Goal: Task Accomplishment & Management: Complete application form

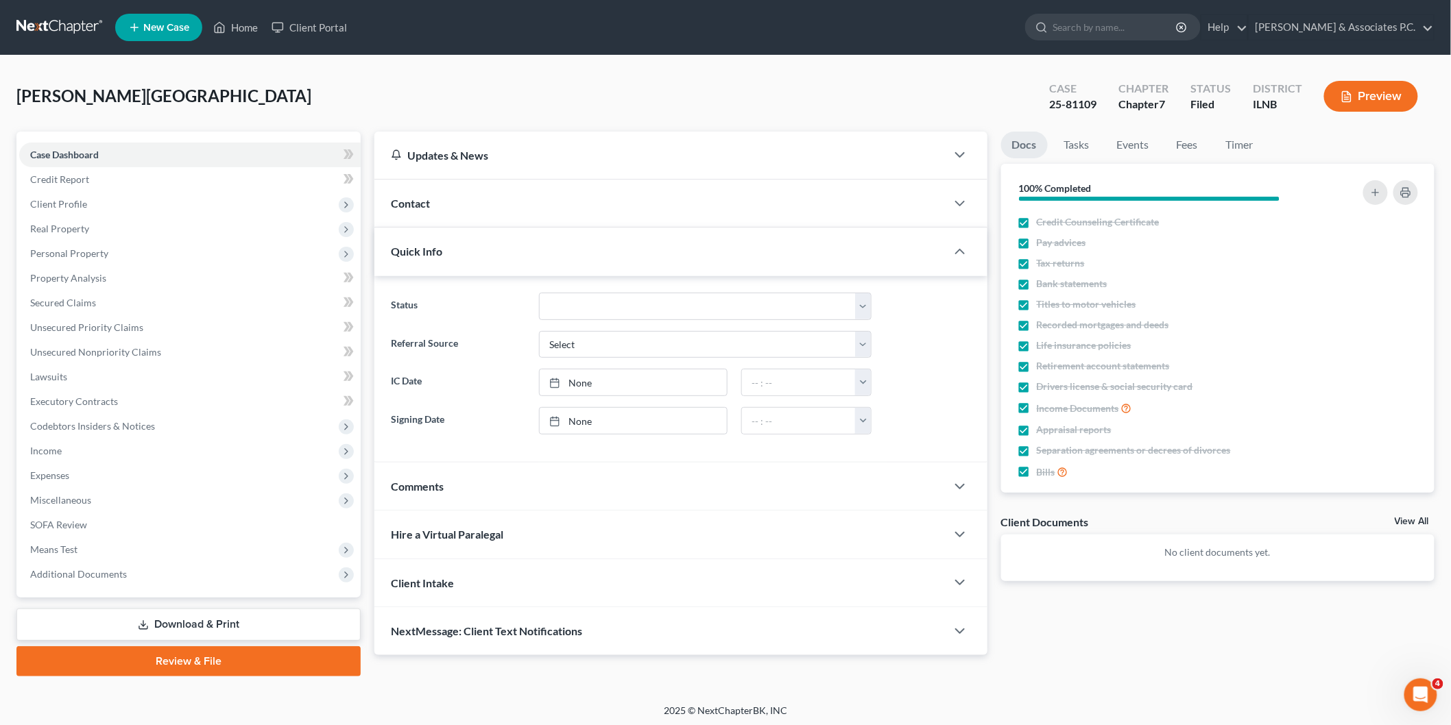
click at [64, 27] on link at bounding box center [60, 27] width 88 height 25
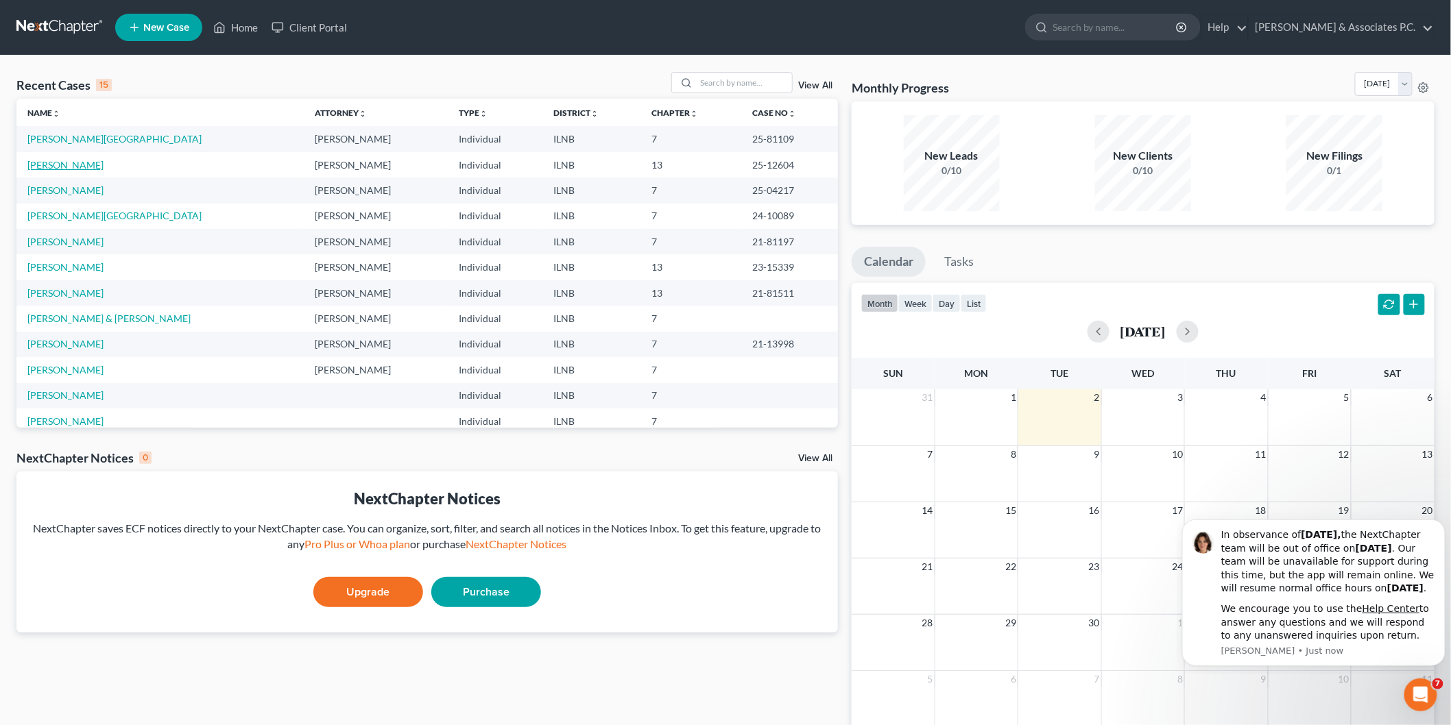
click at [35, 162] on link "[PERSON_NAME]" at bounding box center [65, 165] width 76 height 12
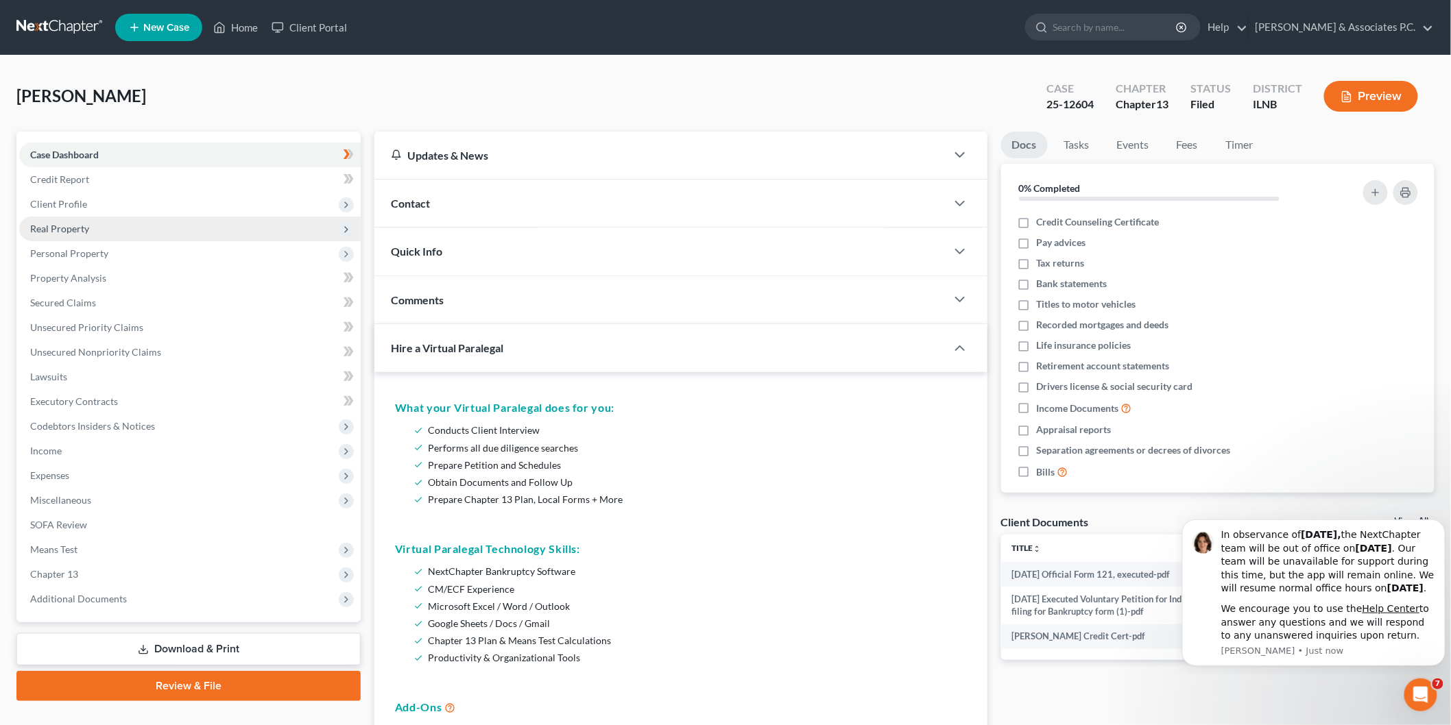
click at [158, 231] on span "Real Property" at bounding box center [189, 229] width 341 height 25
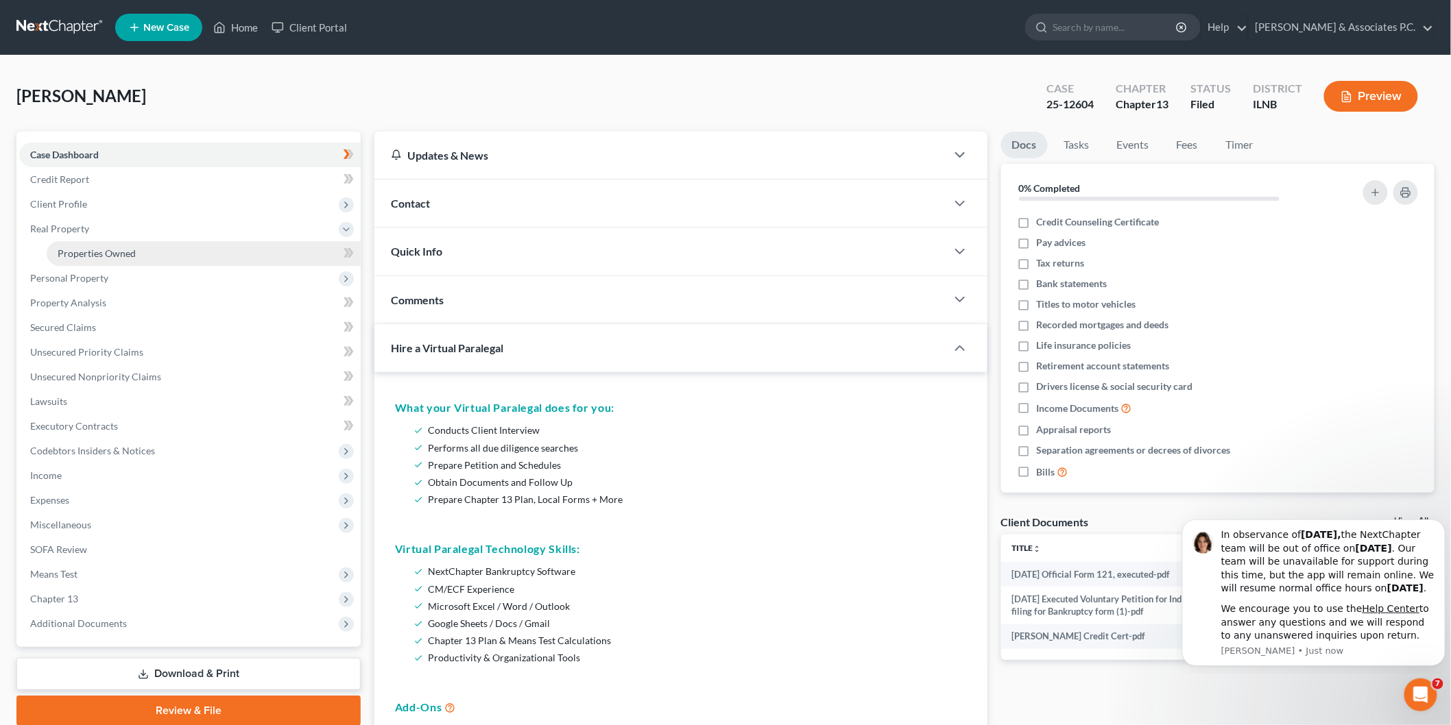
click at [125, 256] on span "Properties Owned" at bounding box center [97, 253] width 78 height 12
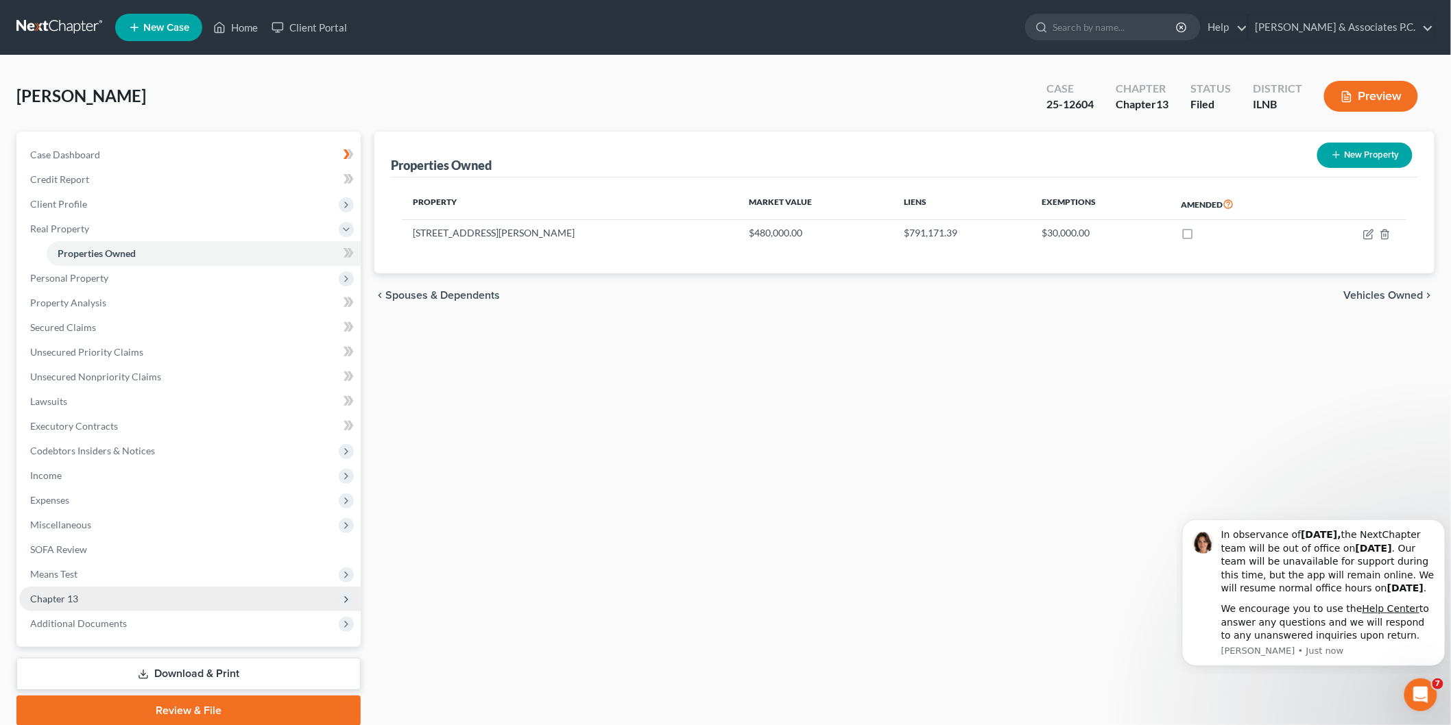
click at [126, 601] on span "Chapter 13" at bounding box center [189, 599] width 341 height 25
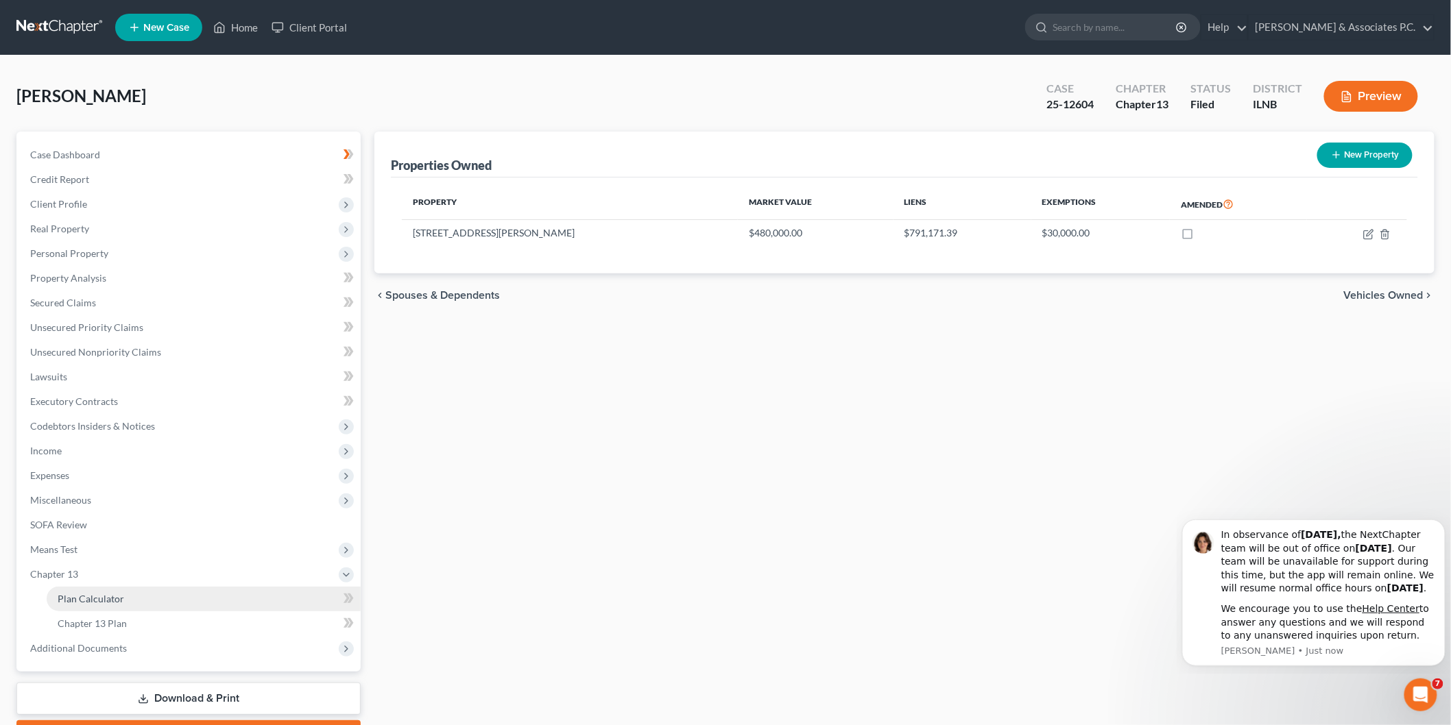
click at [155, 607] on link "Plan Calculator" at bounding box center [204, 599] width 314 height 25
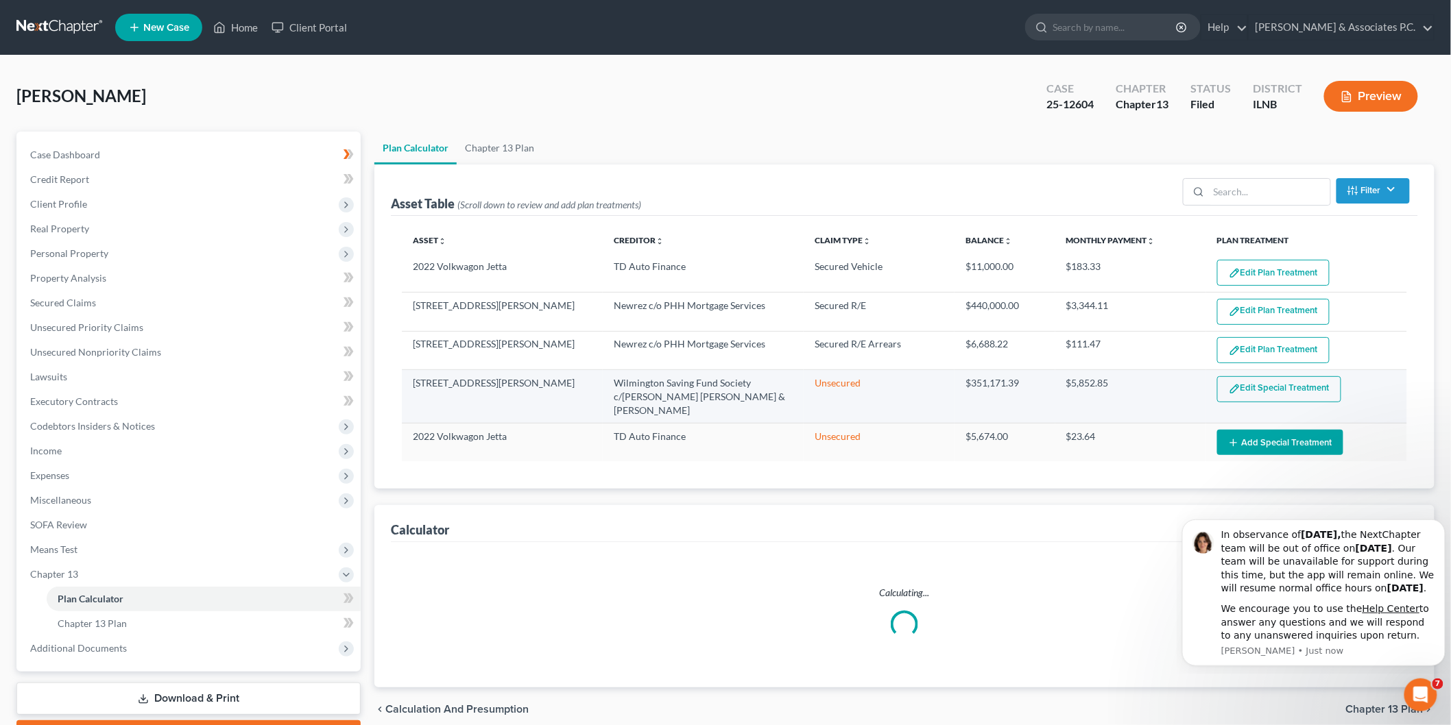
select select "59"
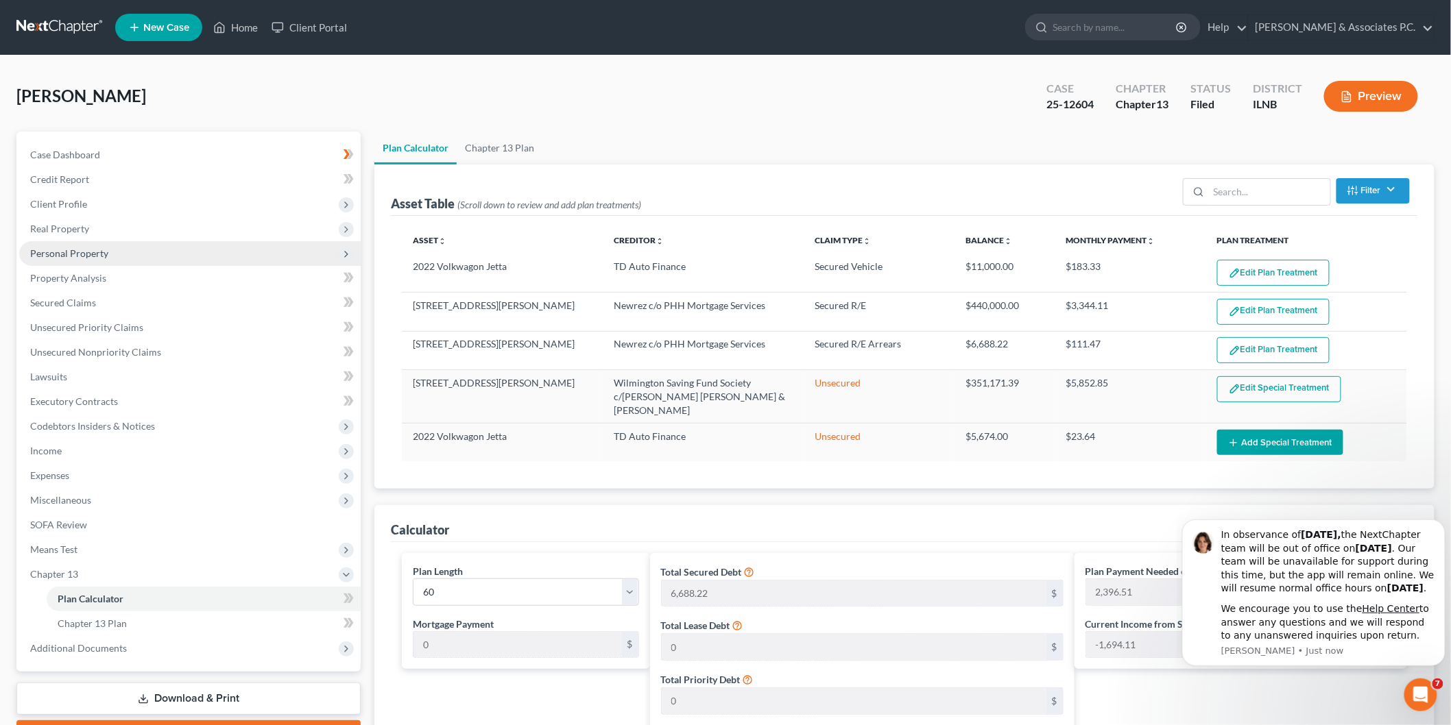
click at [60, 259] on span "Personal Property" at bounding box center [189, 253] width 341 height 25
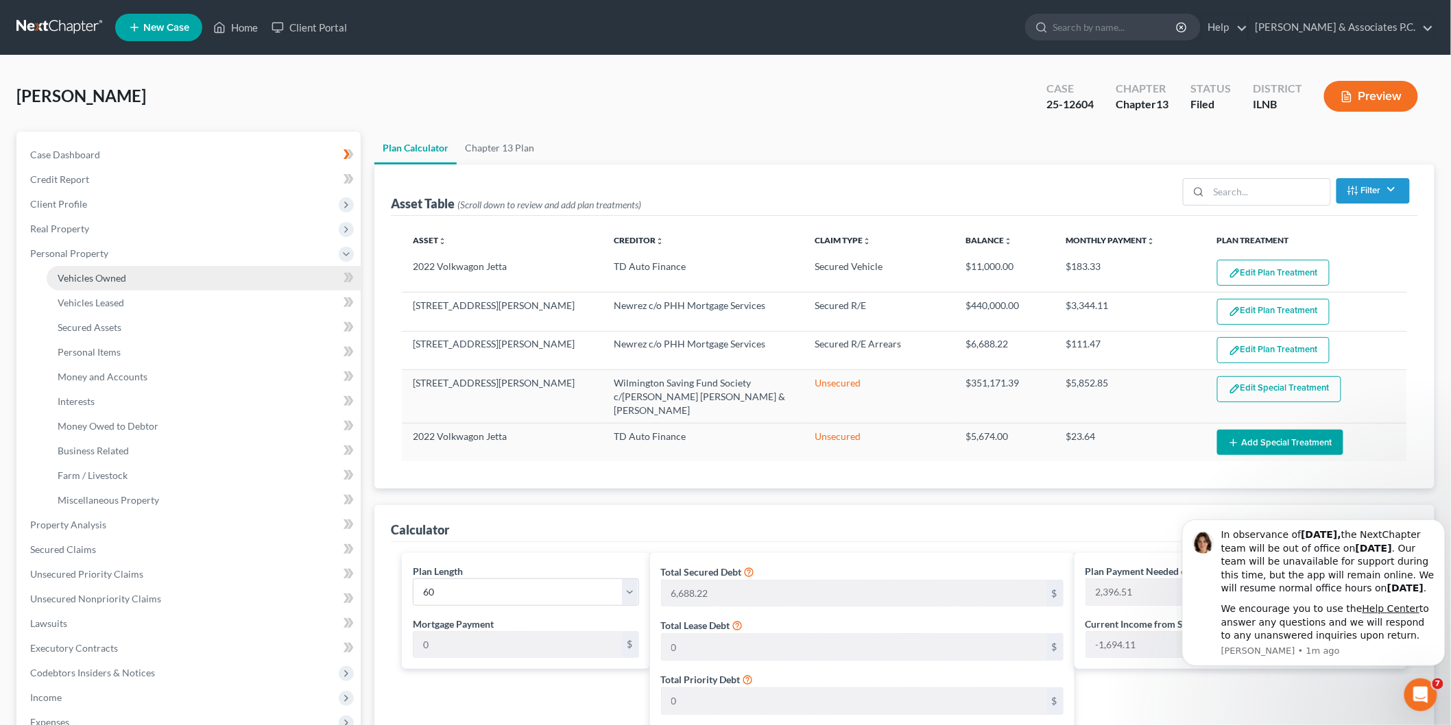
click at [62, 274] on span "Vehicles Owned" at bounding box center [92, 278] width 69 height 12
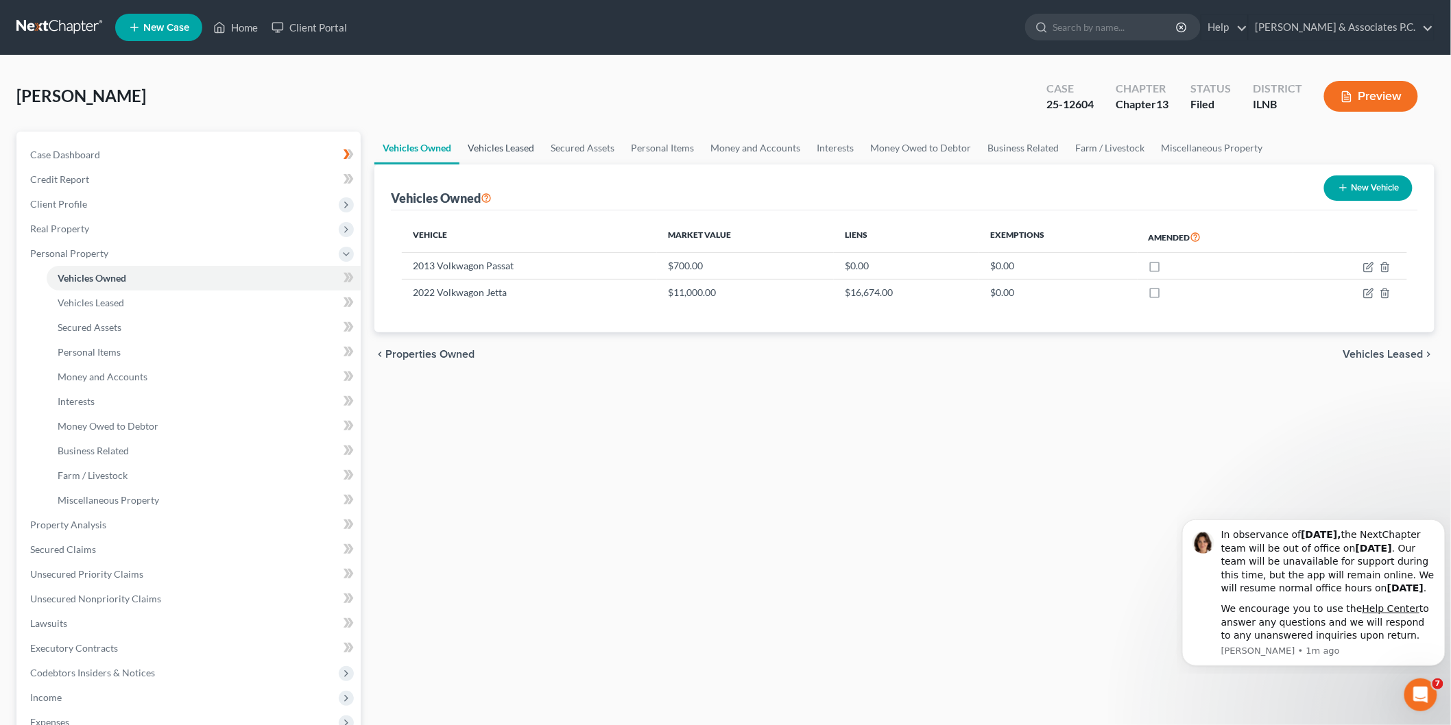
click at [529, 152] on link "Vehicles Leased" at bounding box center [500, 148] width 83 height 33
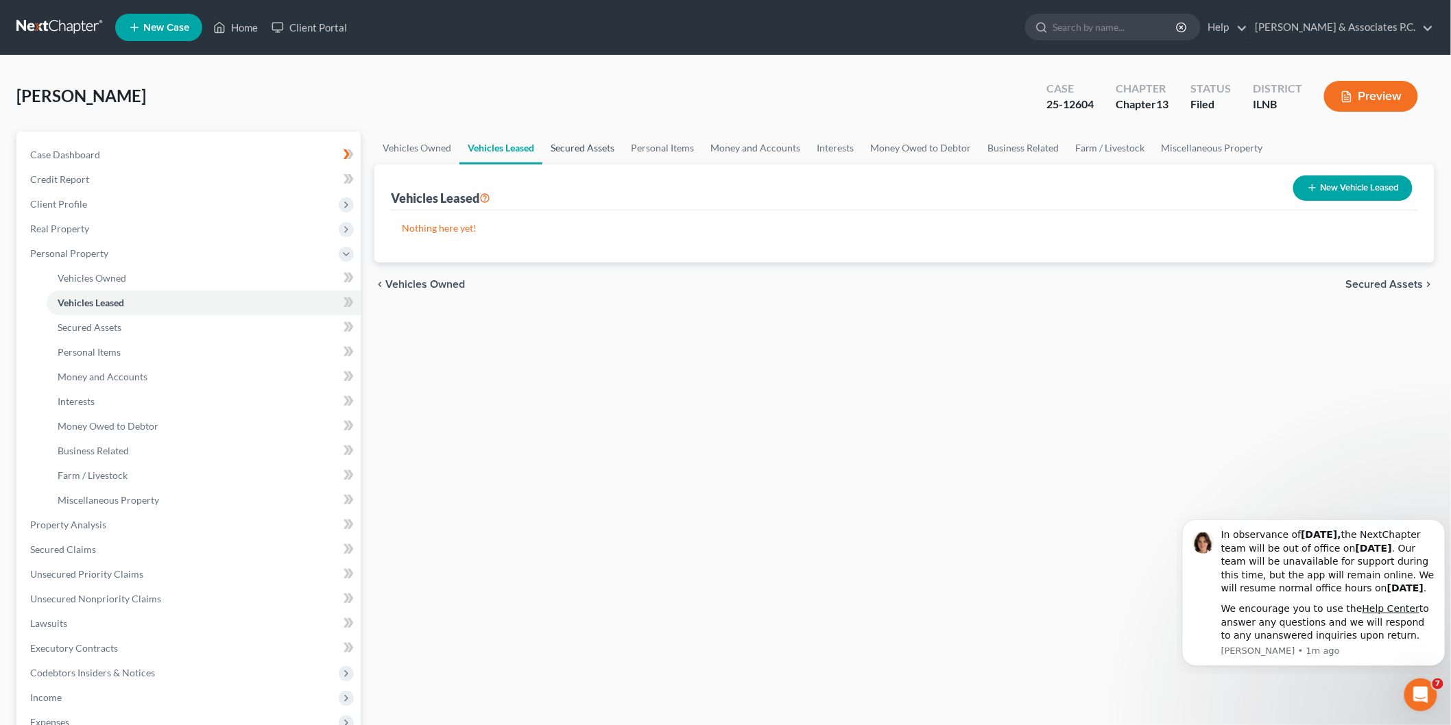
click at [579, 151] on link "Secured Assets" at bounding box center [582, 148] width 80 height 33
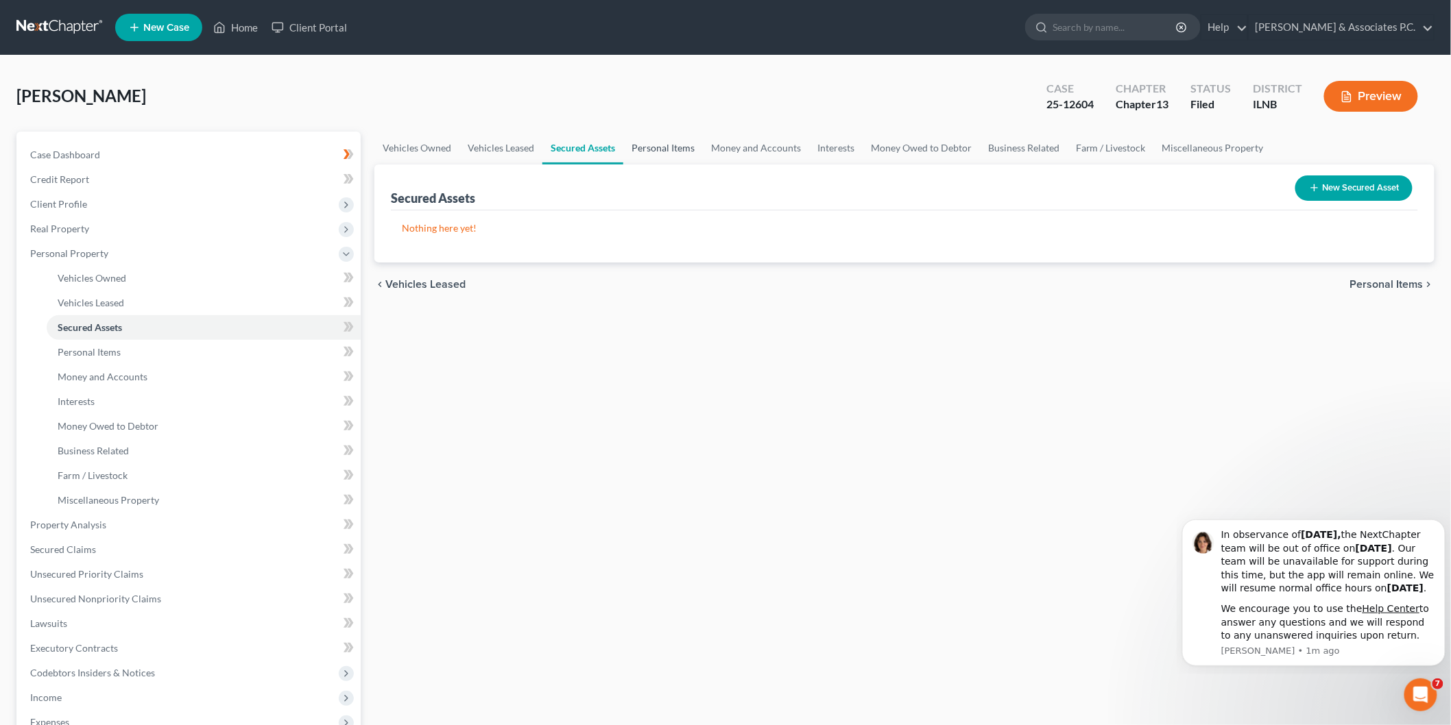
click at [649, 147] on link "Personal Items" at bounding box center [663, 148] width 80 height 33
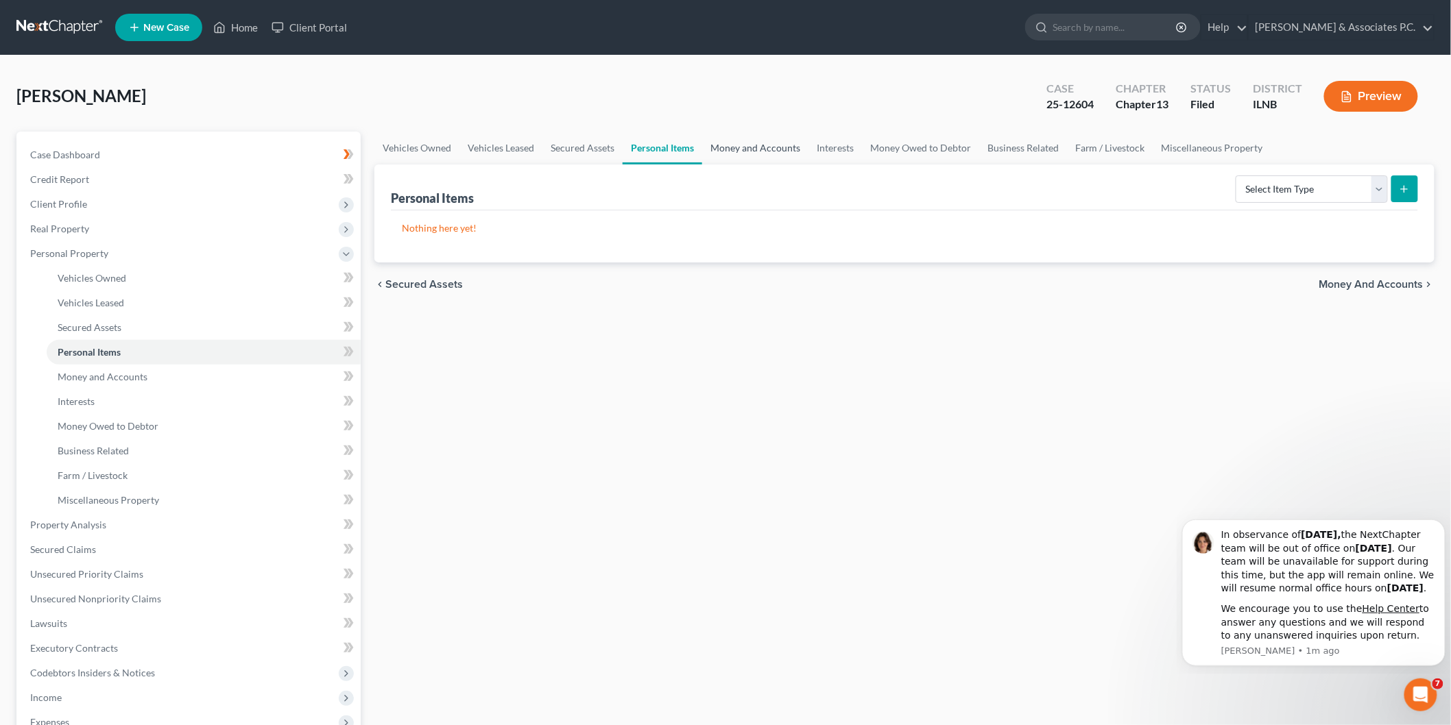
click at [780, 155] on link "Money and Accounts" at bounding box center [755, 148] width 106 height 33
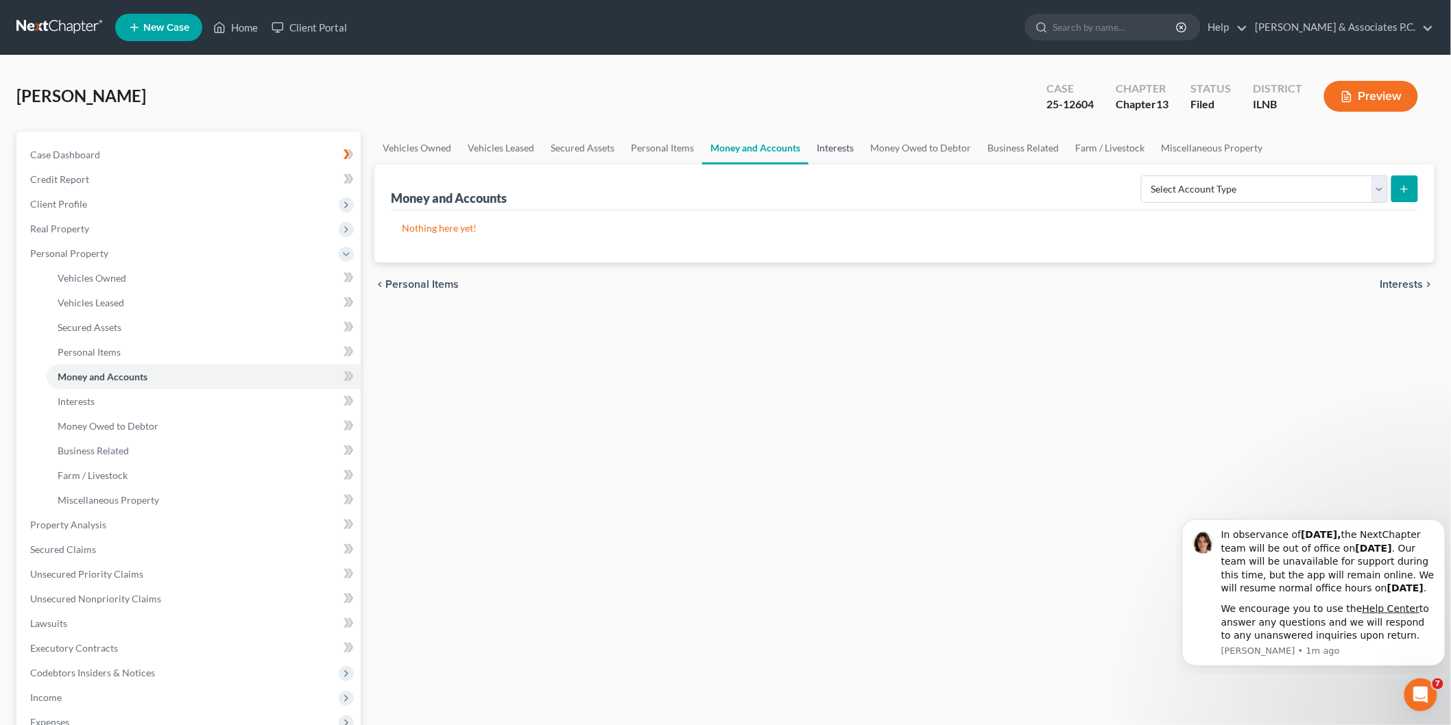
click at [850, 151] on link "Interests" at bounding box center [834, 148] width 53 height 33
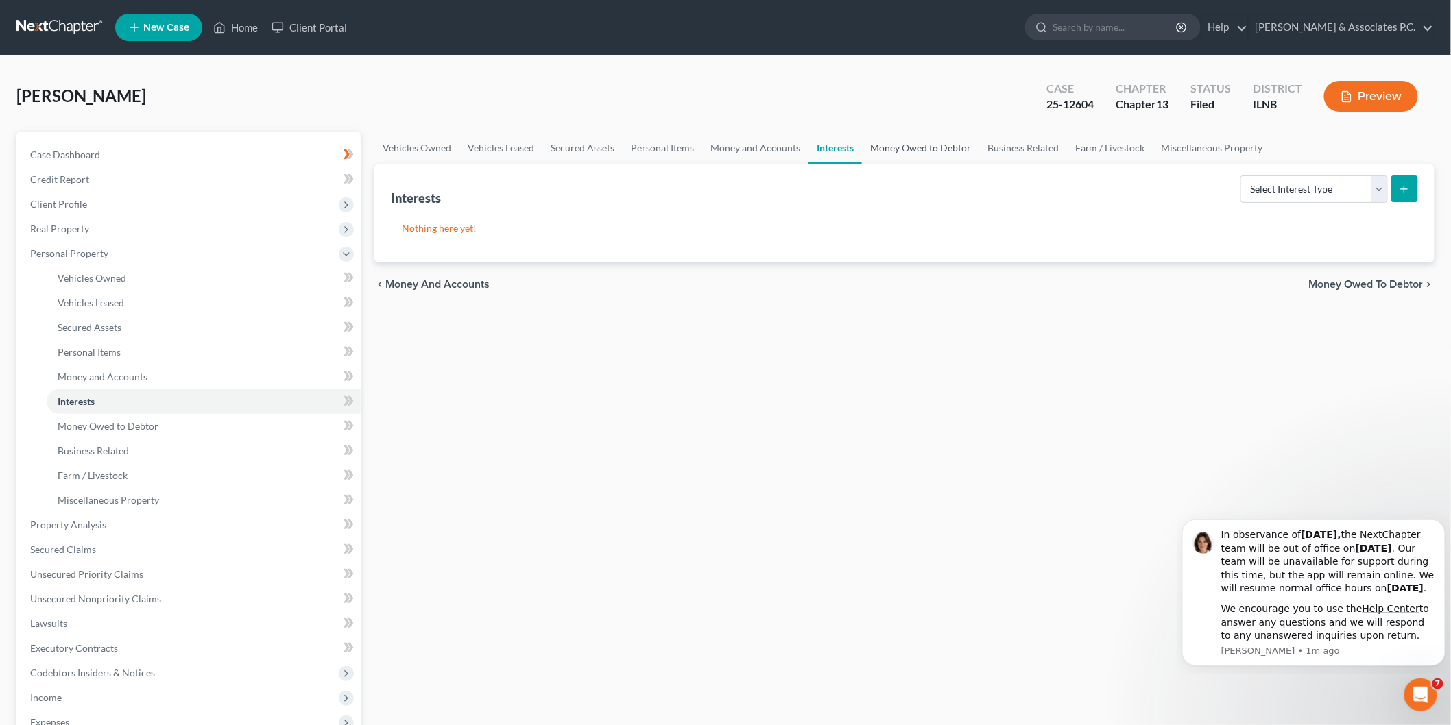
click at [929, 148] on link "Money Owed to Debtor" at bounding box center [920, 148] width 117 height 33
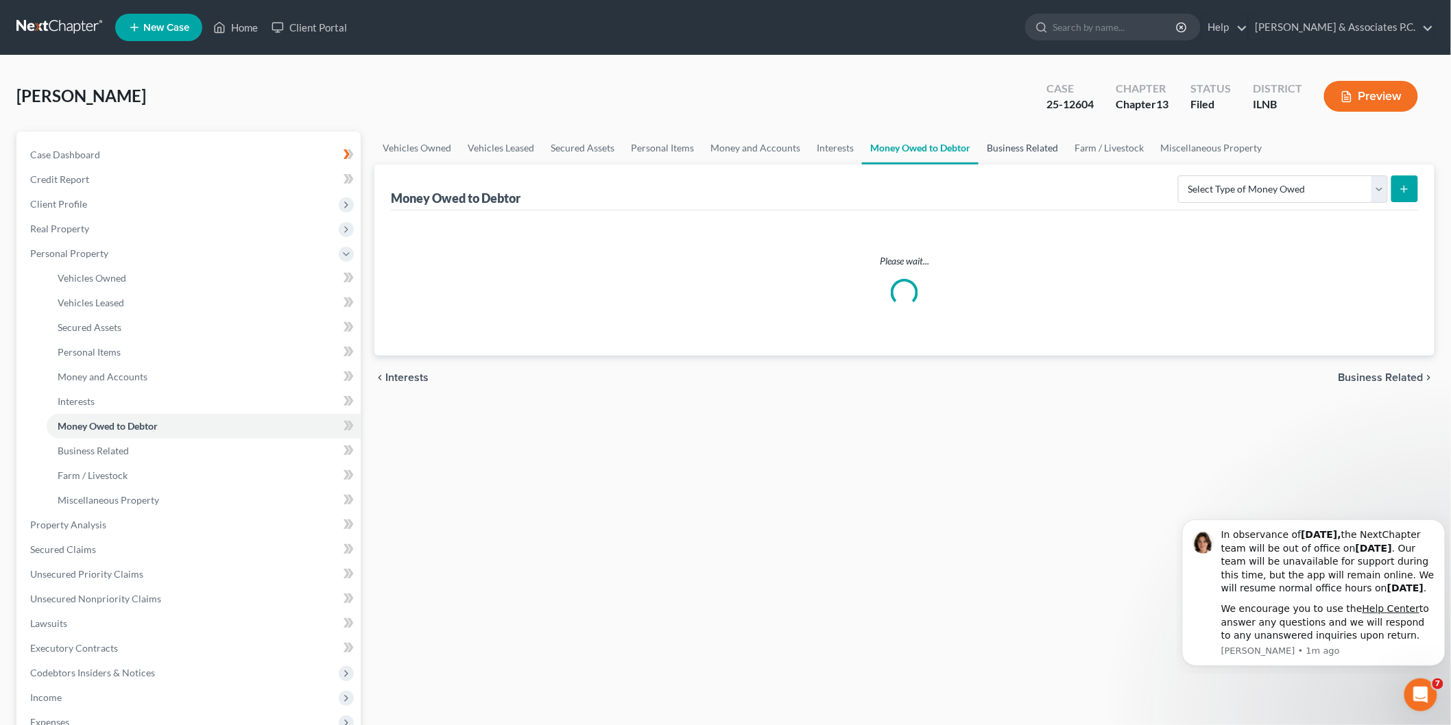
click at [1019, 152] on link "Business Related" at bounding box center [1022, 148] width 88 height 33
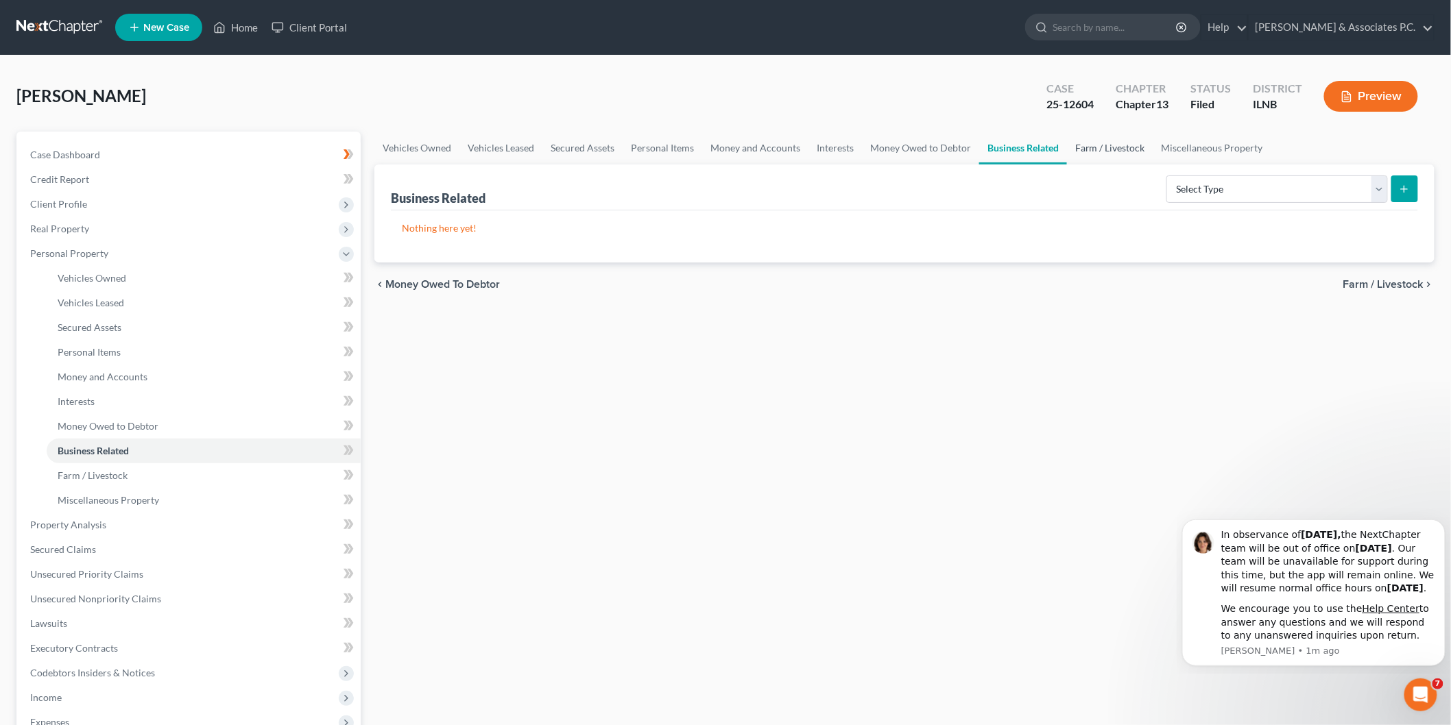
click at [1122, 149] on link "Farm / Livestock" at bounding box center [1110, 148] width 86 height 33
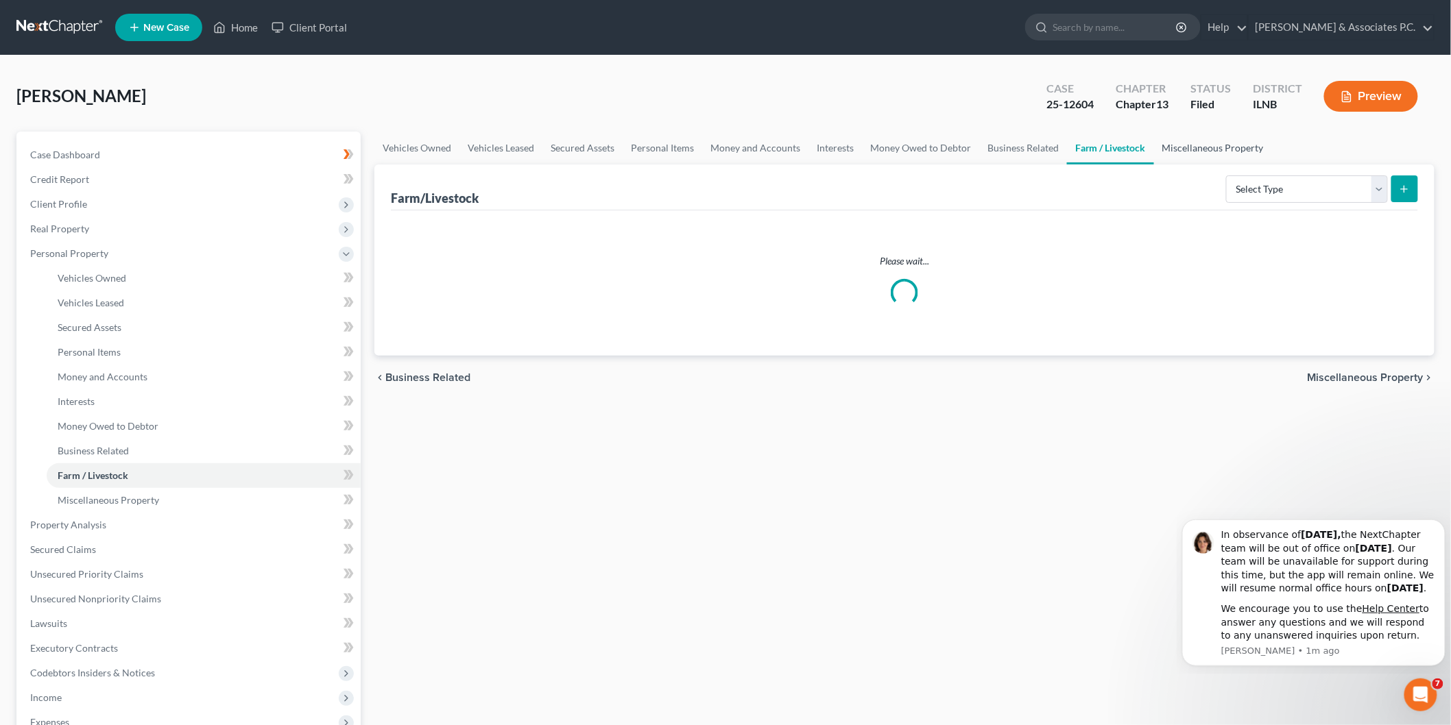
click at [1240, 147] on link "Miscellaneous Property" at bounding box center [1213, 148] width 118 height 33
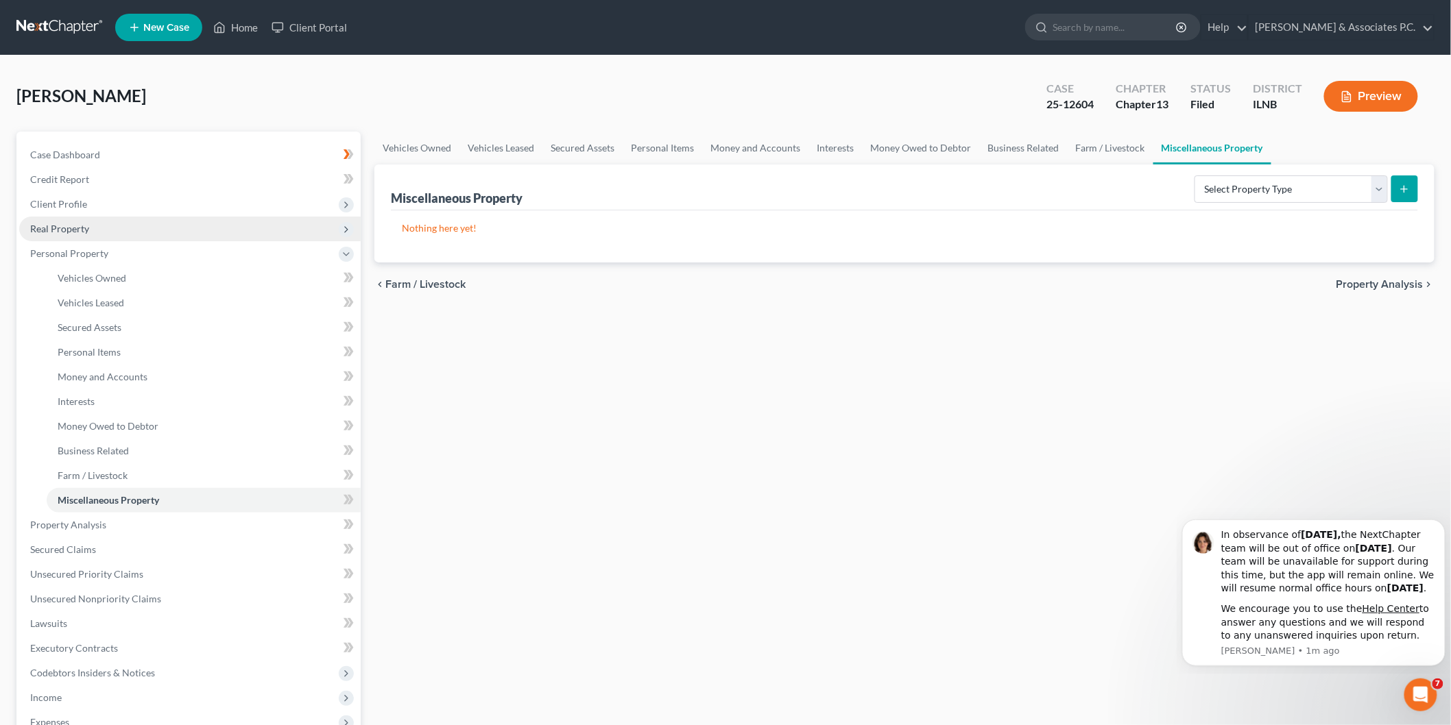
click at [38, 228] on span "Real Property" at bounding box center [59, 229] width 59 height 12
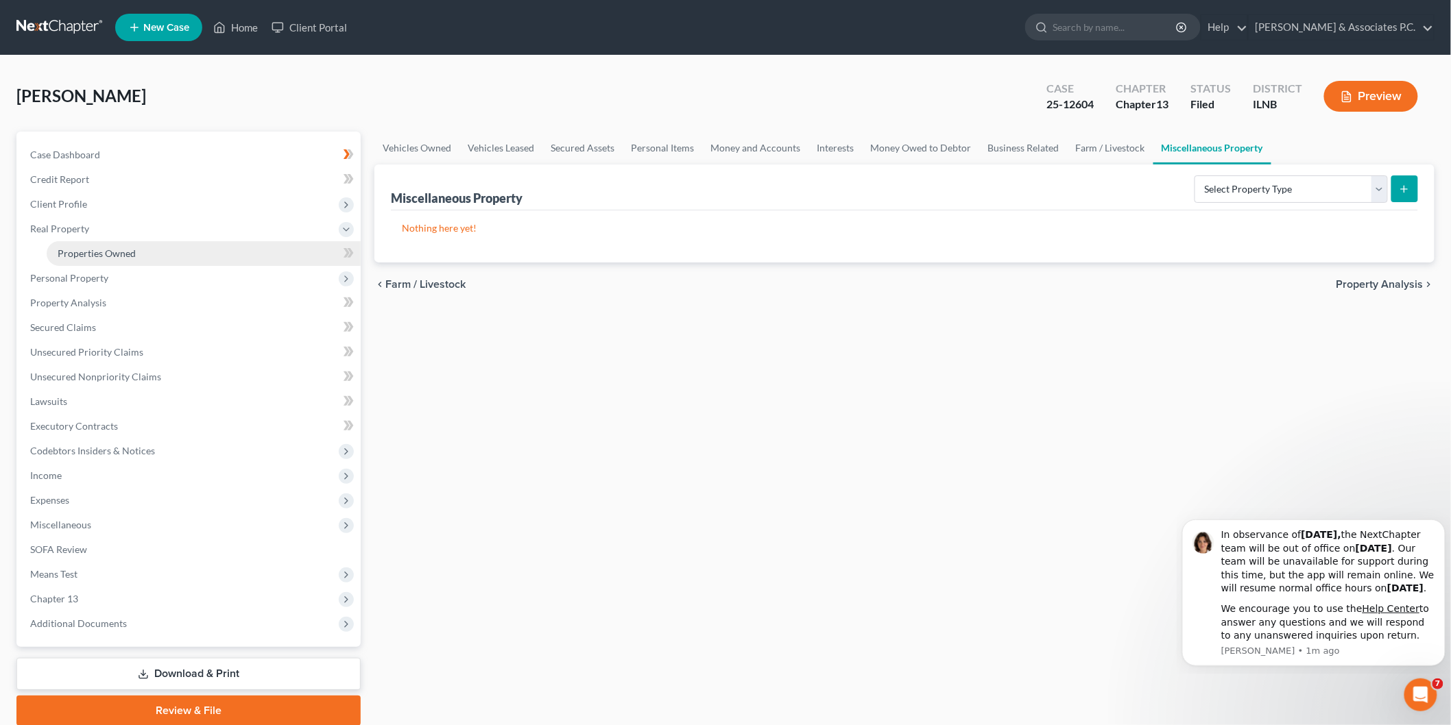
click at [96, 249] on span "Properties Owned" at bounding box center [97, 253] width 78 height 12
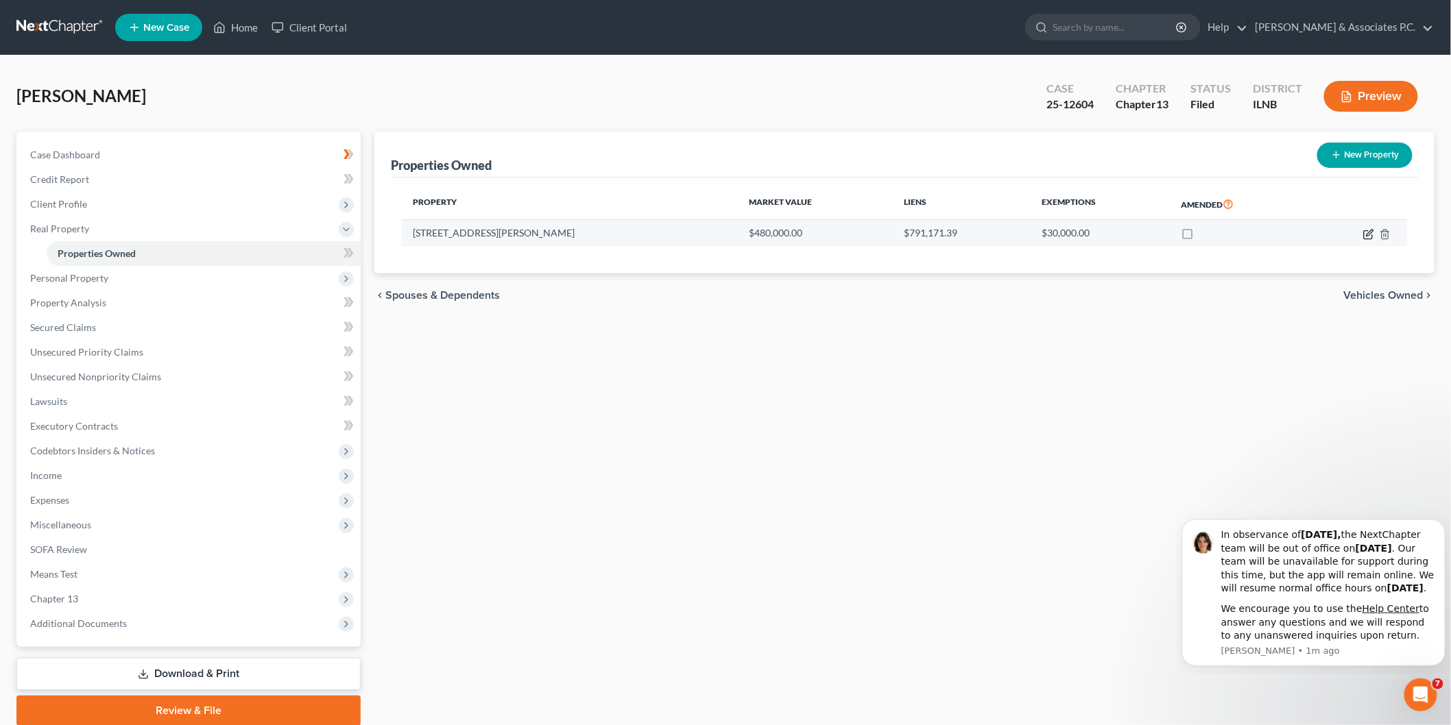
click at [1369, 229] on icon "button" at bounding box center [1368, 234] width 11 height 11
select select "14"
select select "3"
select select "5"
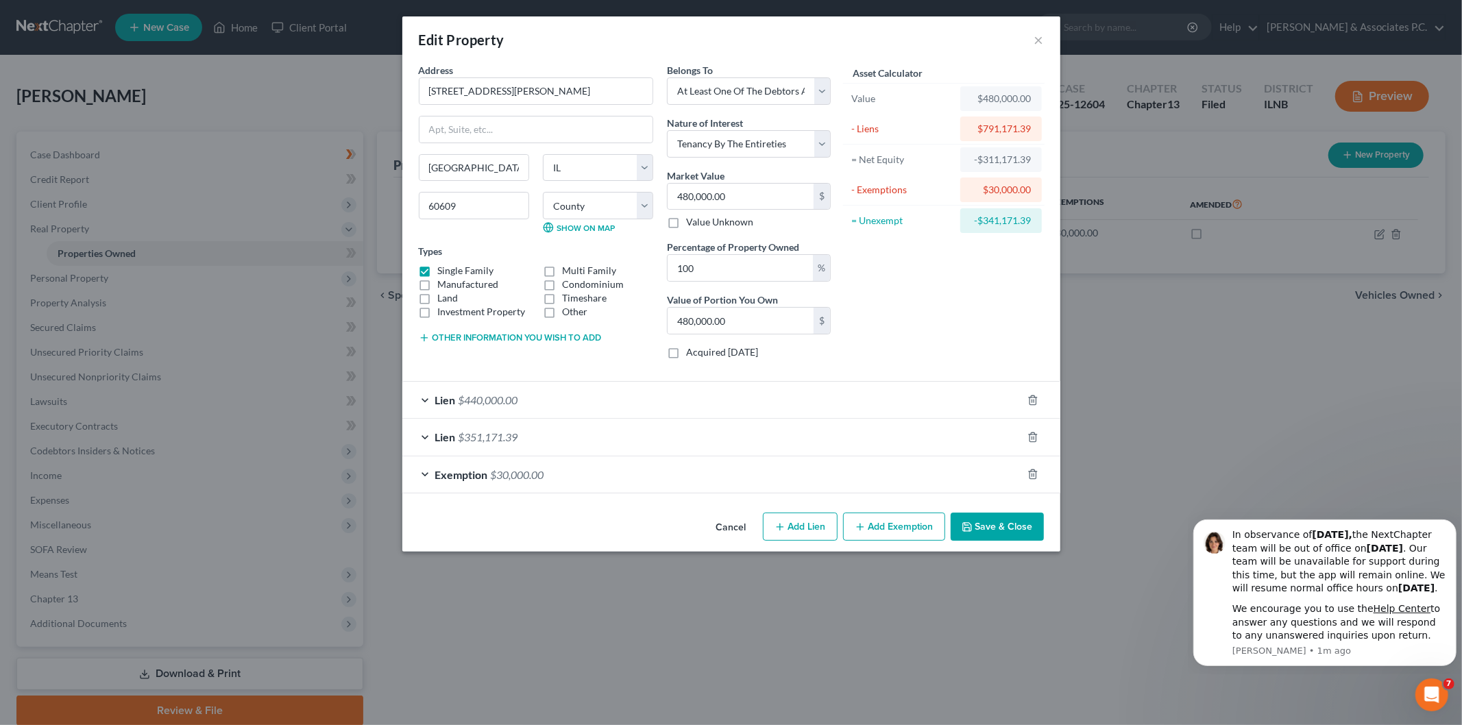
click at [833, 409] on div "Lien $440,000.00" at bounding box center [712, 400] width 620 height 36
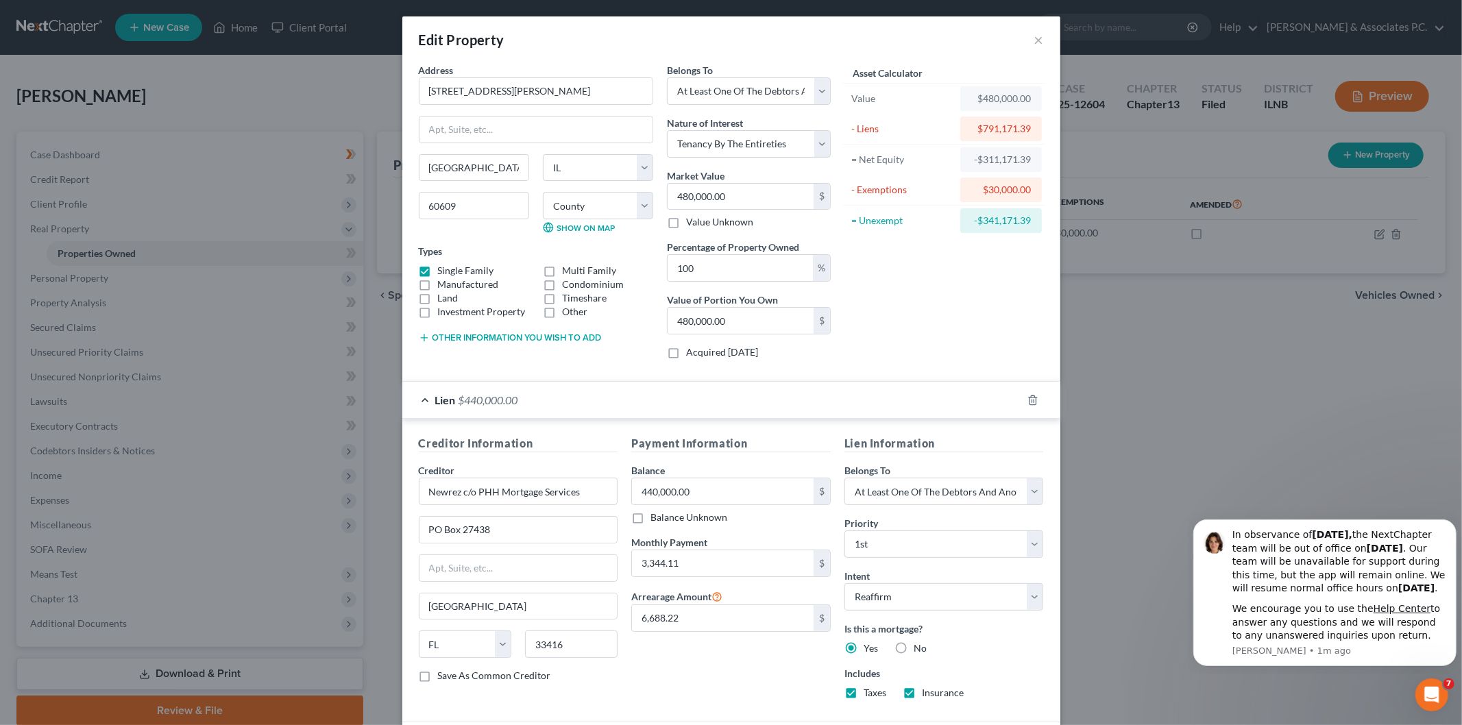
click at [833, 409] on div "Lien $440,000.00" at bounding box center [712, 400] width 620 height 36
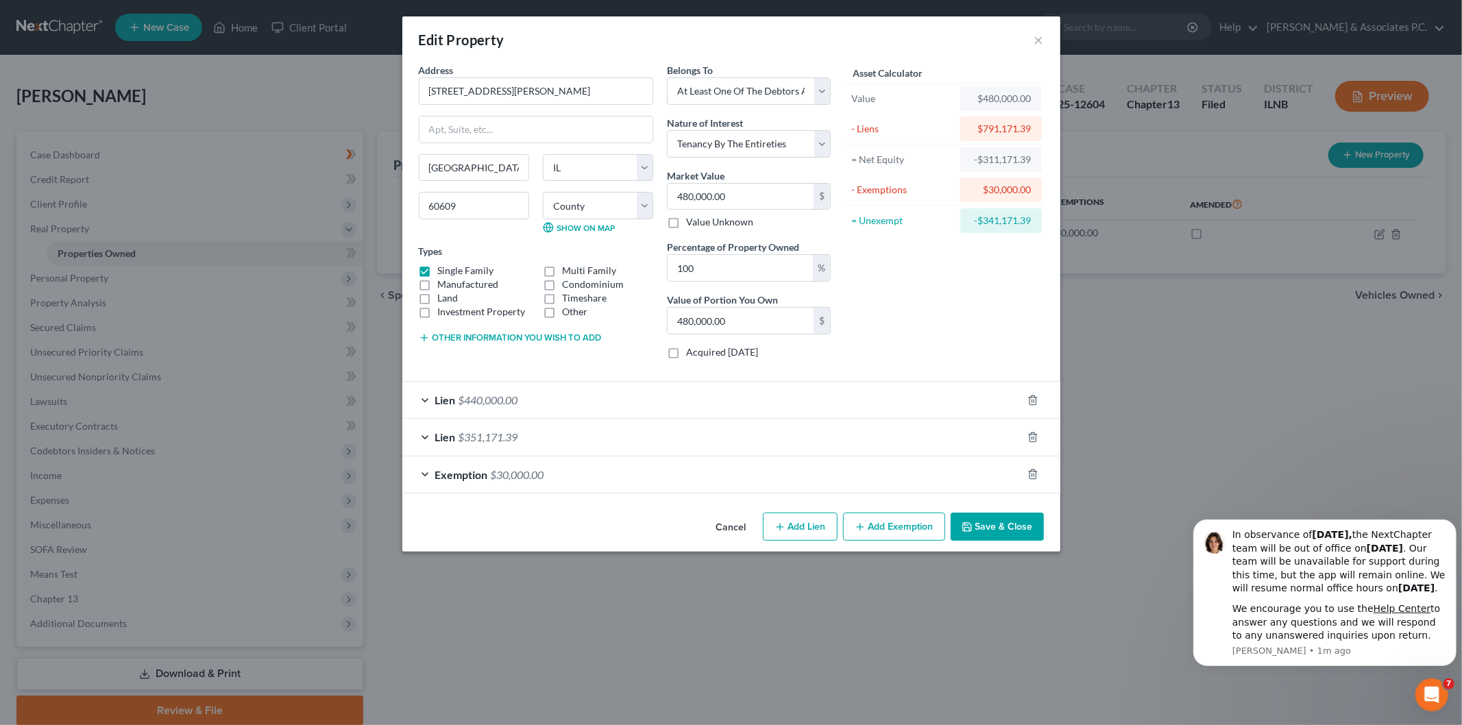
click at [855, 436] on div "Lien $351,171.39" at bounding box center [712, 437] width 620 height 36
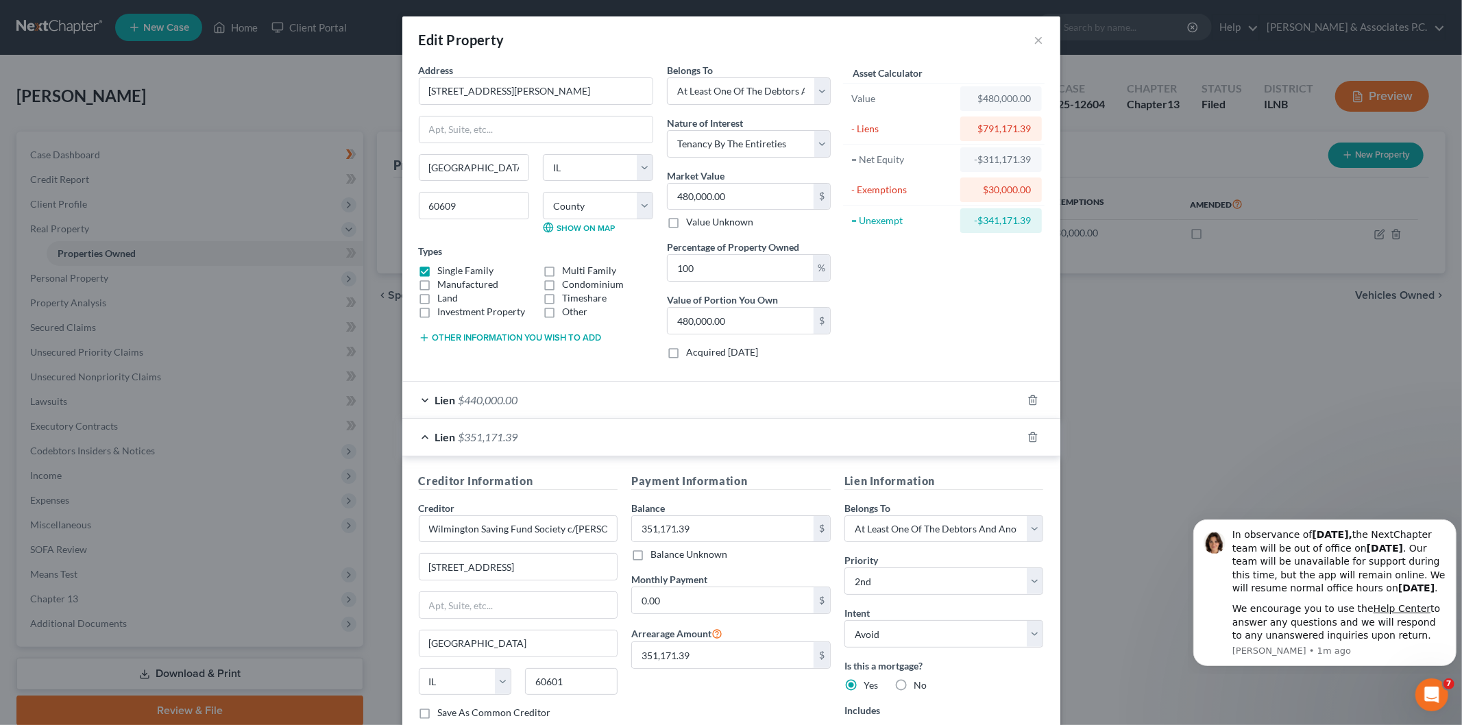
click at [855, 436] on div "Lien $351,171.39" at bounding box center [712, 437] width 620 height 36
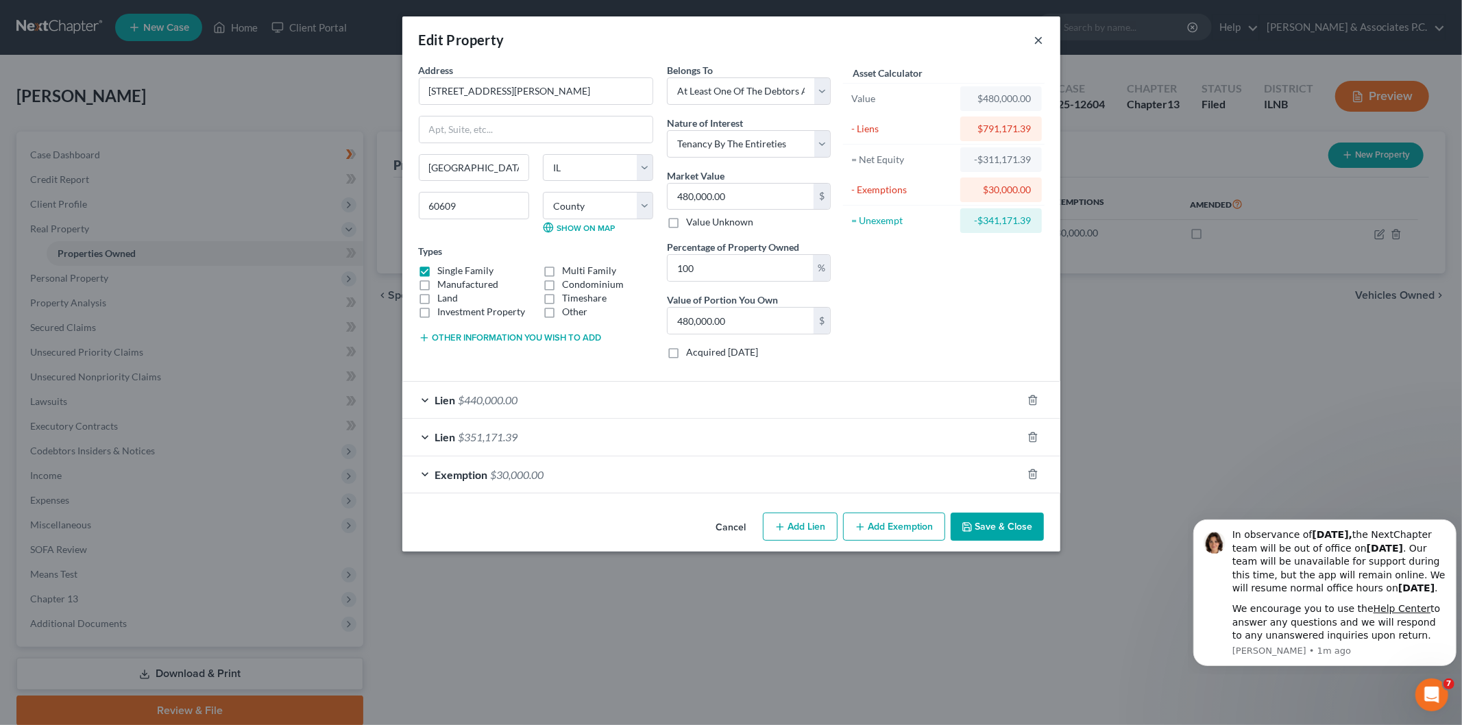
click at [1039, 40] on button "×" at bounding box center [1040, 40] width 10 height 16
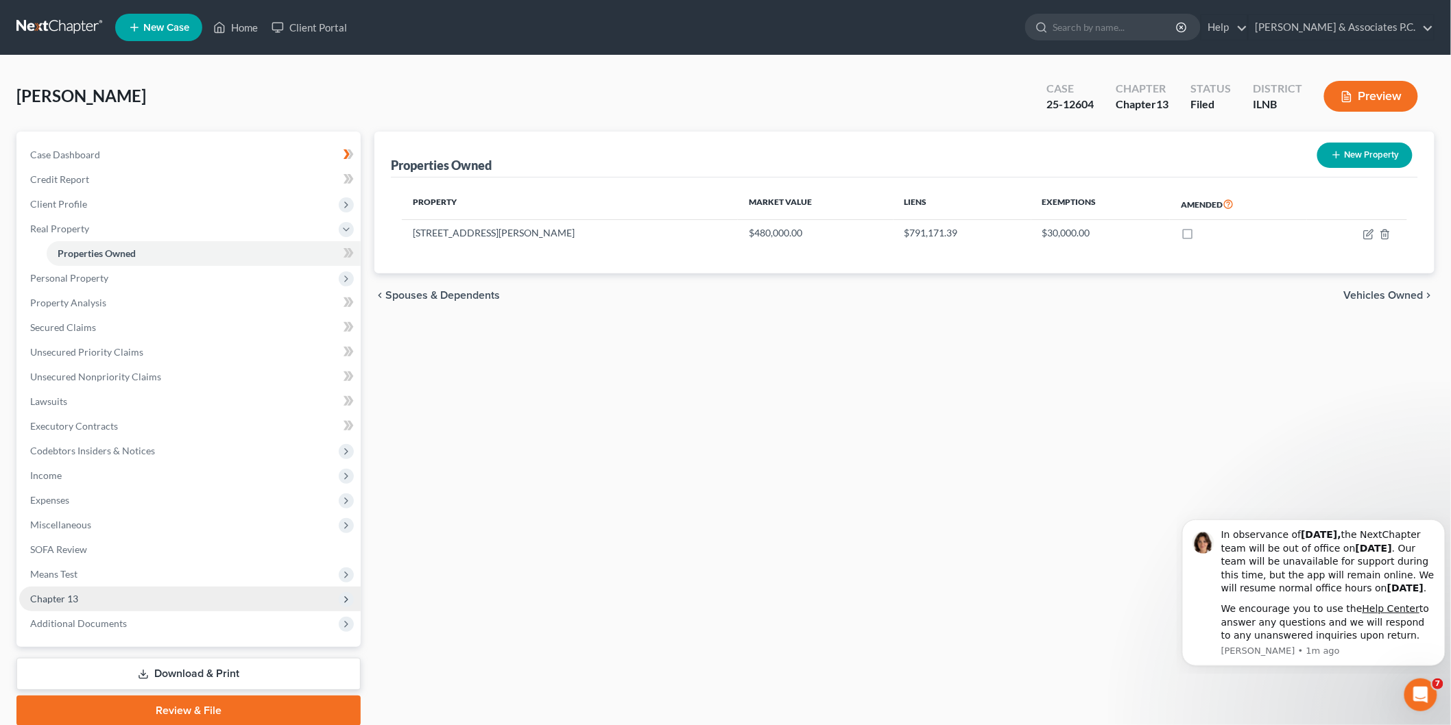
click at [47, 588] on span "Chapter 13" at bounding box center [189, 599] width 341 height 25
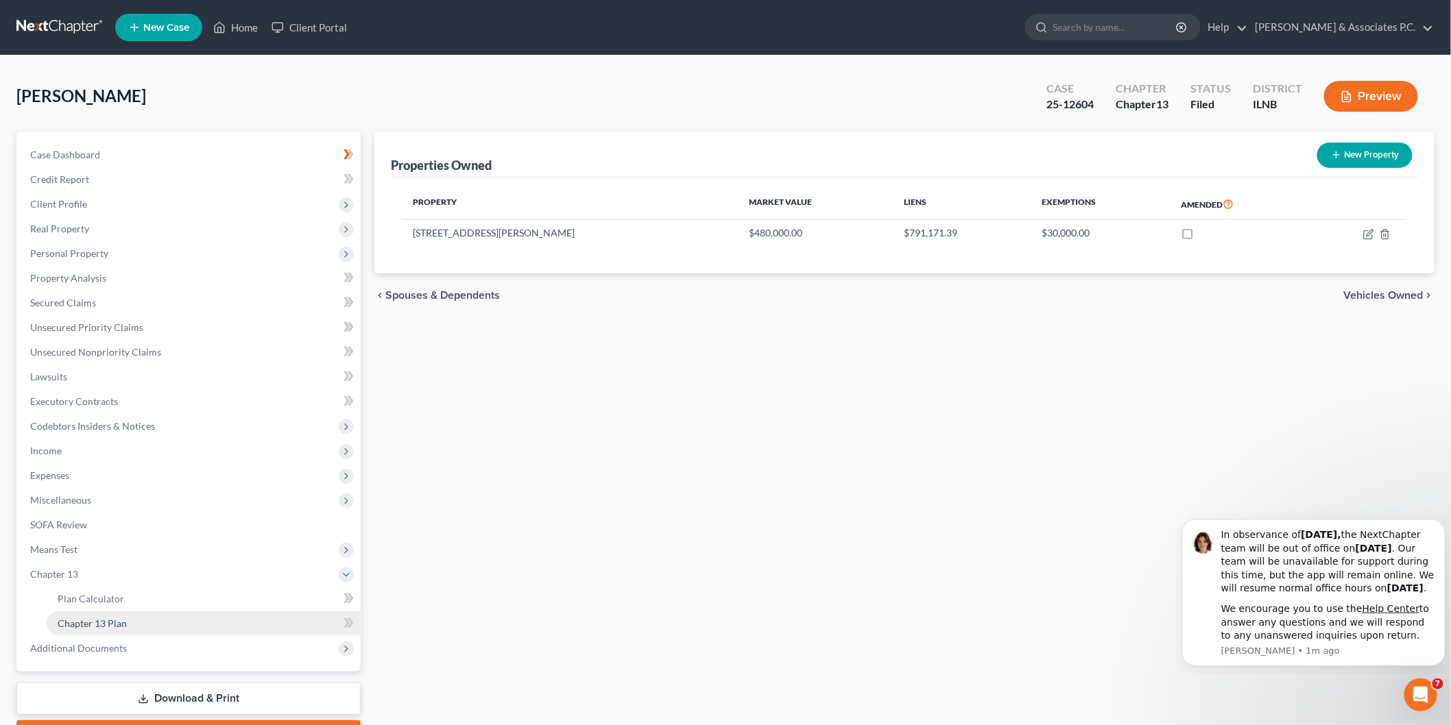
click at [115, 628] on link "Chapter 13 Plan" at bounding box center [204, 624] width 314 height 25
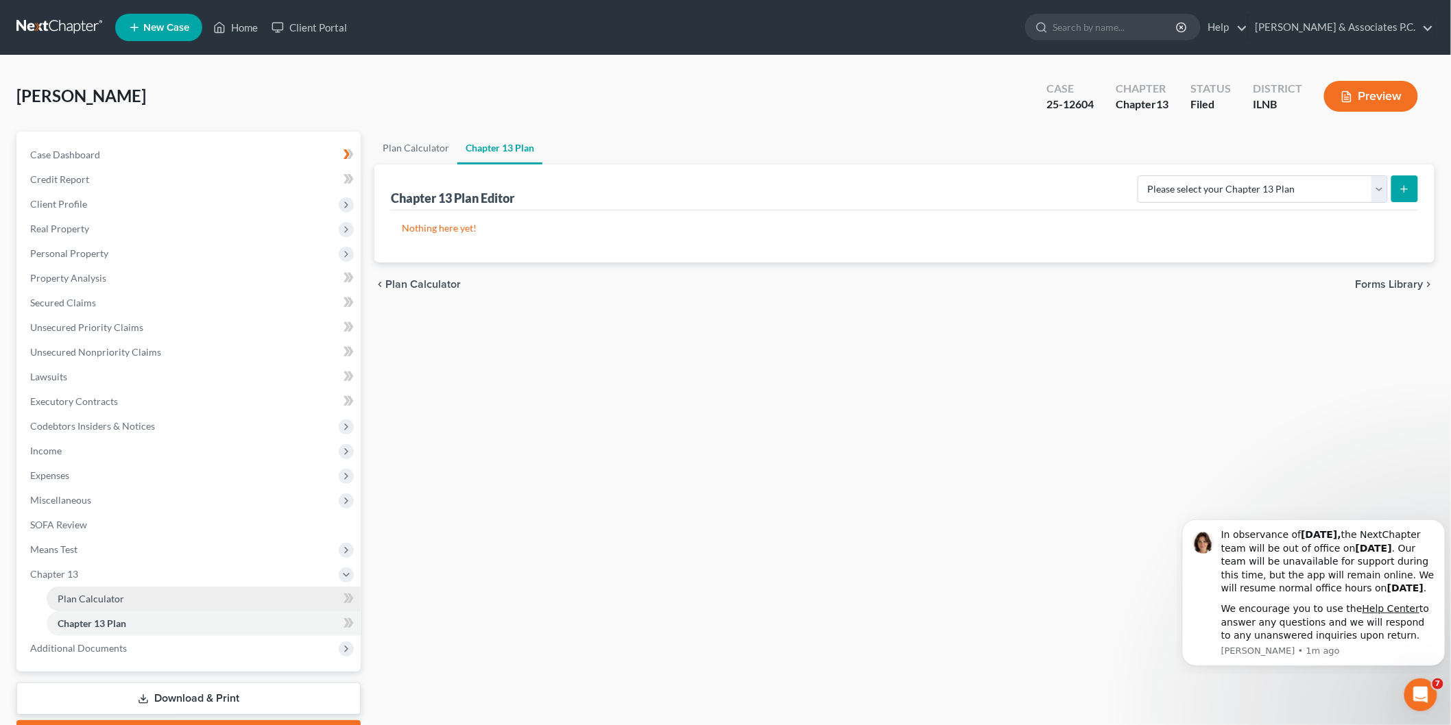
click at [103, 599] on span "Plan Calculator" at bounding box center [91, 599] width 67 height 12
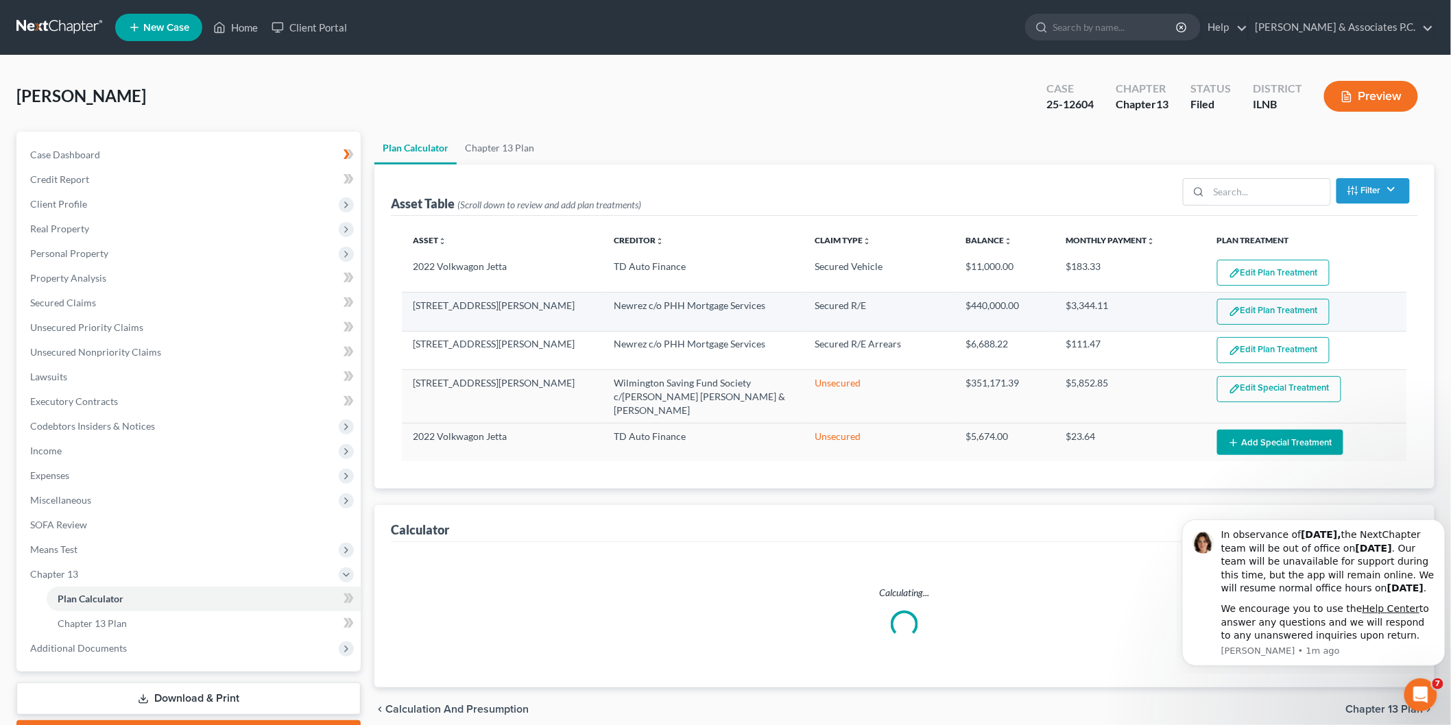
select select "59"
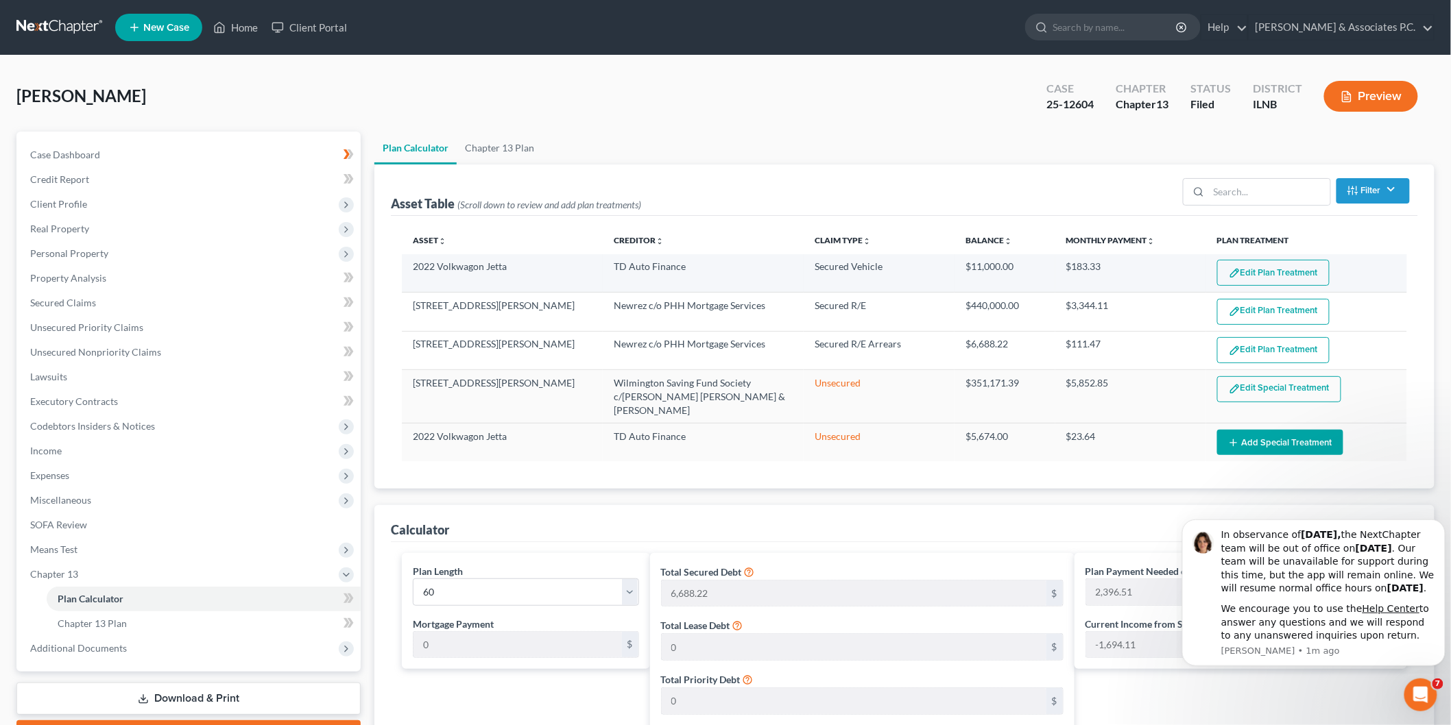
click at [1266, 273] on button "Edit Plan Treatment" at bounding box center [1273, 273] width 112 height 26
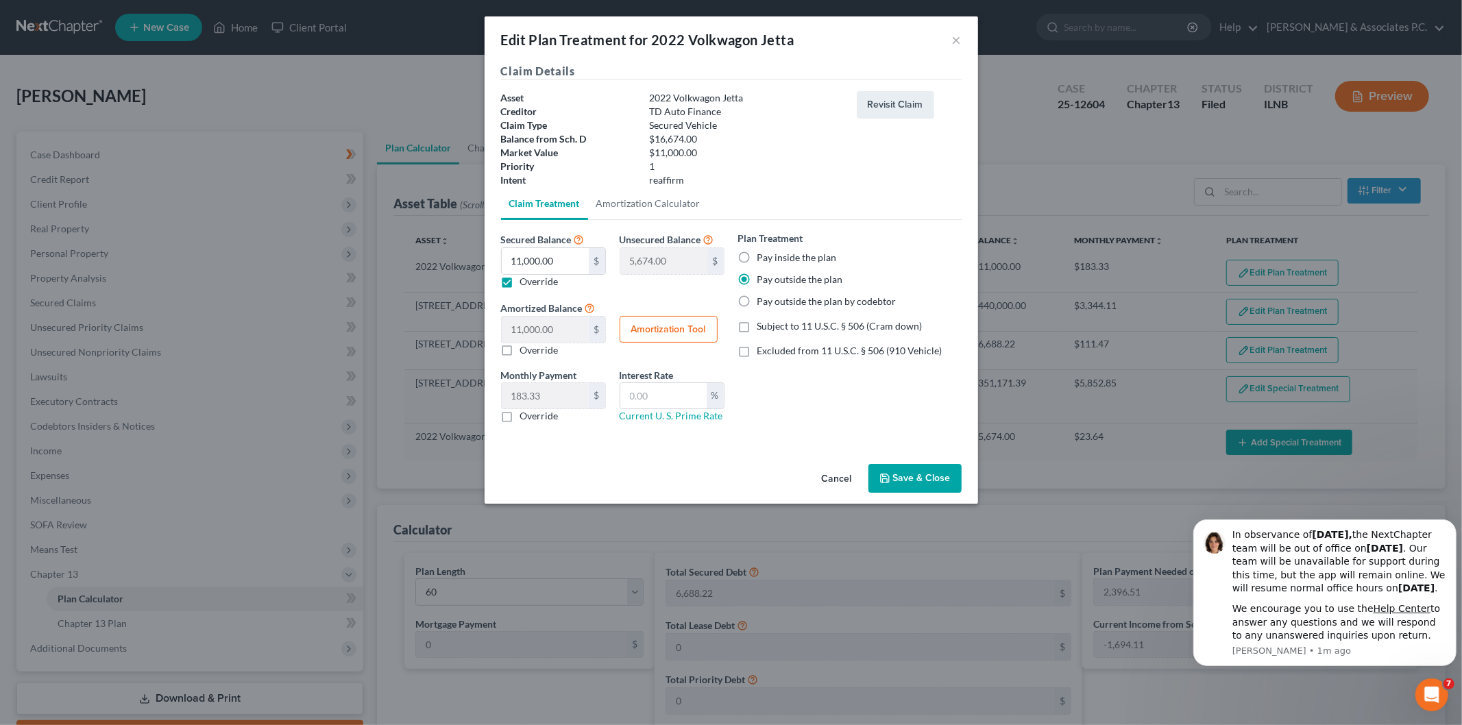
click at [926, 461] on div "Cancel Save & Close" at bounding box center [732, 481] width 494 height 45
click at [926, 474] on button "Save & Close" at bounding box center [915, 478] width 93 height 29
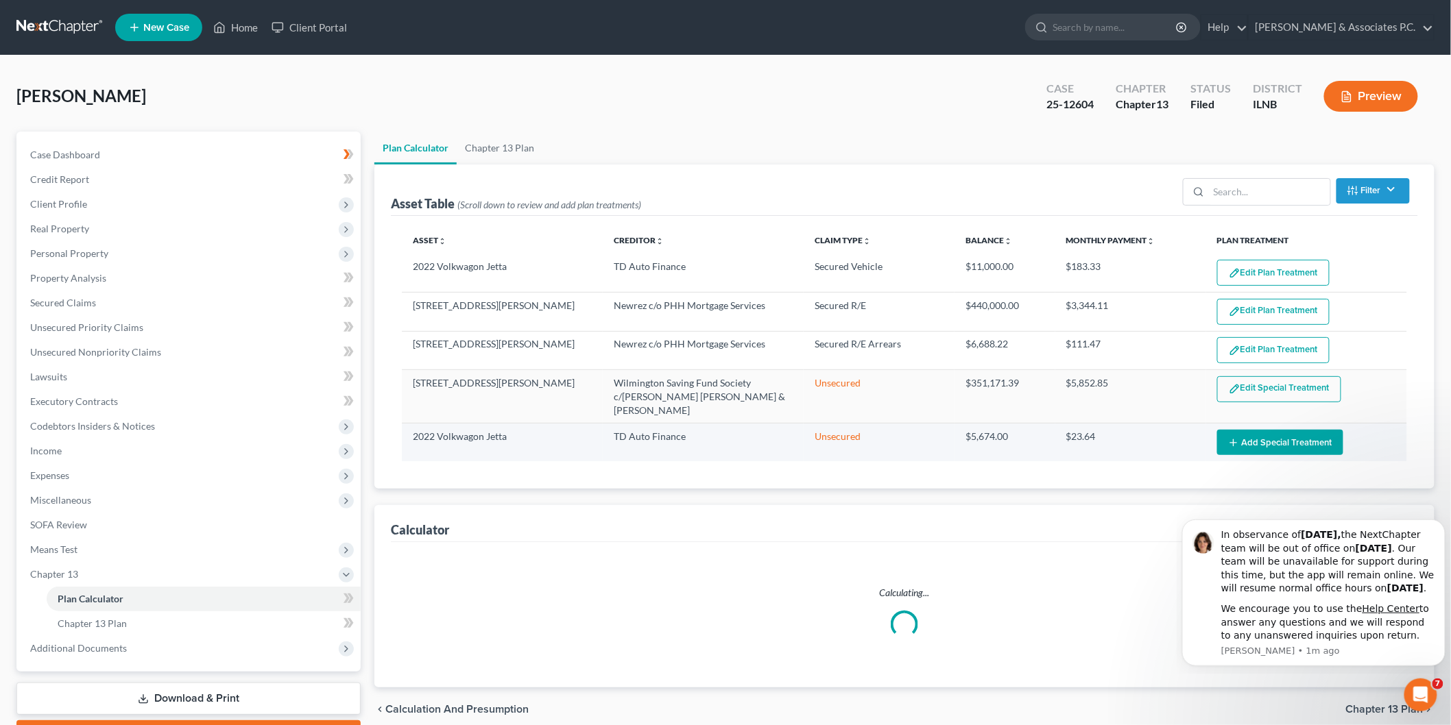
select select "59"
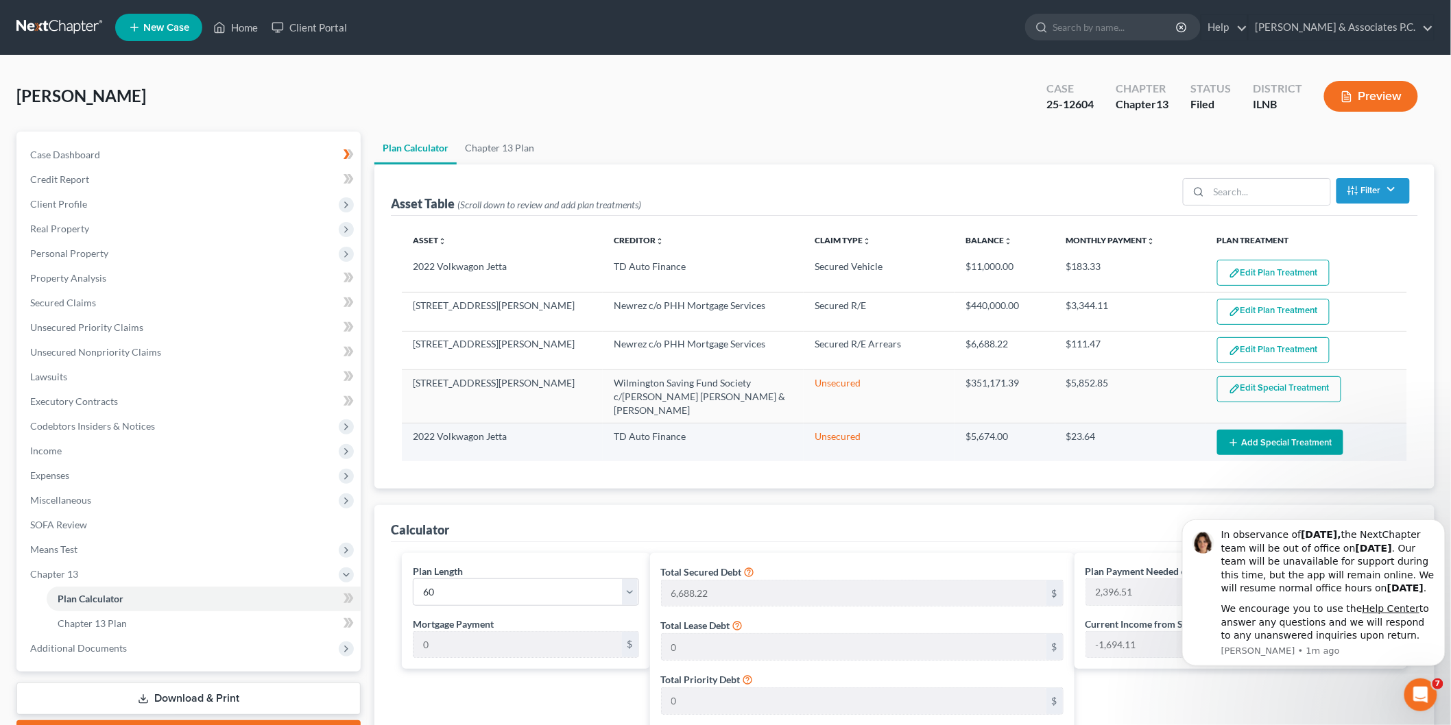
click at [548, 426] on td "2022 Volkwagon Jetta" at bounding box center [502, 443] width 201 height 38
click at [1279, 430] on button "Add Special Treatment" at bounding box center [1280, 442] width 126 height 25
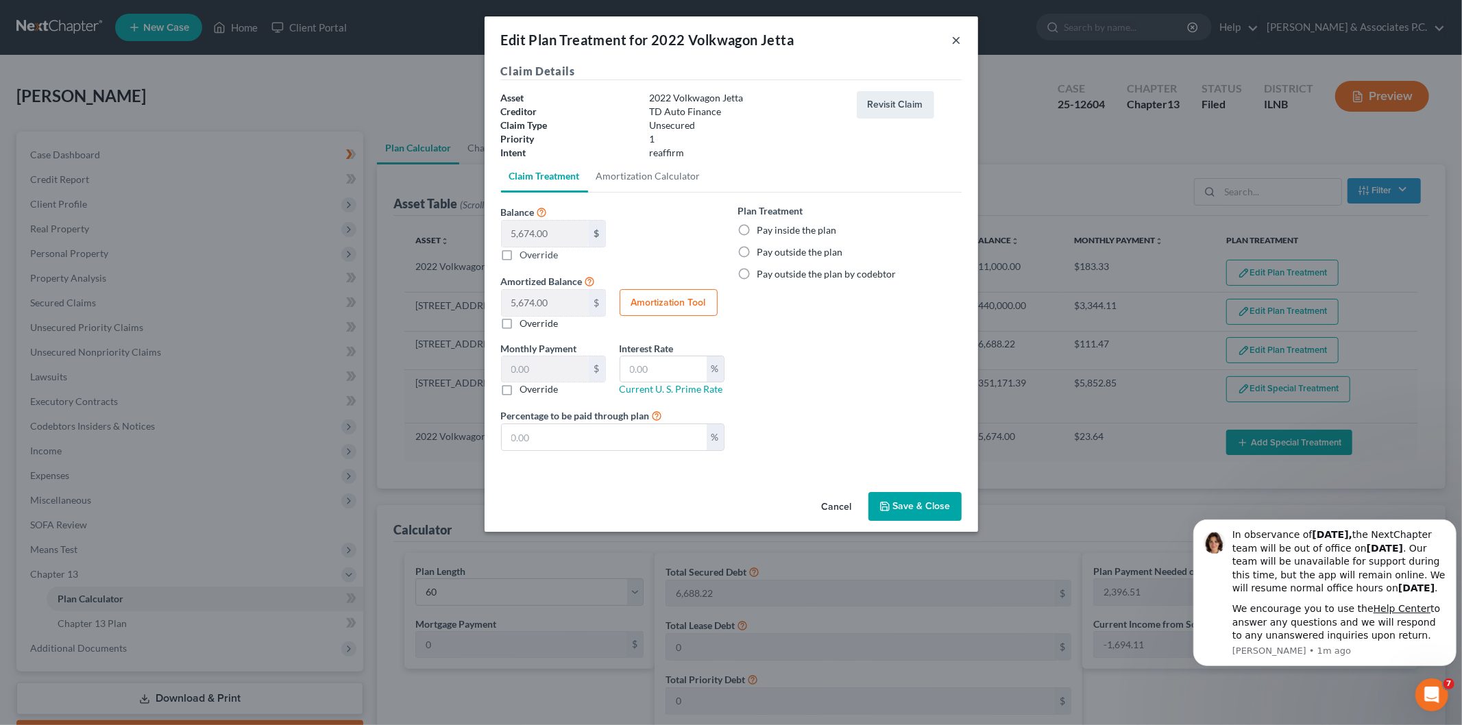
click at [954, 38] on button "×" at bounding box center [957, 40] width 10 height 16
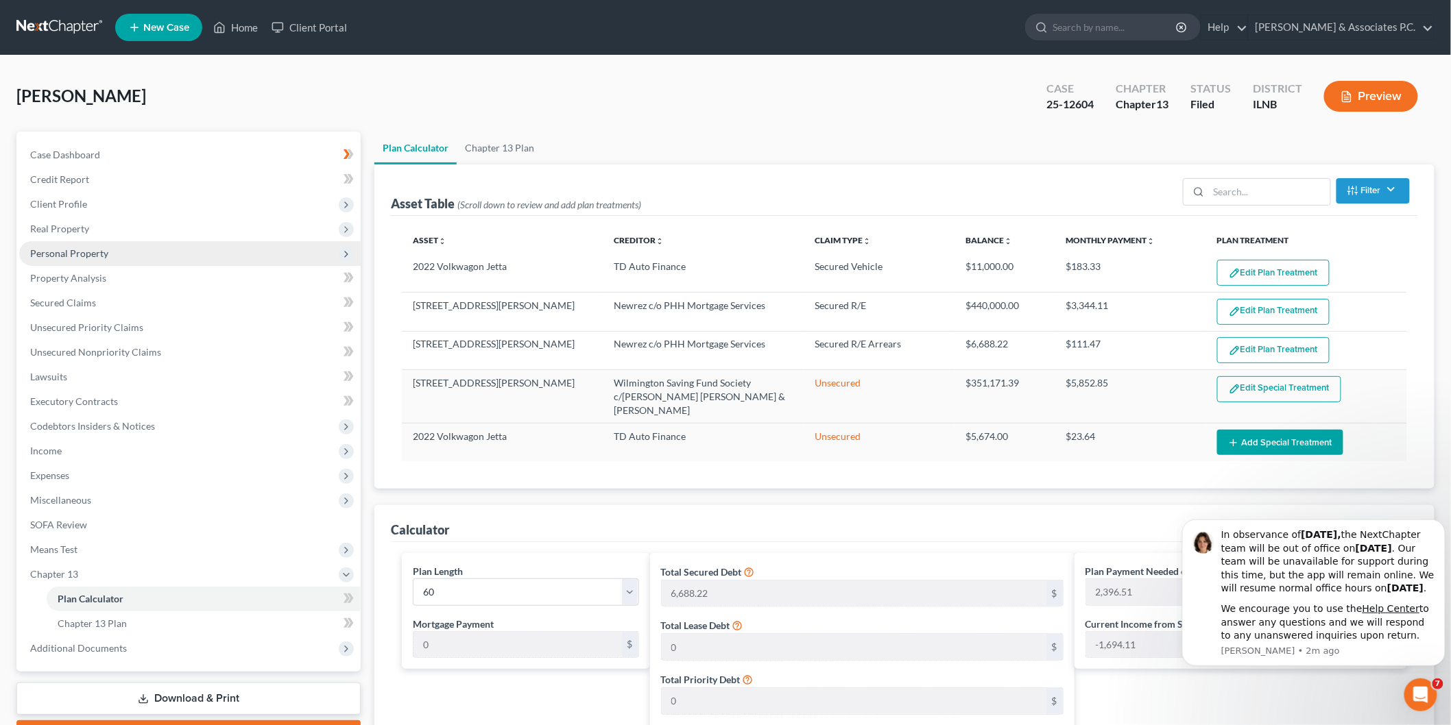
click at [60, 258] on span "Personal Property" at bounding box center [69, 253] width 78 height 12
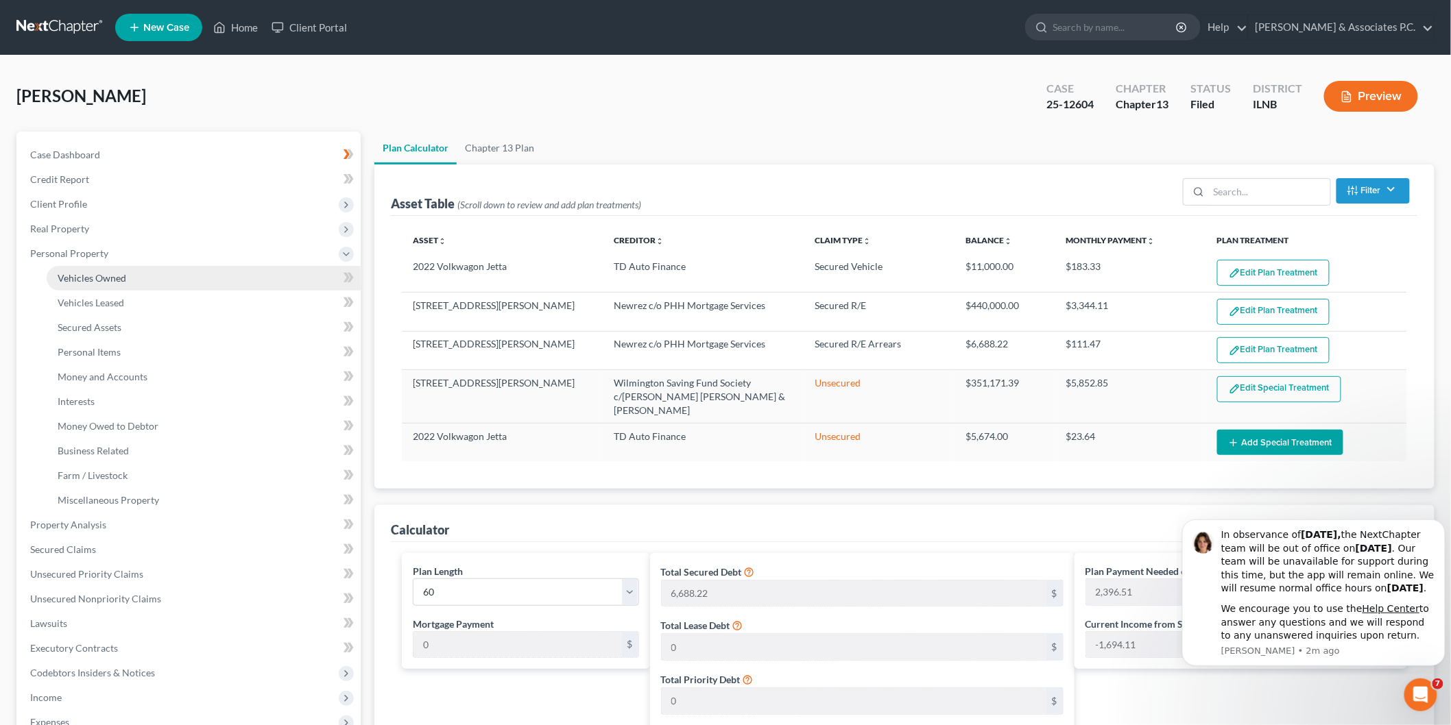
click at [106, 274] on span "Vehicles Owned" at bounding box center [92, 278] width 69 height 12
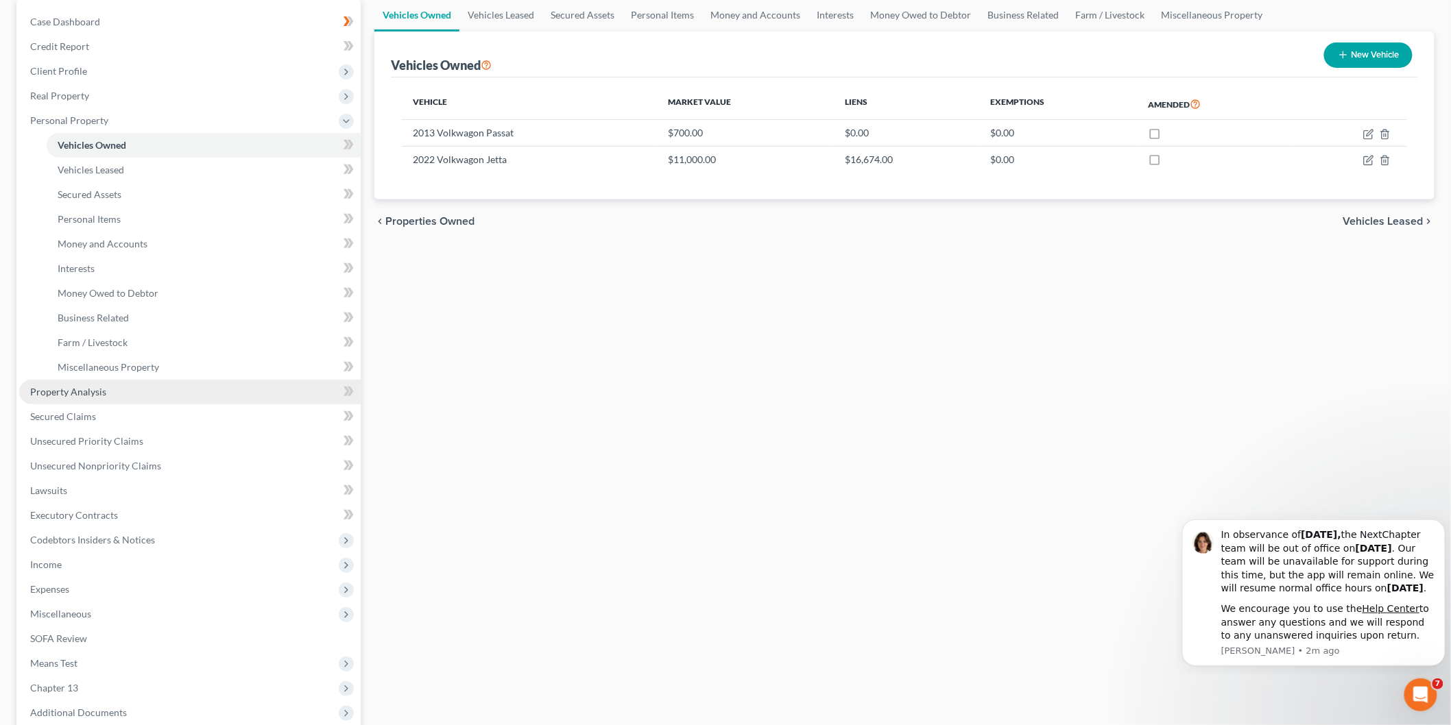
scroll to position [272, 0]
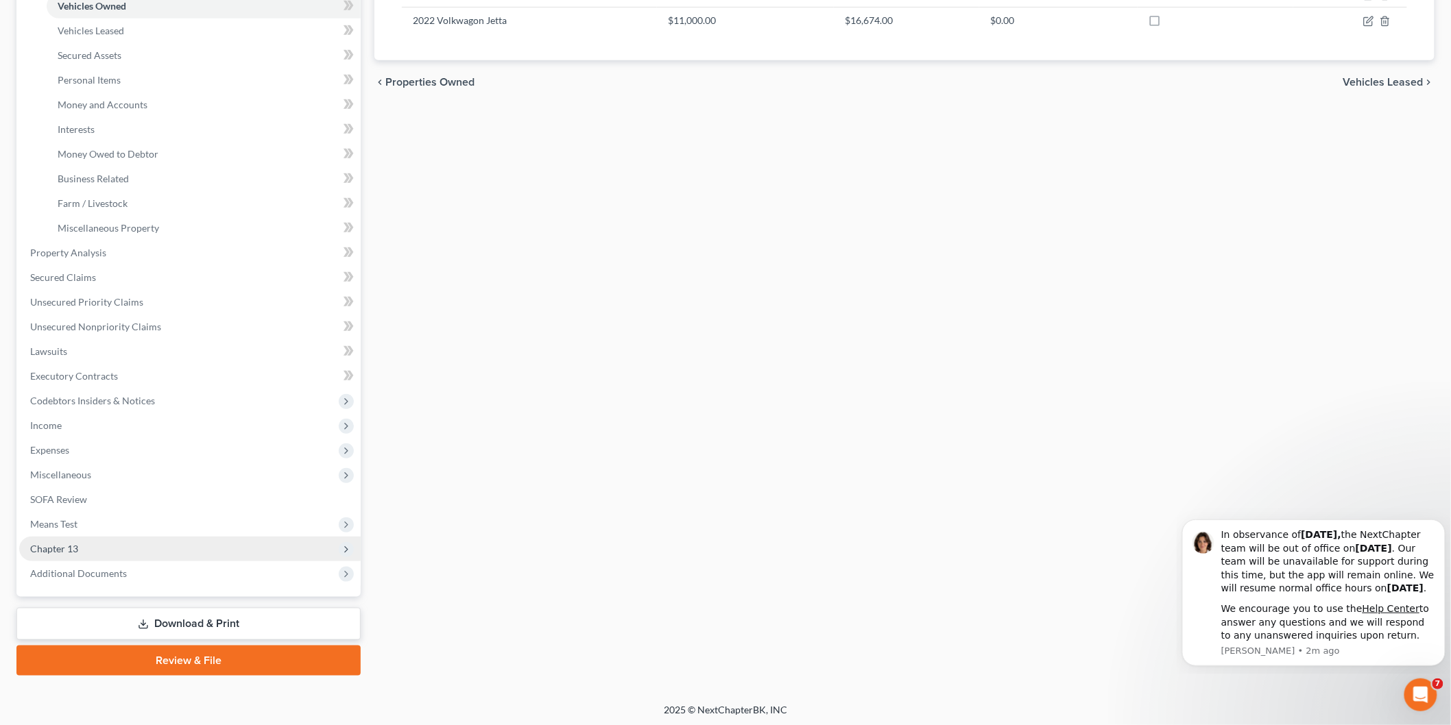
click at [58, 537] on span "Chapter 13" at bounding box center [189, 549] width 341 height 25
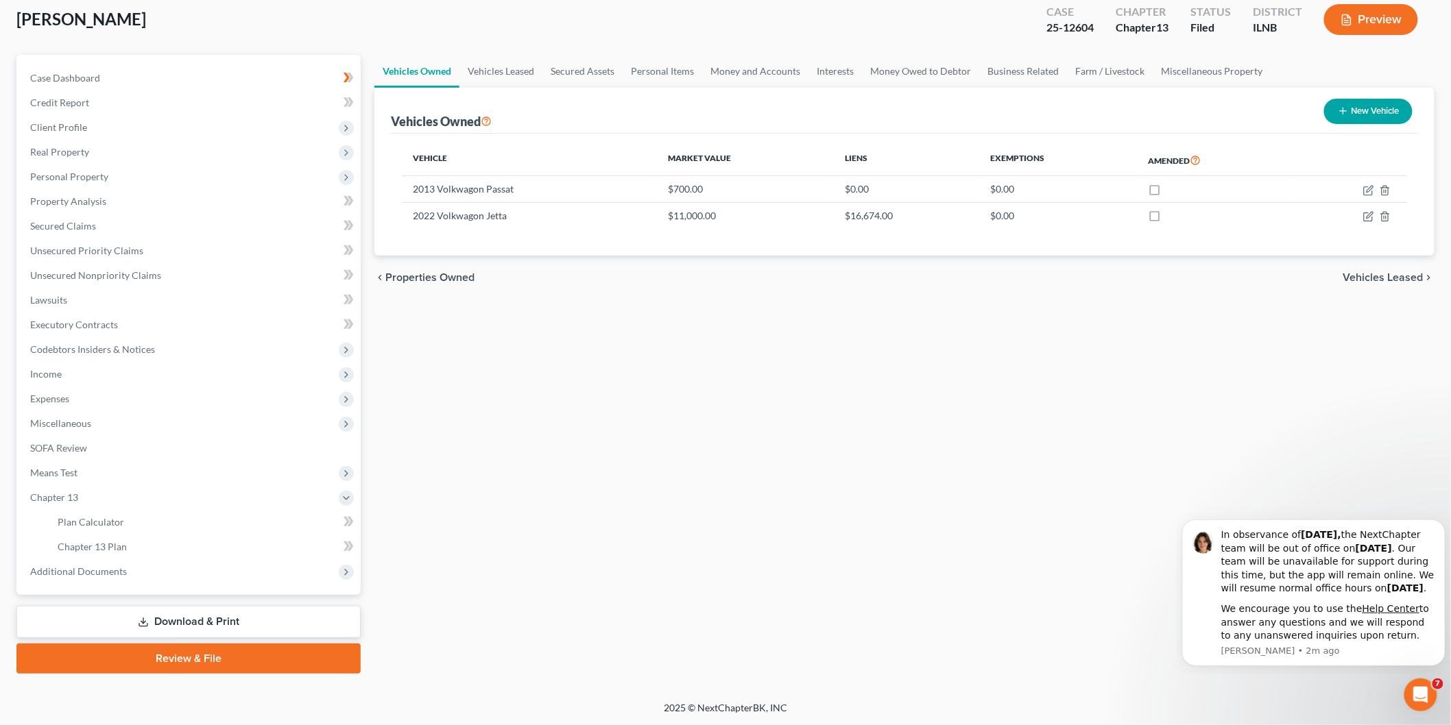
scroll to position [75, 0]
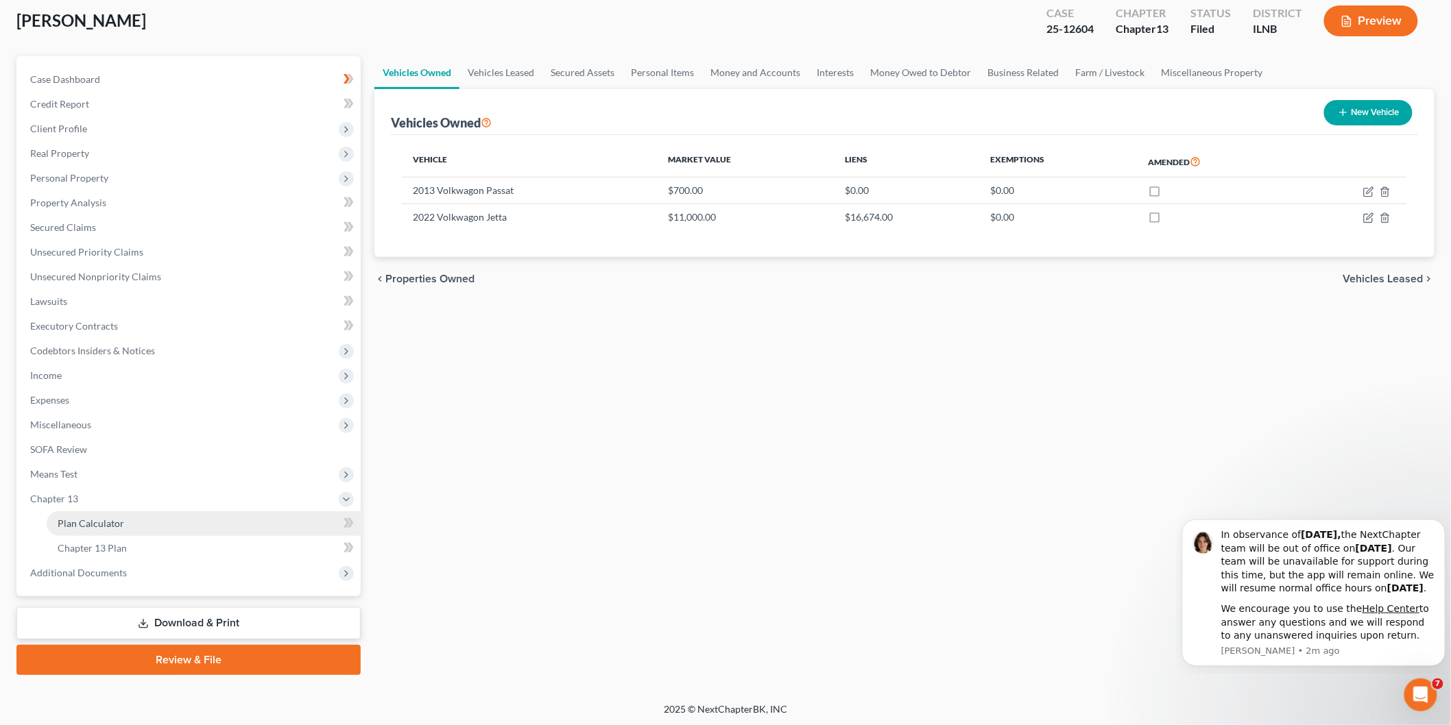
click at [97, 528] on span "Plan Calculator" at bounding box center [91, 524] width 67 height 12
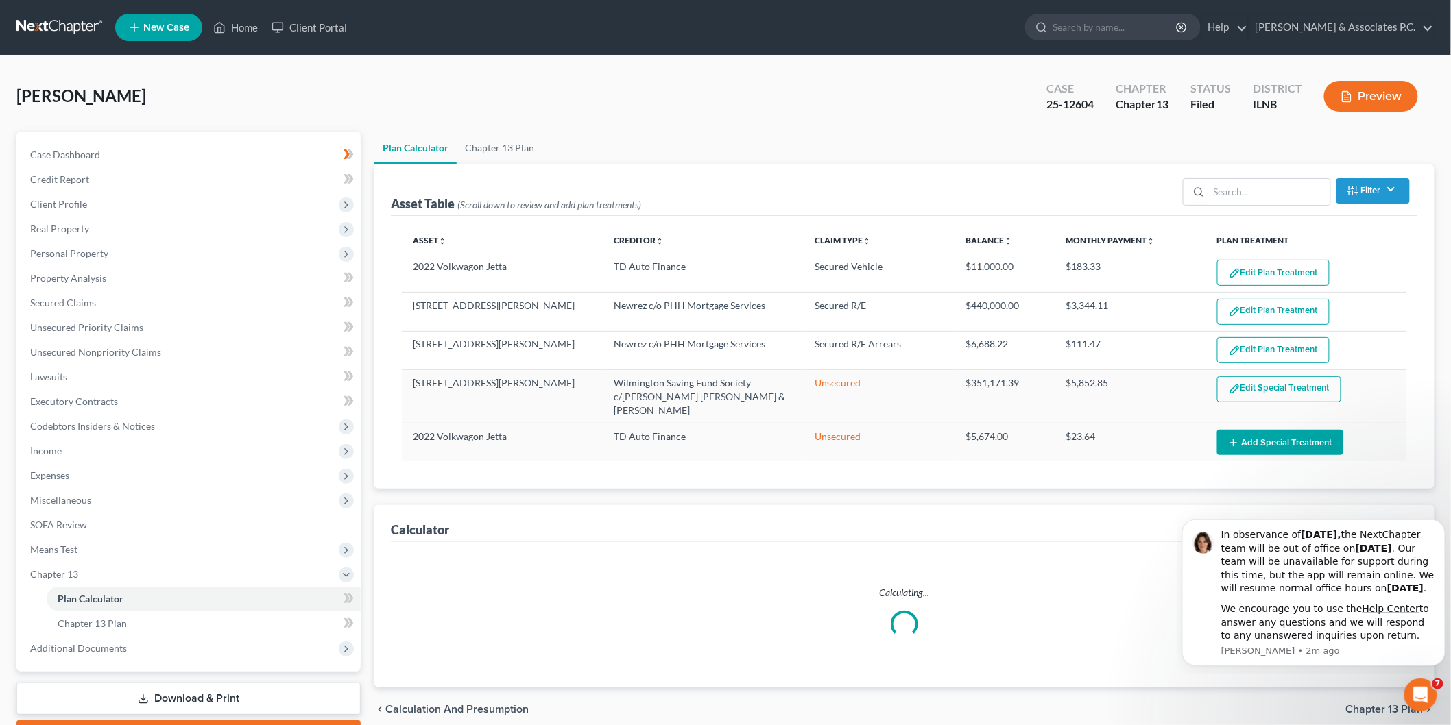
select select "59"
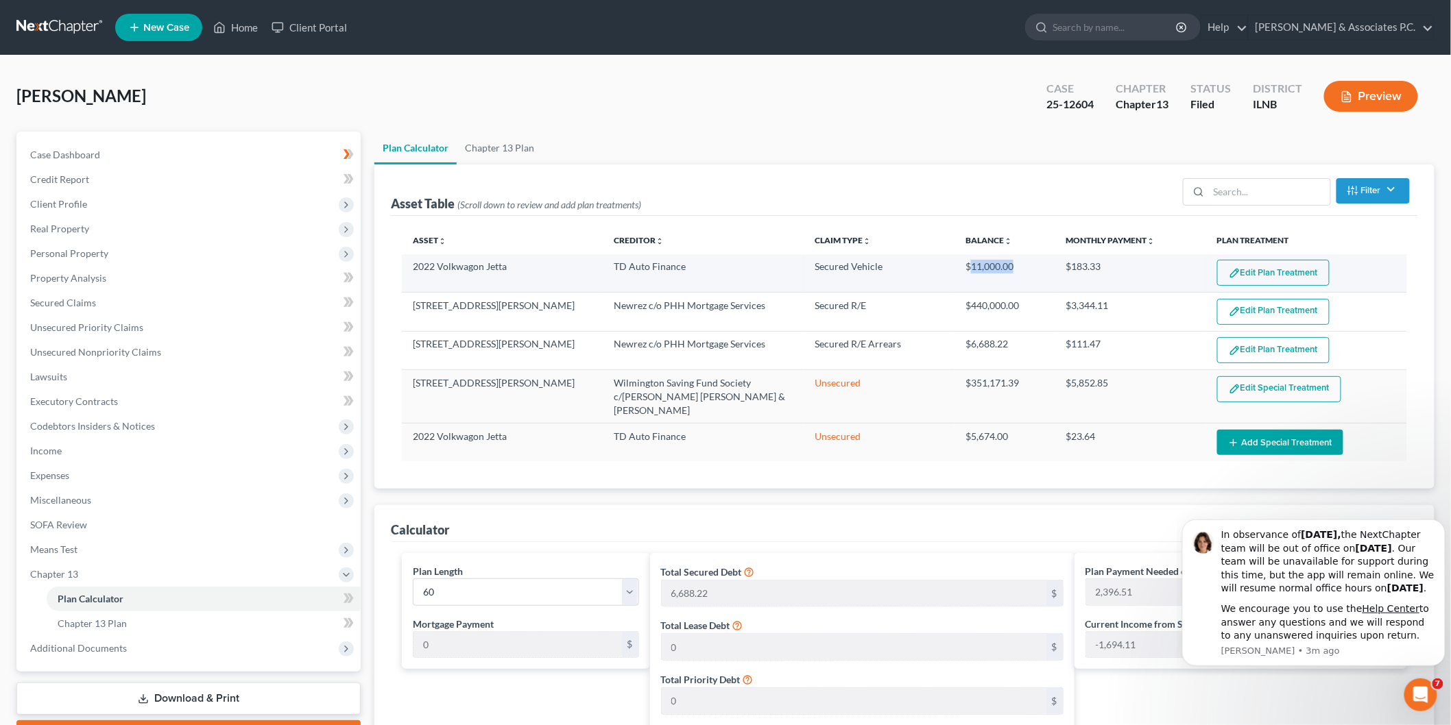
drag, startPoint x: 971, startPoint y: 263, endPoint x: 1037, endPoint y: 268, distance: 66.0
click at [1037, 268] on td "$11,000.00" at bounding box center [1004, 273] width 101 height 38
click at [982, 265] on td "$11,000.00" at bounding box center [1004, 273] width 101 height 38
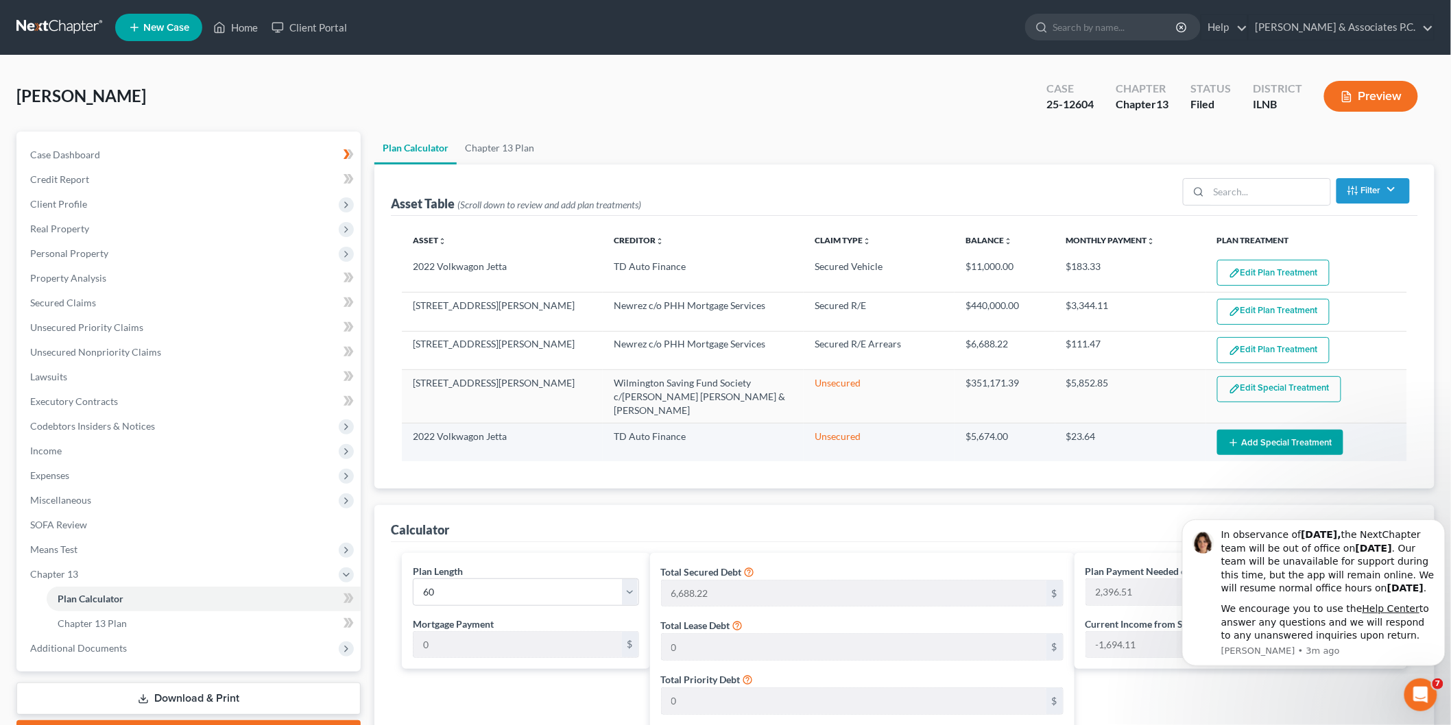
click at [988, 425] on td "$5,674.00" at bounding box center [1004, 443] width 101 height 38
click at [1282, 430] on button "Add Special Treatment" at bounding box center [1280, 442] width 126 height 25
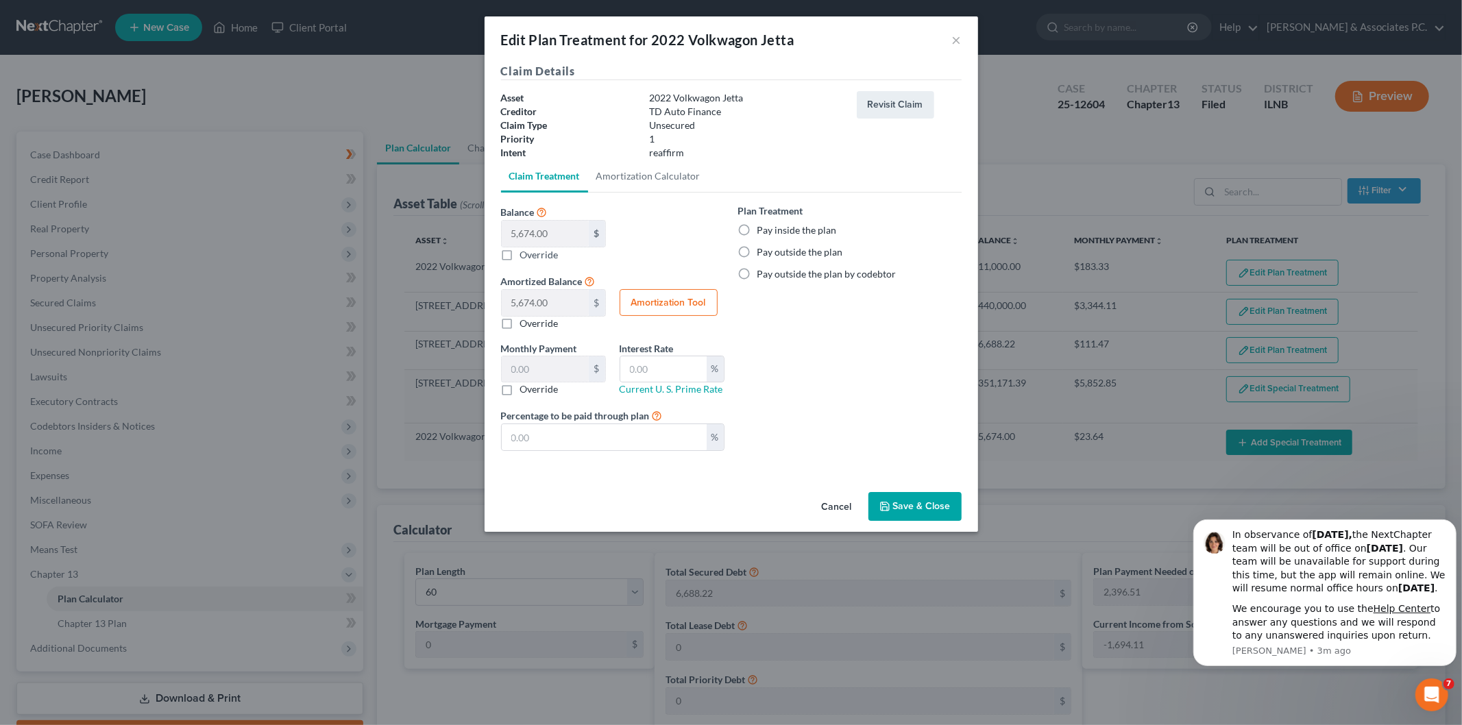
click at [758, 254] on label "Pay outside the plan" at bounding box center [801, 252] width 86 height 14
click at [763, 254] on input "Pay outside the plan" at bounding box center [767, 249] width 9 height 9
radio input "true"
click at [905, 504] on button "Save & Close" at bounding box center [915, 506] width 93 height 29
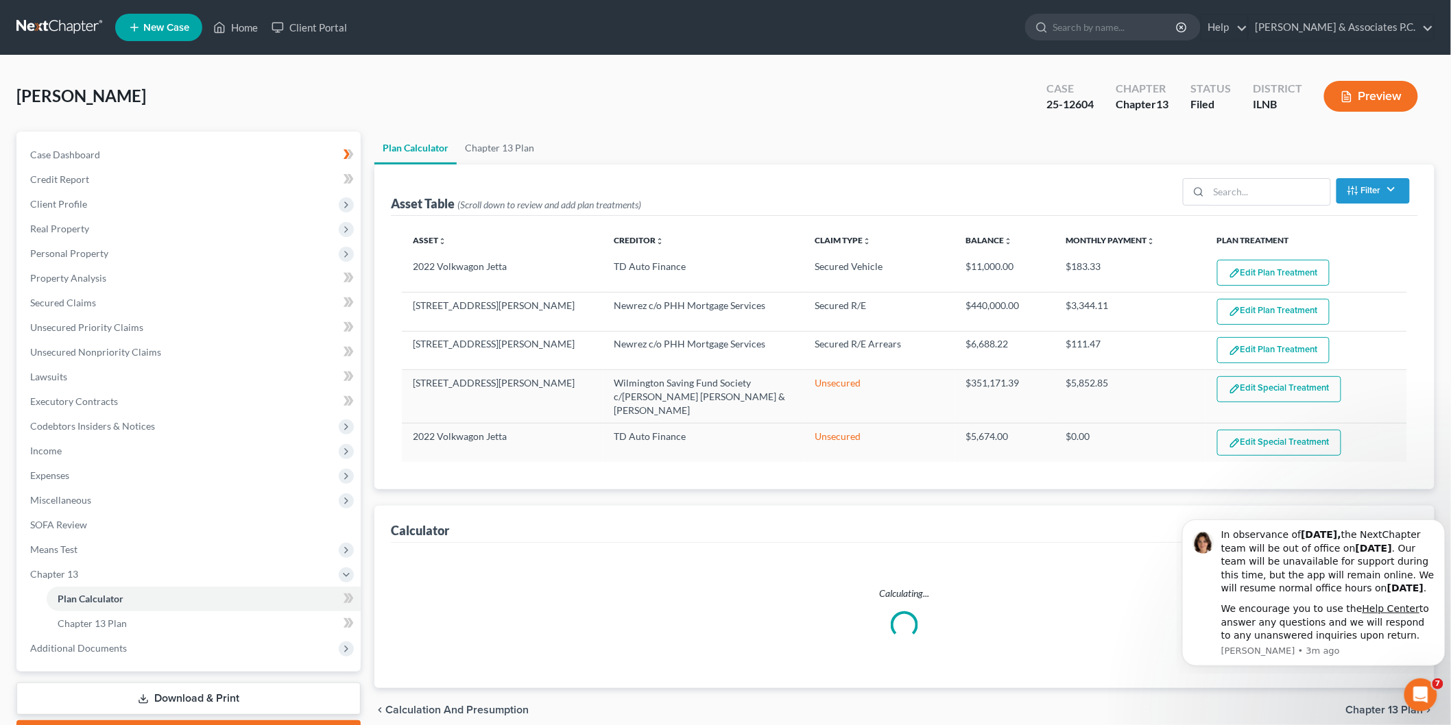
select select "59"
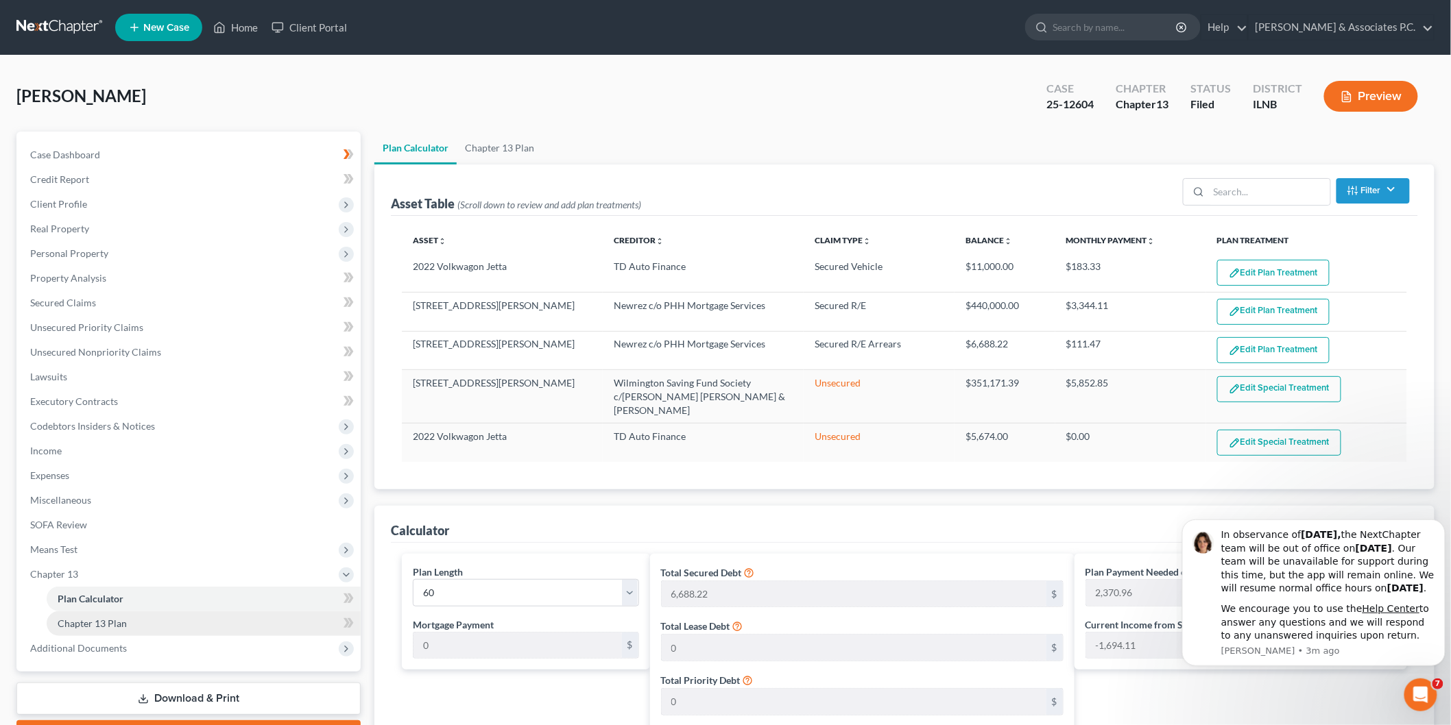
click at [106, 627] on span "Chapter 13 Plan" at bounding box center [92, 624] width 69 height 12
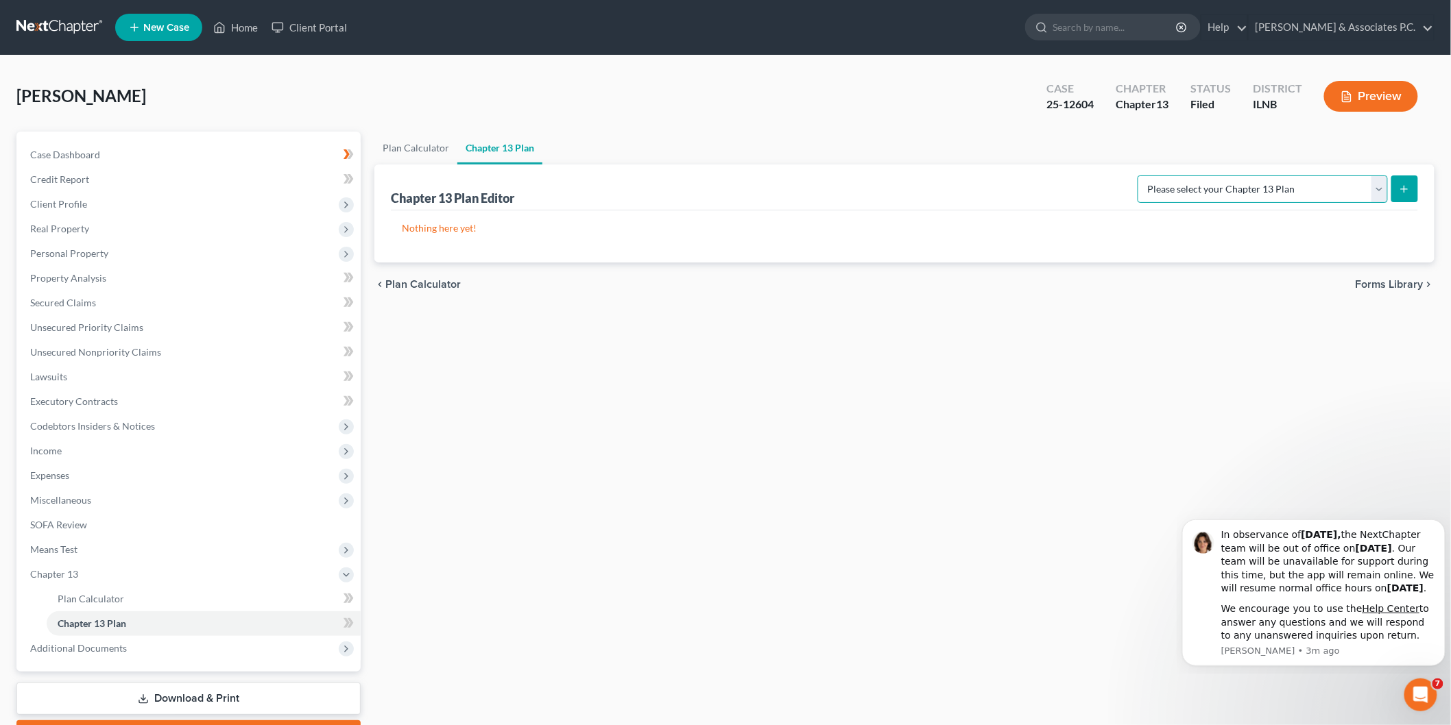
click at [1321, 189] on select "Please select your Chapter 13 Plan National Form Plan - Official Form 113 North…" at bounding box center [1262, 189] width 250 height 27
select select "1"
click at [1162, 176] on select "Please select your Chapter 13 Plan National Form Plan - Official Form 113 North…" at bounding box center [1262, 189] width 250 height 27
click at [1408, 200] on button "submit" at bounding box center [1404, 189] width 27 height 27
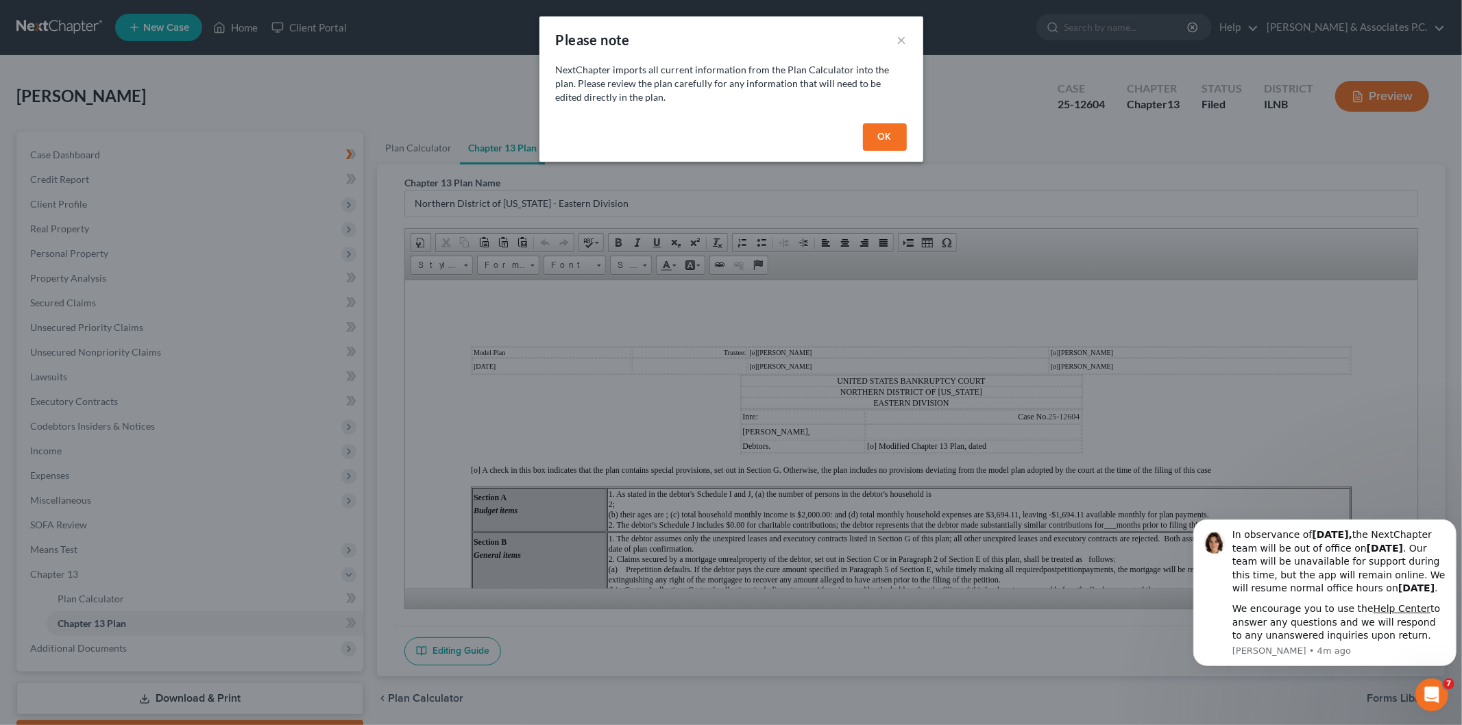
click at [873, 136] on button "OK" at bounding box center [885, 136] width 44 height 27
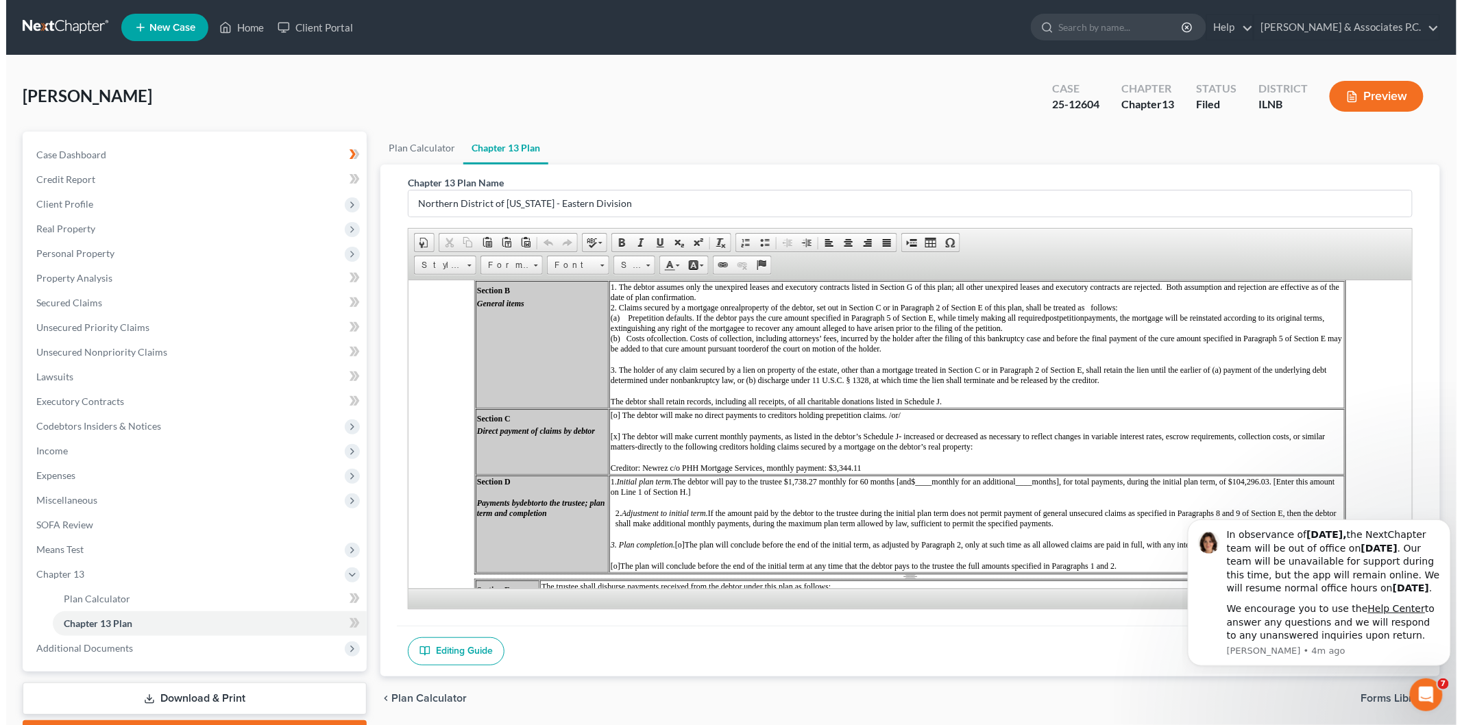
scroll to position [152, 0]
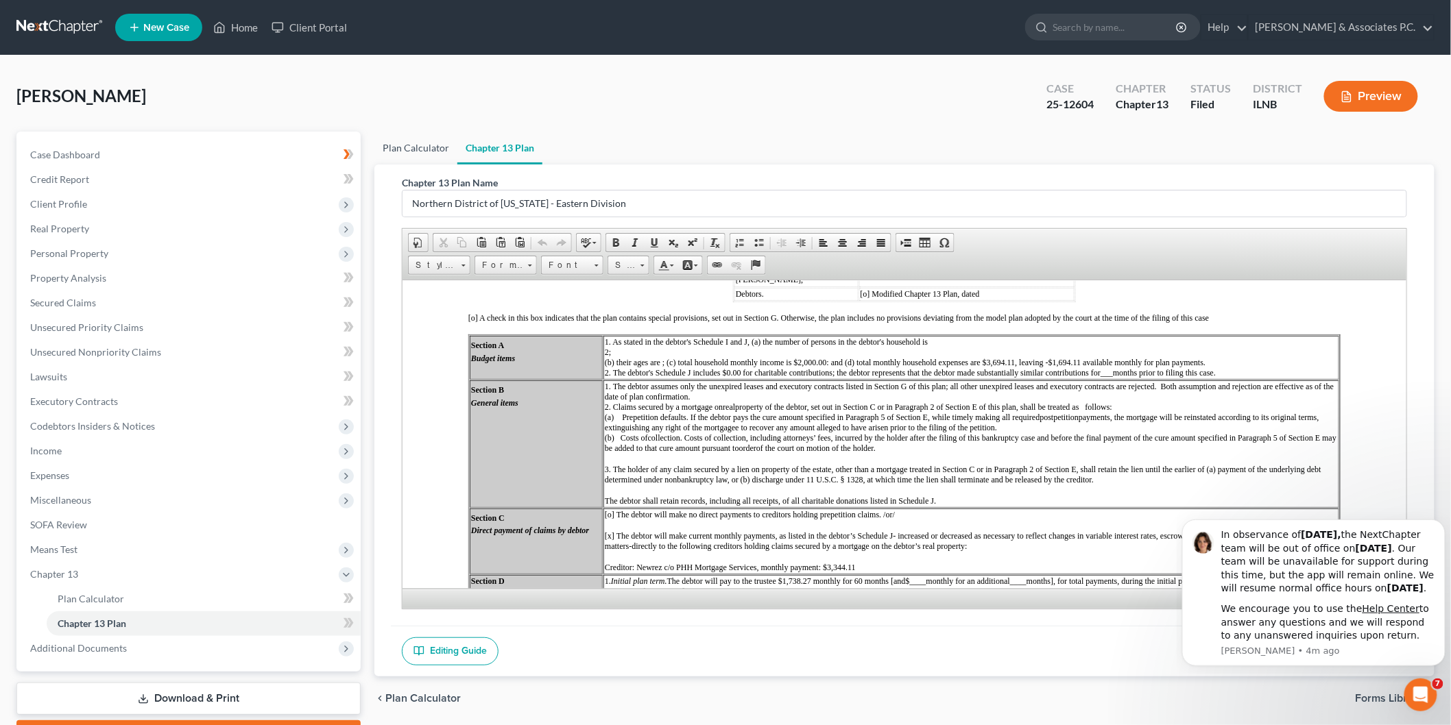
click at [435, 138] on link "Plan Calculator" at bounding box center [415, 148] width 83 height 33
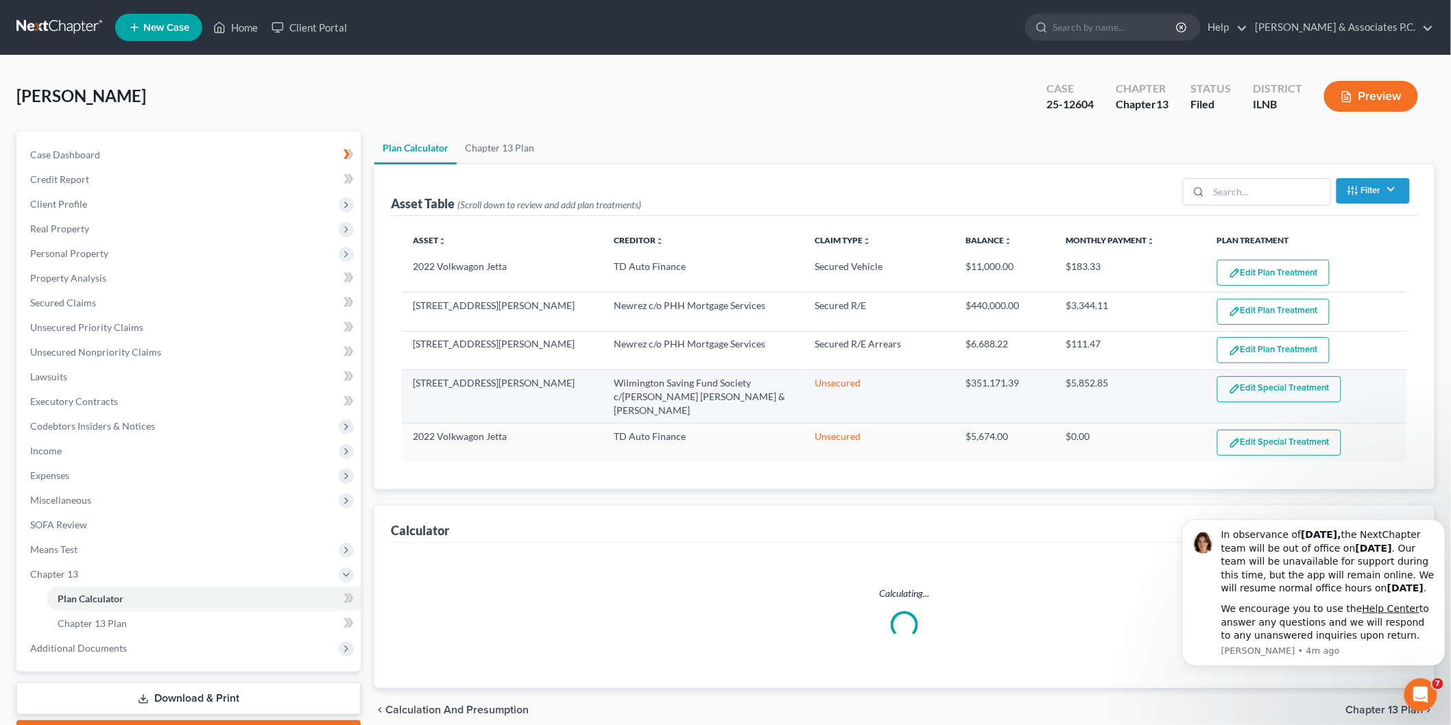
select select "59"
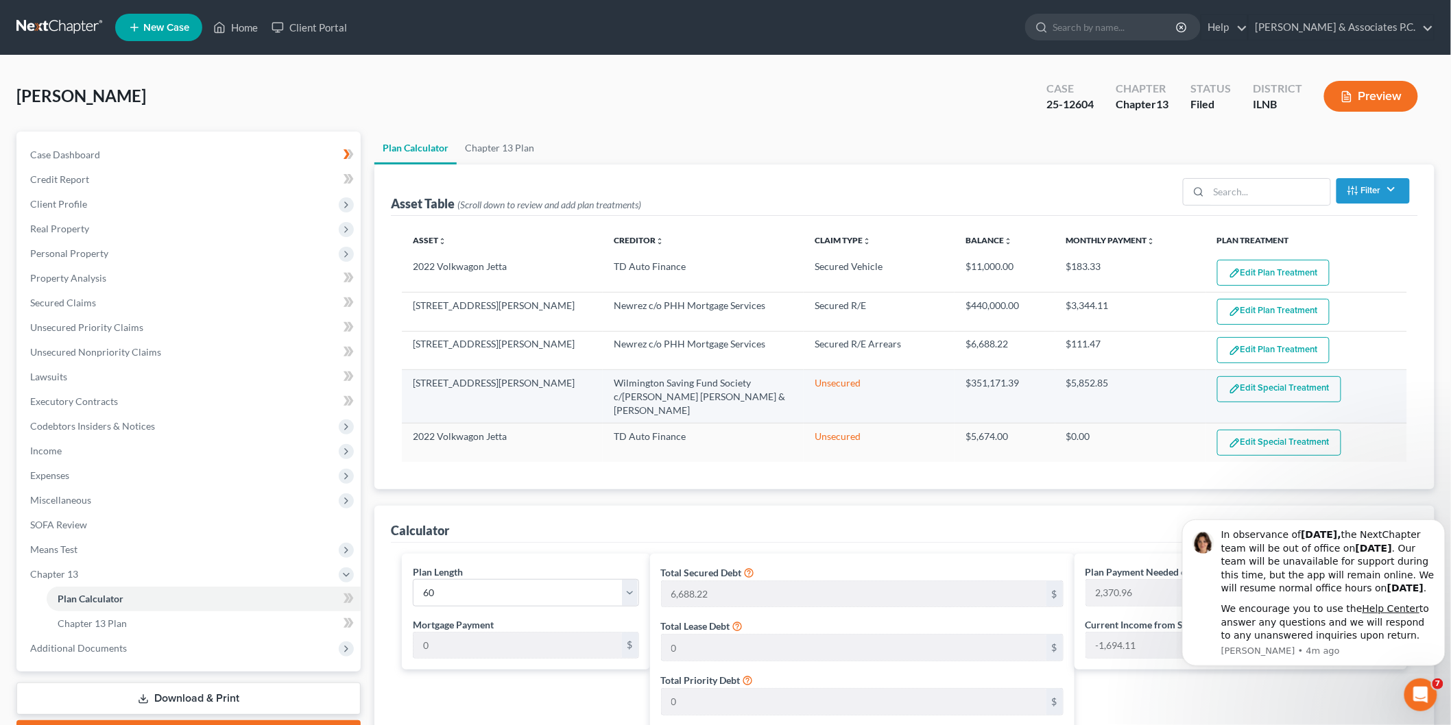
click at [1307, 394] on button "Edit Special Treatment" at bounding box center [1279, 389] width 124 height 26
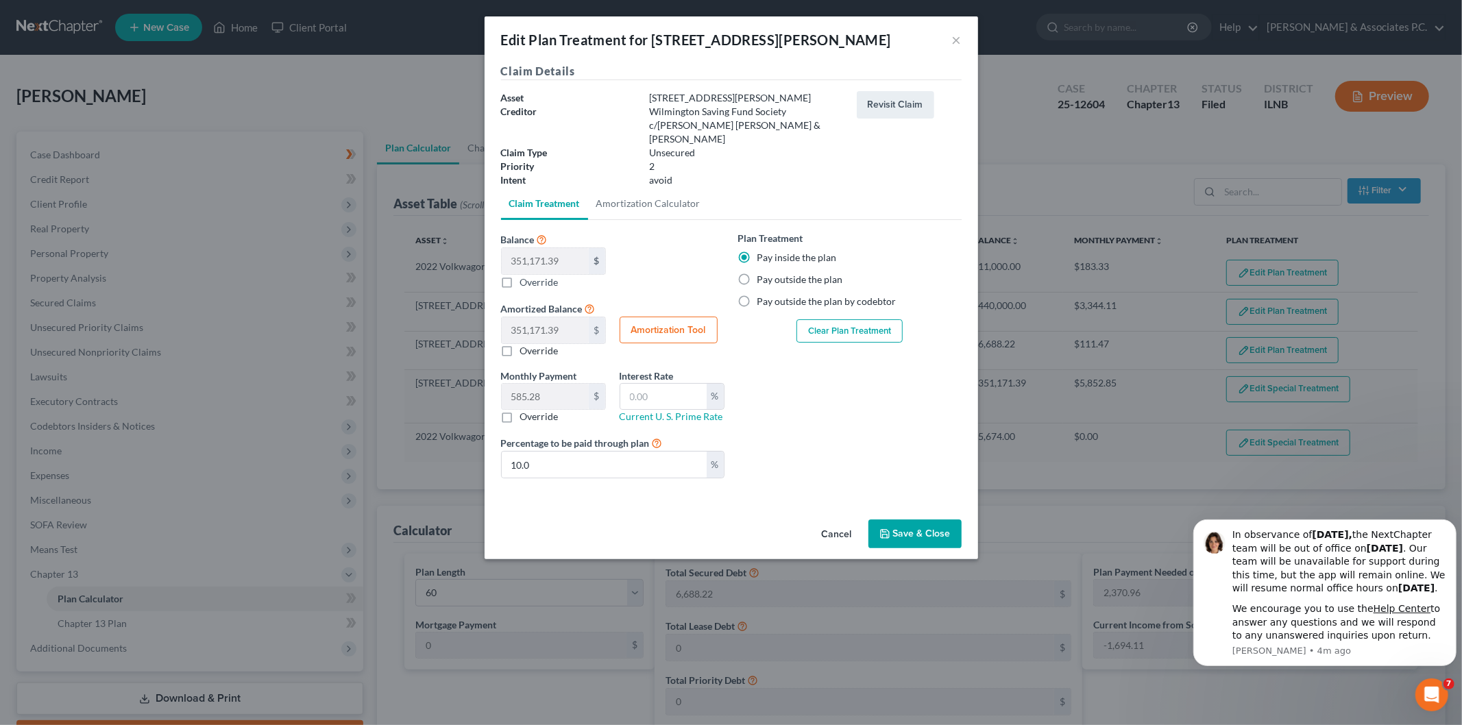
click at [758, 273] on label "Pay outside the plan" at bounding box center [801, 280] width 86 height 14
click at [763, 273] on input "Pay outside the plan" at bounding box center [767, 277] width 9 height 9
radio input "true"
click at [954, 520] on button "Save & Close" at bounding box center [915, 534] width 93 height 29
select select "59"
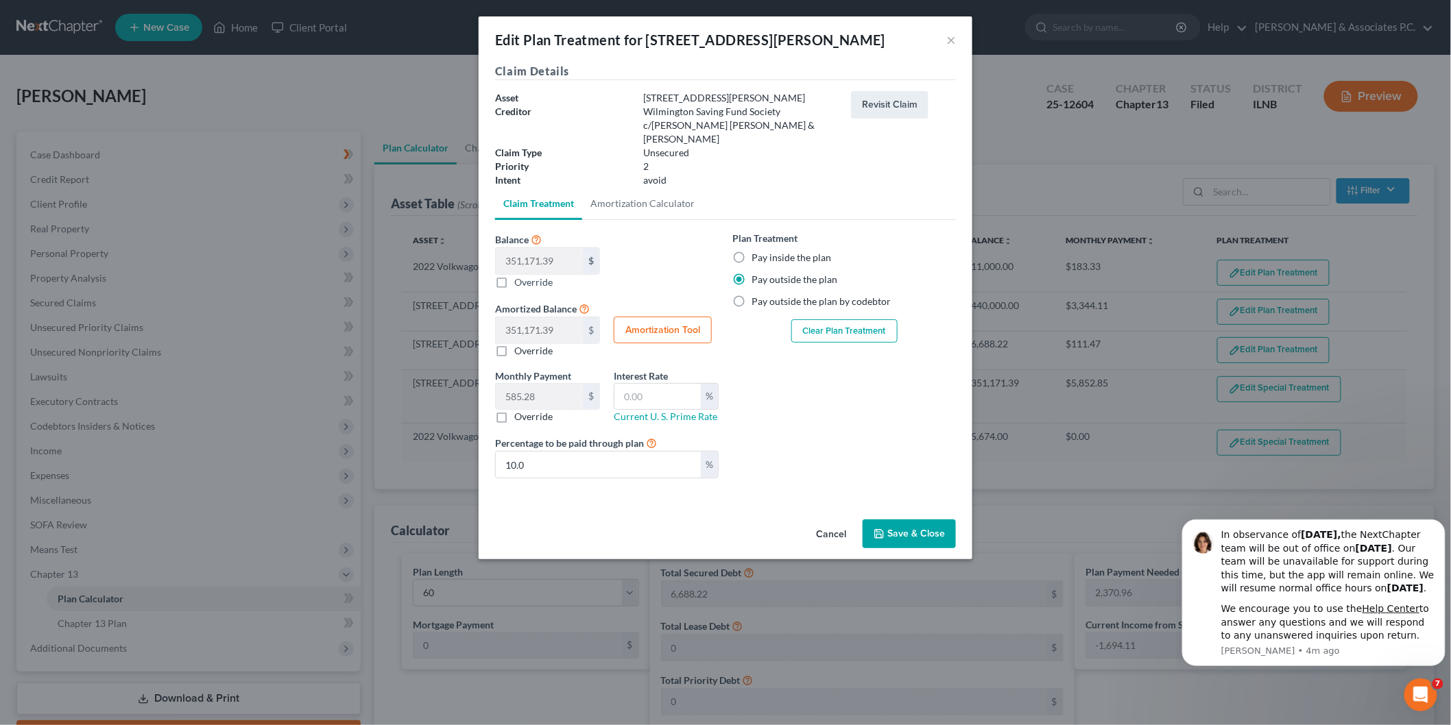
select select "59"
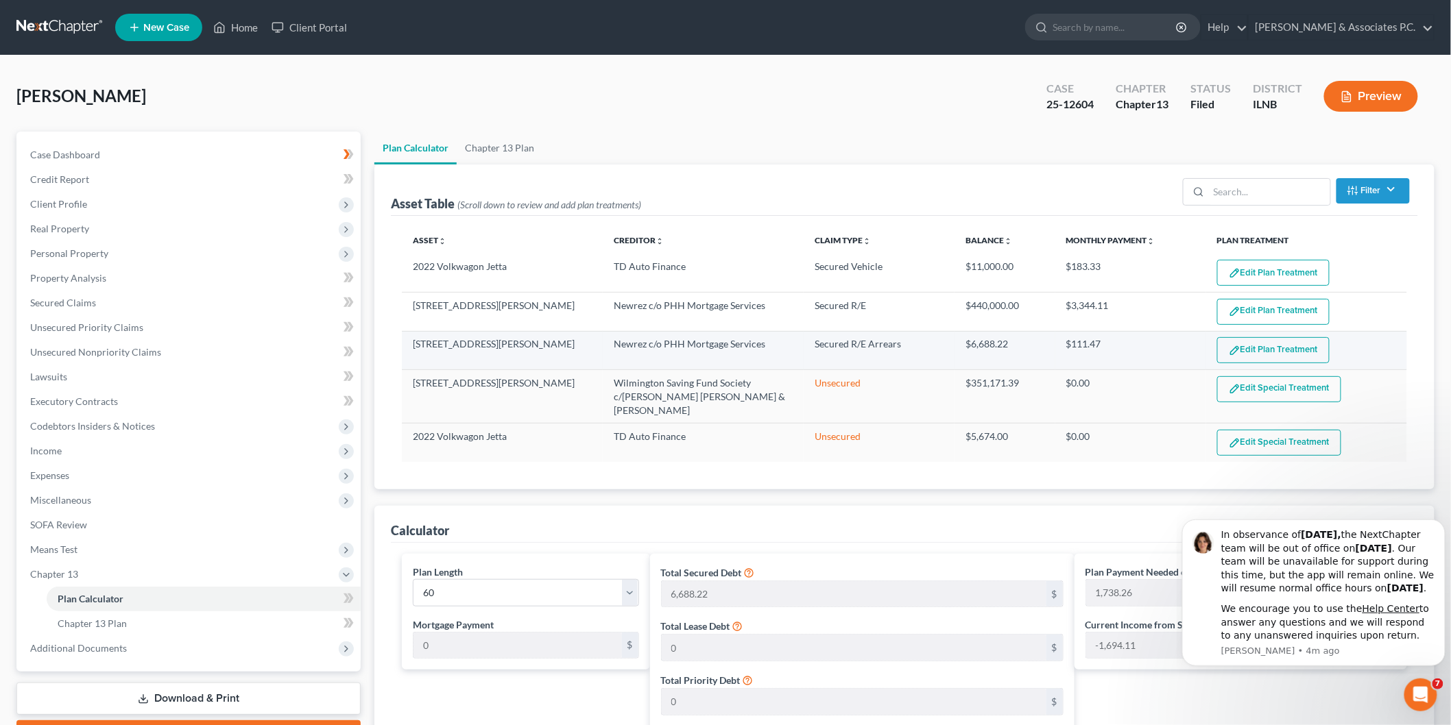
click at [1283, 353] on button "Edit Plan Treatment" at bounding box center [1273, 350] width 112 height 26
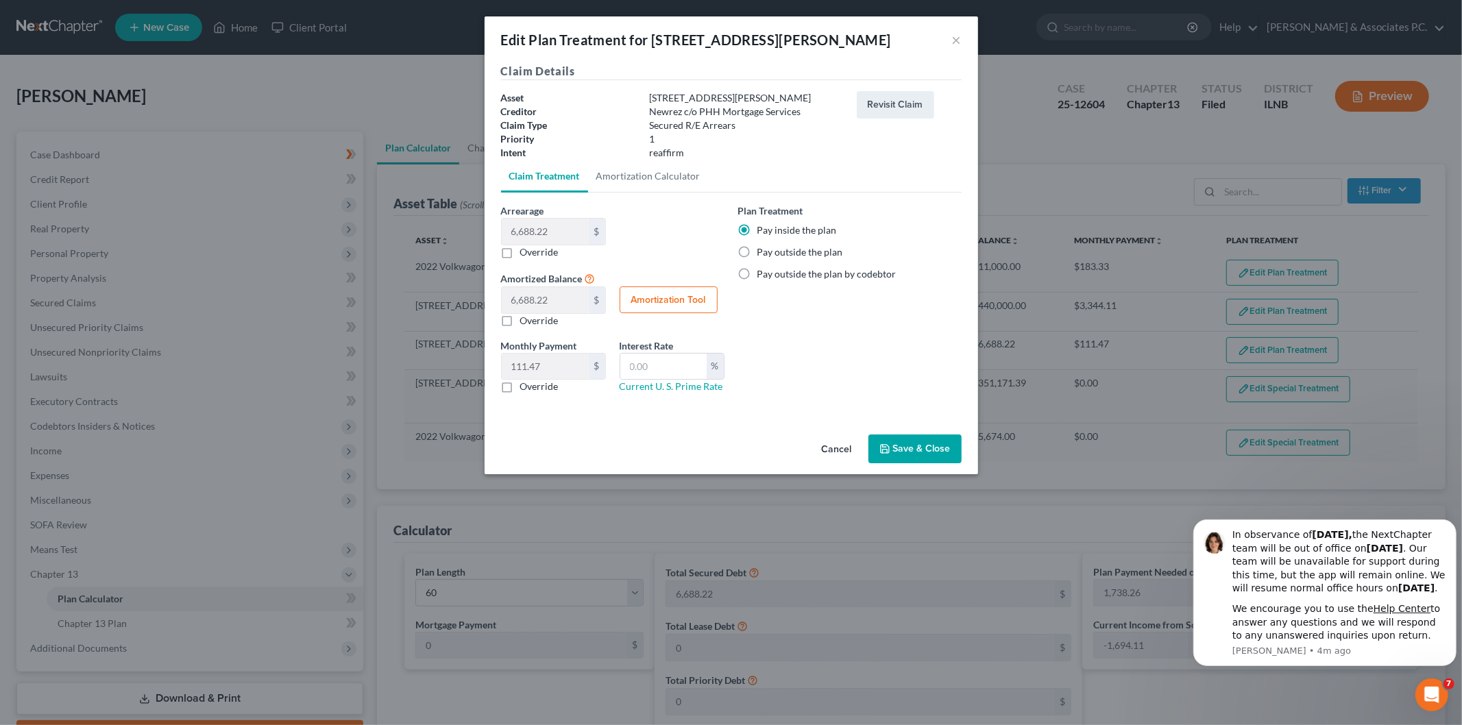
click at [758, 251] on label "Pay outside the plan" at bounding box center [801, 252] width 86 height 14
click at [763, 251] on input "Pay outside the plan" at bounding box center [767, 249] width 9 height 9
radio input "true"
click at [958, 35] on button "×" at bounding box center [957, 40] width 10 height 16
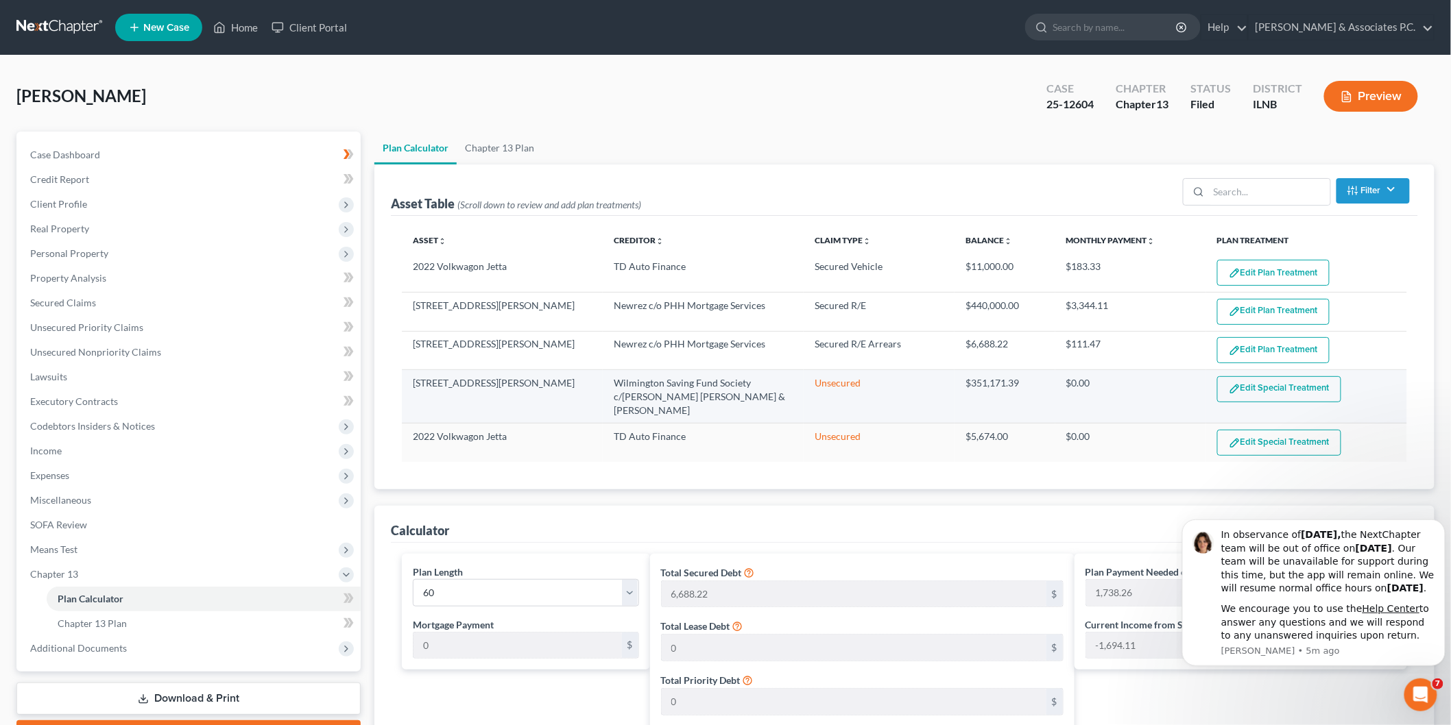
click at [1294, 387] on button "Edit Special Treatment" at bounding box center [1279, 389] width 124 height 26
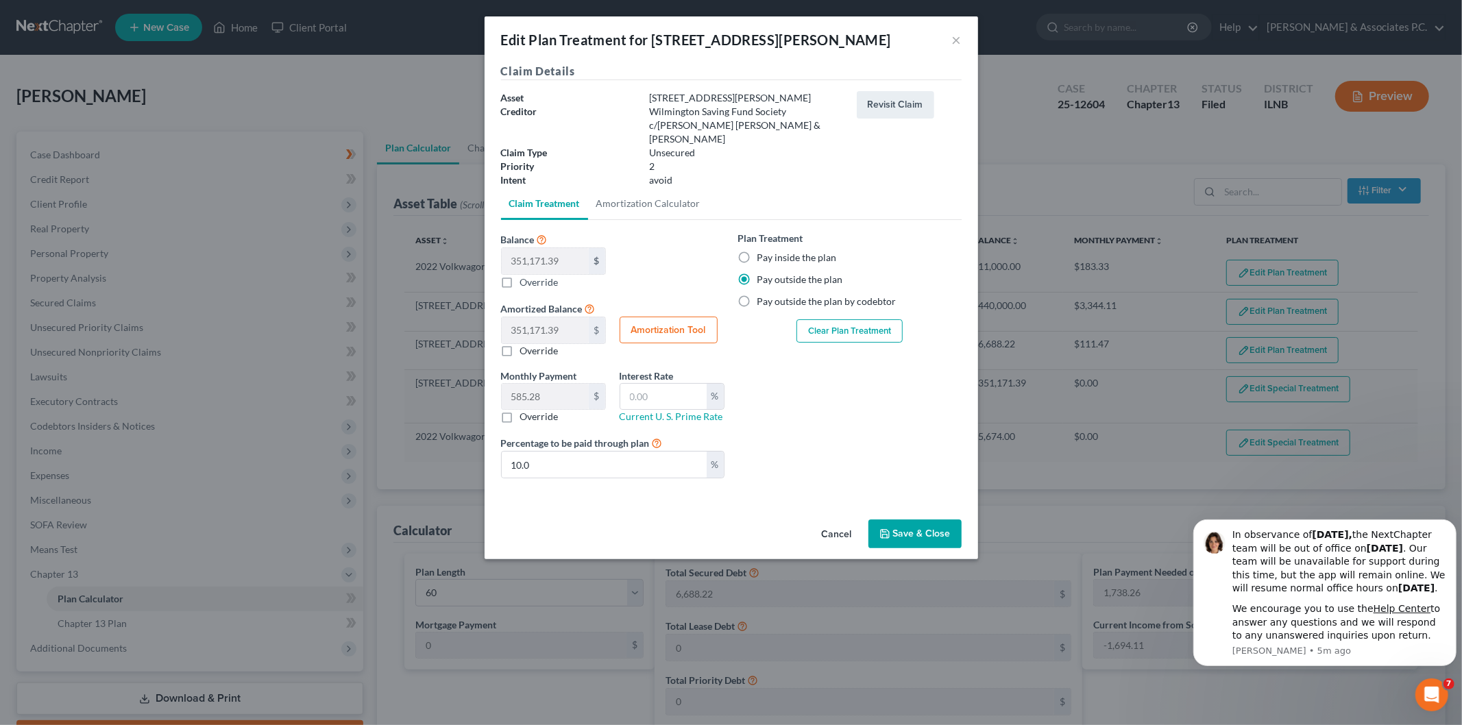
click at [758, 251] on label "Pay inside the plan" at bounding box center [798, 258] width 80 height 14
click at [763, 251] on input "Pay inside the plan" at bounding box center [767, 255] width 9 height 9
radio input "true"
click at [914, 520] on button "Save & Close" at bounding box center [915, 534] width 93 height 29
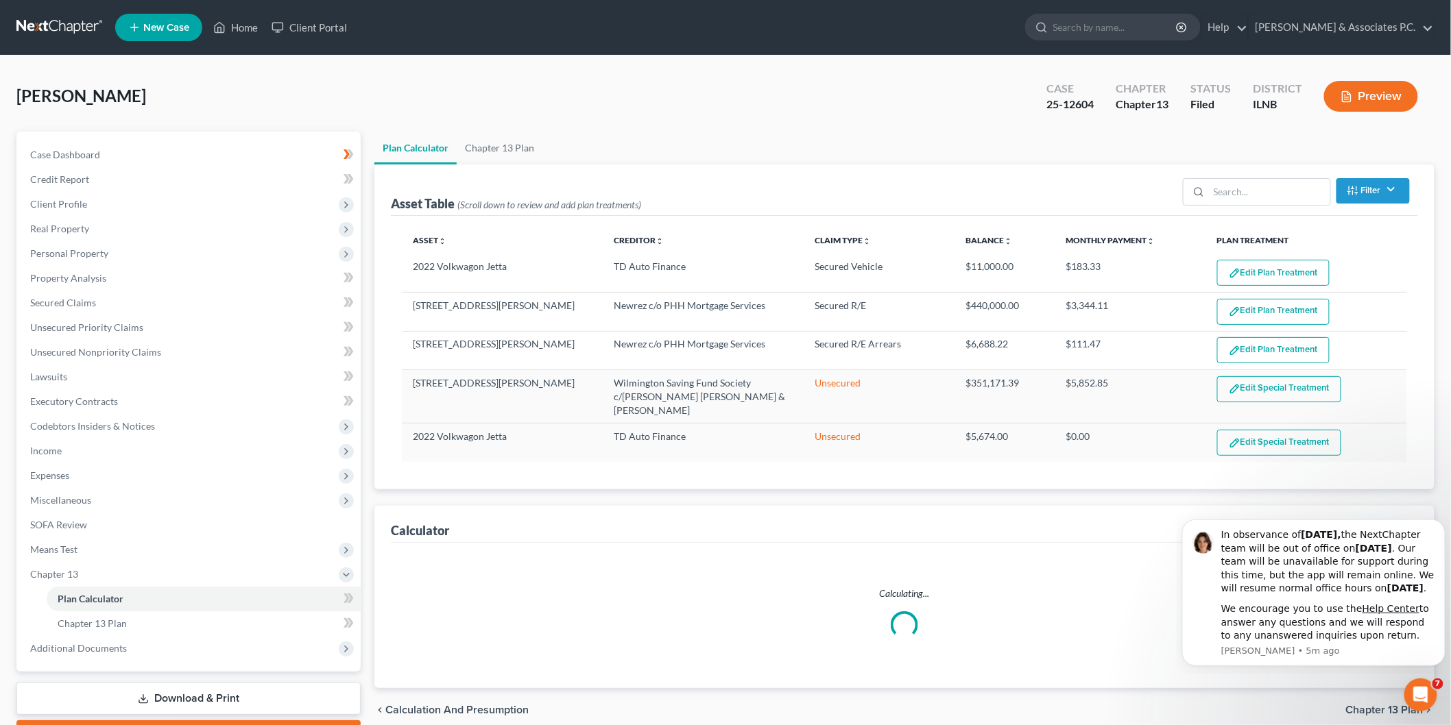
select select "59"
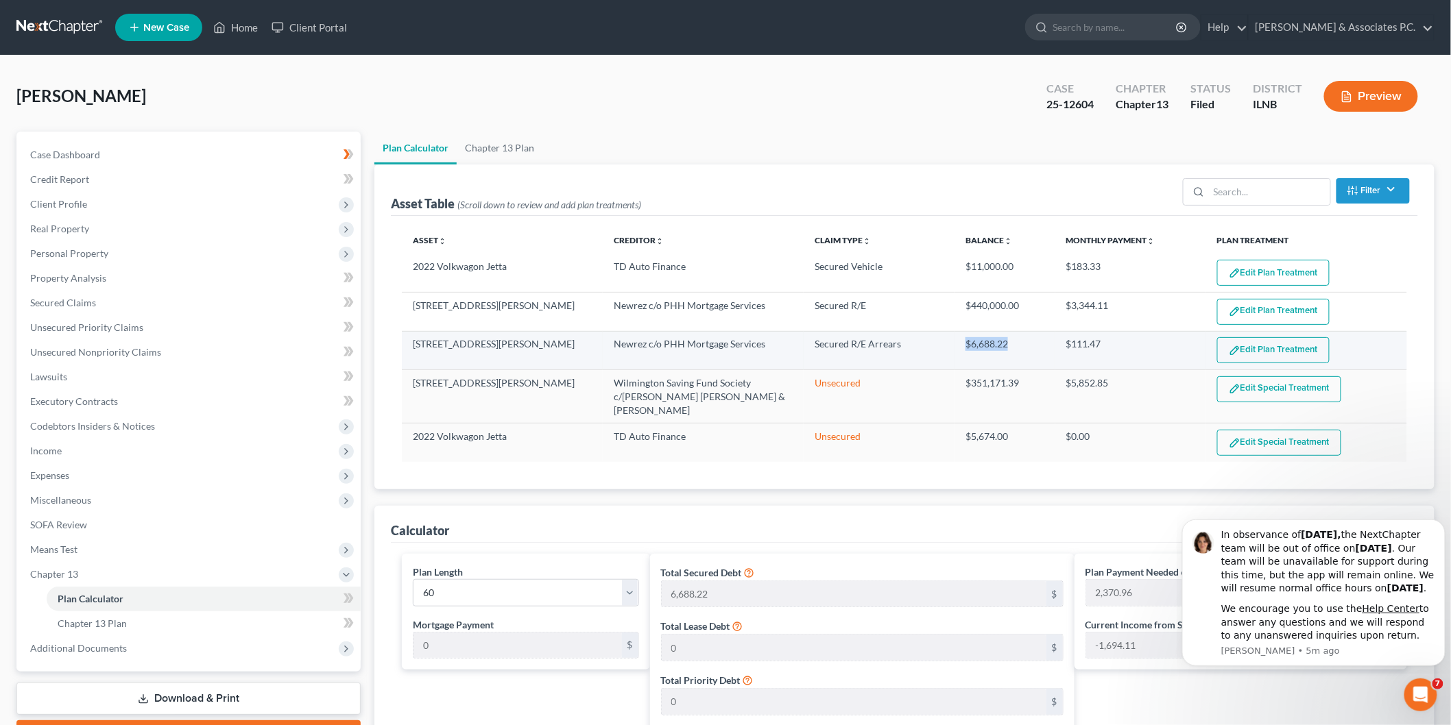
drag, startPoint x: 965, startPoint y: 341, endPoint x: 1020, endPoint y: 344, distance: 55.6
click at [1020, 344] on td "$6,688.22" at bounding box center [1004, 350] width 101 height 38
click at [1022, 344] on td "$6,688.22" at bounding box center [1004, 350] width 101 height 38
drag, startPoint x: 968, startPoint y: 343, endPoint x: 1015, endPoint y: 343, distance: 46.6
click at [1015, 343] on td "$6,688.22" at bounding box center [1004, 350] width 101 height 38
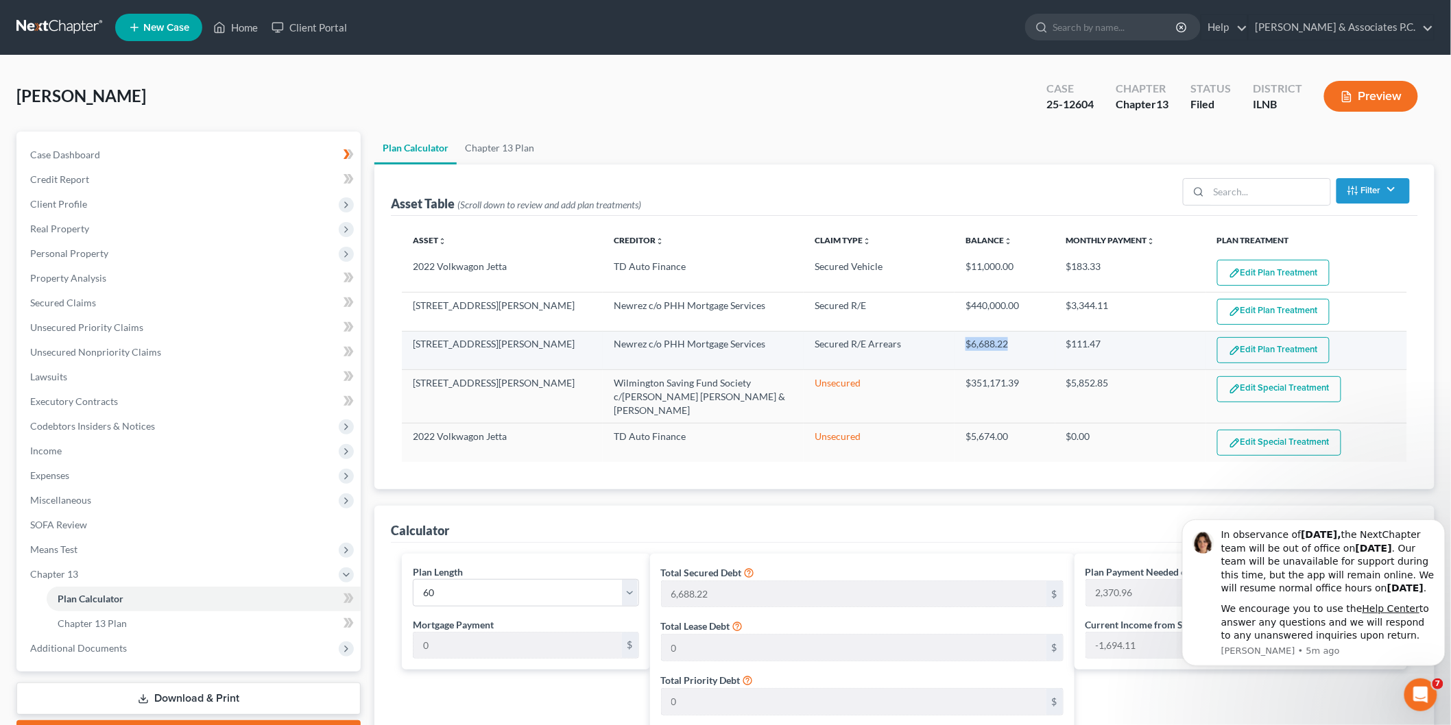
click at [1235, 346] on img "button" at bounding box center [1235, 351] width 12 height 12
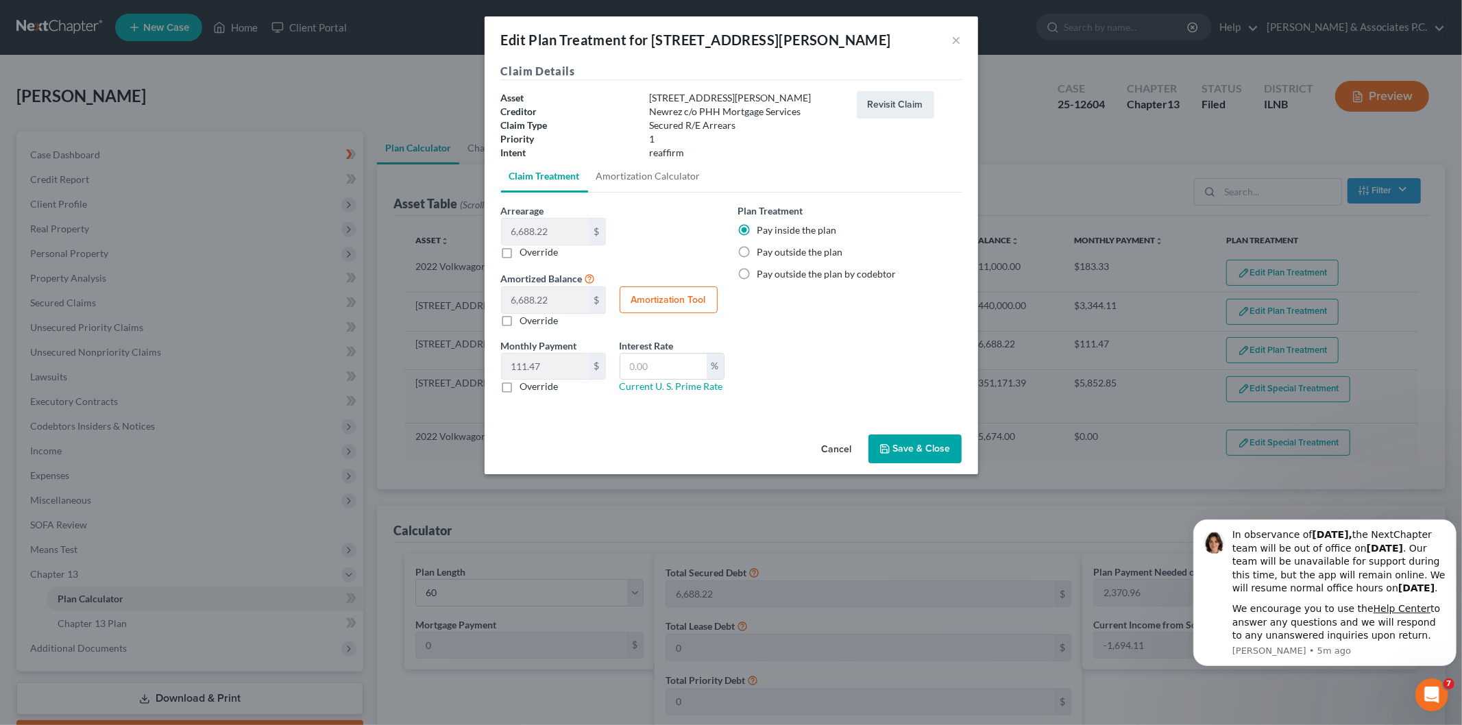
click at [758, 254] on label "Pay outside the plan" at bounding box center [801, 252] width 86 height 14
click at [763, 254] on input "Pay outside the plan" at bounding box center [767, 249] width 9 height 9
radio input "true"
click at [934, 451] on button "Save & Close" at bounding box center [915, 449] width 93 height 29
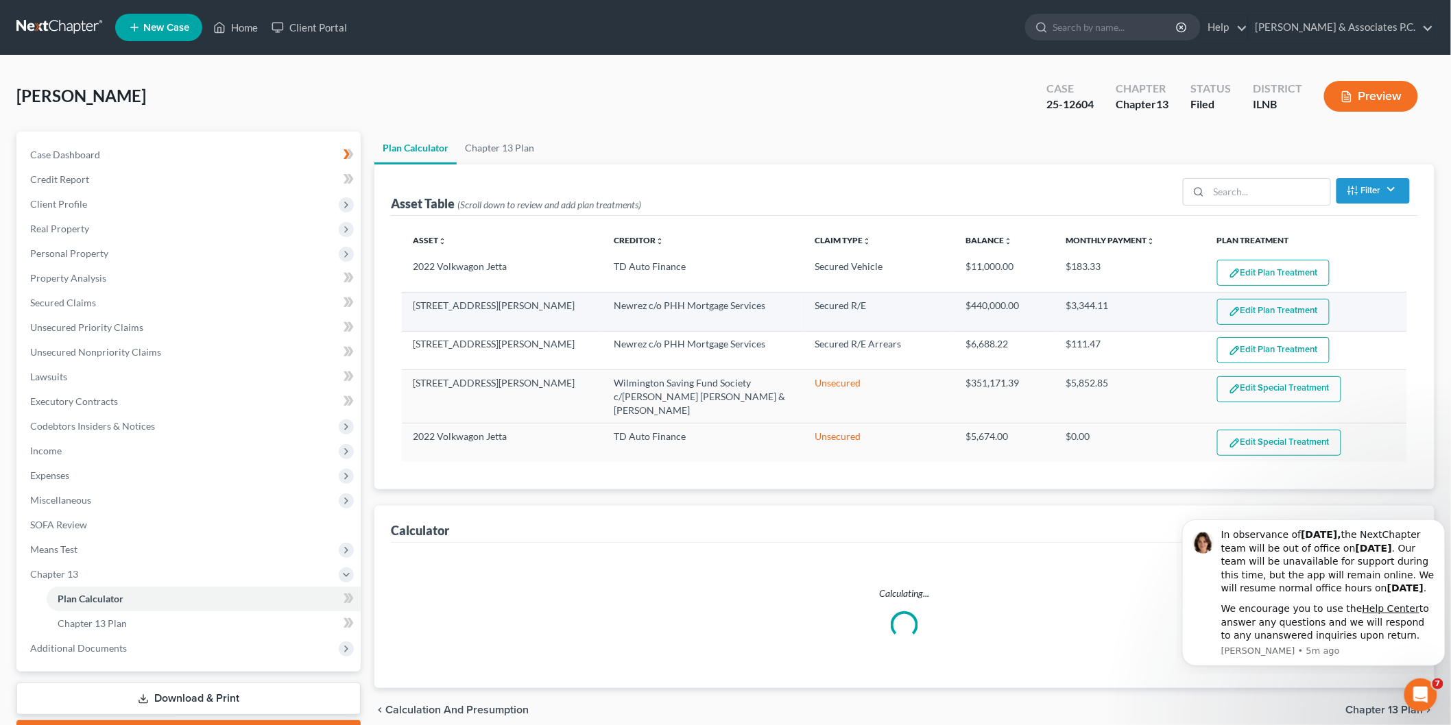
click at [1290, 309] on button "Edit Plan Treatment" at bounding box center [1273, 312] width 112 height 26
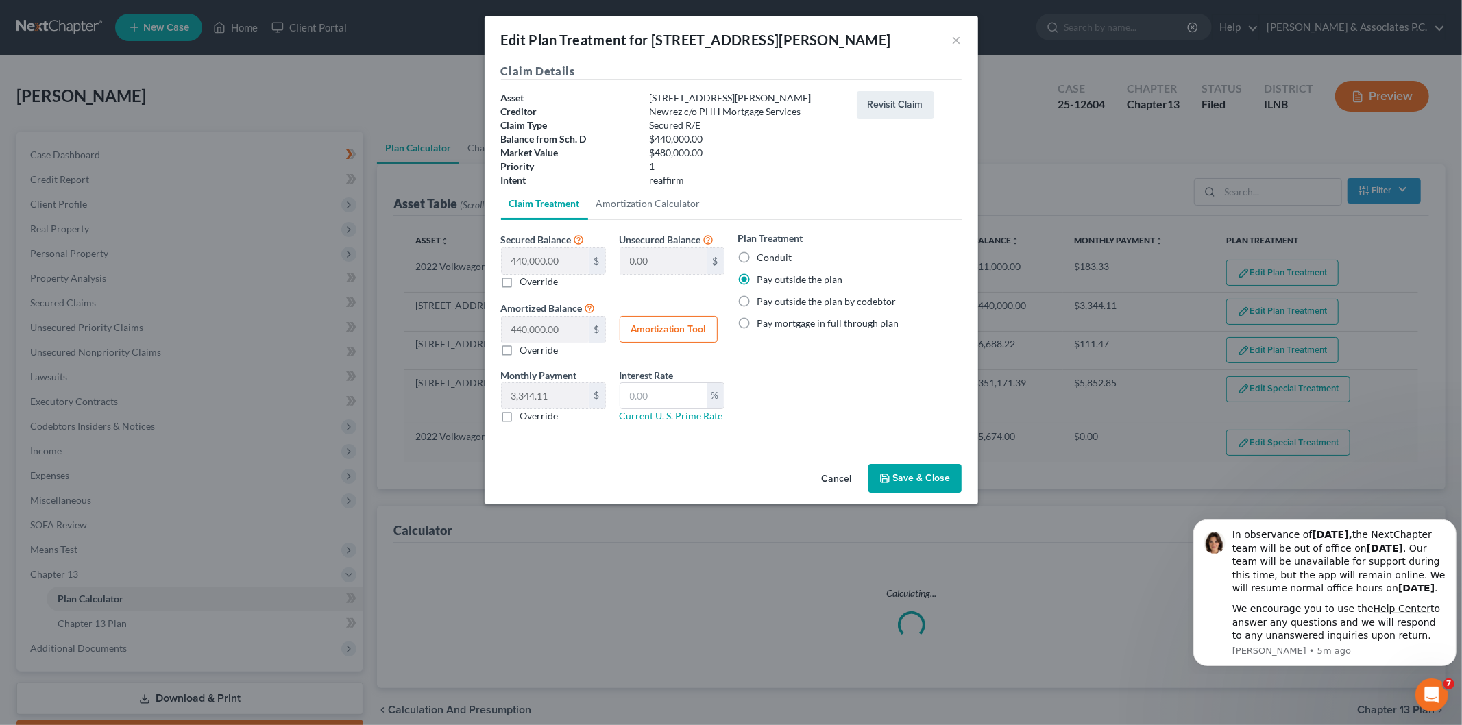
select select "59"
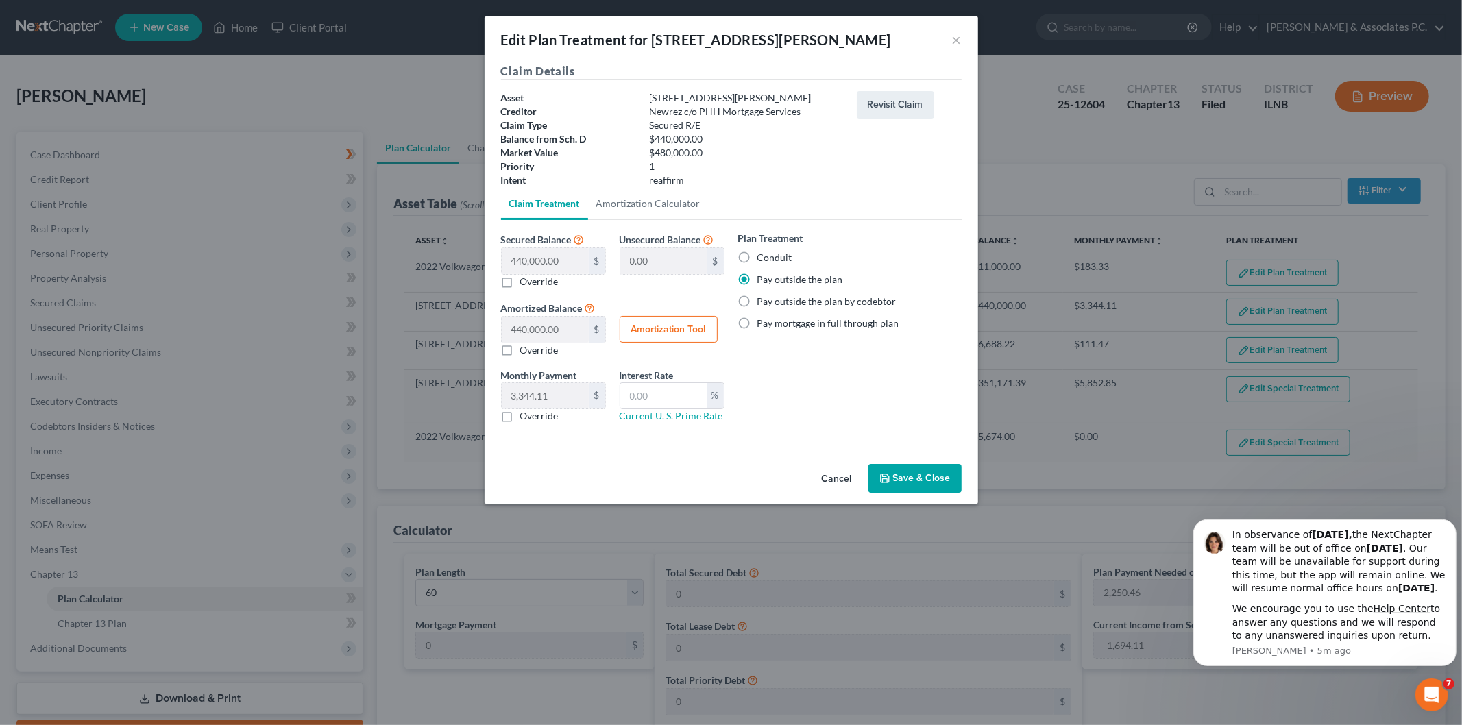
click at [936, 471] on button "Save & Close" at bounding box center [915, 478] width 93 height 29
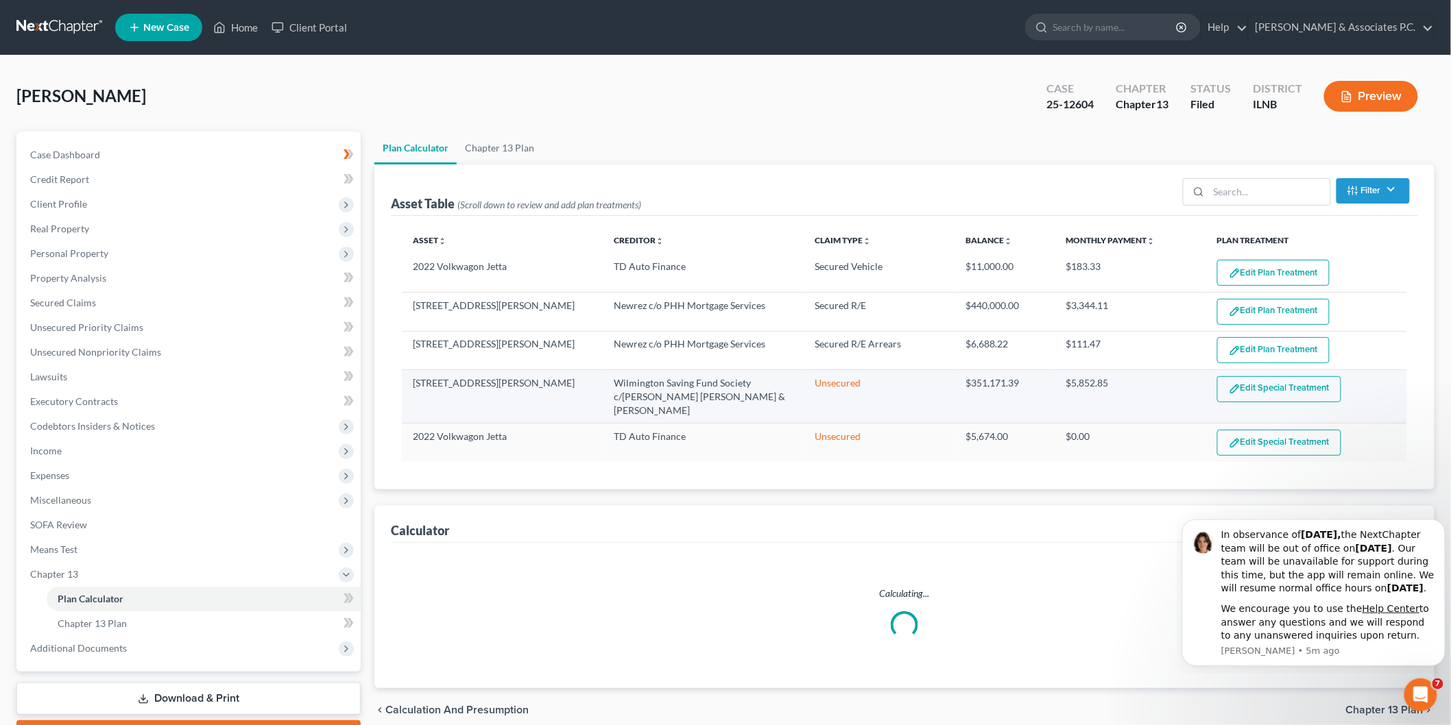
select select "59"
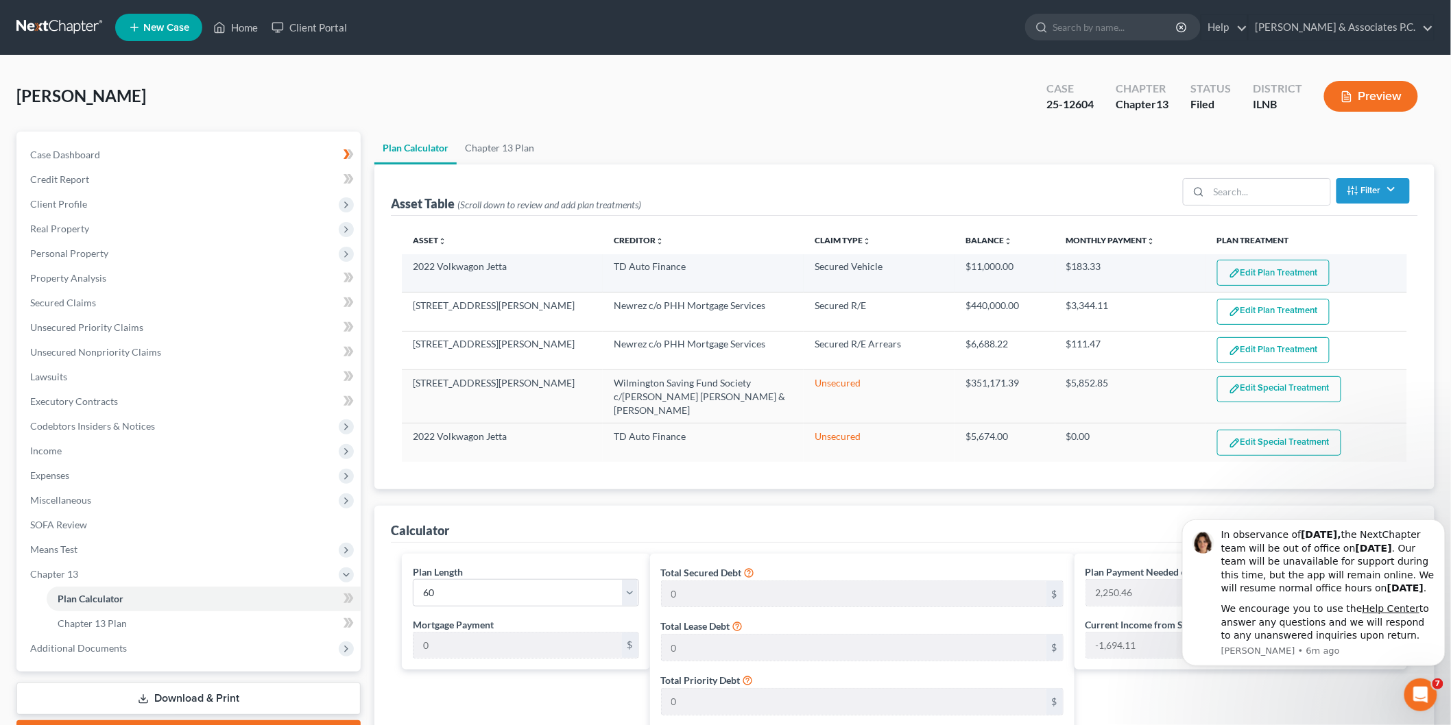
click at [1231, 270] on img "button" at bounding box center [1235, 273] width 12 height 12
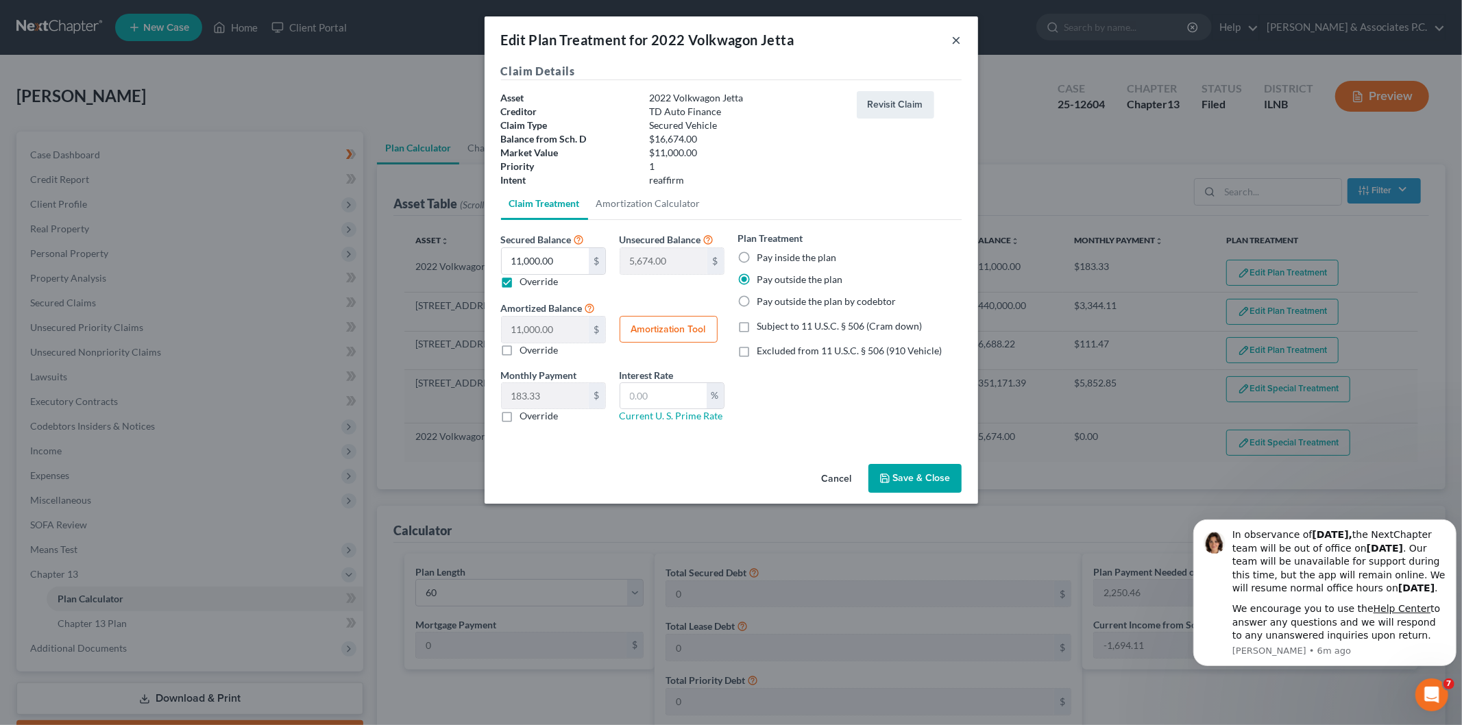
click at [958, 45] on button "×" at bounding box center [957, 40] width 10 height 16
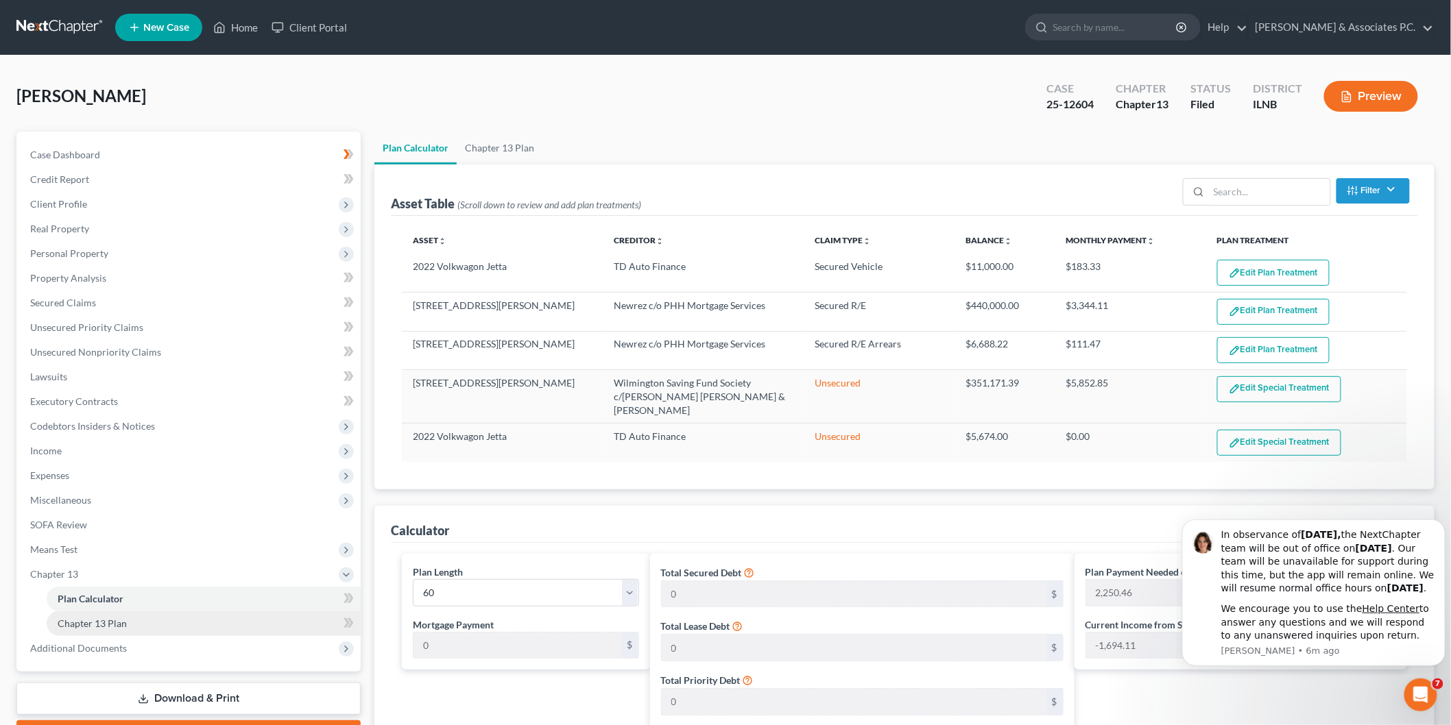
click at [92, 628] on link "Chapter 13 Plan" at bounding box center [204, 624] width 314 height 25
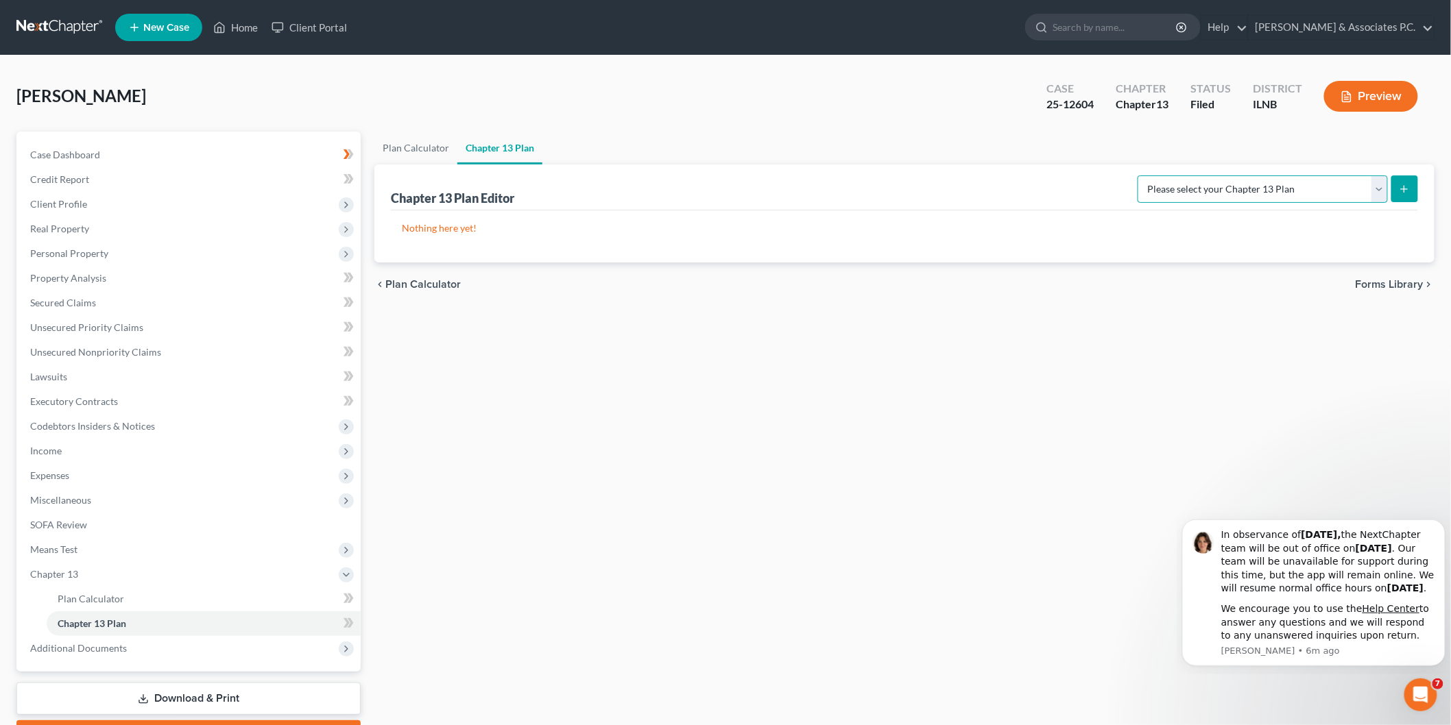
click at [1303, 199] on select "Please select your Chapter 13 Plan National Form Plan - Official Form 113 North…" at bounding box center [1262, 189] width 250 height 27
select select "1"
click at [1162, 176] on select "Please select your Chapter 13 Plan National Form Plan - Official Form 113 North…" at bounding box center [1262, 189] width 250 height 27
click at [1403, 193] on icon "submit" at bounding box center [1404, 189] width 11 height 11
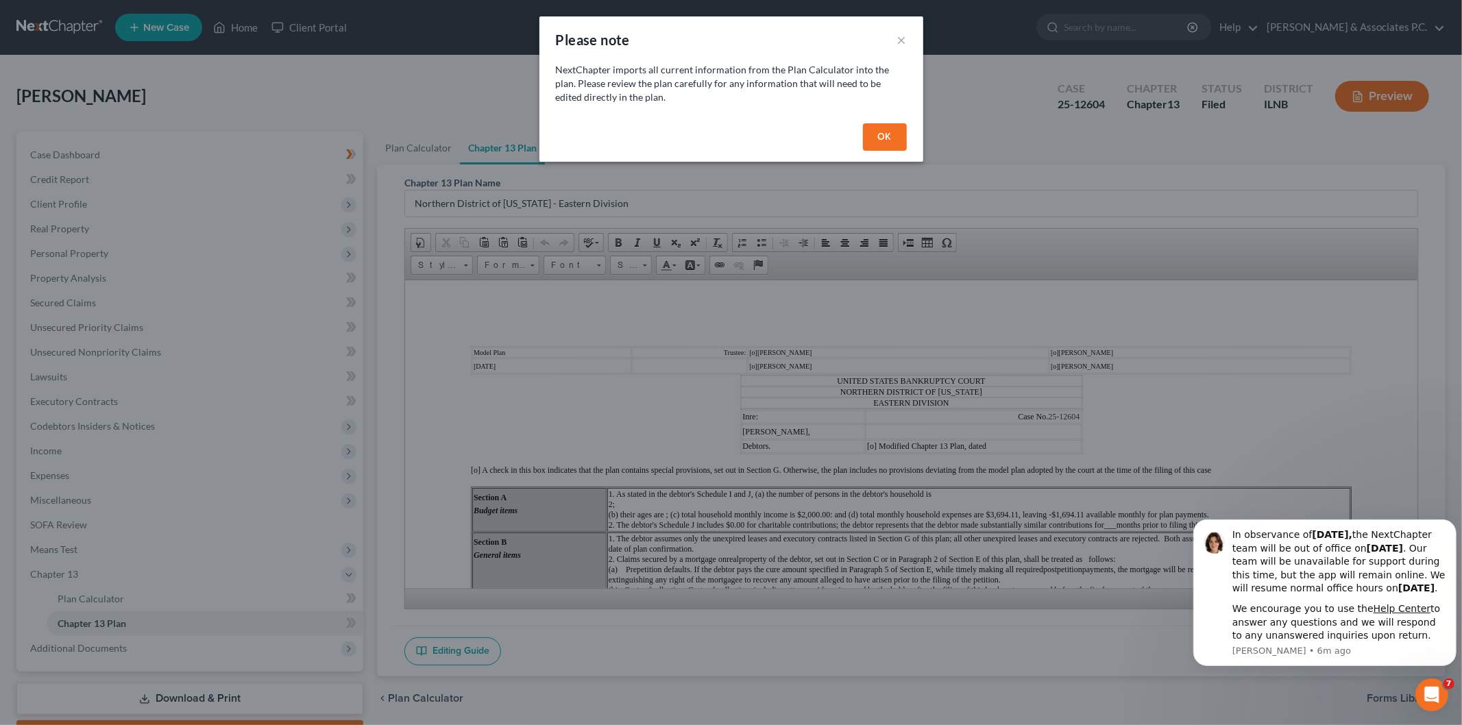
click at [865, 129] on button "OK" at bounding box center [885, 136] width 44 height 27
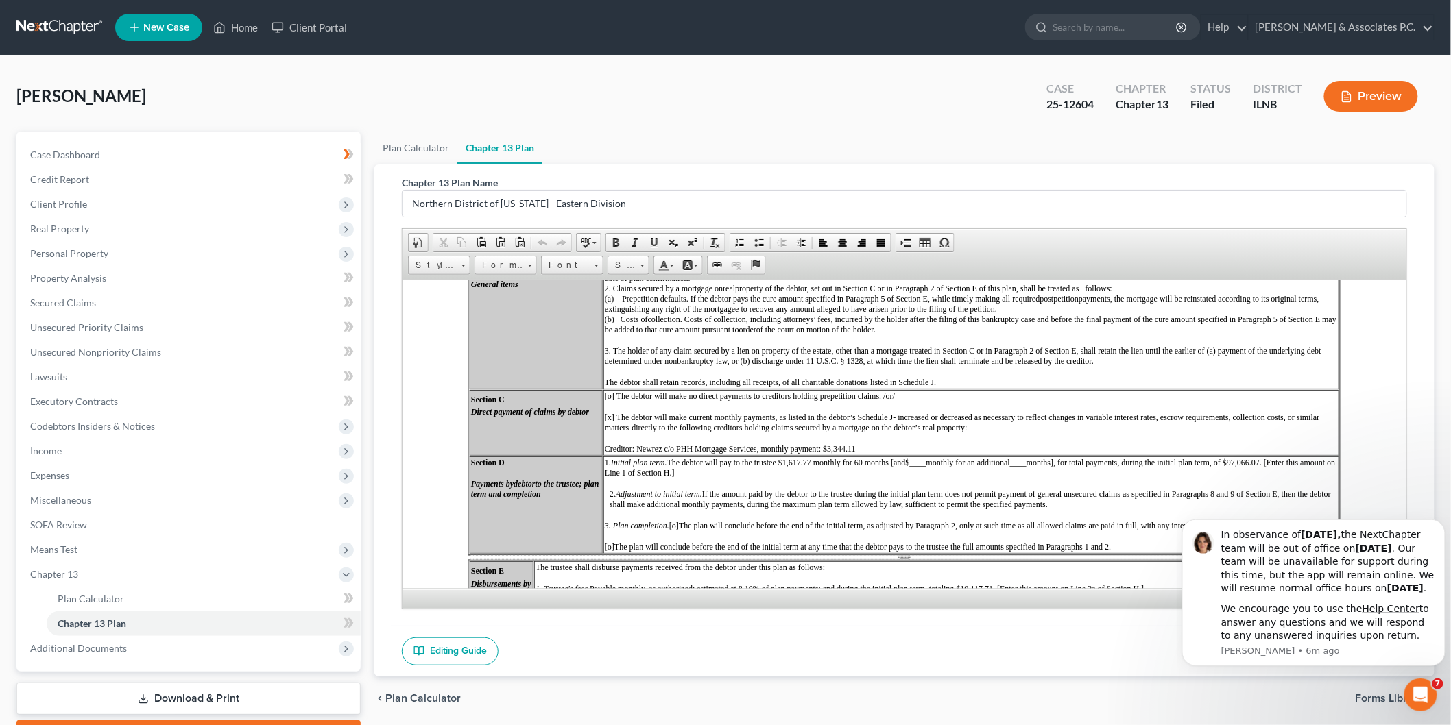
scroll to position [304, 0]
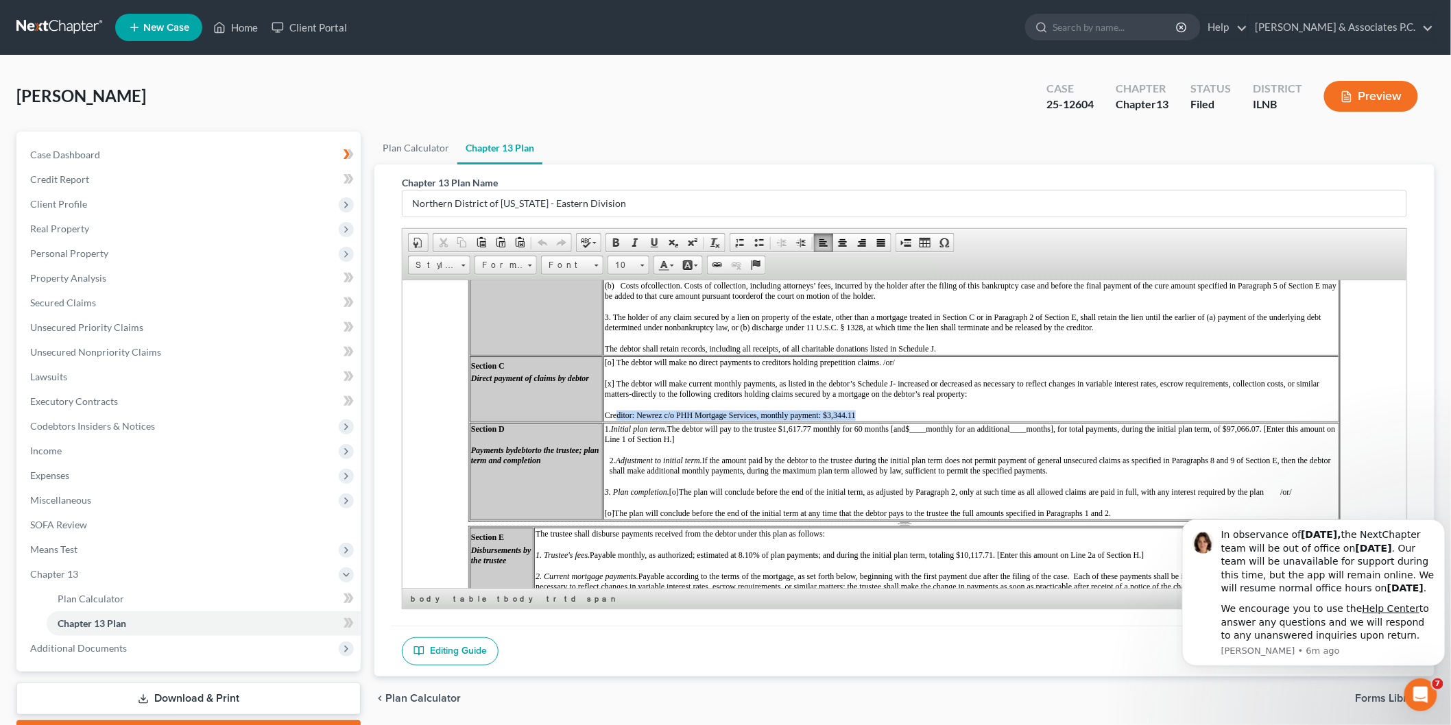
drag, startPoint x: 615, startPoint y: 385, endPoint x: 881, endPoint y: 387, distance: 266.0
click at [881, 410] on p "Creditor: Newrez c/o PHH Mortgage Services, monthly payment: $3,344.11" at bounding box center [970, 415] width 733 height 10
click at [843, 410] on span "Creditor: Newrez c/o PHH Mortgage Services, monthly payment: $3,344.11" at bounding box center [729, 415] width 251 height 10
click at [846, 448] on td "1. Initial plan term. The debtor will pay to the trustee $1,617.77 monthly for …" at bounding box center [971, 470] width 736 height 97
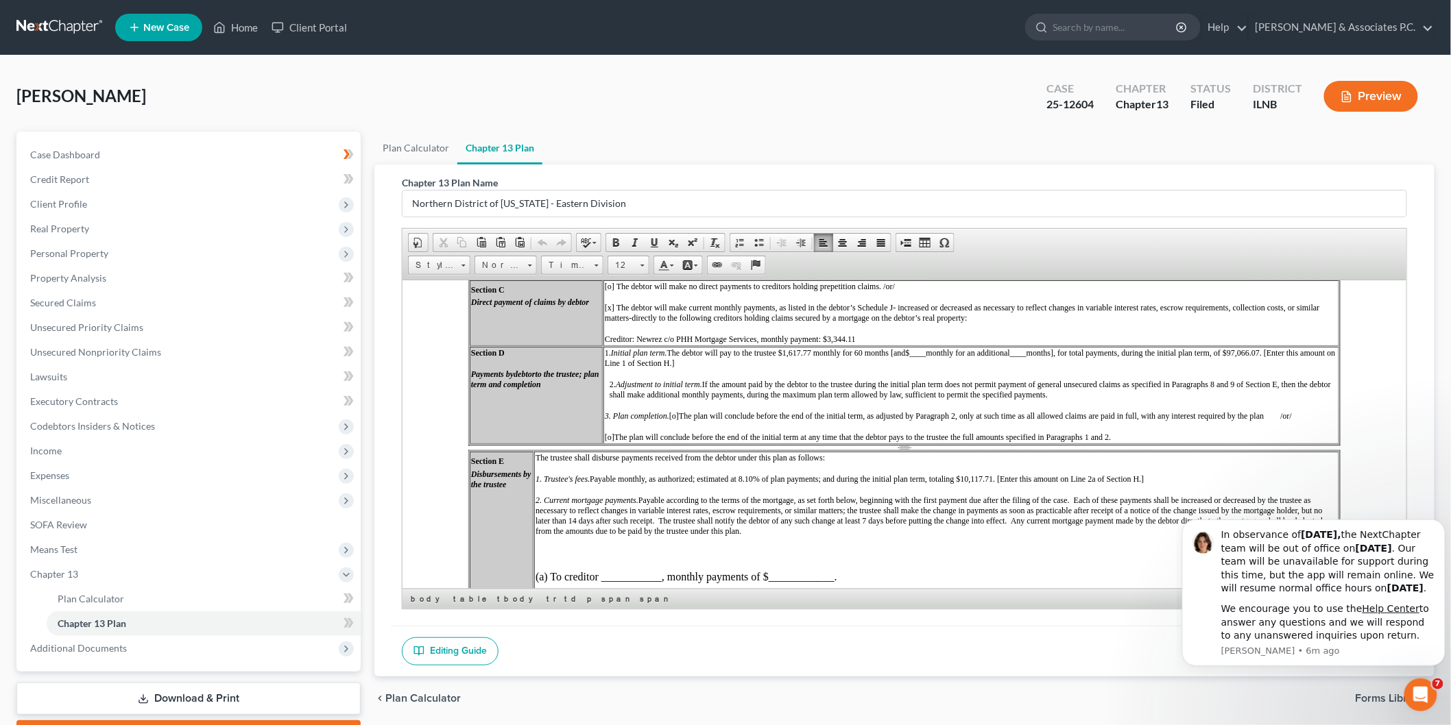
scroll to position [457, 0]
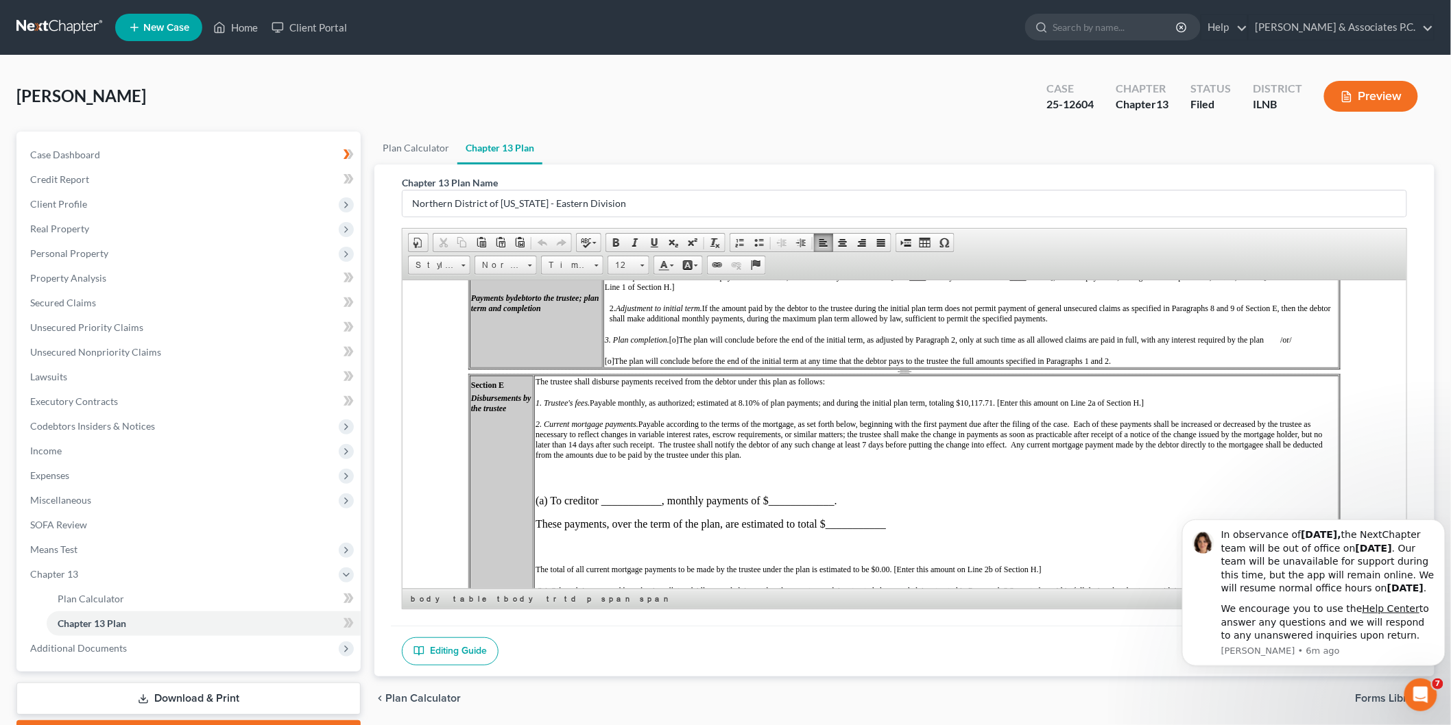
click at [970, 398] on span "1. Trustee's fees. Payable monthly, as authorized; estimated at 8.10% of plan p…" at bounding box center [839, 403] width 609 height 10
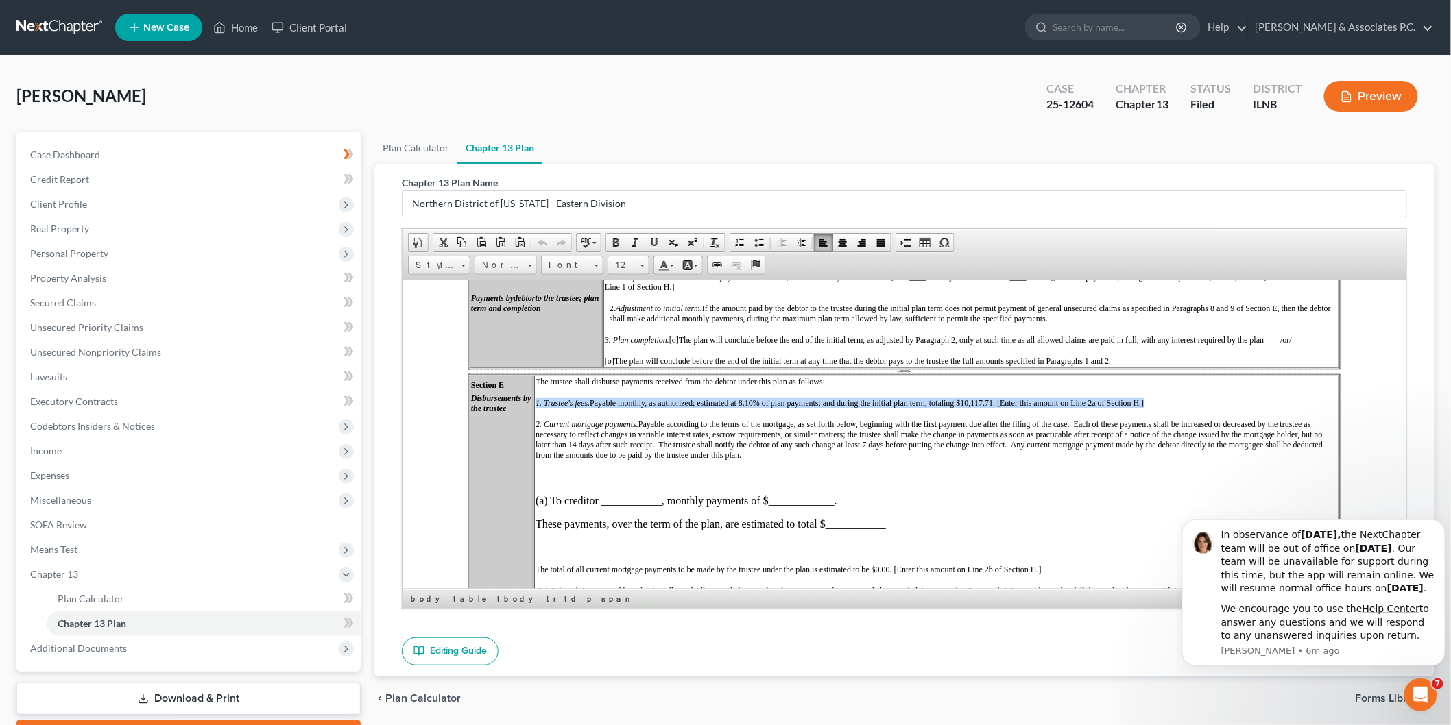
click at [970, 398] on span "1. Trustee's fees. Payable monthly, as authorized; estimated at 8.10% of plan p…" at bounding box center [839, 403] width 609 height 10
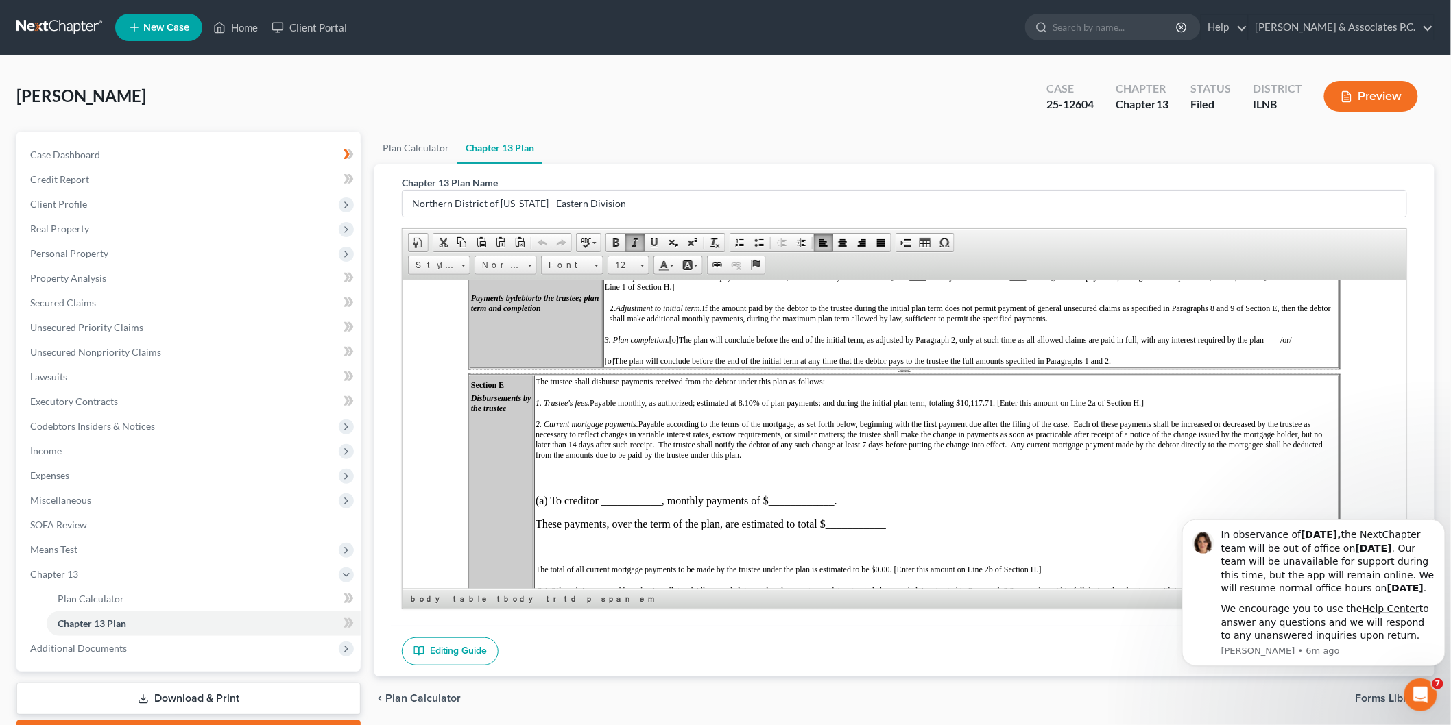
click at [939, 471] on p at bounding box center [936, 477] width 802 height 12
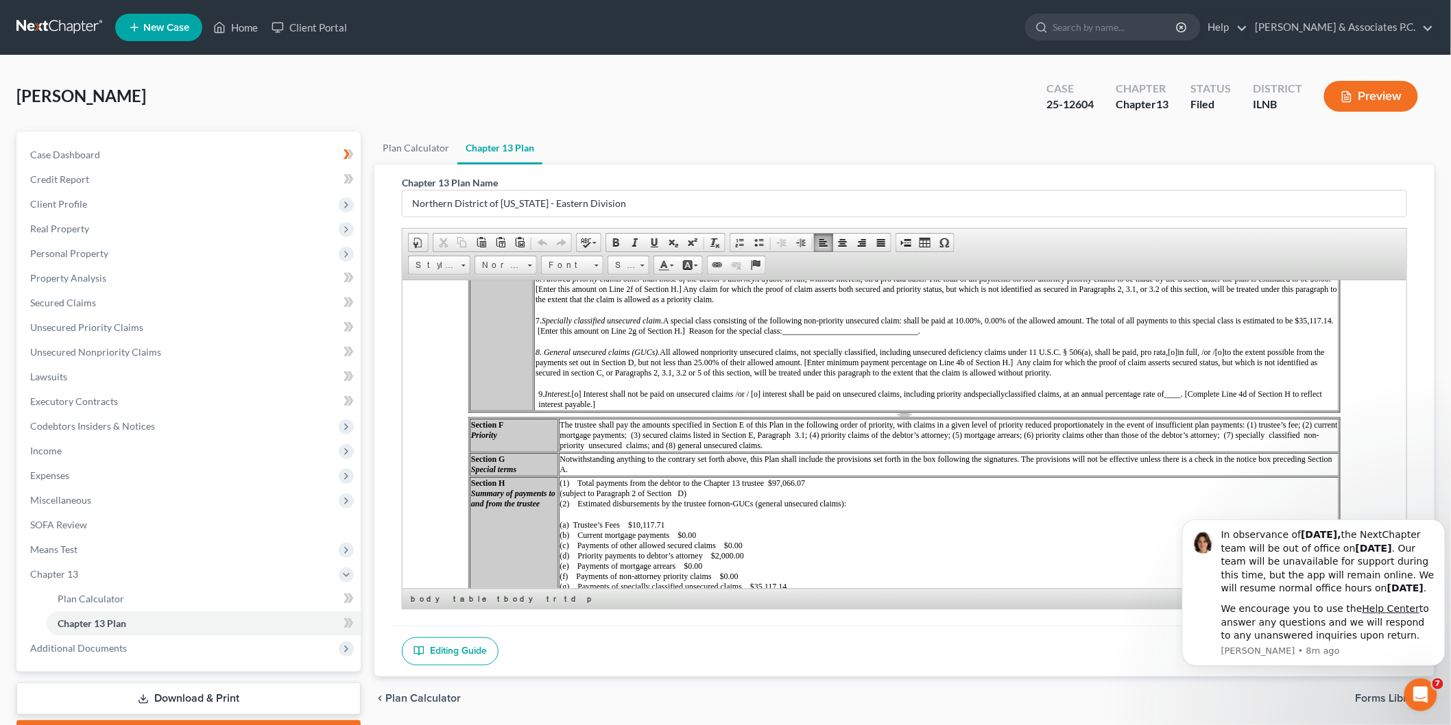
scroll to position [1121, 0]
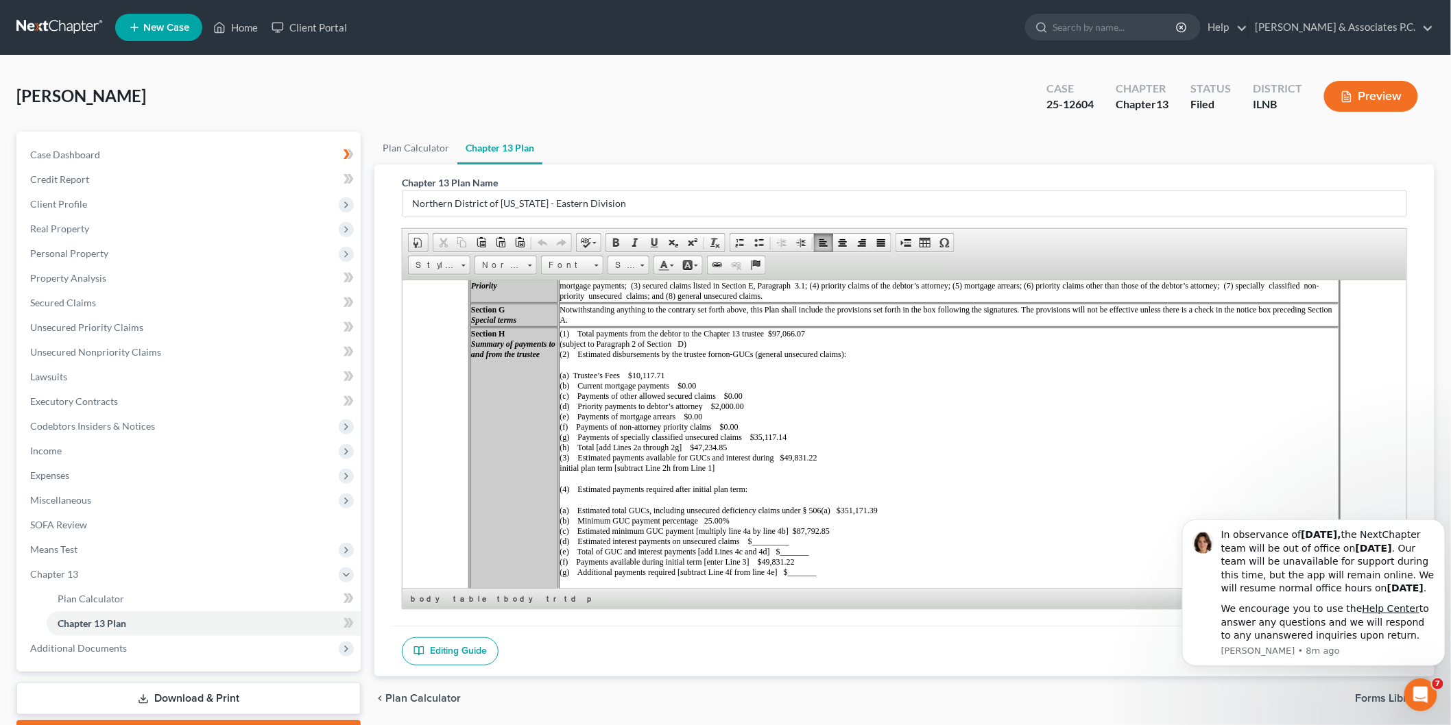
drag, startPoint x: 900, startPoint y: 515, endPoint x: 938, endPoint y: 520, distance: 38.1
click at [938, 609] on p "(a) Debtor’s monthly payment less trustee’s fees and current mortgage payments …" at bounding box center [947, 624] width 777 height 31
click at [963, 502] on td "(1) Total payments from the debtor to the Chapter 13 trustee $97,066.07 (subjec…" at bounding box center [948, 484] width 780 height 315
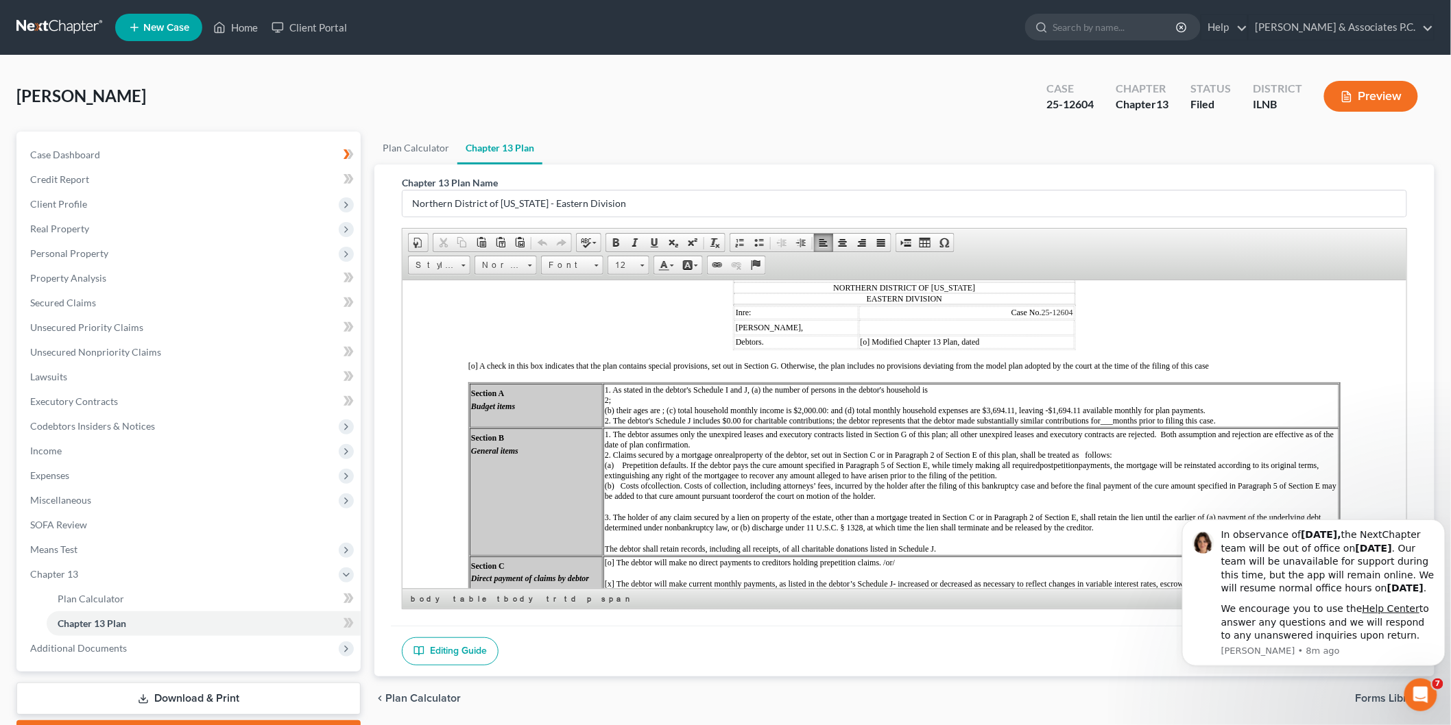
scroll to position [131, 0]
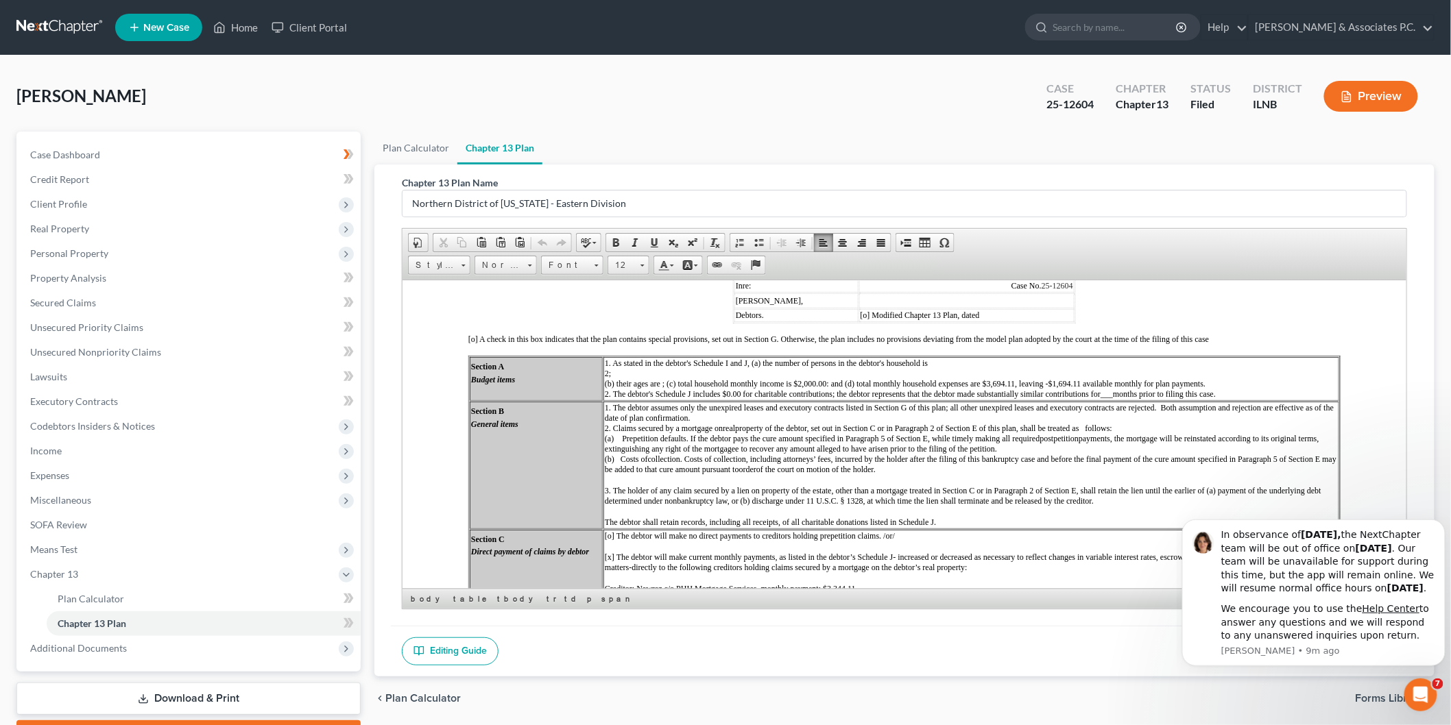
click at [623, 363] on td "1. As stated in the debtor's Schedule I and J, (a) the number of persons in the…" at bounding box center [971, 379] width 736 height 44
click at [640, 358] on span "1. As stated in the debtor's Schedule I and J, (a) the number of persons in the…" at bounding box center [909, 378] width 611 height 40
click at [746, 358] on span "1. As stated in the debtor's Schedule I and J, (a) the number of persons in the…" at bounding box center [909, 378] width 611 height 40
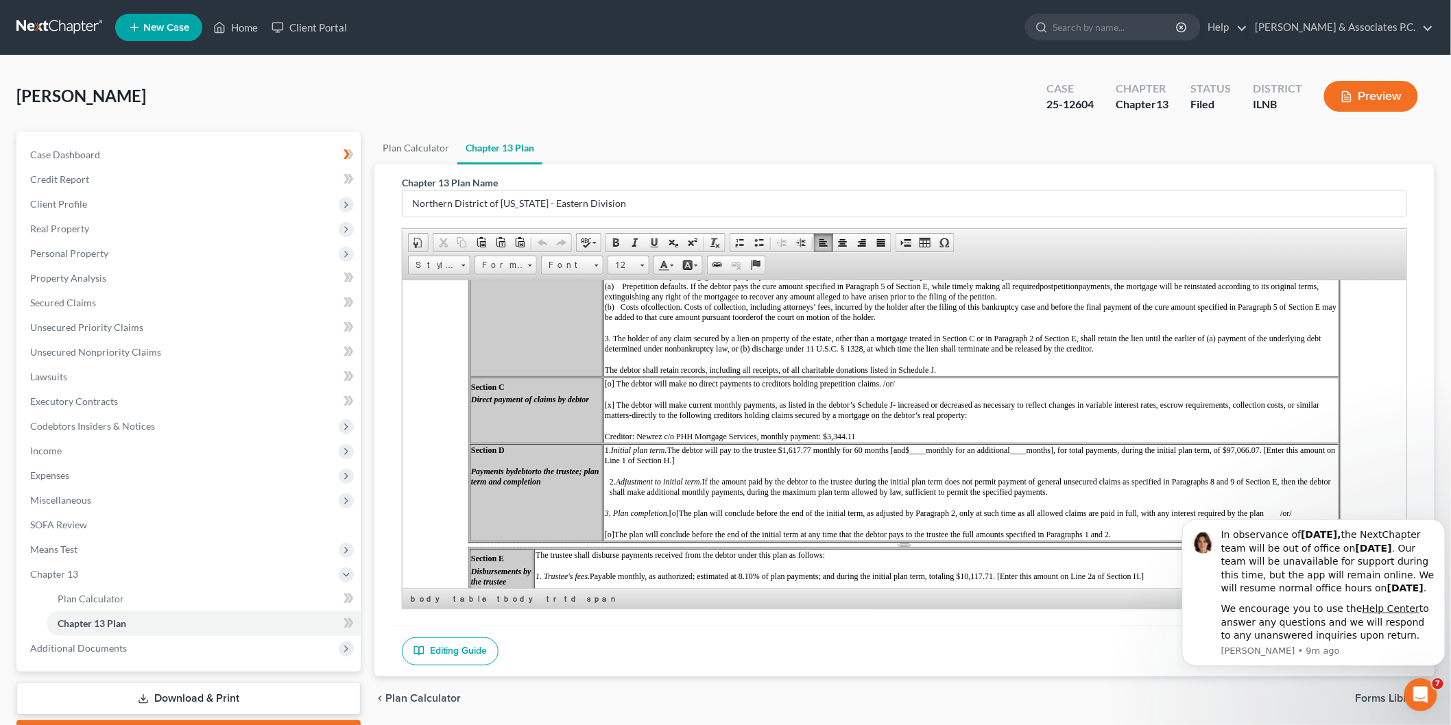
scroll to position [75, 0]
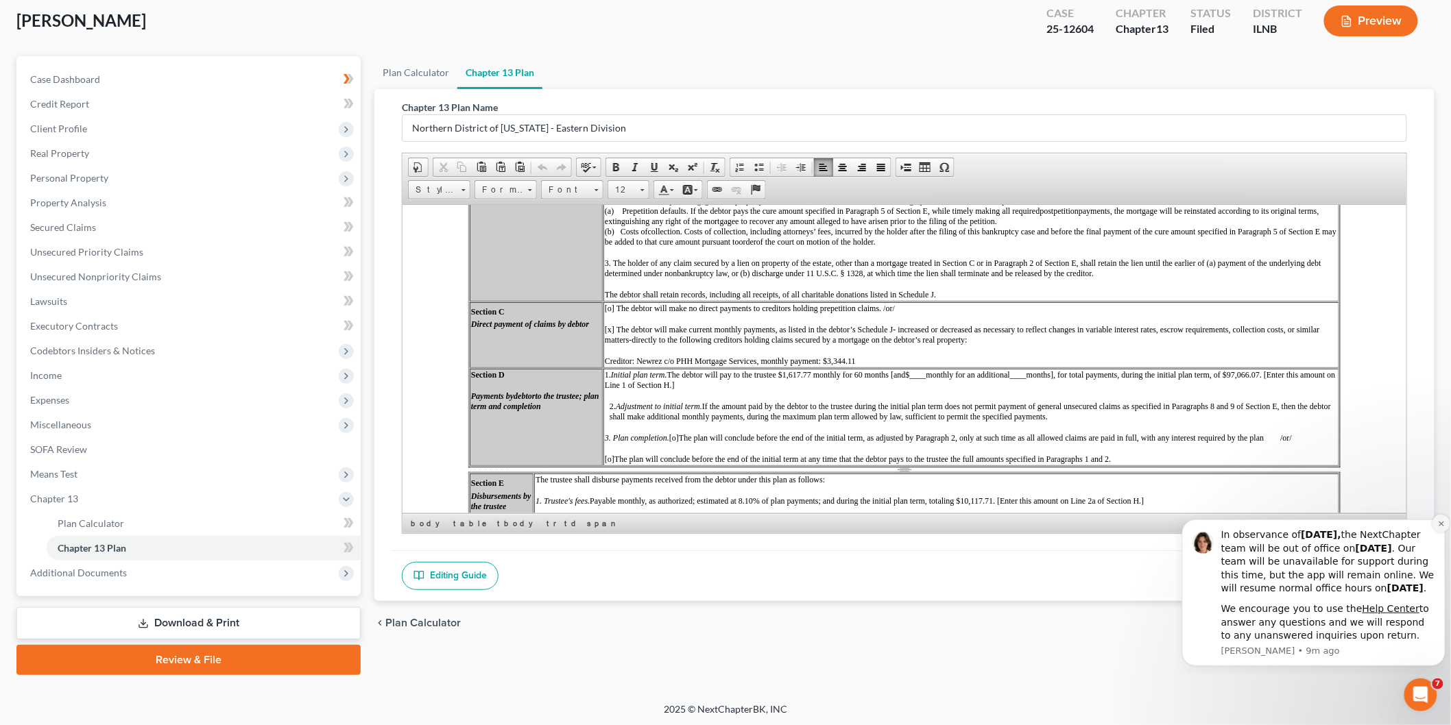
click at [1438, 520] on icon "Dismiss notification" at bounding box center [1440, 522] width 5 height 5
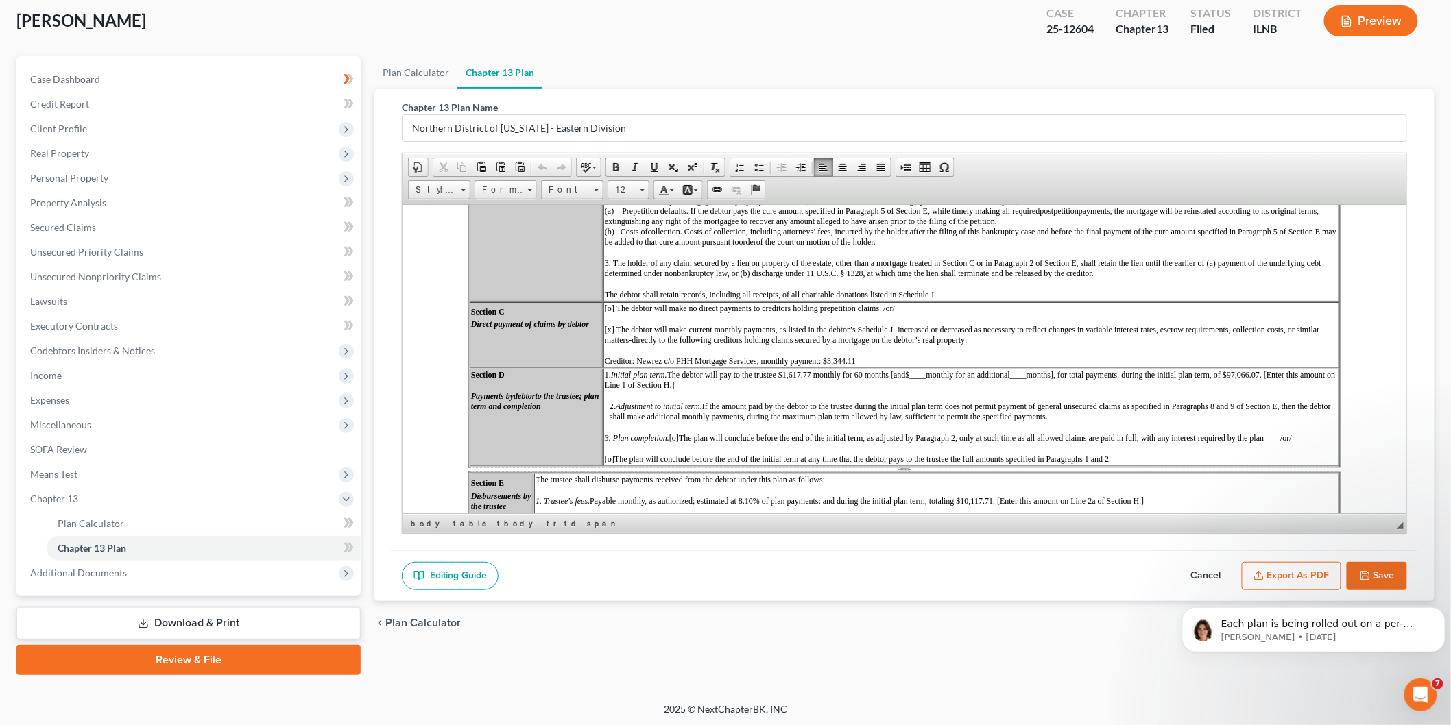
click at [1403, 577] on button "Save" at bounding box center [1377, 576] width 60 height 29
select select "1"
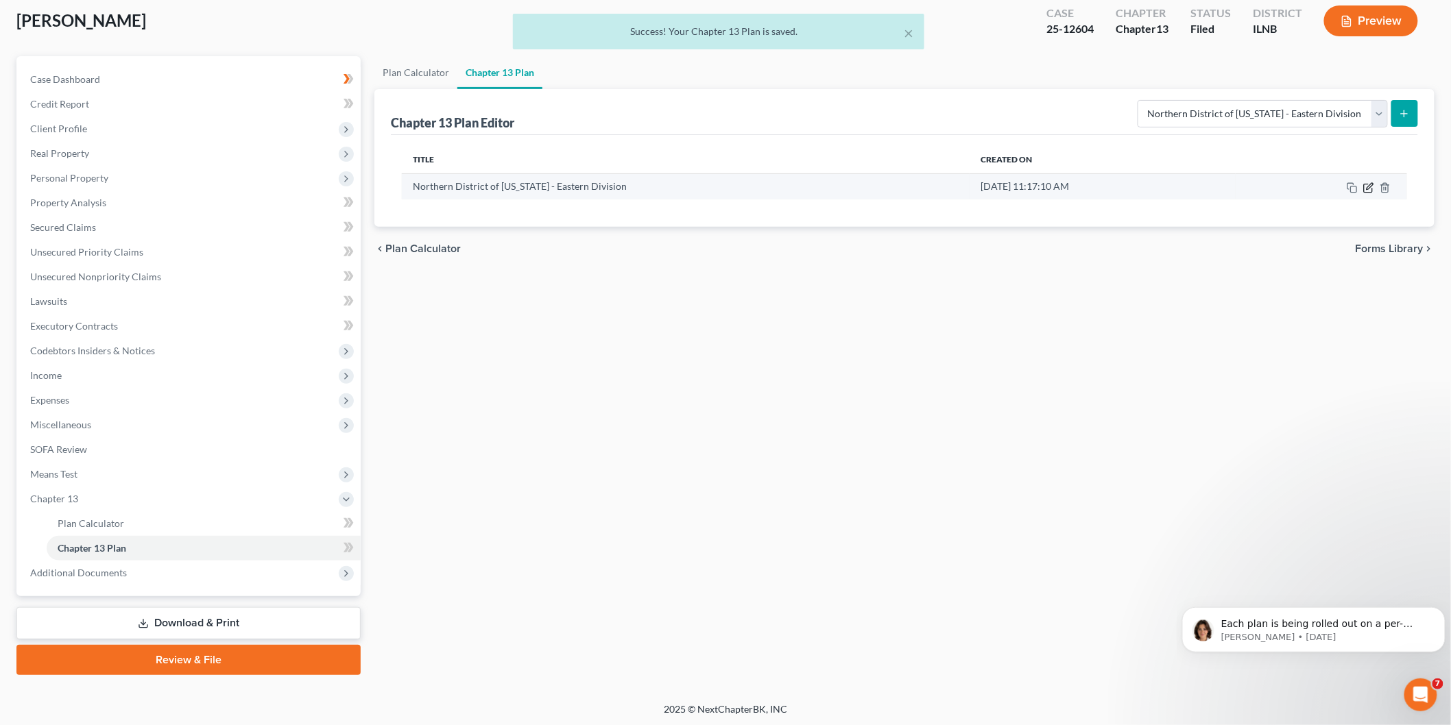
click at [1367, 187] on icon "button" at bounding box center [1369, 186] width 6 height 6
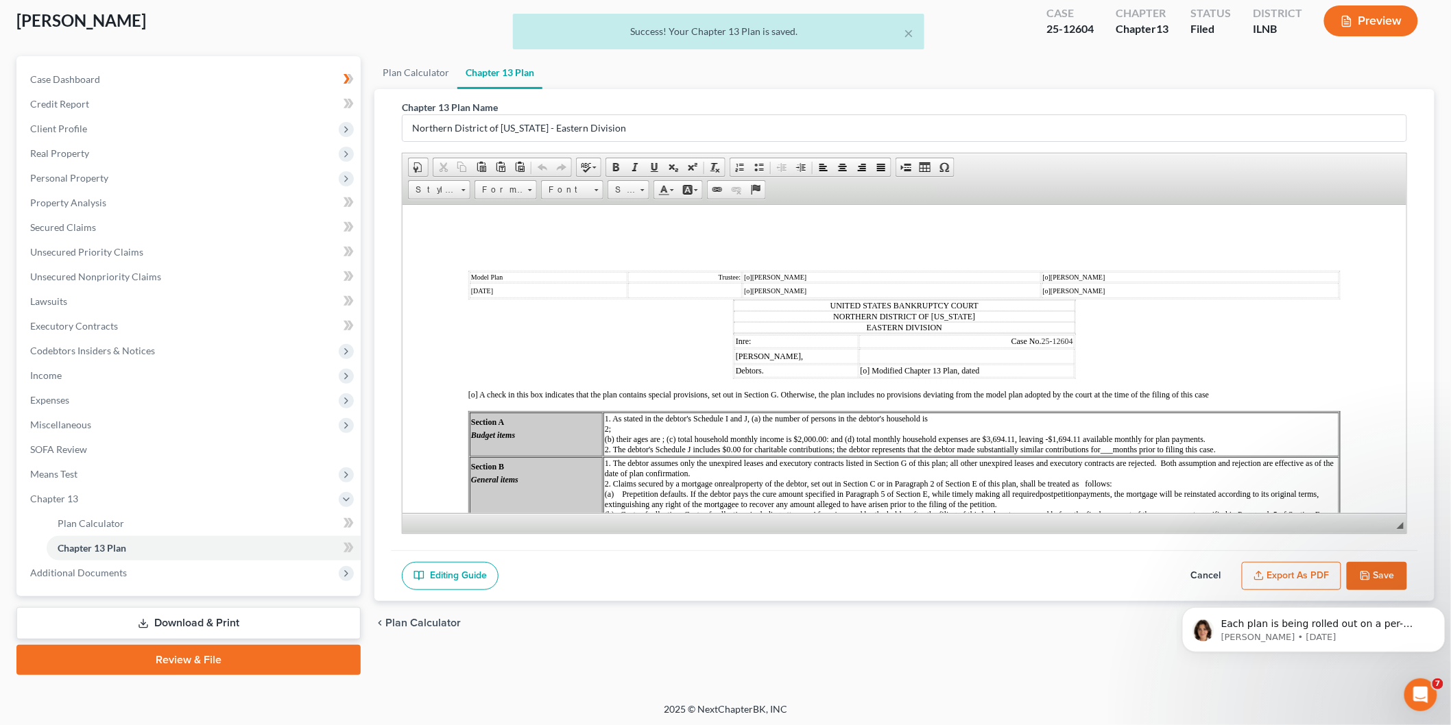
scroll to position [0, 0]
click at [1291, 568] on button "Export as PDF" at bounding box center [1291, 576] width 99 height 29
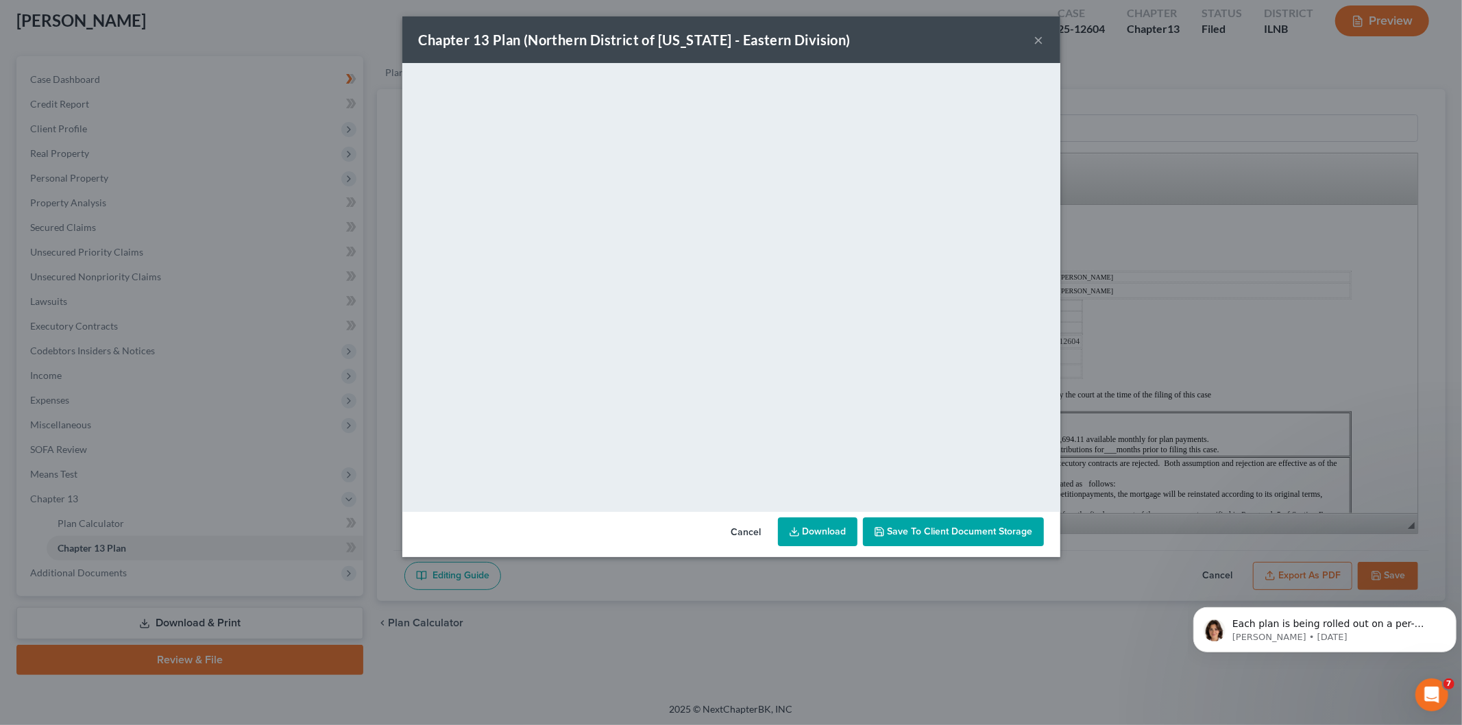
click at [817, 528] on link "Download" at bounding box center [818, 532] width 80 height 29
click at [1036, 37] on button "×" at bounding box center [1040, 40] width 10 height 16
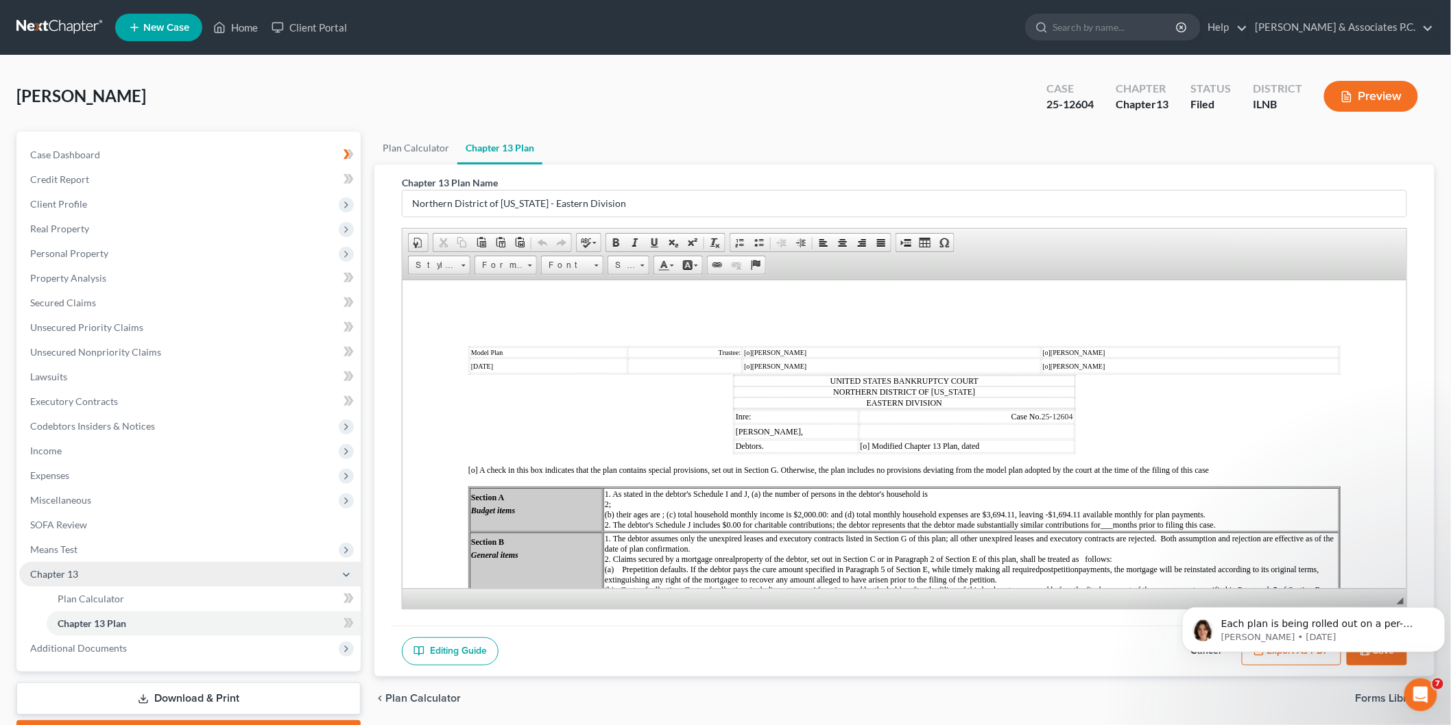
click at [76, 579] on span "Chapter 13" at bounding box center [189, 574] width 341 height 25
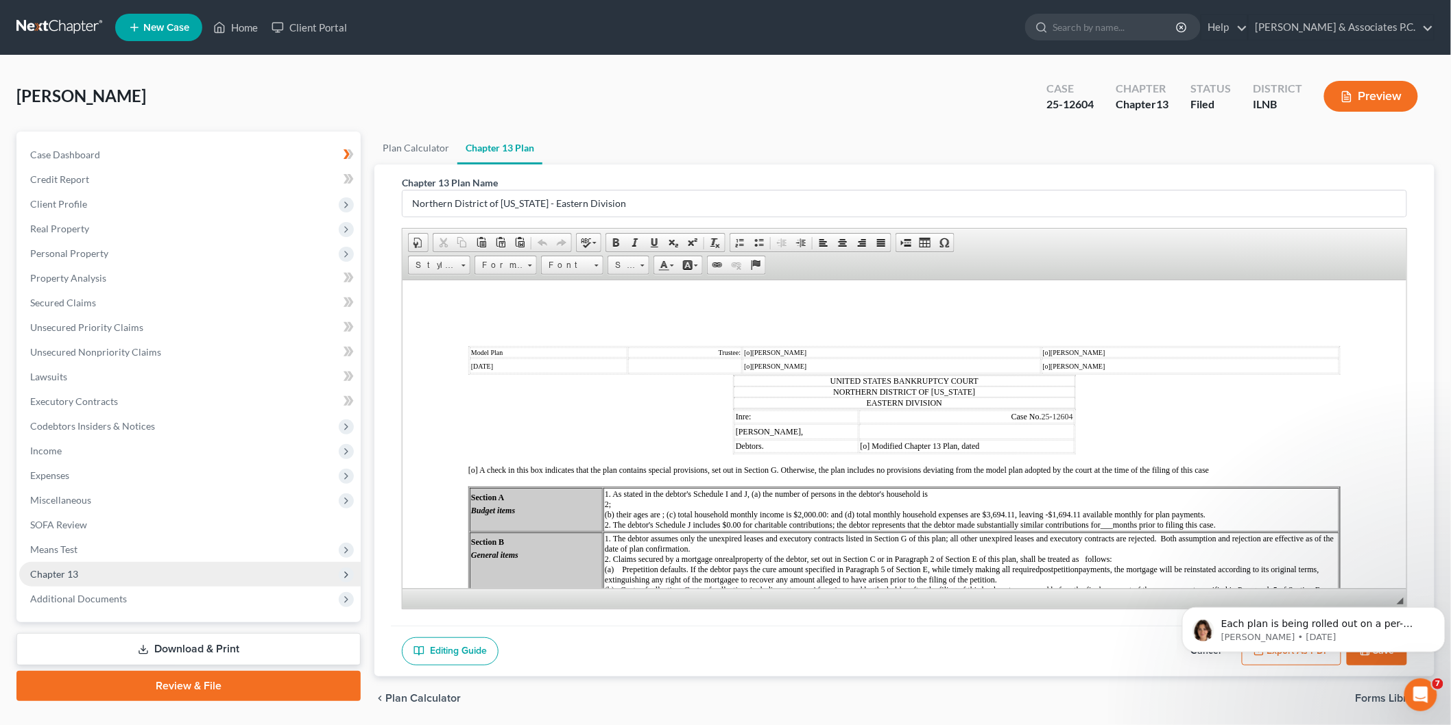
click at [69, 570] on span "Chapter 13" at bounding box center [54, 574] width 48 height 12
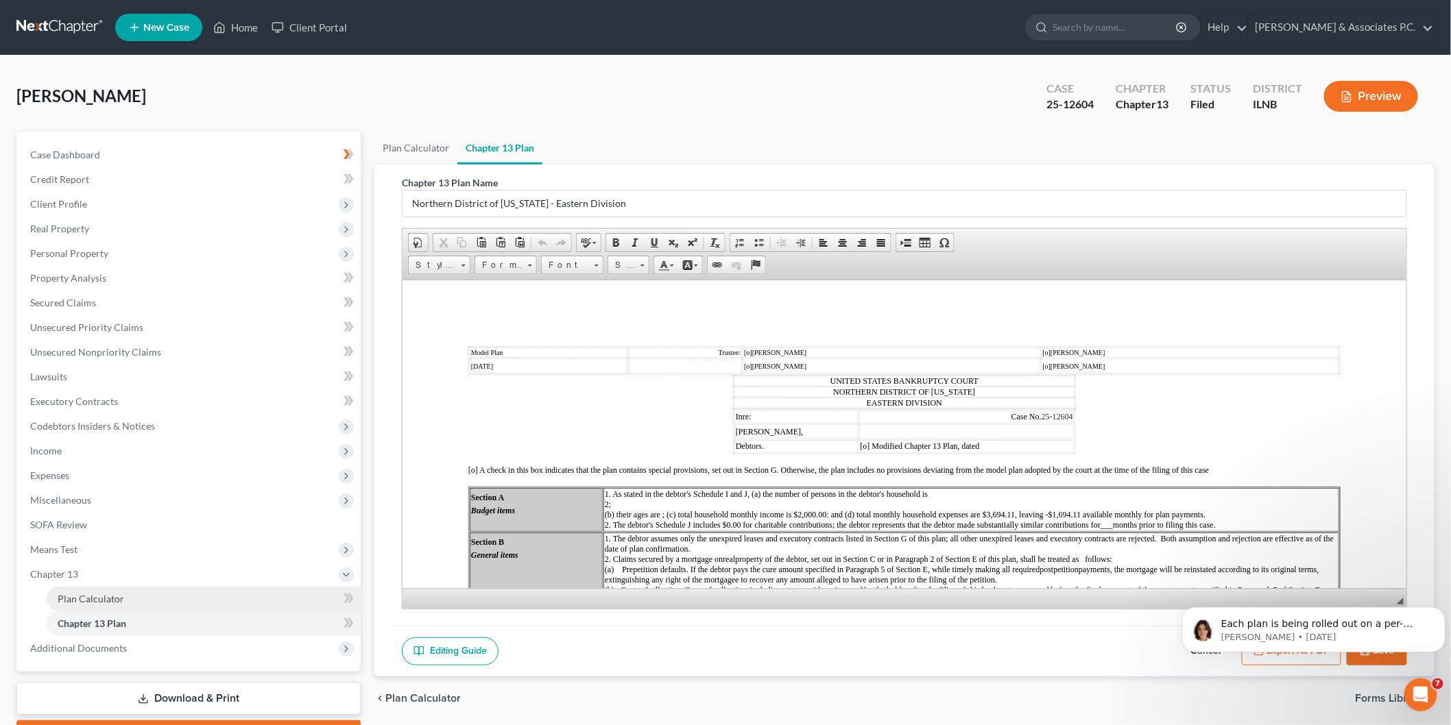
click at [134, 591] on link "Plan Calculator" at bounding box center [204, 599] width 314 height 25
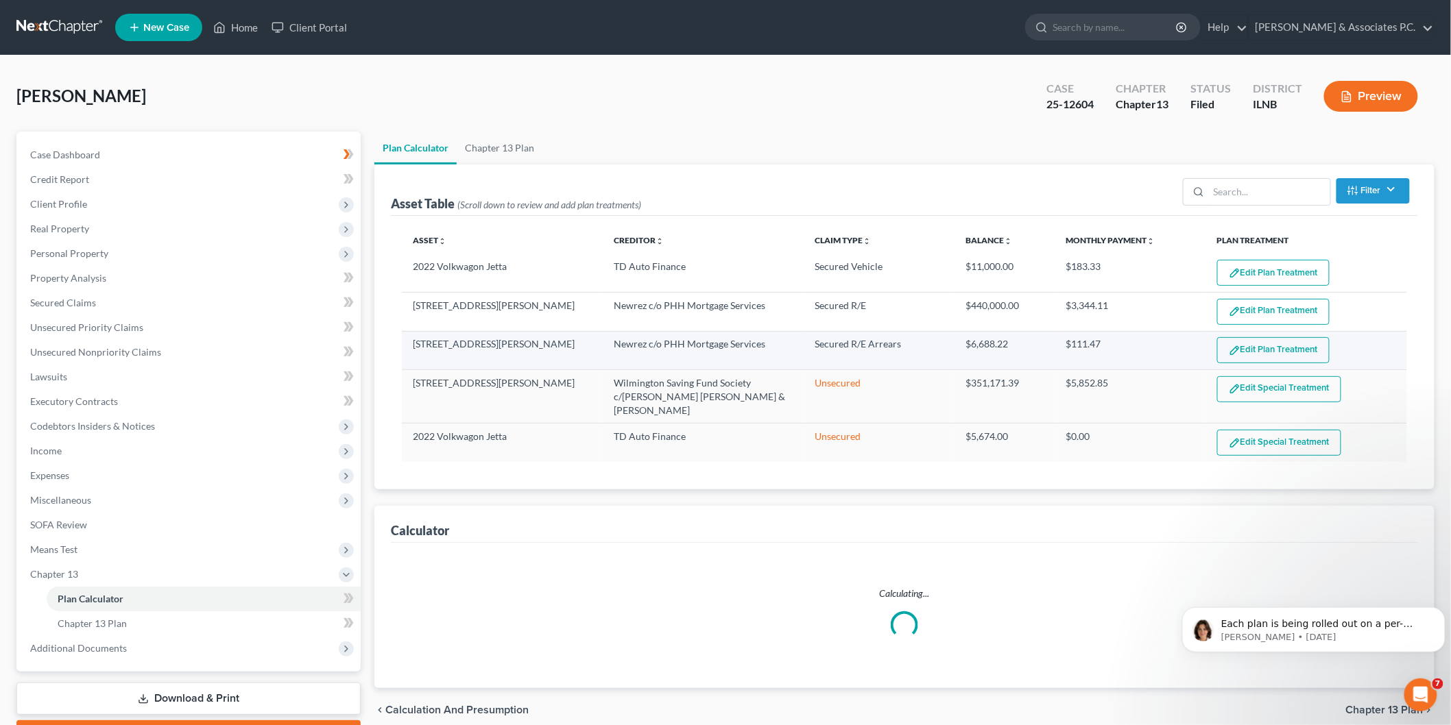
select select "59"
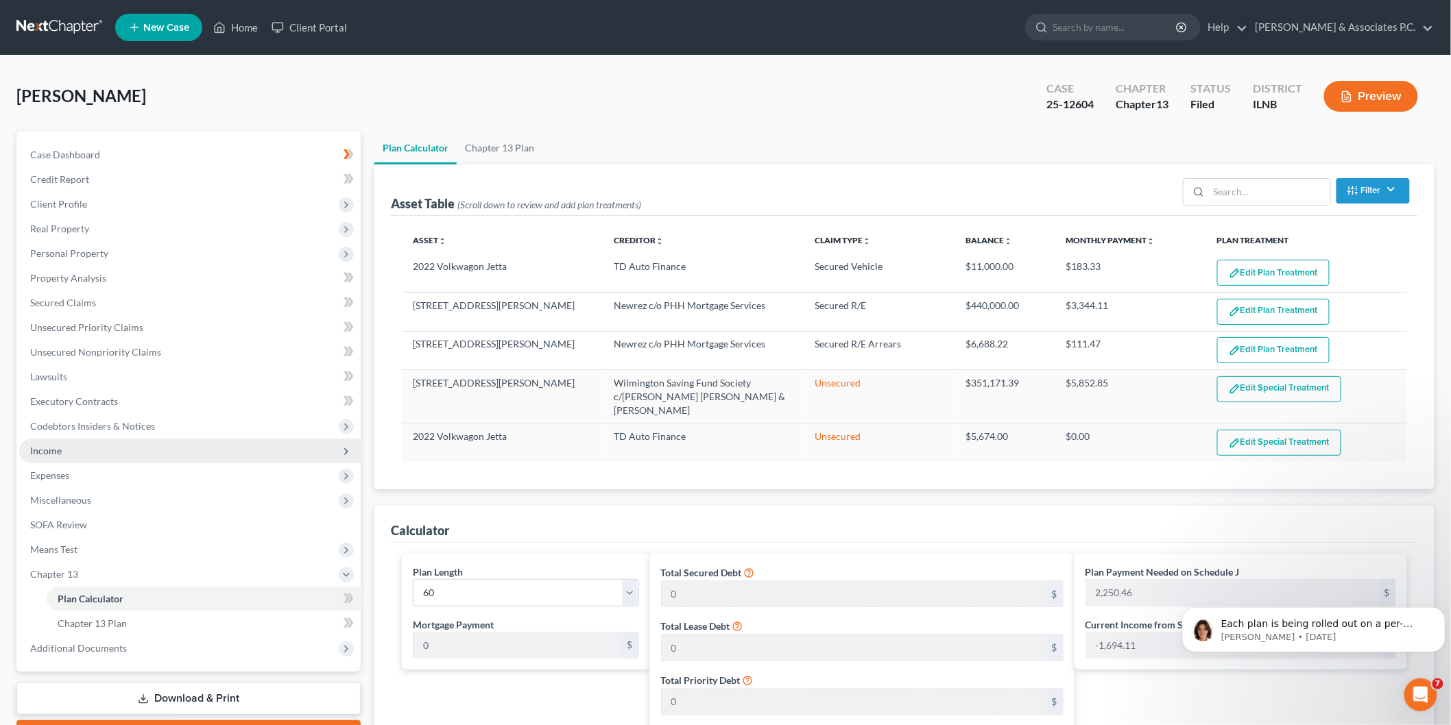
click at [45, 446] on span "Income" at bounding box center [46, 451] width 32 height 12
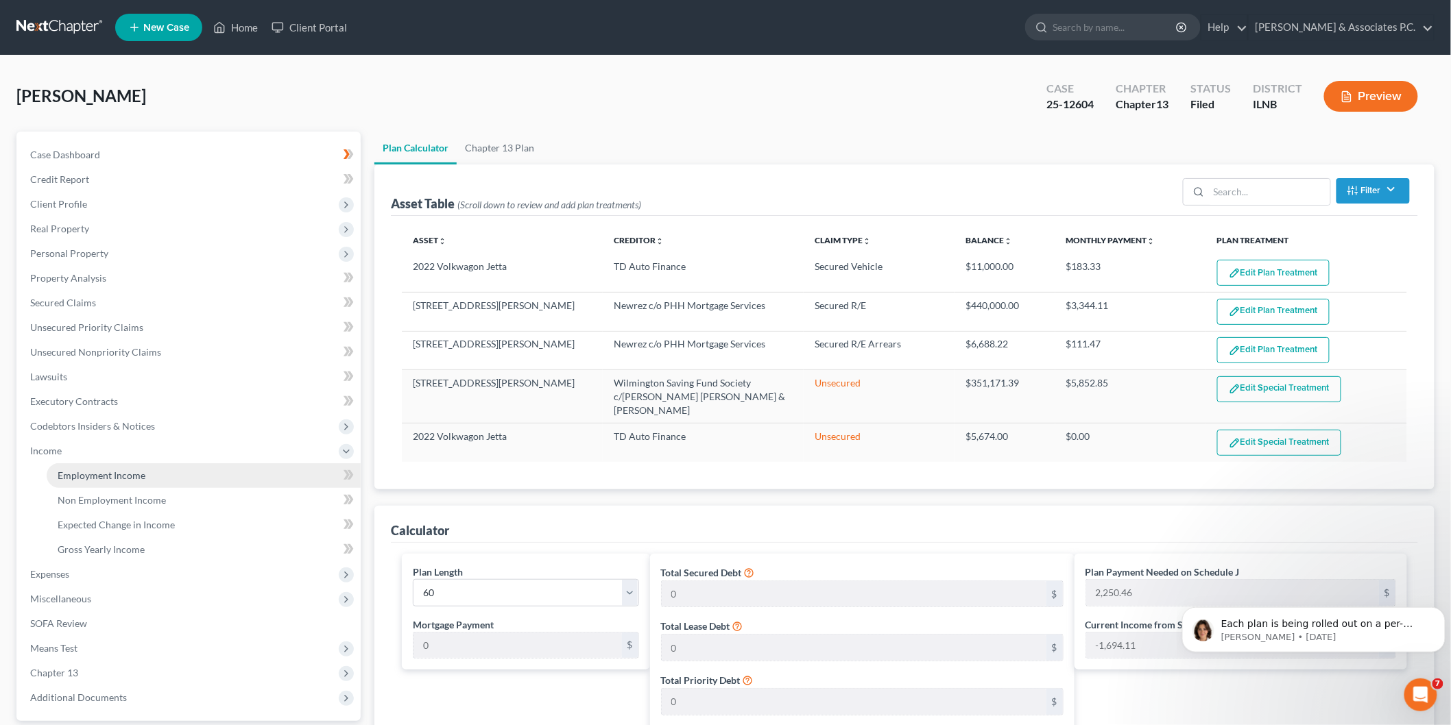
click at [112, 471] on span "Employment Income" at bounding box center [102, 476] width 88 height 12
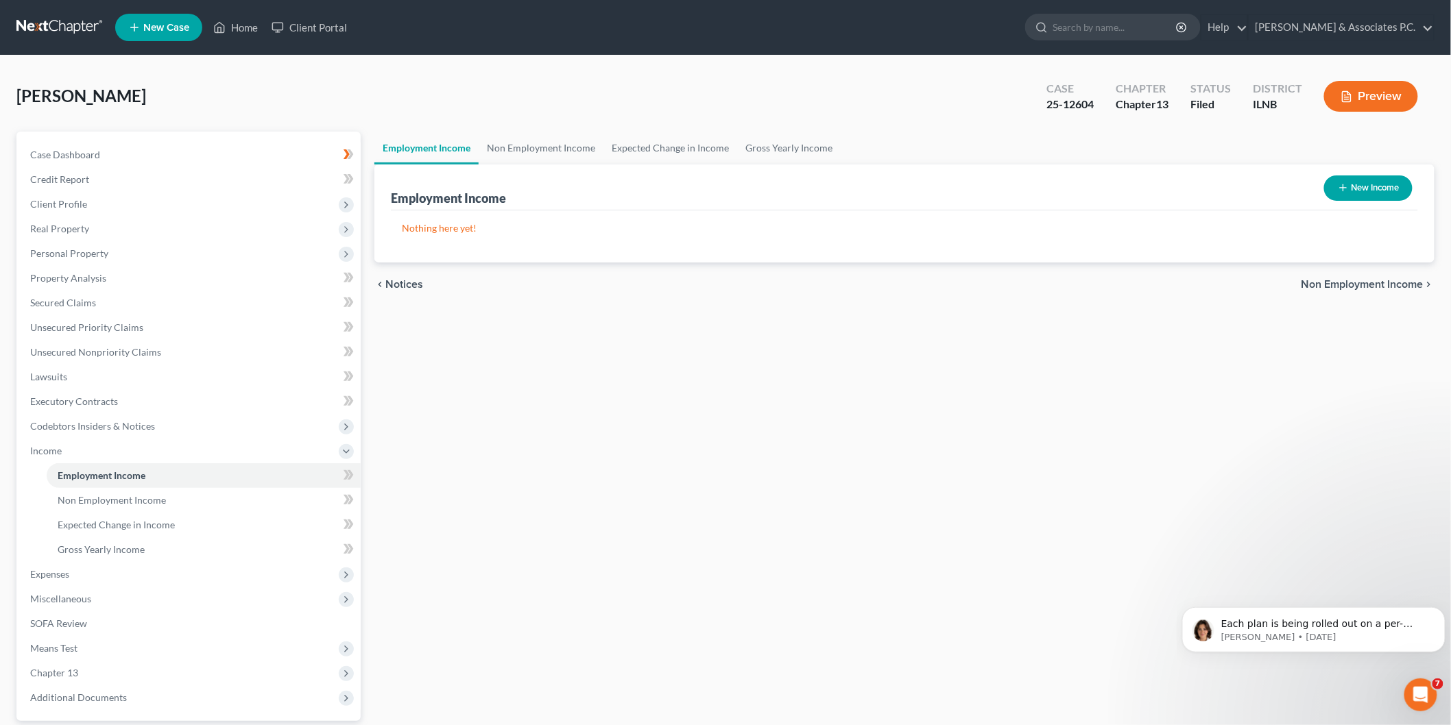
click at [1359, 180] on button "New Income" at bounding box center [1368, 188] width 88 height 25
select select "0"
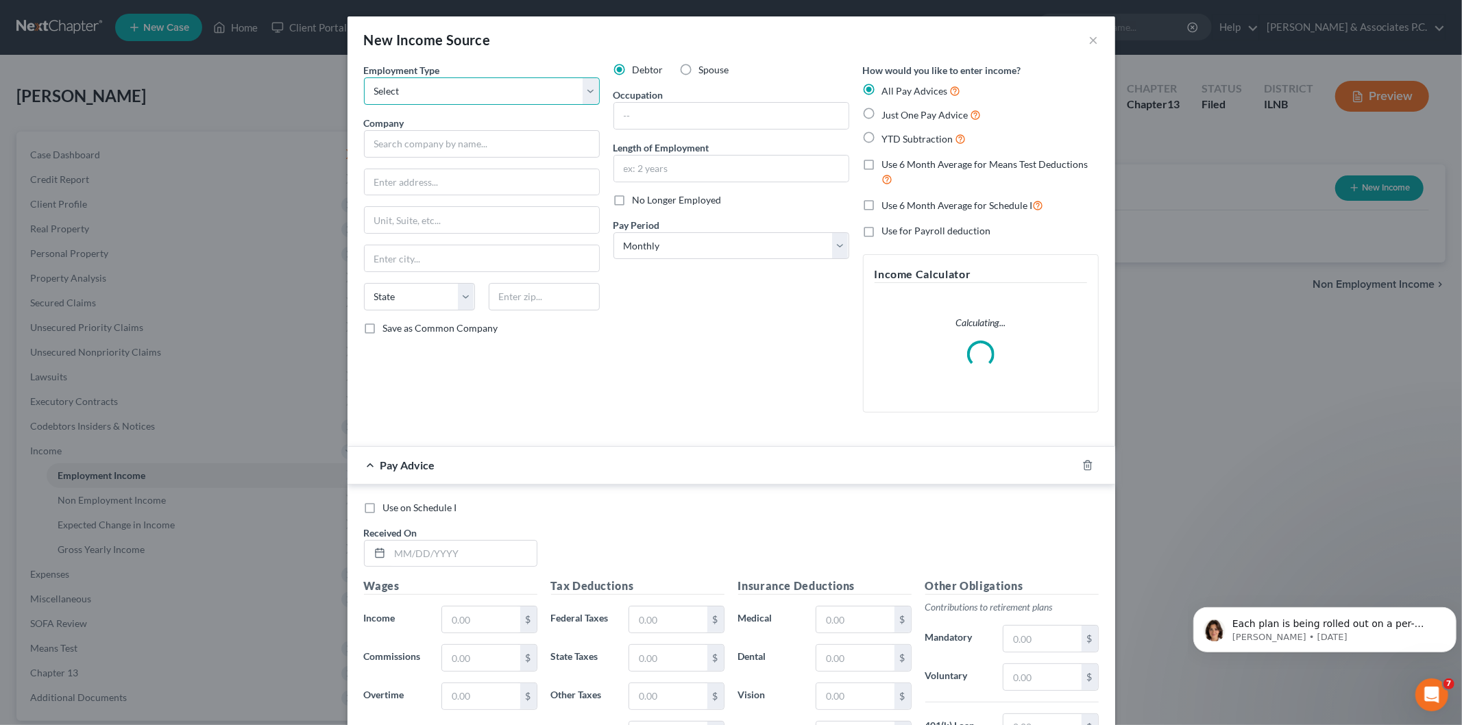
click at [463, 81] on select "Select Full or [DEMOGRAPHIC_DATA] Employment Self Employment" at bounding box center [482, 90] width 236 height 27
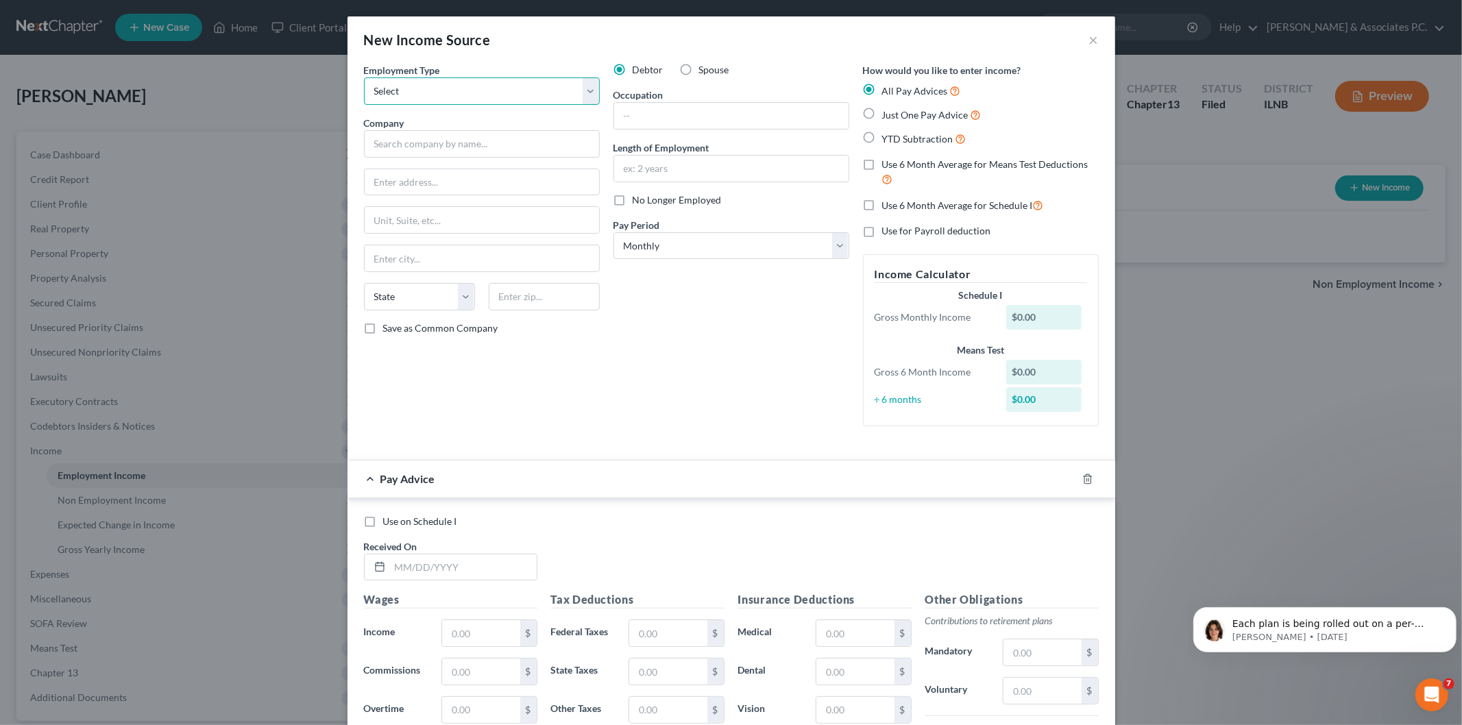
select select "0"
click at [364, 77] on select "Select Full or [DEMOGRAPHIC_DATA] Employment Self Employment" at bounding box center [482, 90] width 236 height 27
click at [708, 252] on select "Select Monthly Twice Monthly Every Other Week Weekly" at bounding box center [732, 245] width 236 height 27
click at [699, 65] on label "Spouse" at bounding box center [714, 70] width 30 height 14
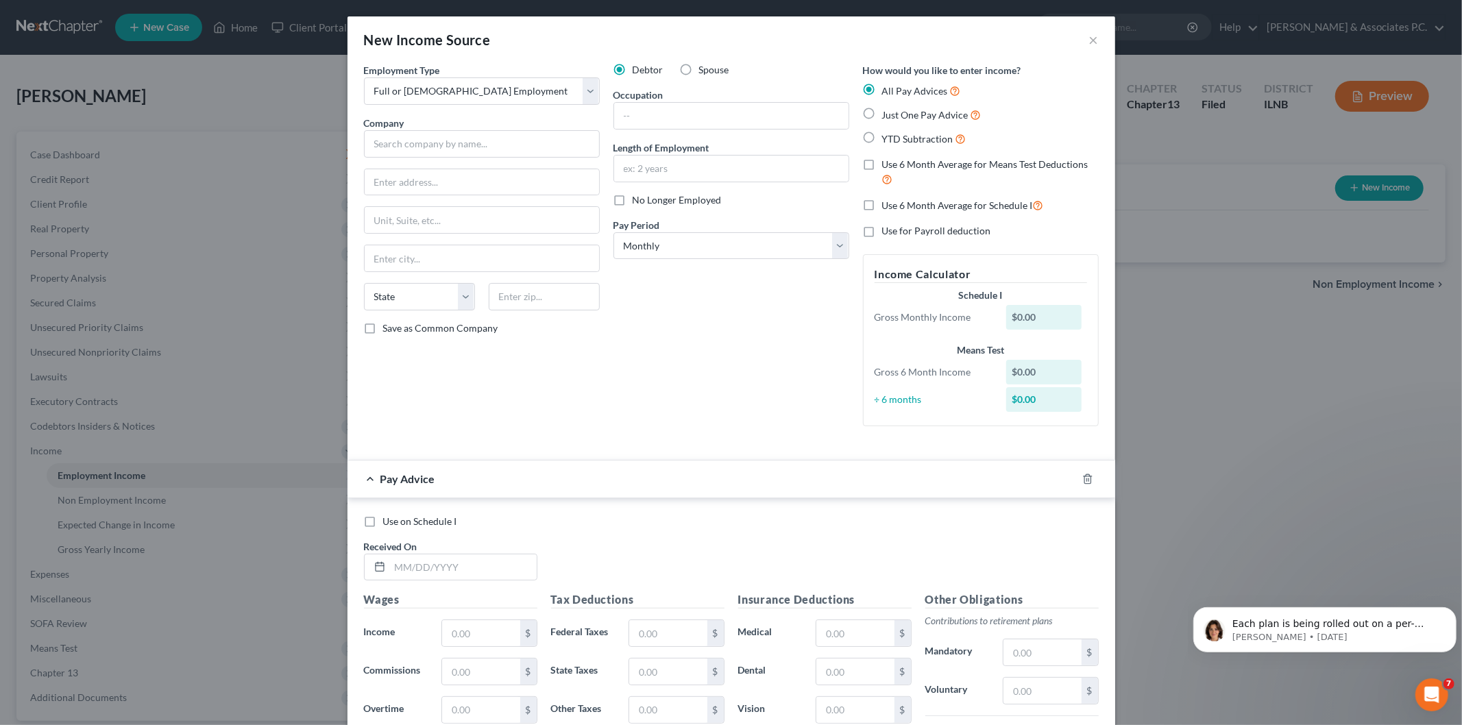
click at [705, 65] on input "Spouse" at bounding box center [709, 67] width 9 height 9
radio input "true"
click at [1089, 33] on button "×" at bounding box center [1094, 40] width 10 height 16
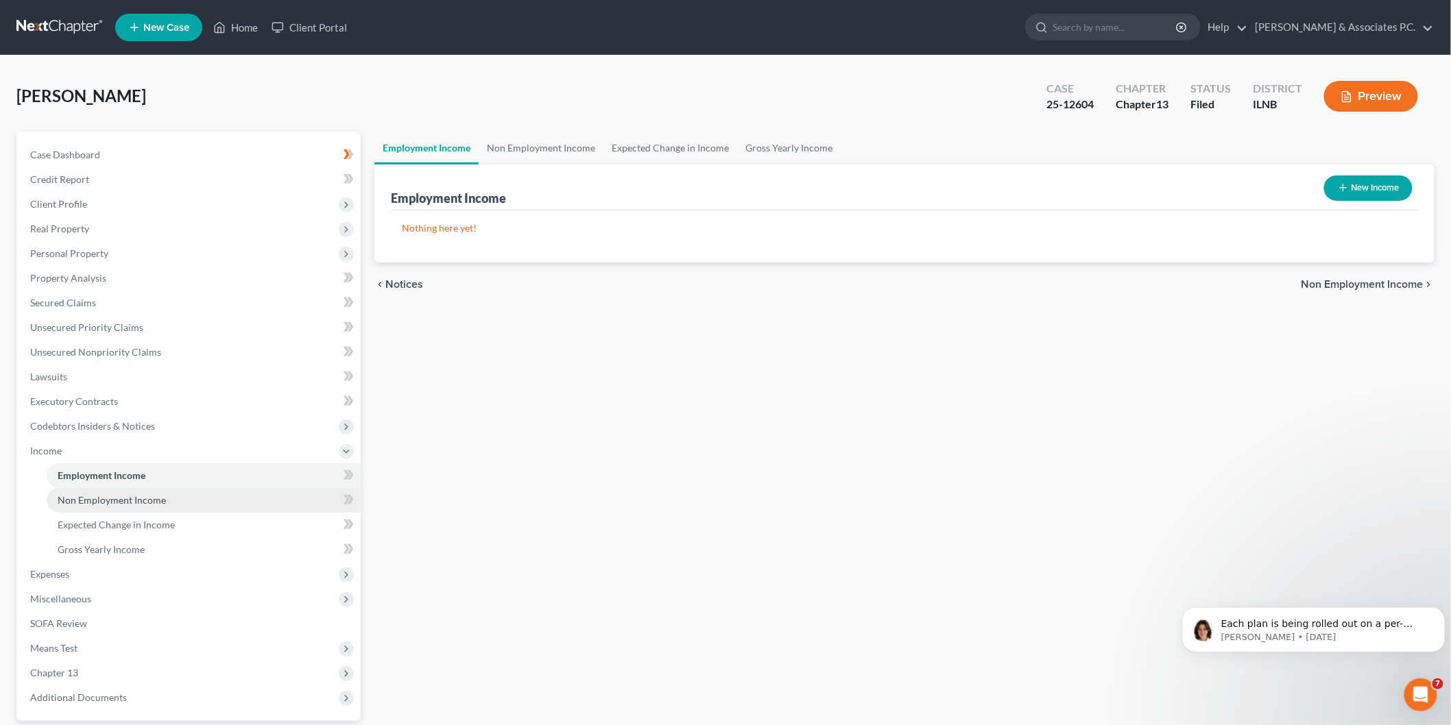
click at [114, 498] on span "Non Employment Income" at bounding box center [112, 500] width 108 height 12
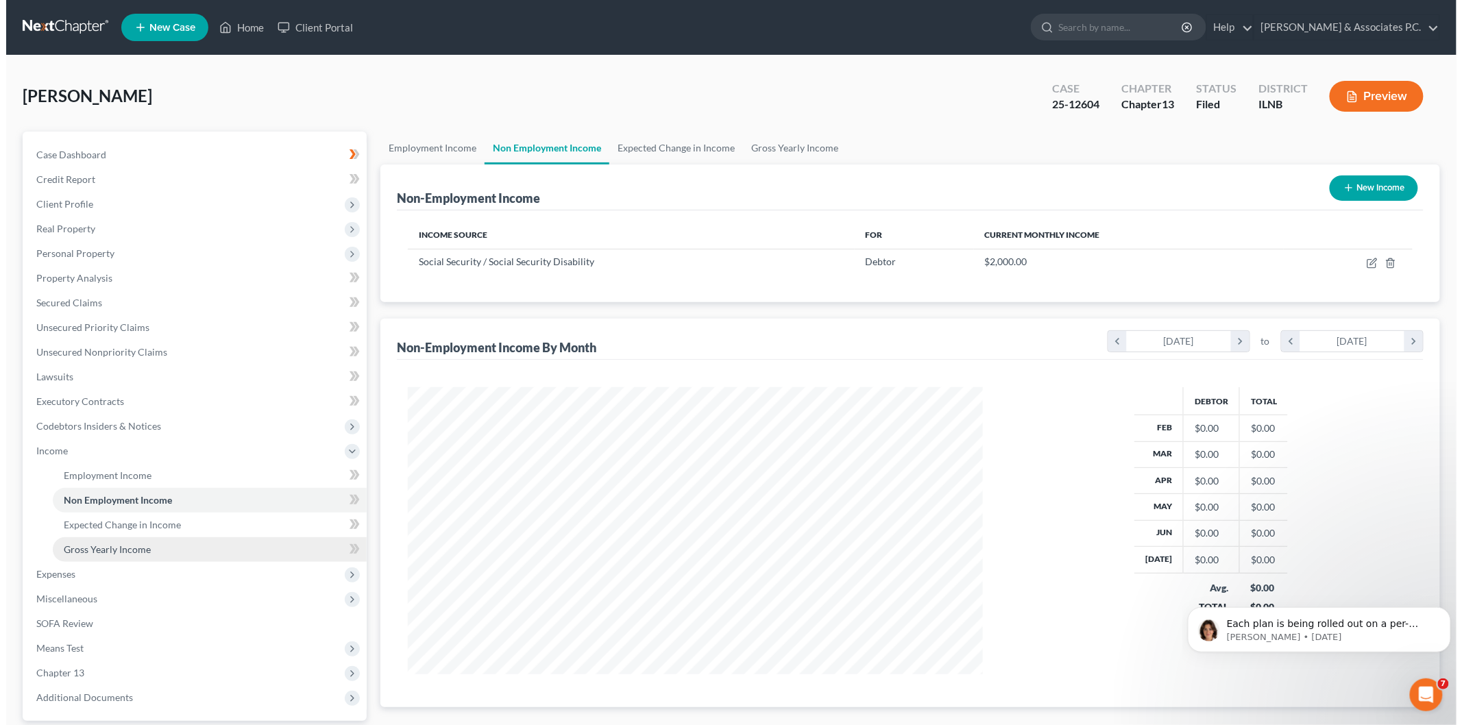
scroll to position [287, 602]
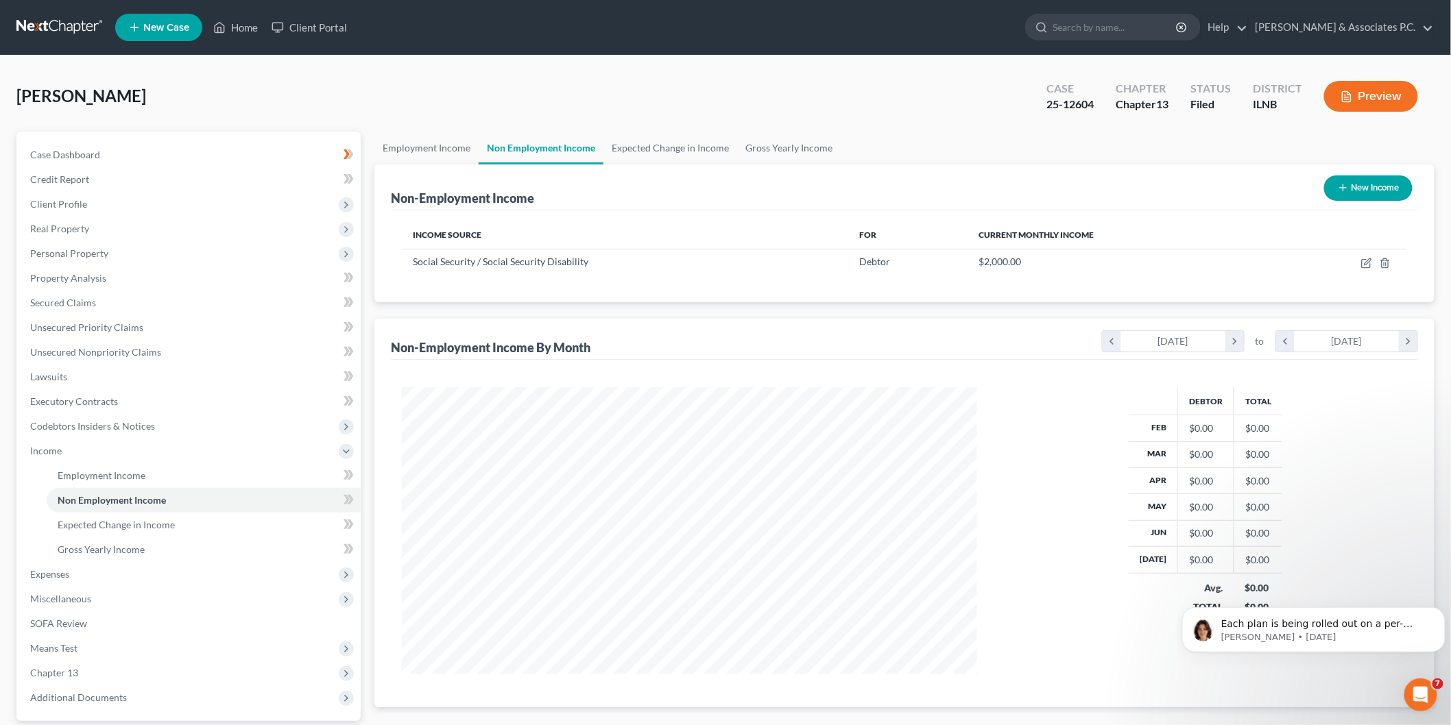
click at [1351, 190] on button "New Income" at bounding box center [1368, 188] width 88 height 25
select select "0"
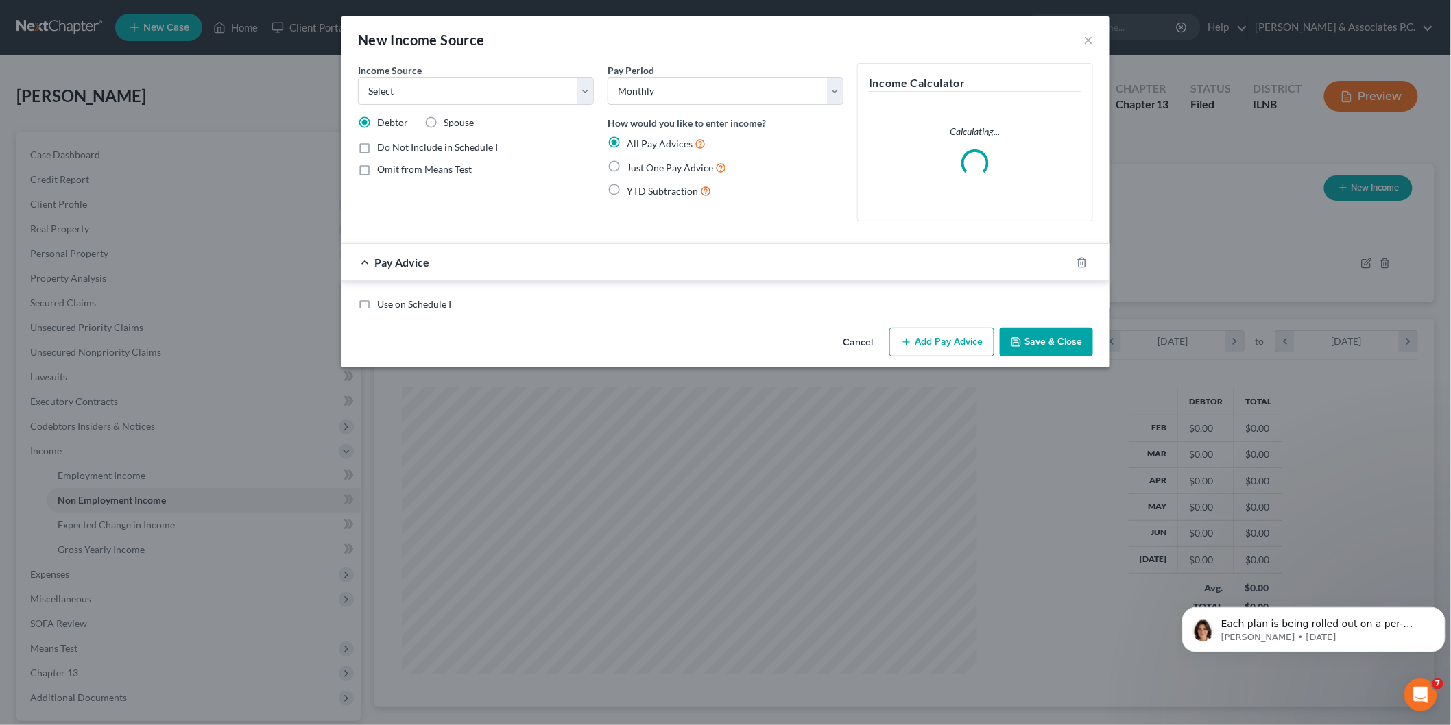
scroll to position [289, 607]
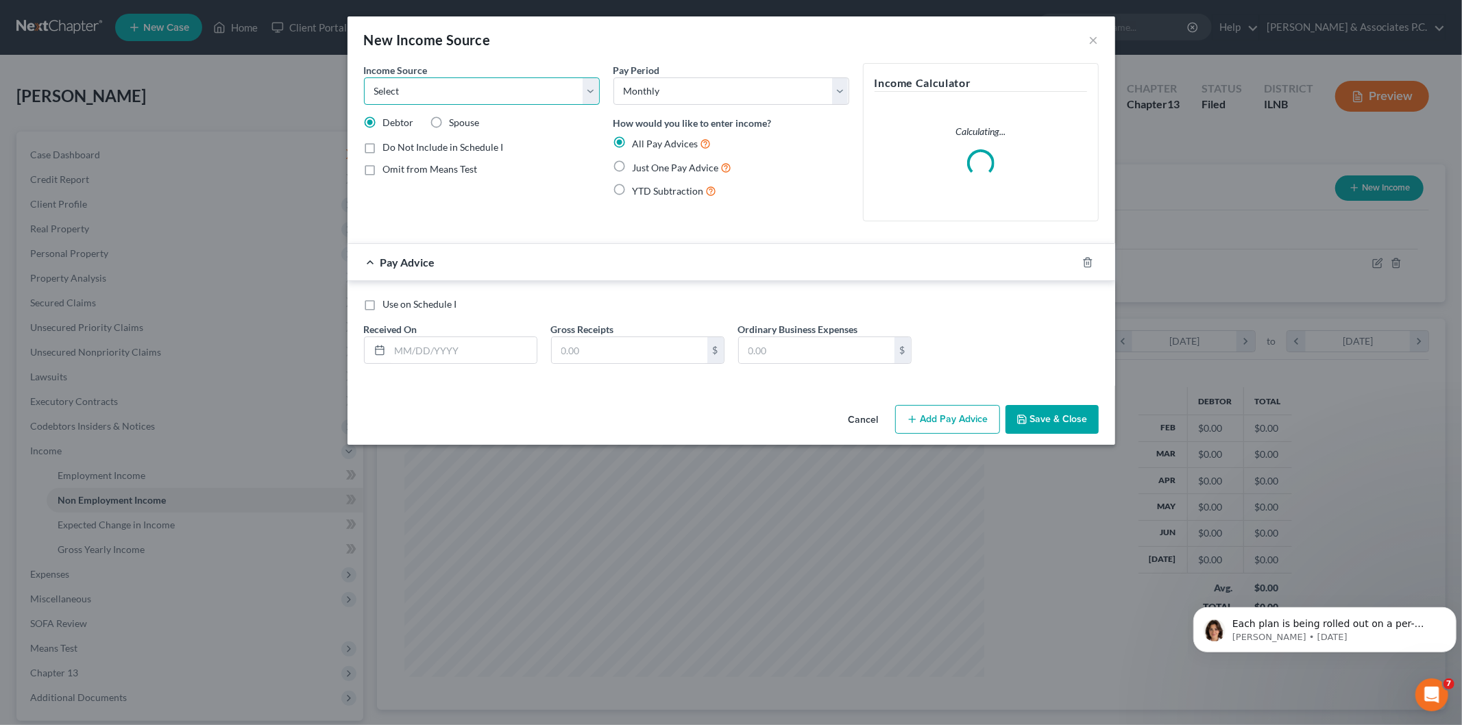
click at [593, 80] on select "Select Unemployment Disability (from employer) Pension Retirement Social Securi…" at bounding box center [482, 90] width 236 height 27
select select "2"
click at [364, 77] on select "Select Unemployment Disability (from employer) Pension Retirement Social Securi…" at bounding box center [482, 90] width 236 height 27
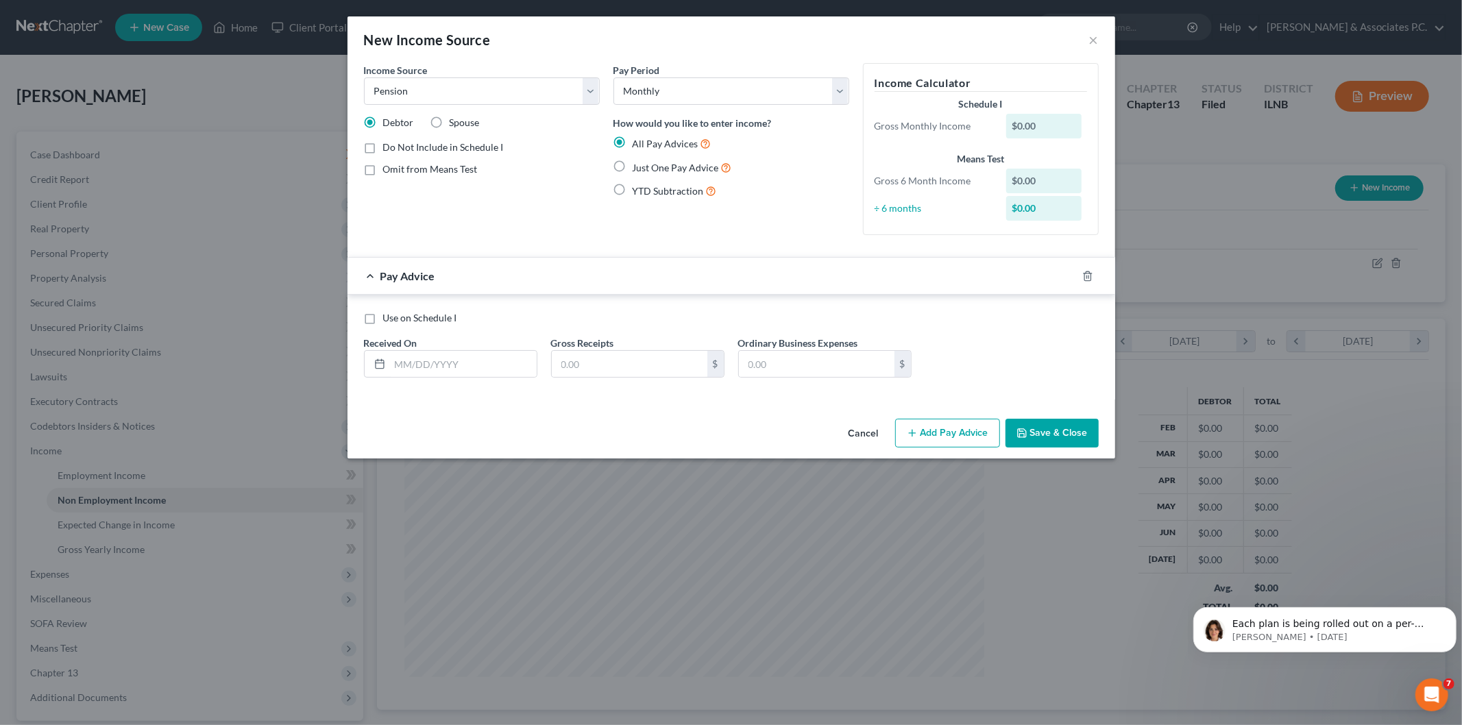
click at [450, 120] on label "Spouse" at bounding box center [465, 123] width 30 height 14
click at [455, 120] on input "Spouse" at bounding box center [459, 120] width 9 height 9
radio input "true"
click at [383, 168] on label "Omit from Means Test" at bounding box center [430, 169] width 95 height 14
click at [389, 168] on input "Omit from Means Test" at bounding box center [393, 166] width 9 height 9
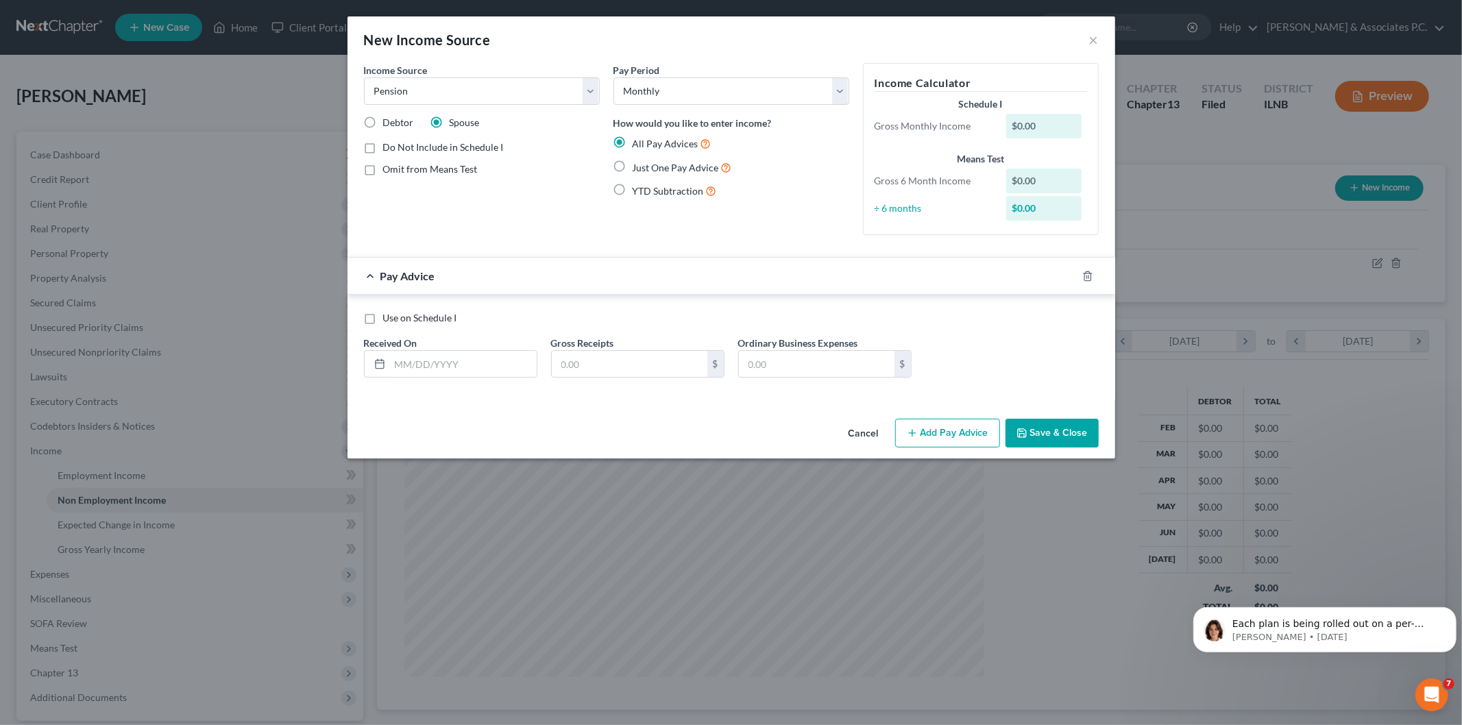
checkbox input "true"
click at [383, 148] on label "Do Not Include in Schedule I" at bounding box center [443, 148] width 121 height 14
click at [389, 148] on input "Do Not Include in Schedule I" at bounding box center [393, 145] width 9 height 9
checkbox input "true"
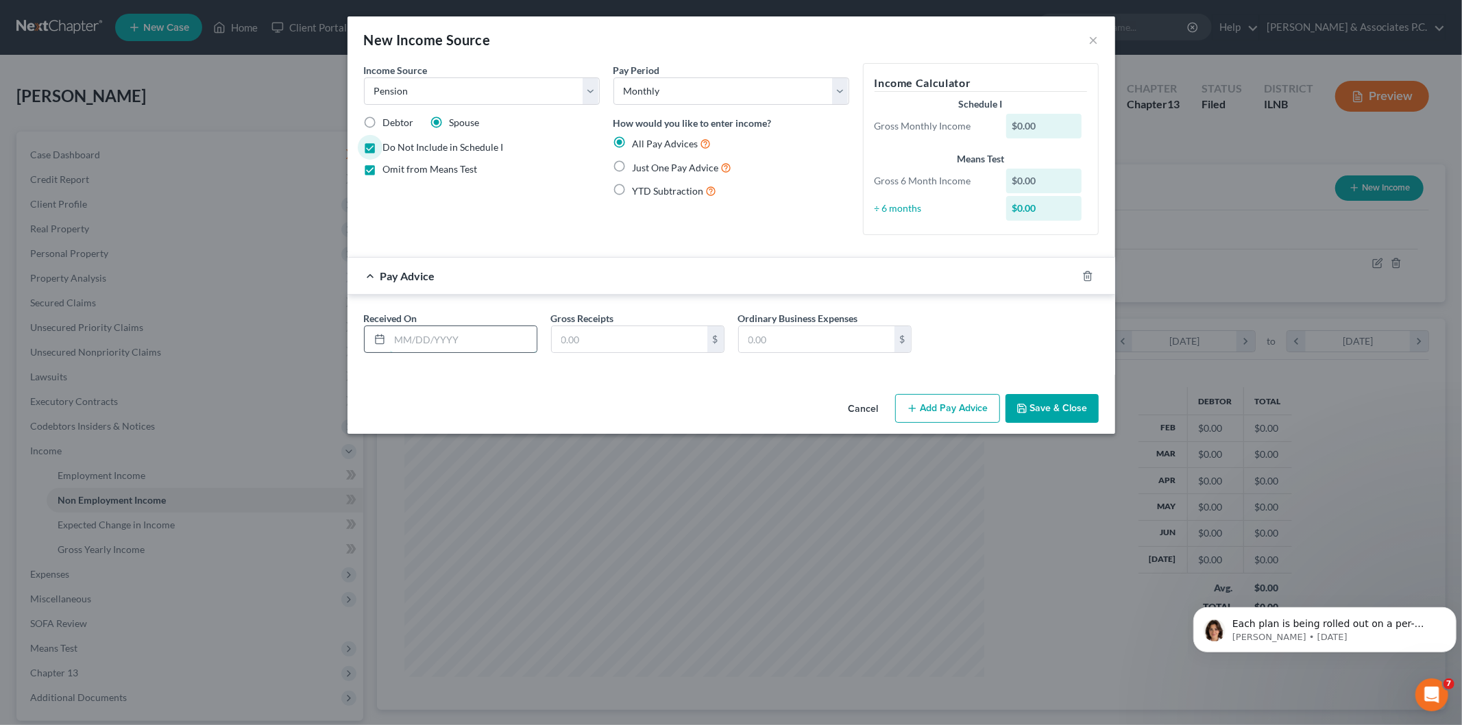
click at [469, 346] on input "text" at bounding box center [463, 339] width 147 height 26
type input "[DATE]"
type input "3,400"
click at [1065, 405] on button "Save & Close" at bounding box center [1052, 408] width 93 height 29
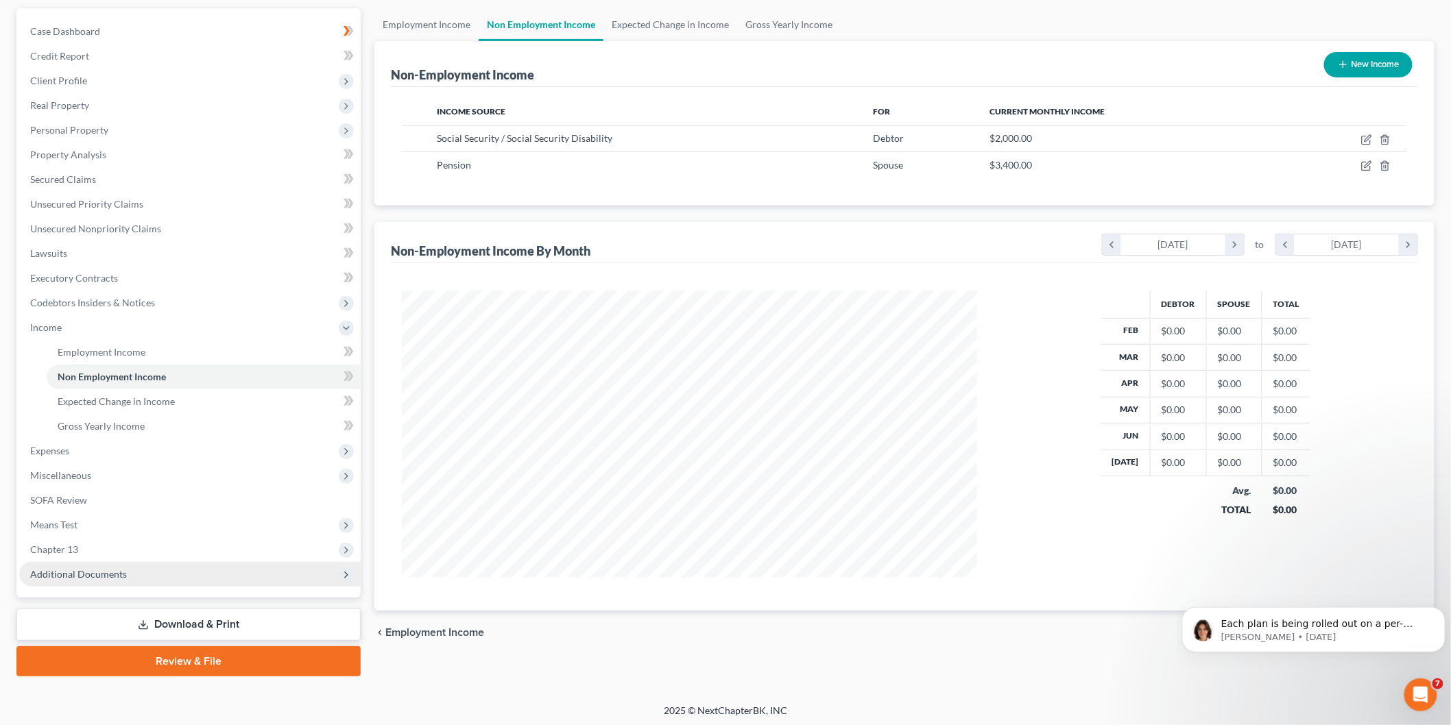
scroll to position [125, 0]
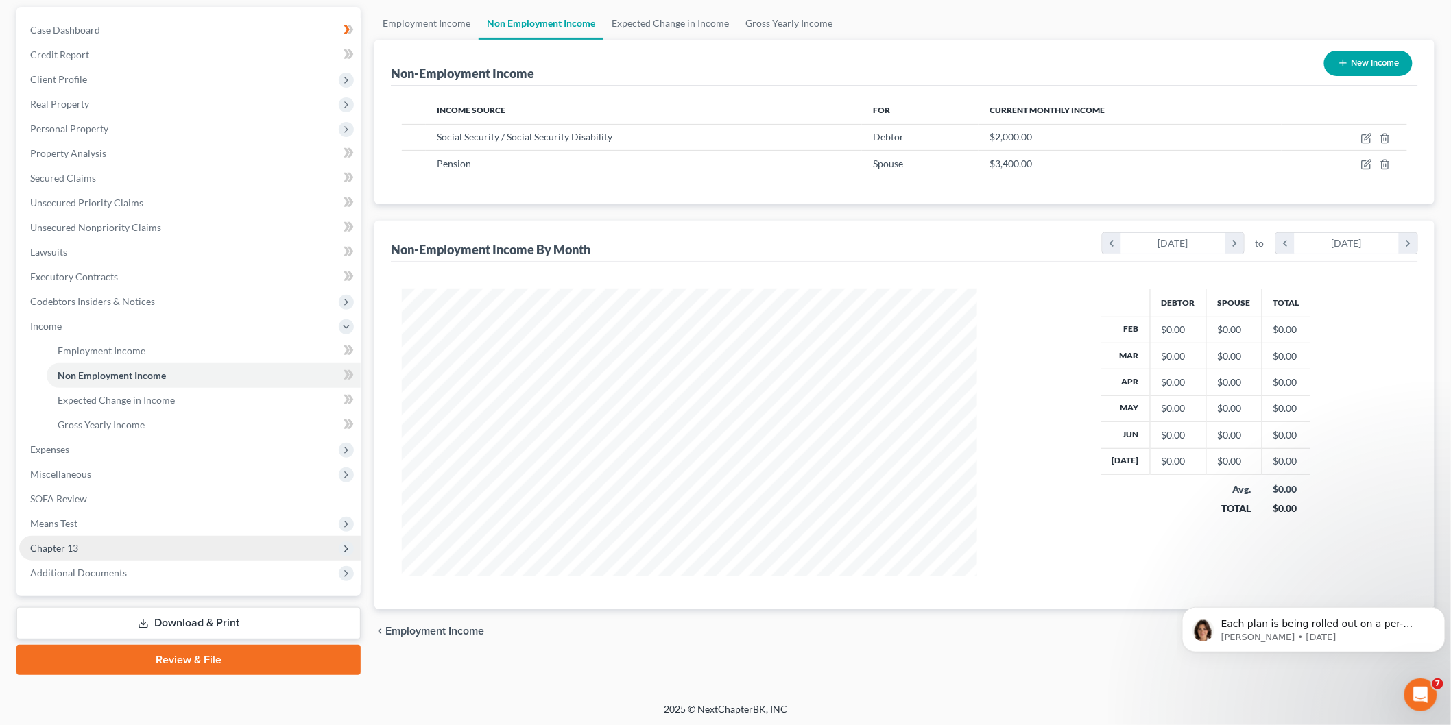
click at [101, 544] on span "Chapter 13" at bounding box center [189, 548] width 341 height 25
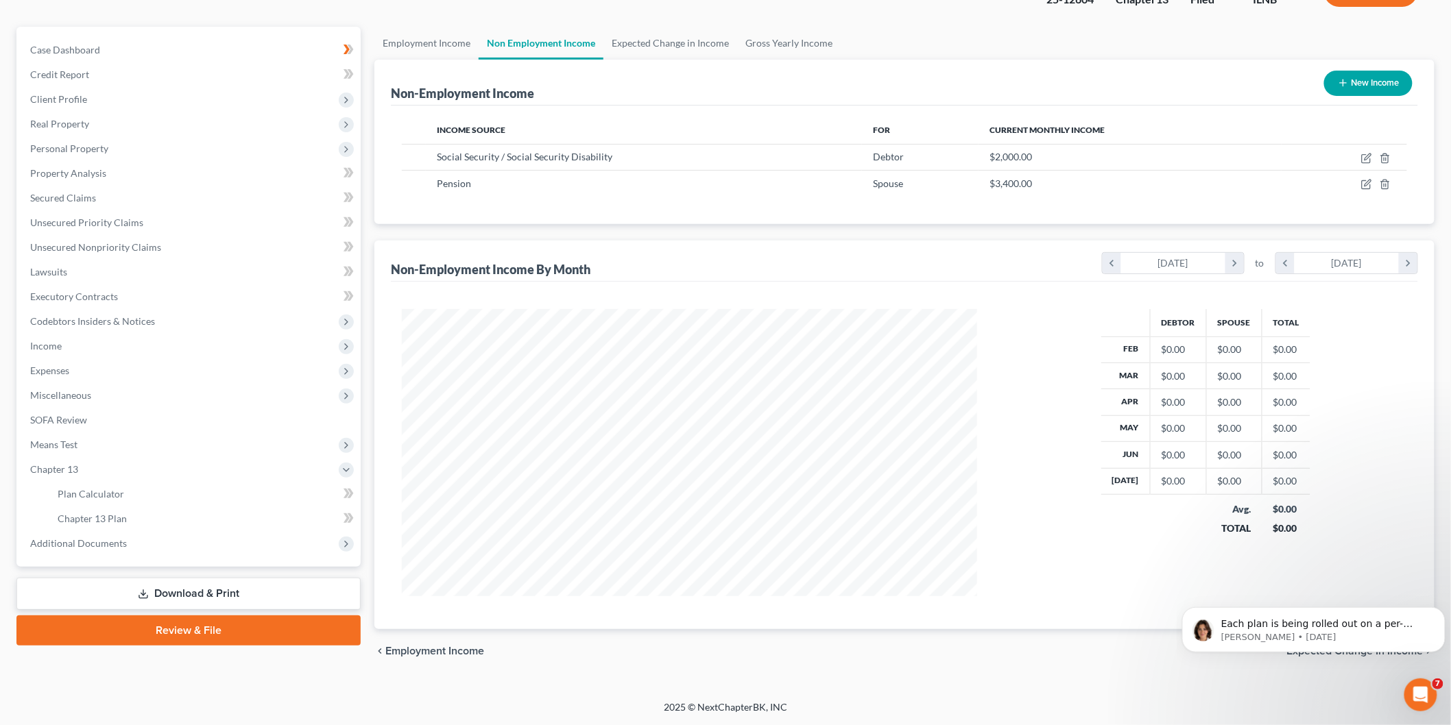
scroll to position [104, 0]
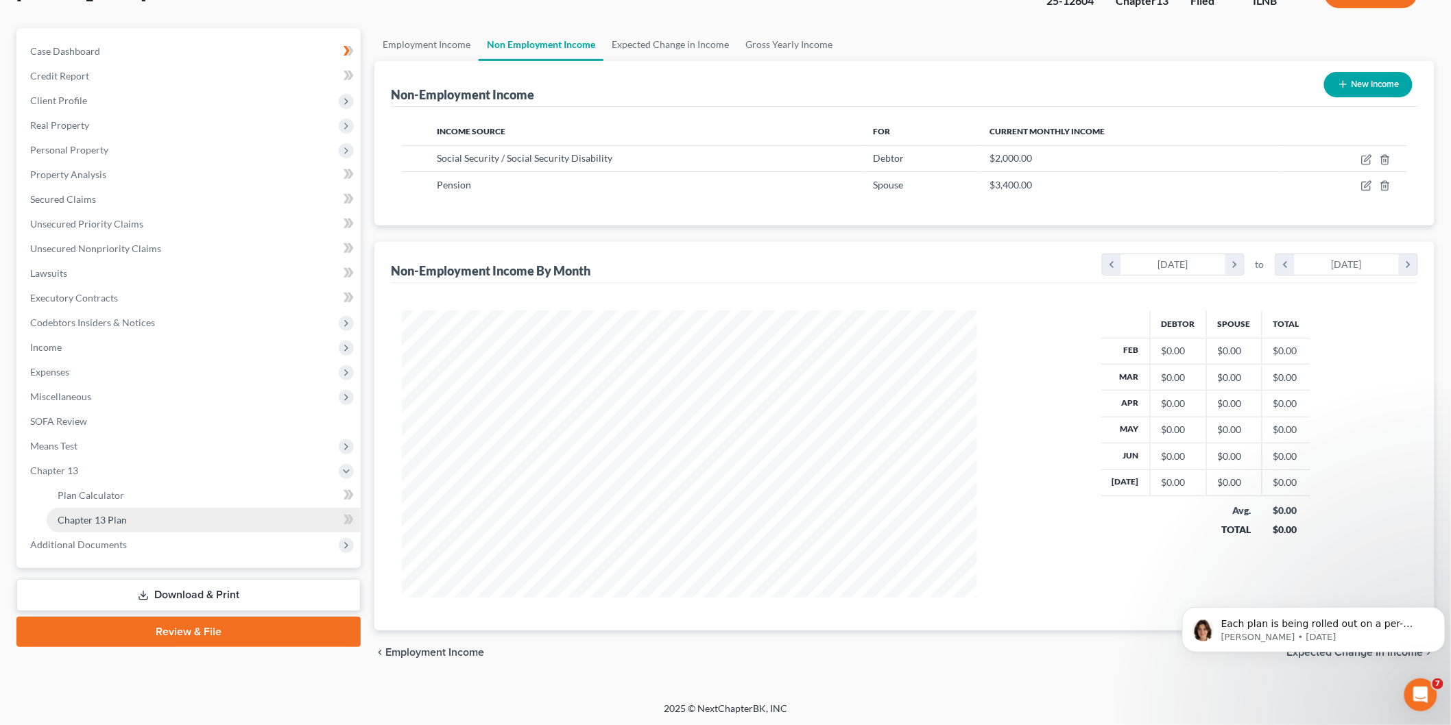
click at [144, 525] on link "Chapter 13 Plan" at bounding box center [204, 520] width 314 height 25
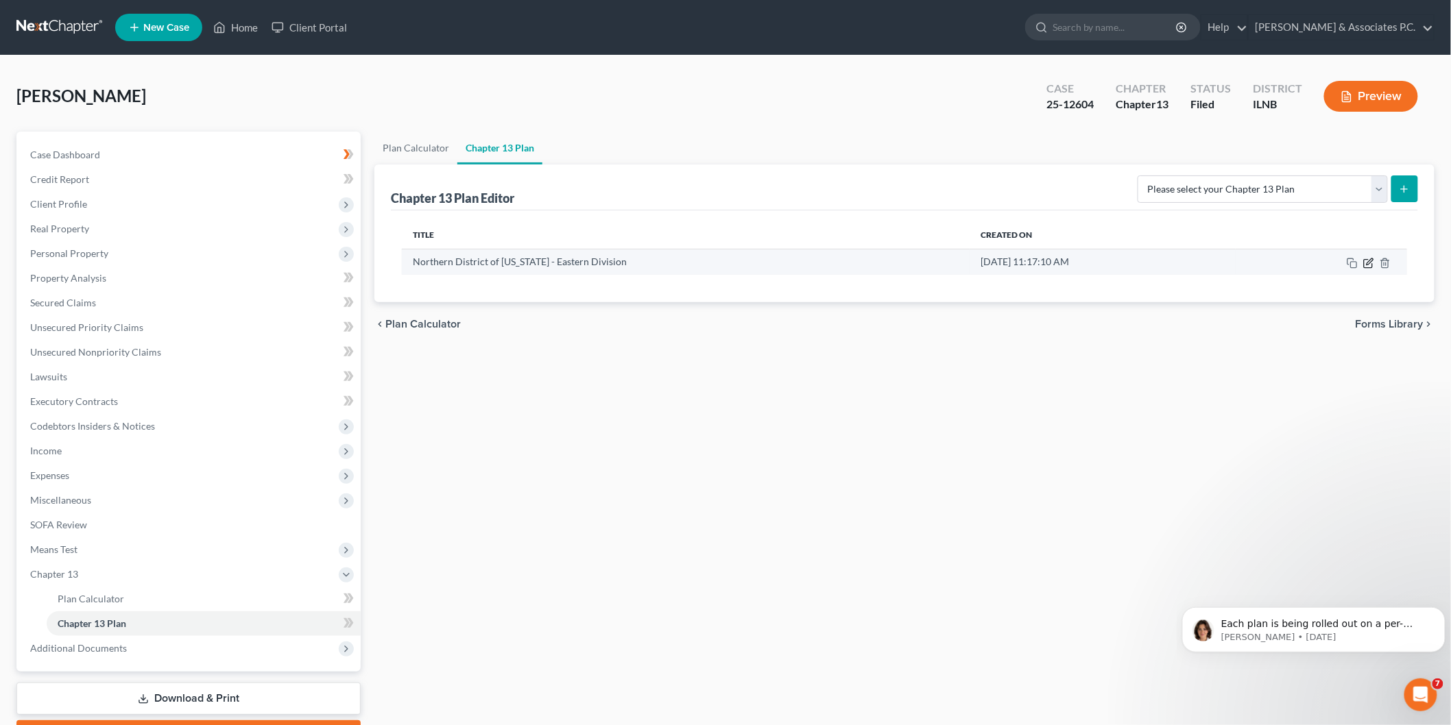
click at [1373, 261] on icon "button" at bounding box center [1368, 263] width 11 height 11
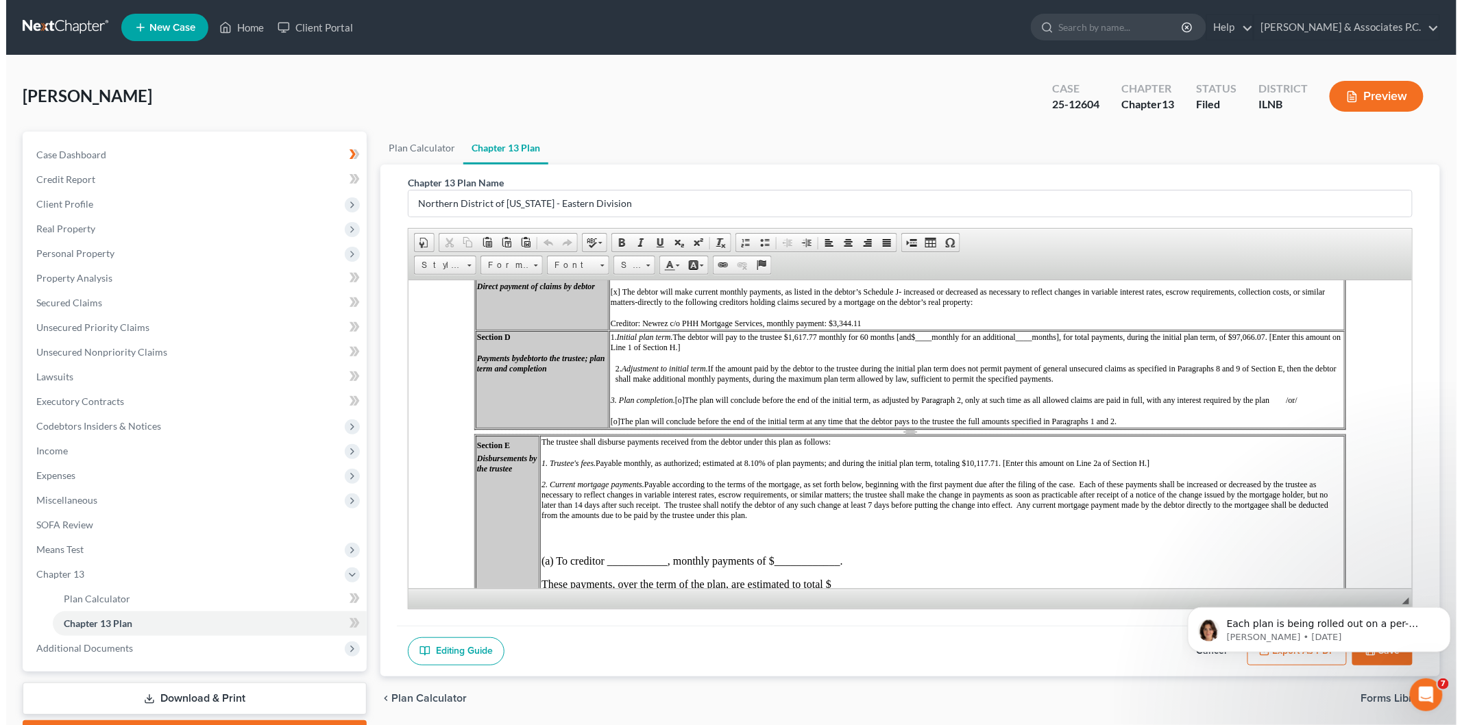
scroll to position [457, 0]
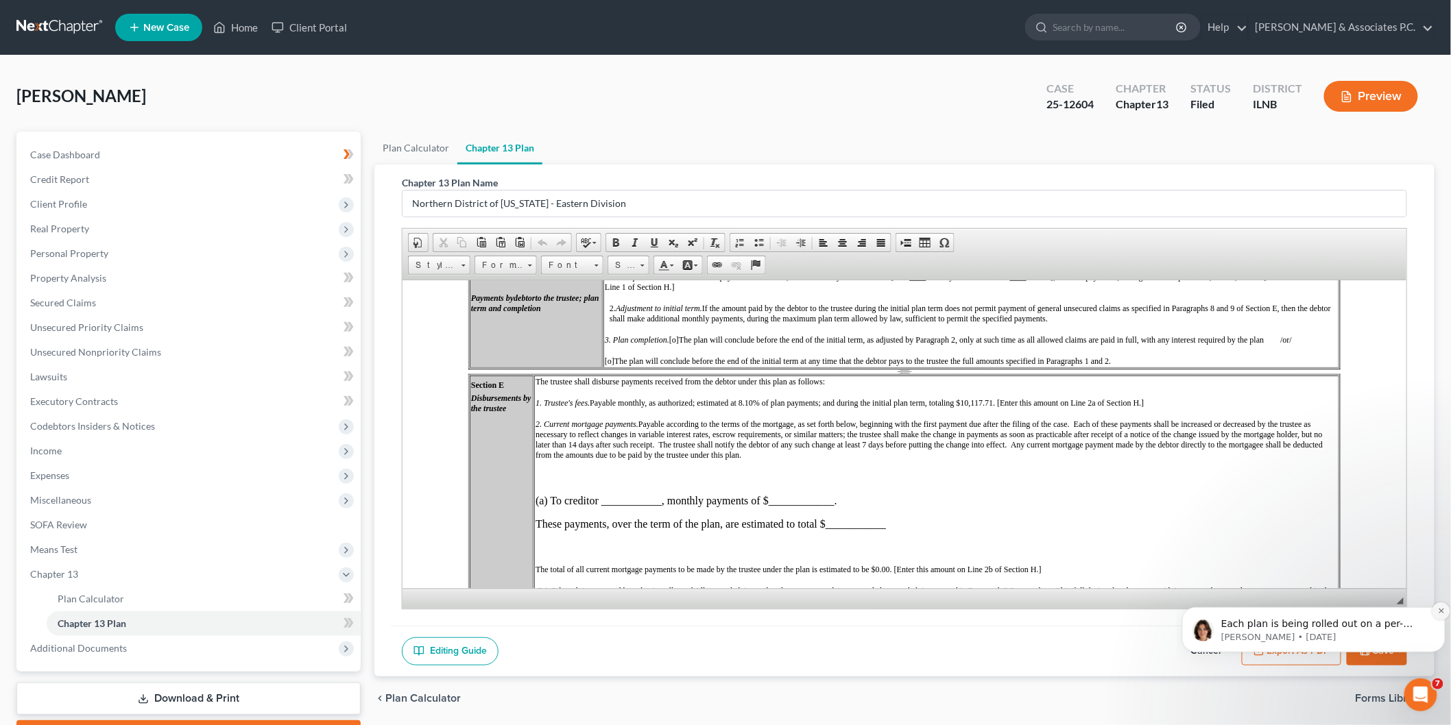
click at [1434, 605] on button "Dismiss notification" at bounding box center [1441, 611] width 18 height 18
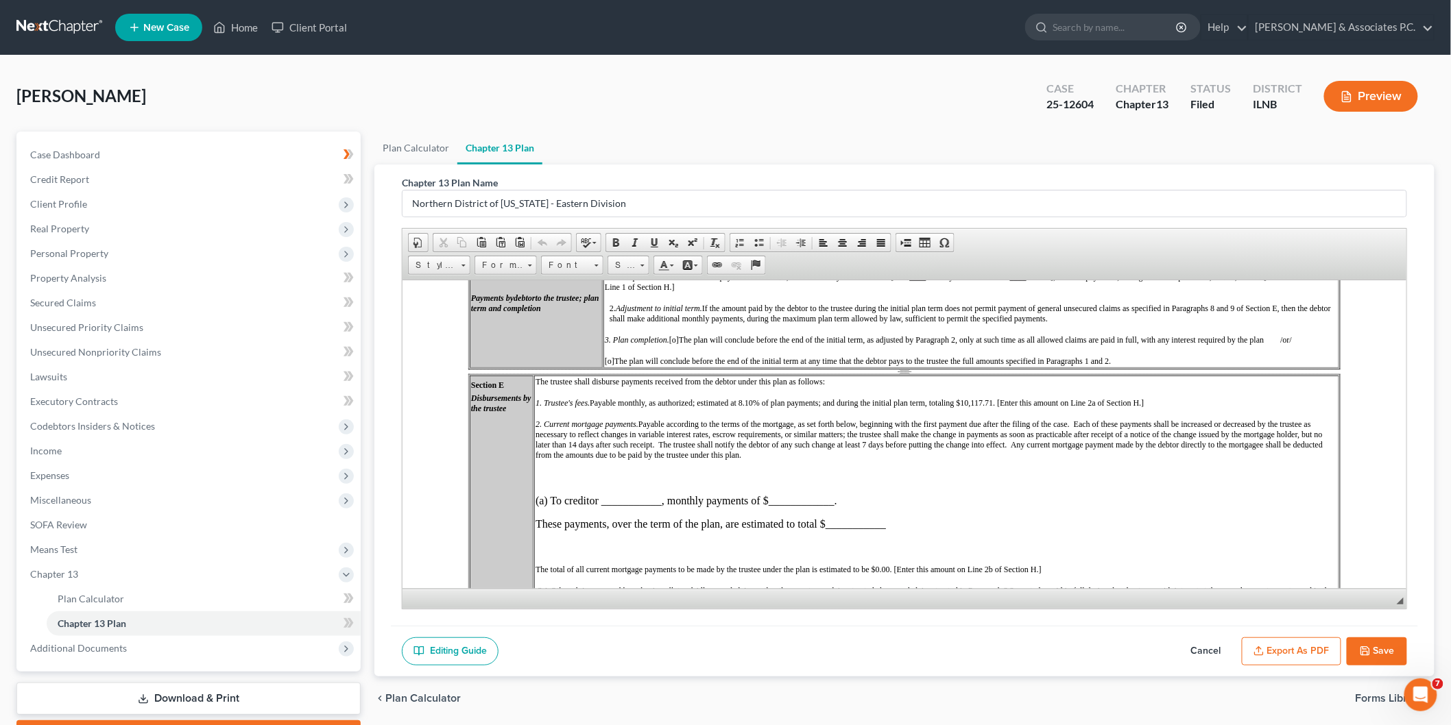
click at [1222, 653] on button "Cancel" at bounding box center [1206, 652] width 60 height 29
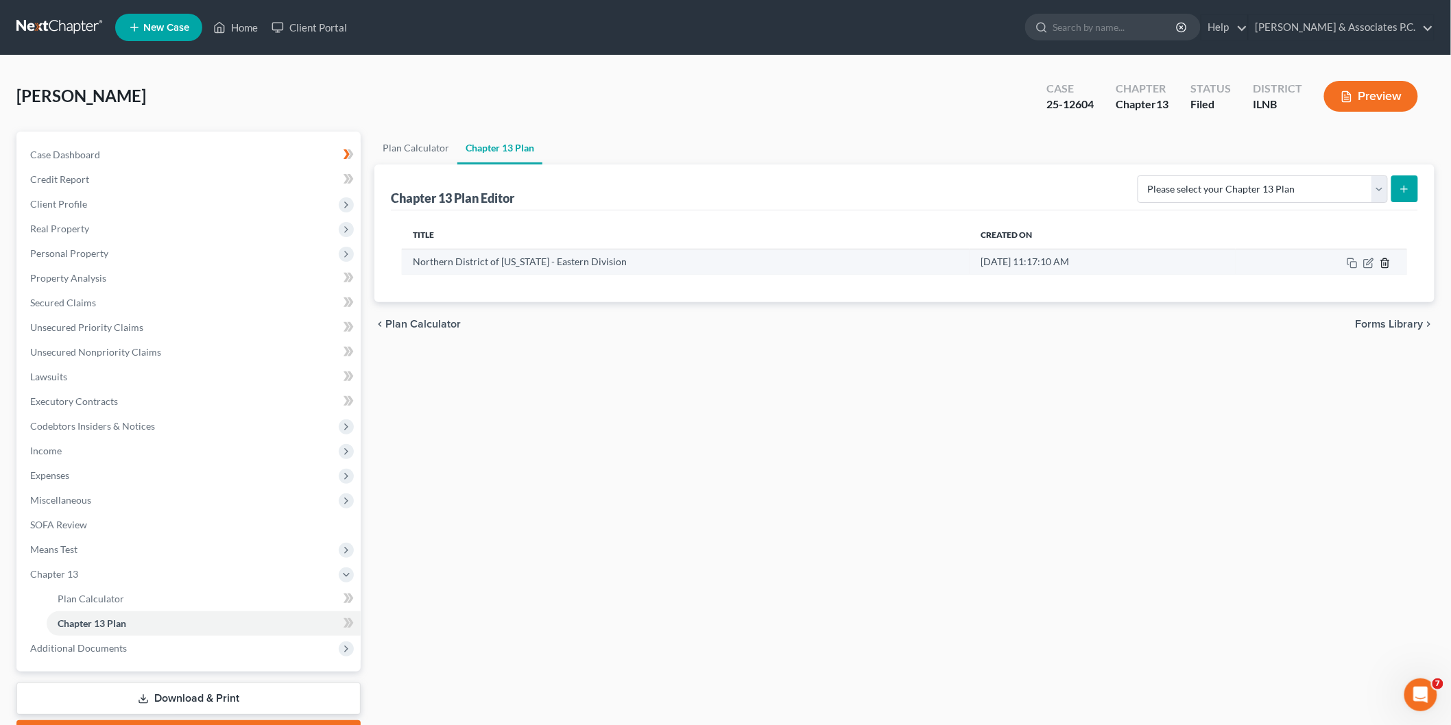
click at [1380, 263] on icon "button" at bounding box center [1384, 263] width 11 height 11
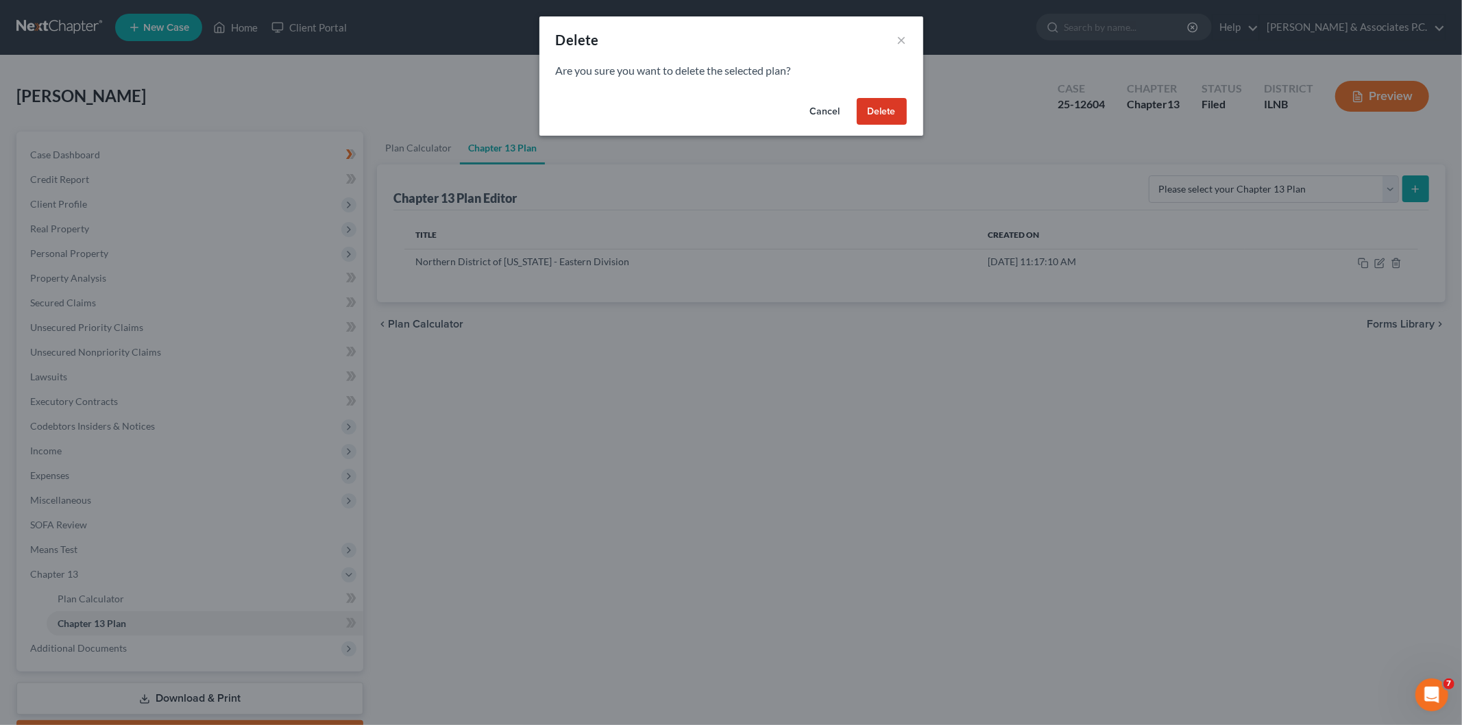
click at [884, 114] on button "Delete" at bounding box center [882, 111] width 50 height 27
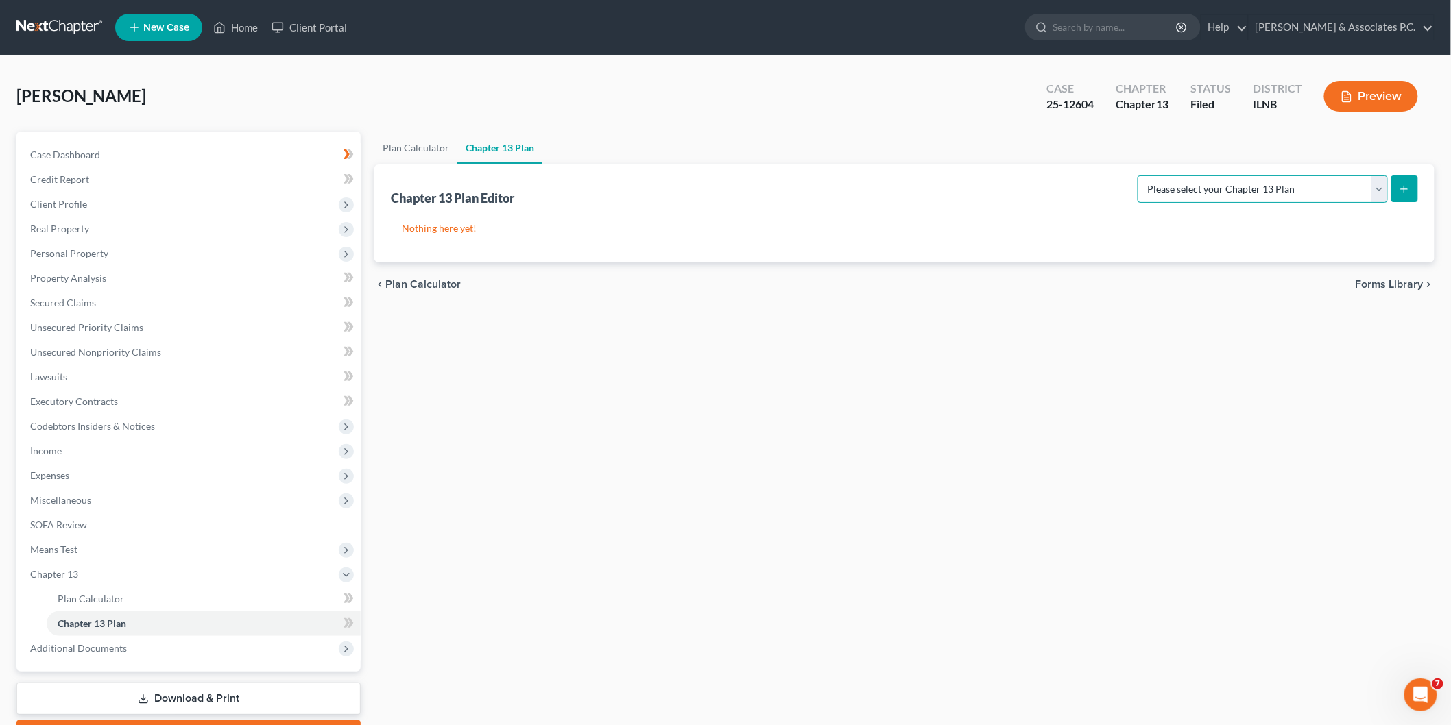
click at [1368, 179] on select "Please select your Chapter 13 Plan National Form Plan - Official Form 113 North…" at bounding box center [1262, 189] width 250 height 27
select select "1"
click at [1162, 176] on select "Please select your Chapter 13 Plan National Form Plan - Official Form 113 North…" at bounding box center [1262, 189] width 250 height 27
click at [1399, 195] on button "submit" at bounding box center [1404, 189] width 27 height 27
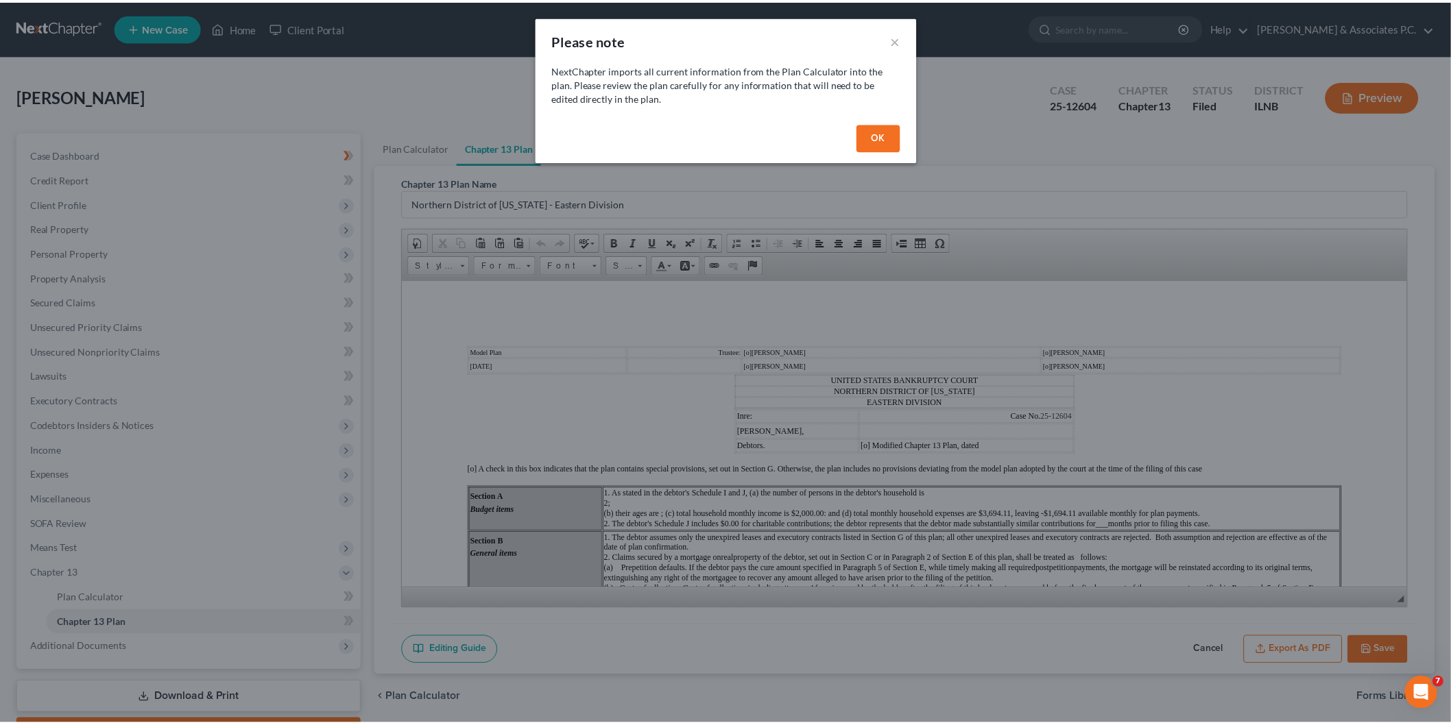
scroll to position [0, 0]
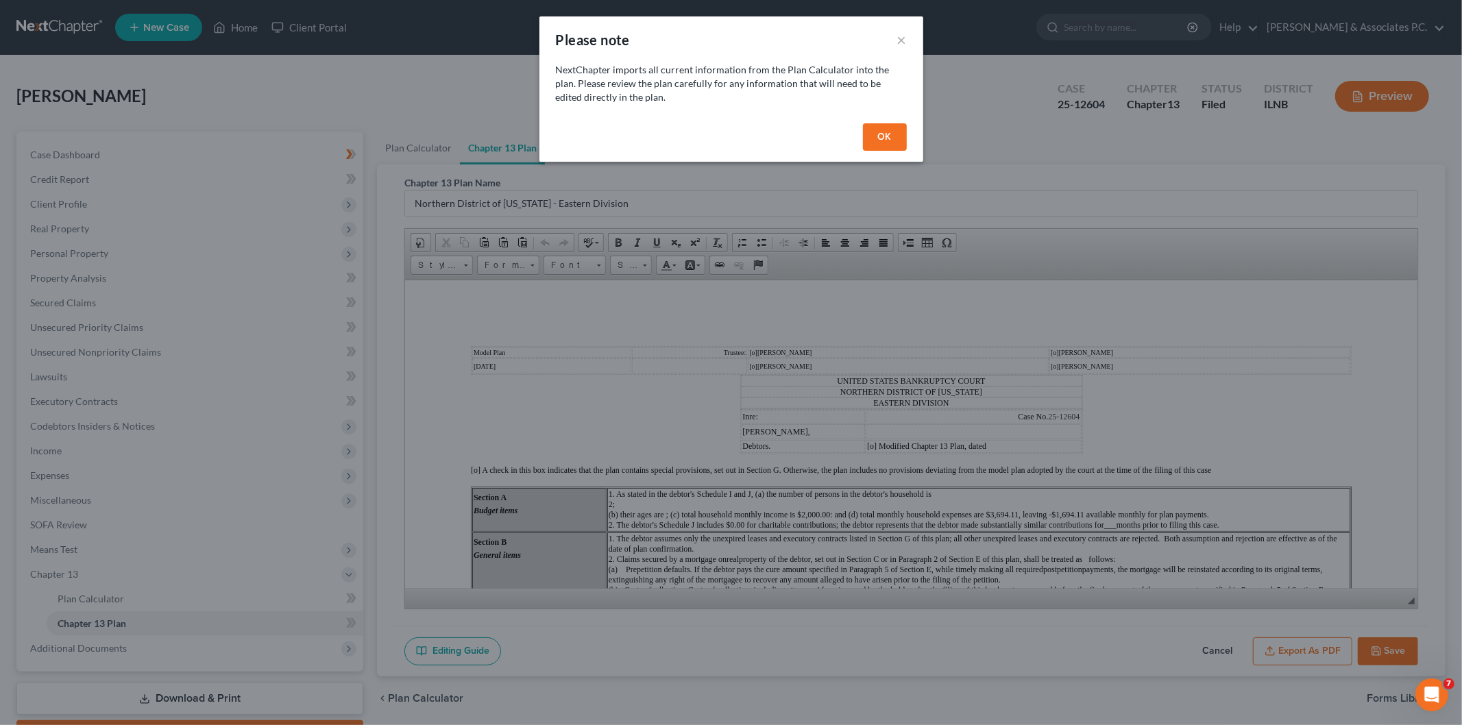
click at [871, 141] on button "OK" at bounding box center [885, 136] width 44 height 27
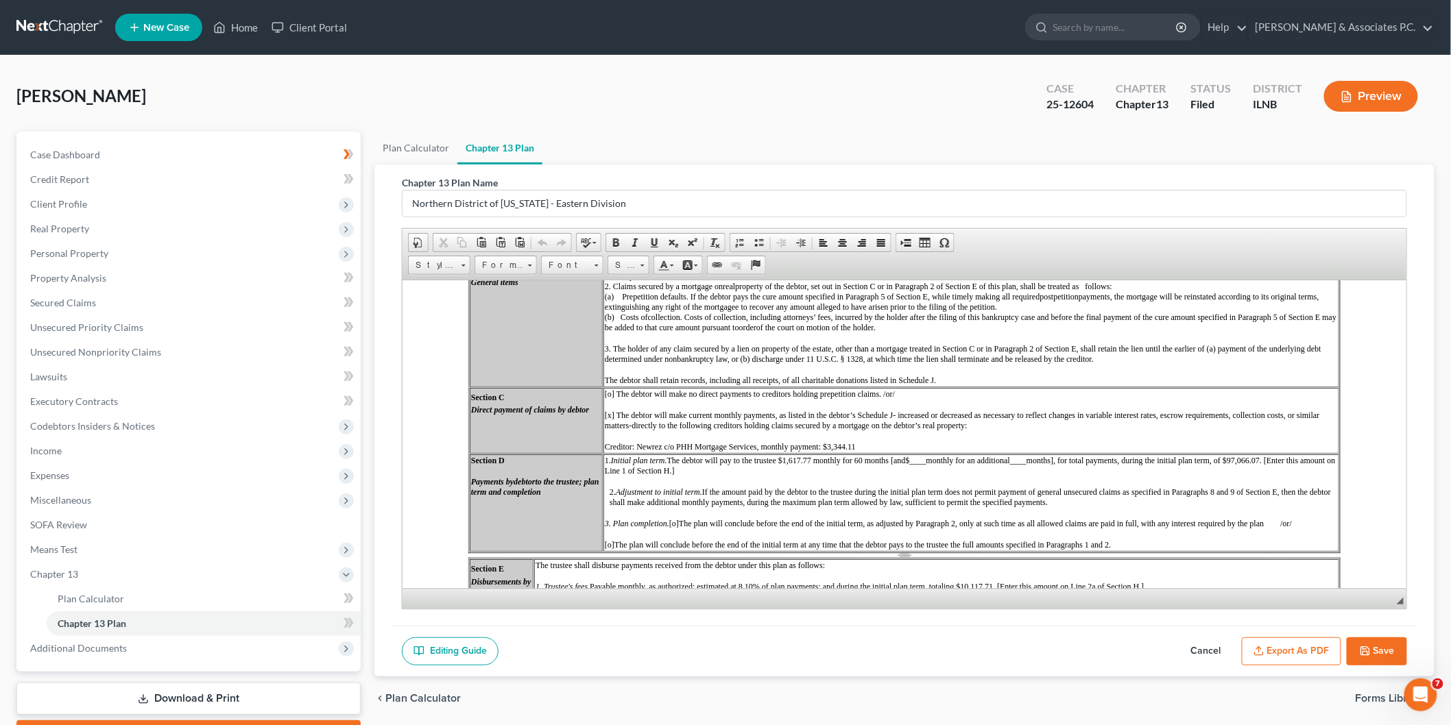
scroll to position [152, 0]
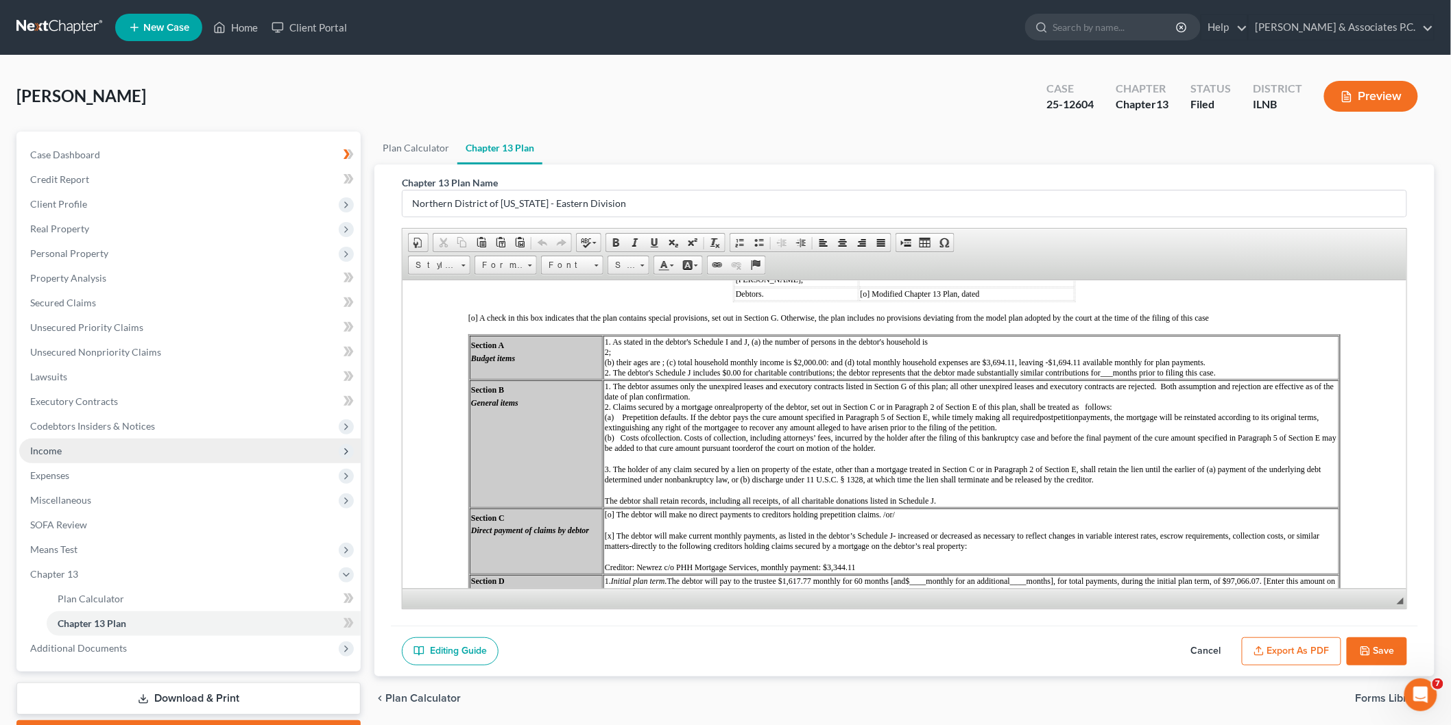
click at [71, 452] on span "Income" at bounding box center [189, 451] width 341 height 25
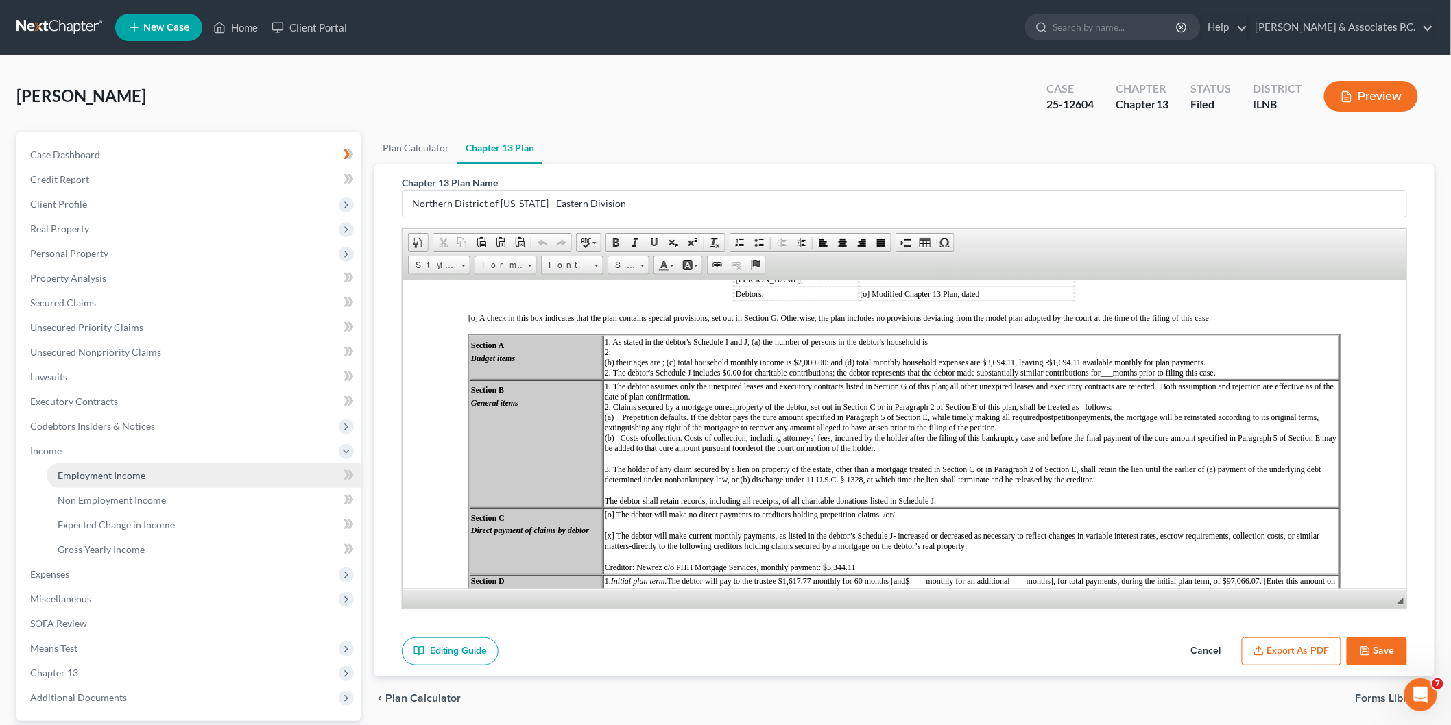
click at [111, 470] on span "Employment Income" at bounding box center [102, 476] width 88 height 12
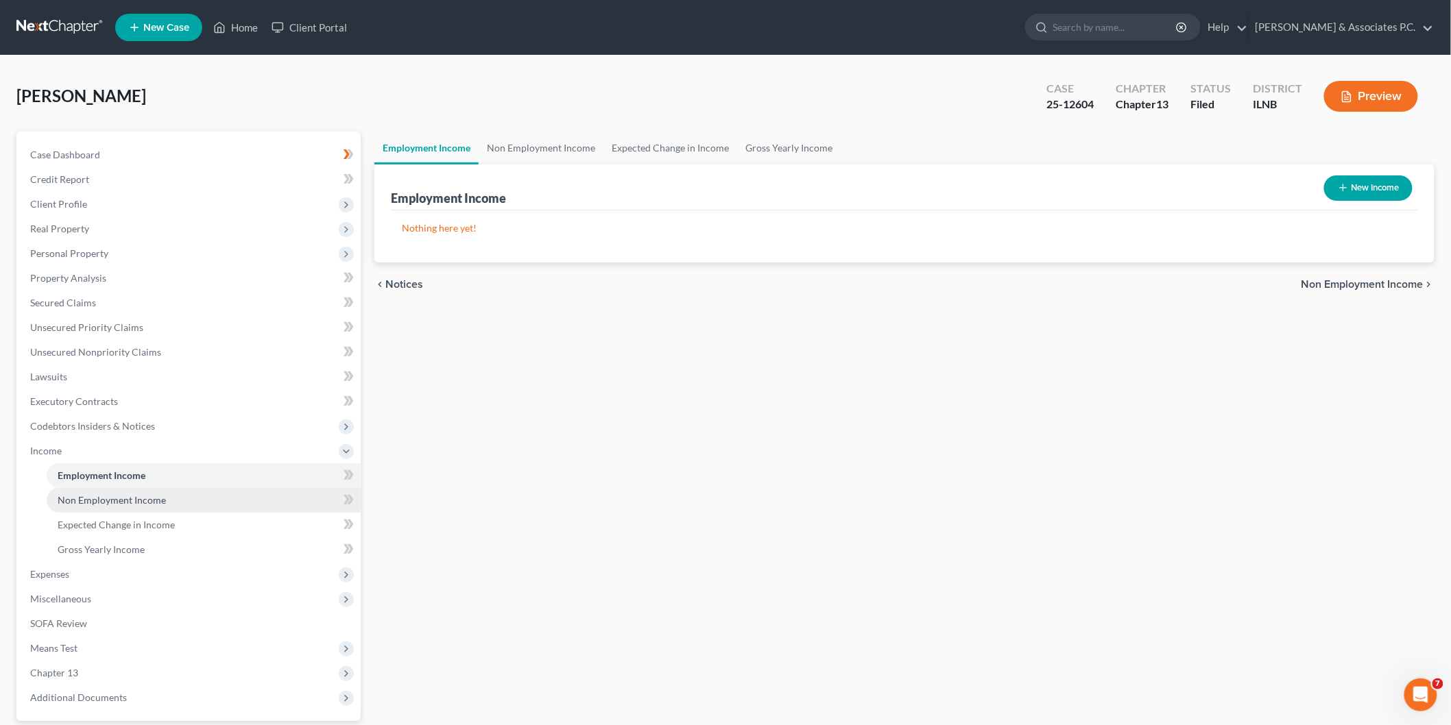
click at [123, 499] on span "Non Employment Income" at bounding box center [112, 500] width 108 height 12
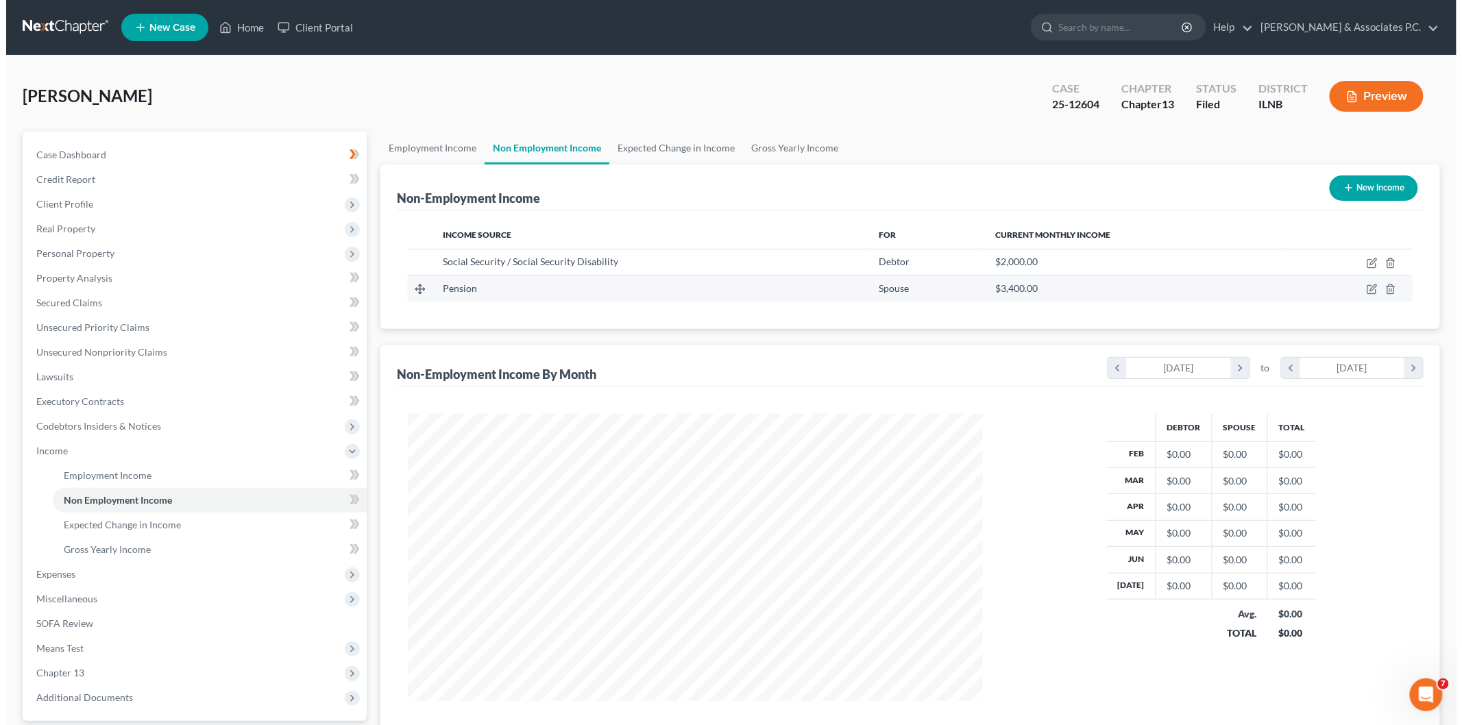
scroll to position [287, 602]
click at [1373, 282] on td at bounding box center [1343, 289] width 125 height 26
click at [1368, 287] on icon "button" at bounding box center [1367, 288] width 6 height 6
select select "2"
select select "0"
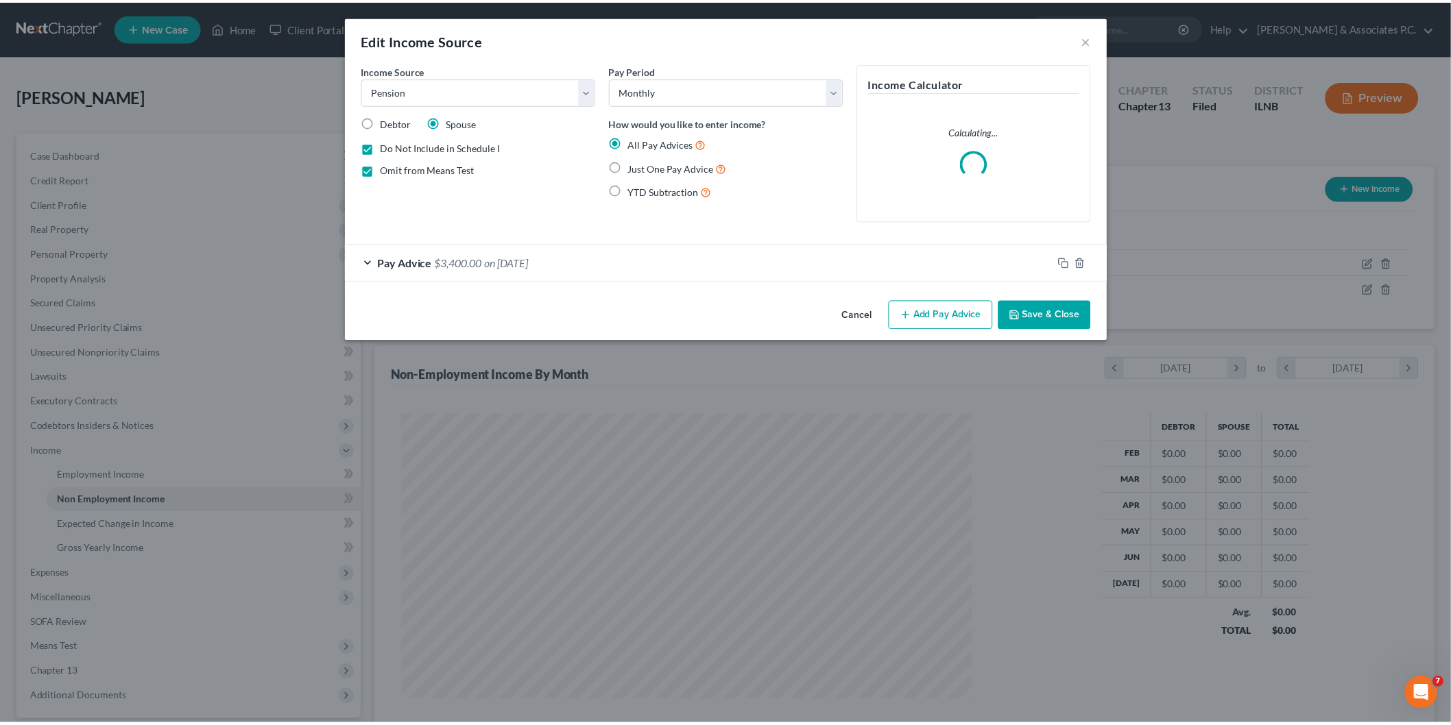
scroll to position [289, 607]
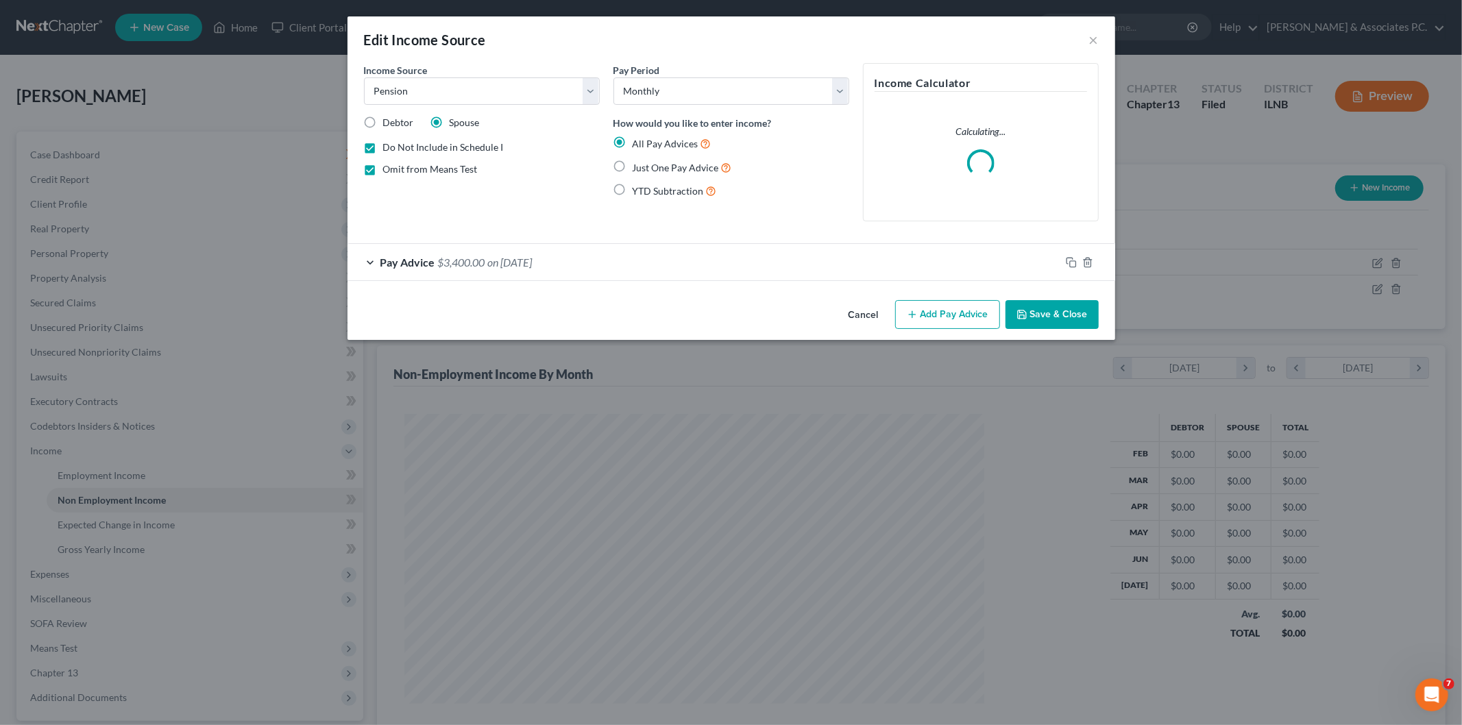
click at [383, 170] on label "Omit from Means Test" at bounding box center [430, 169] width 95 height 14
click at [389, 170] on input "Omit from Means Test" at bounding box center [393, 166] width 9 height 9
checkbox input "false"
click at [383, 145] on label "Do Not Include in Schedule I" at bounding box center [443, 148] width 121 height 14
click at [389, 145] on input "Do Not Include in Schedule I" at bounding box center [393, 145] width 9 height 9
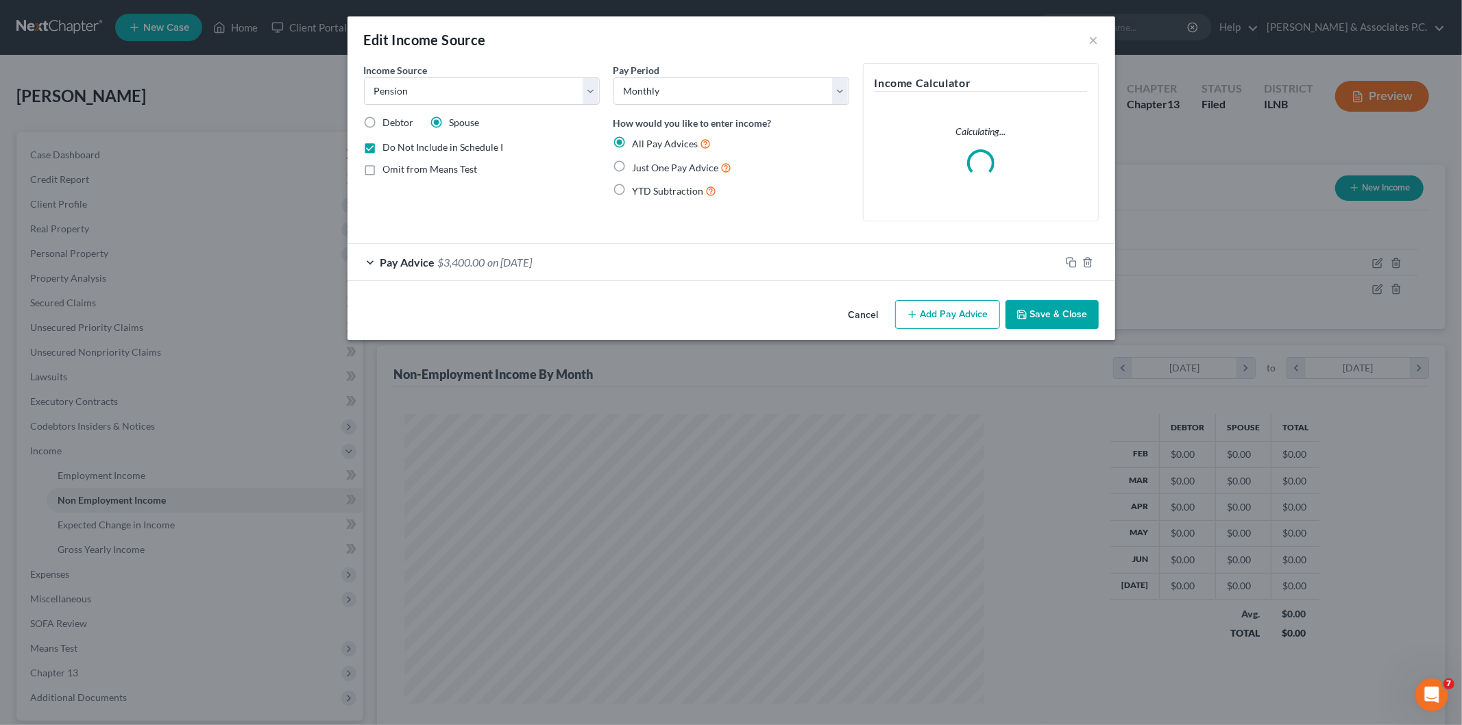
checkbox input "false"
click at [1058, 319] on button "Save & Close" at bounding box center [1052, 314] width 93 height 29
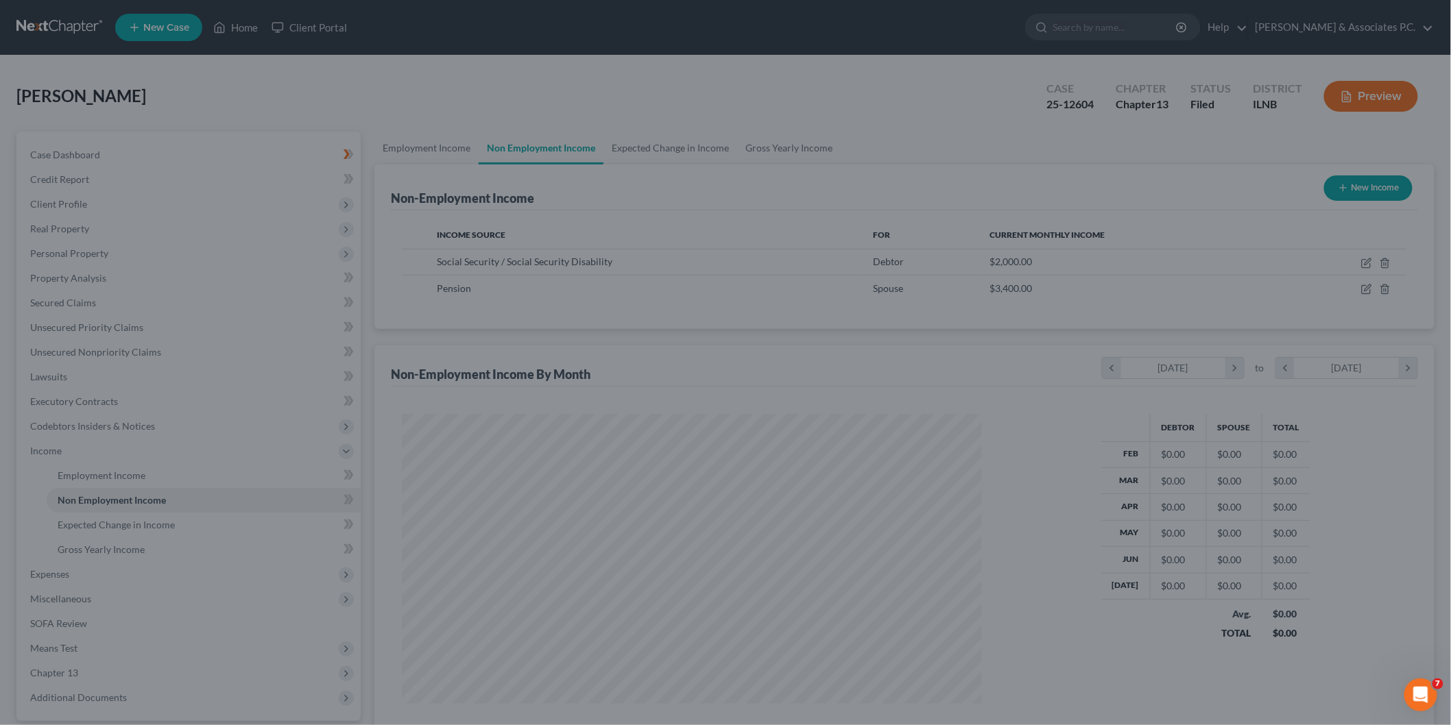
scroll to position [685307, 684991]
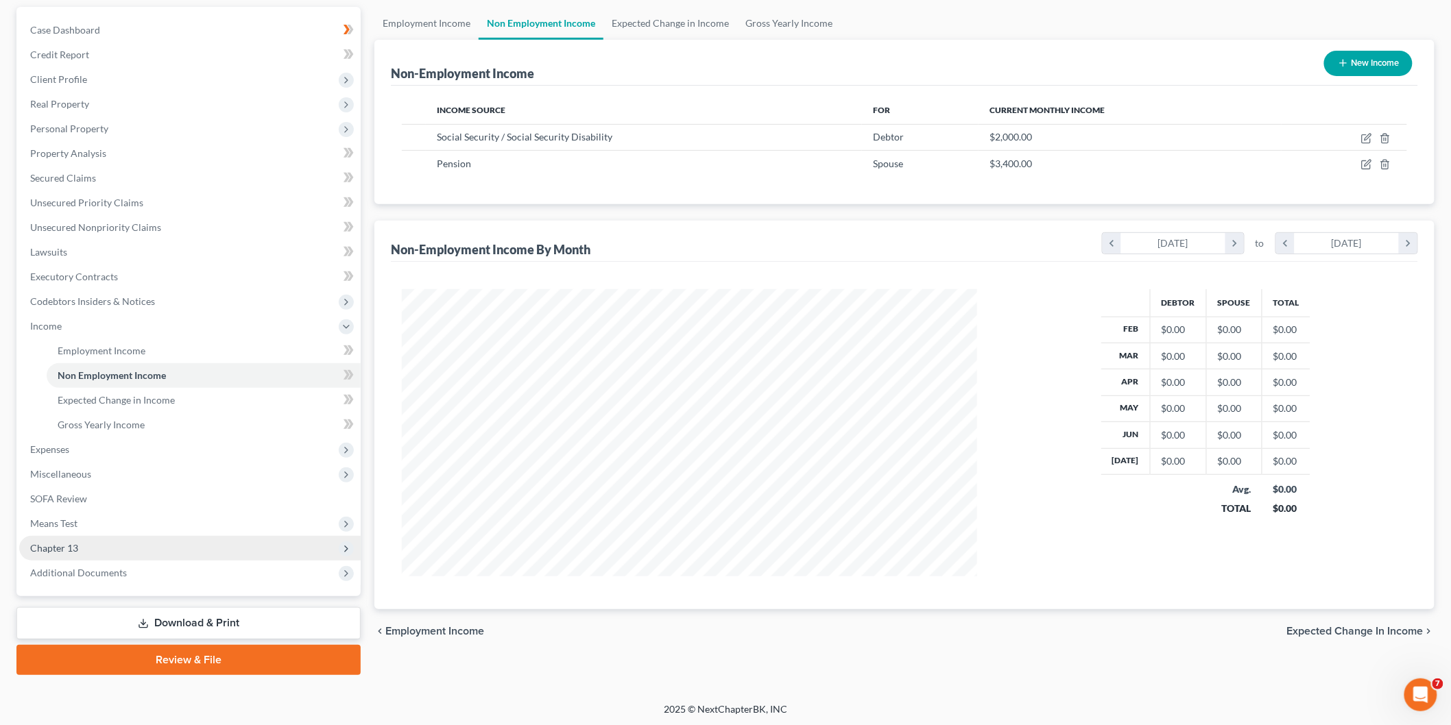
click at [72, 544] on span "Chapter 13" at bounding box center [54, 548] width 48 height 12
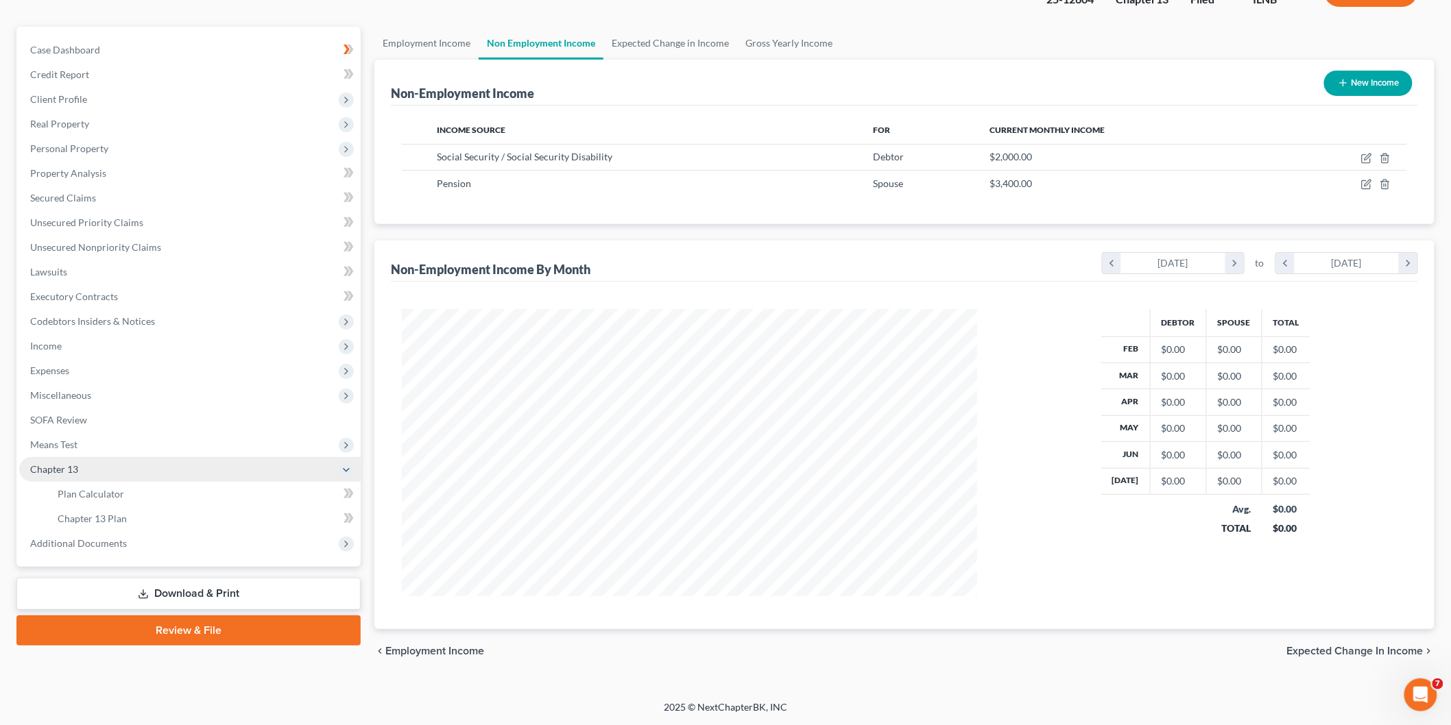
scroll to position [104, 0]
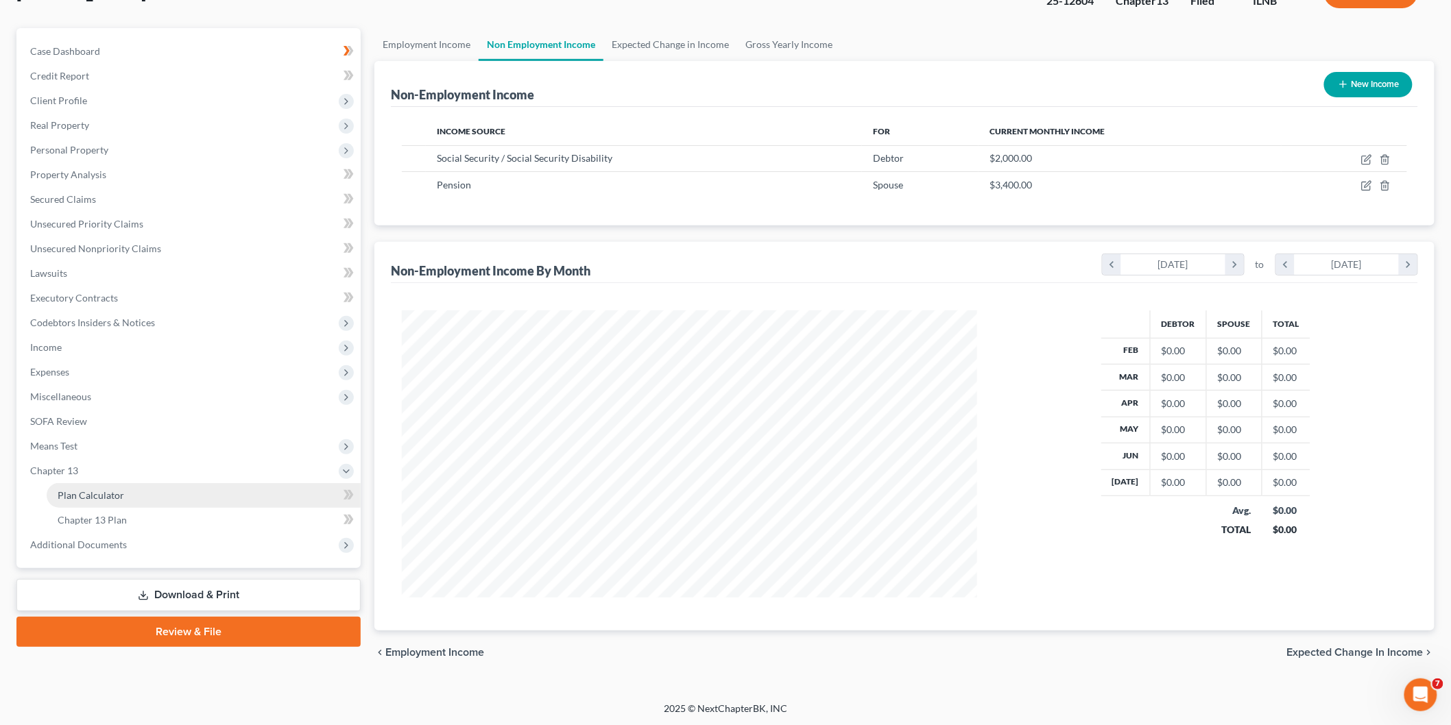
click at [87, 496] on span "Plan Calculator" at bounding box center [91, 496] width 67 height 12
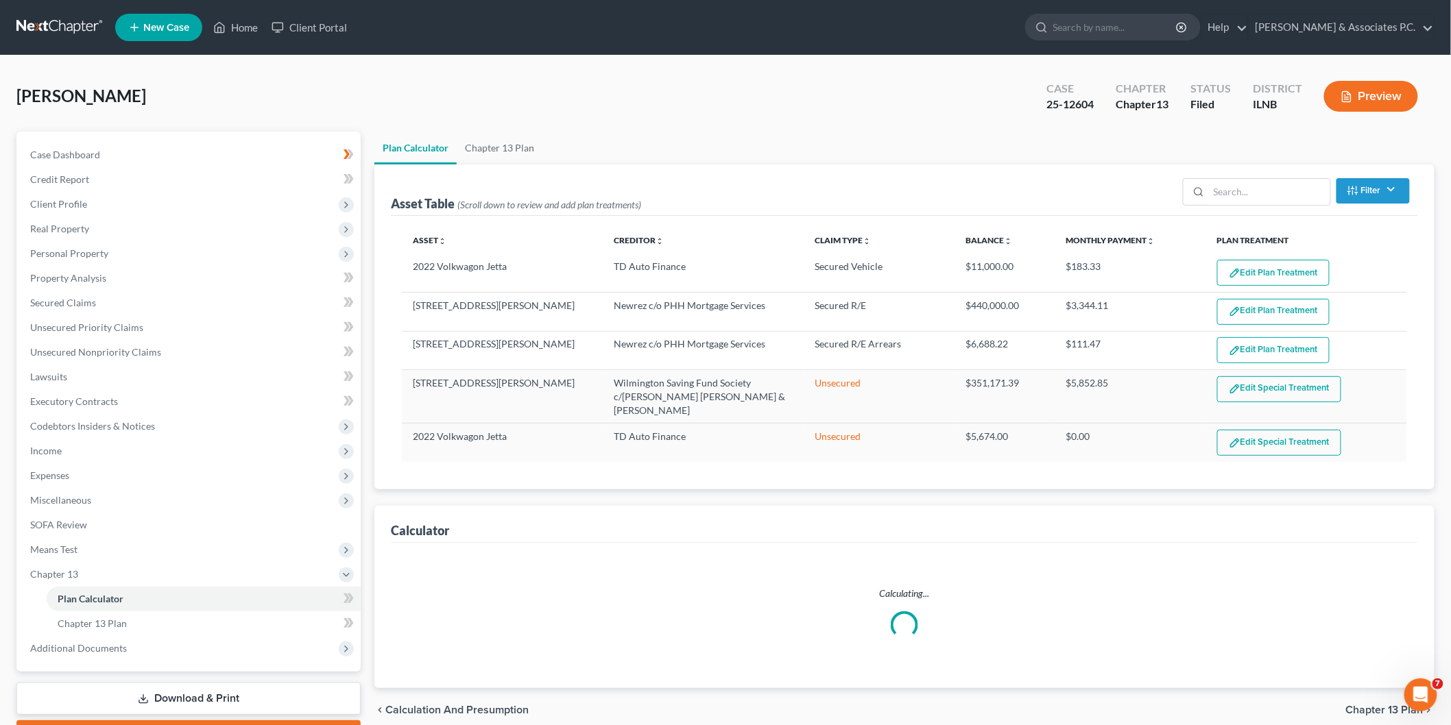
select select "59"
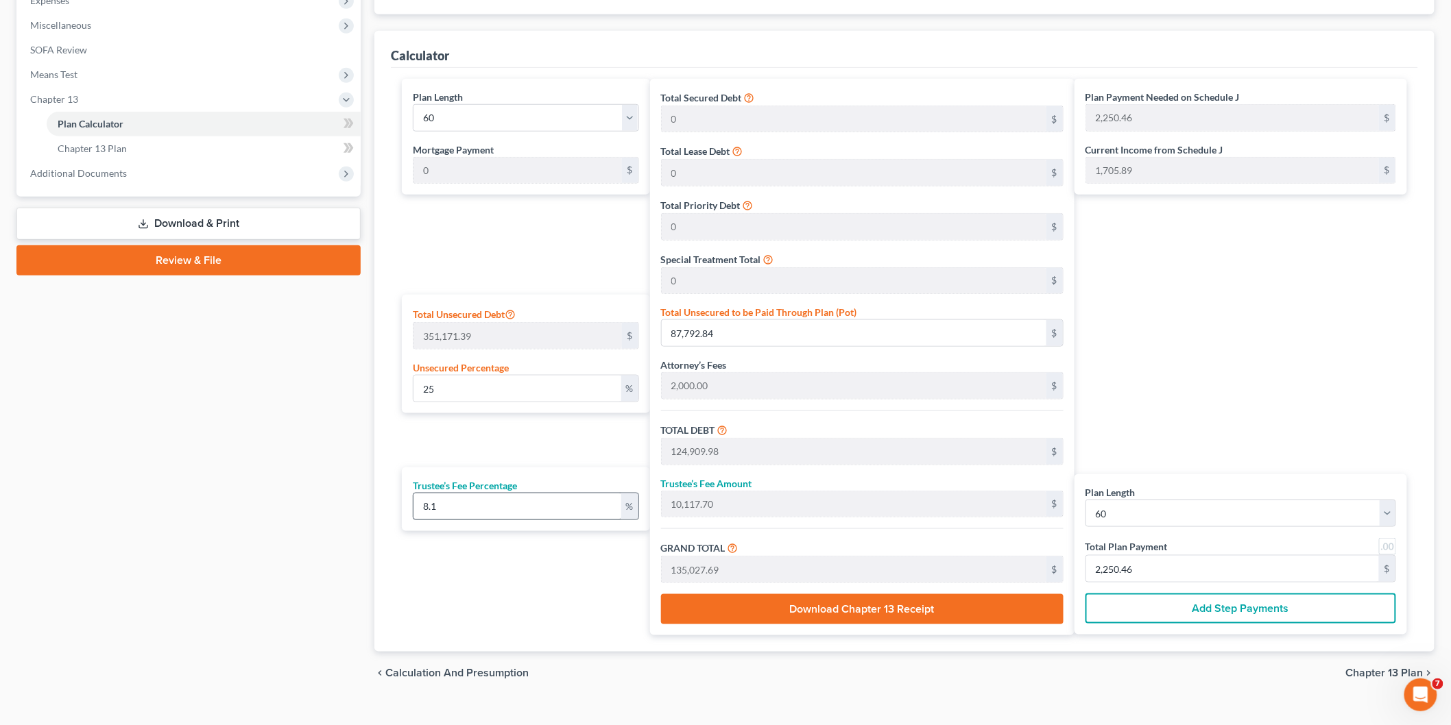
scroll to position [487, 0]
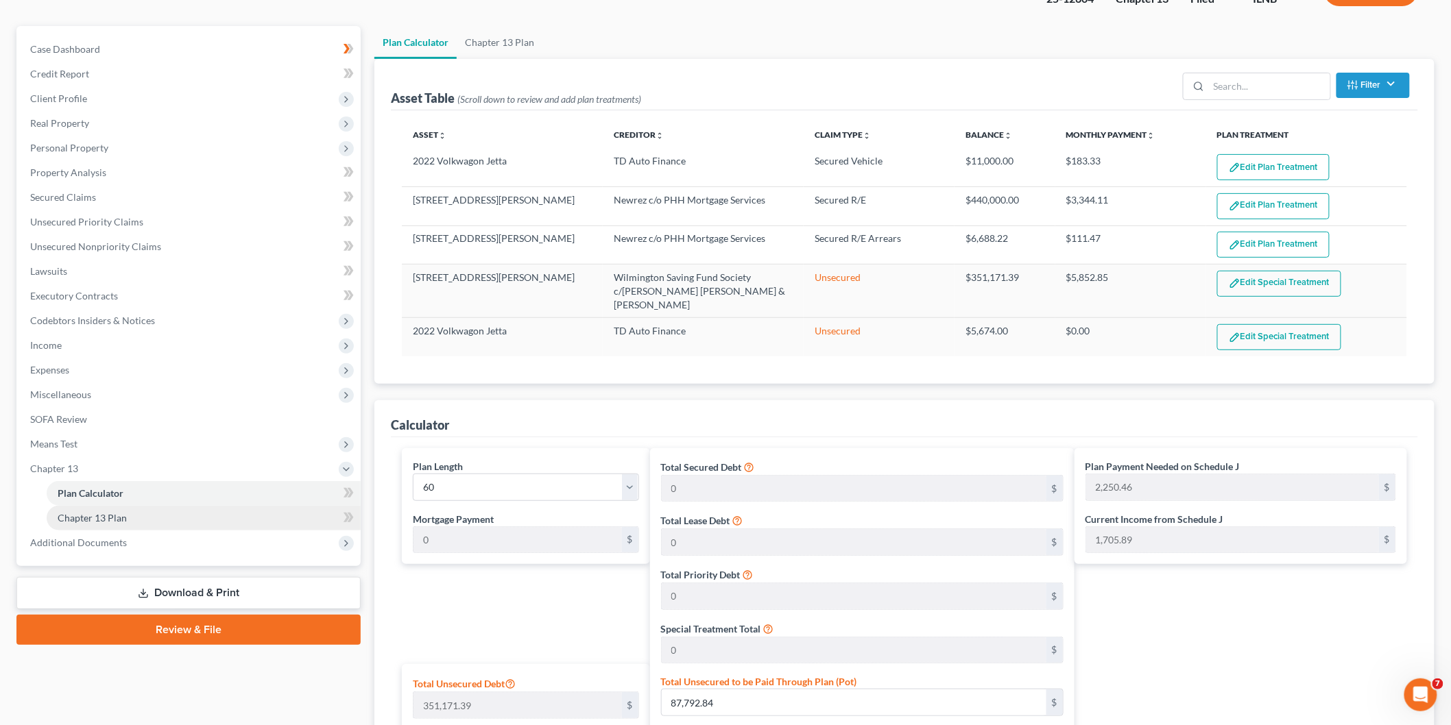
click at [124, 509] on link "Chapter 13 Plan" at bounding box center [204, 518] width 314 height 25
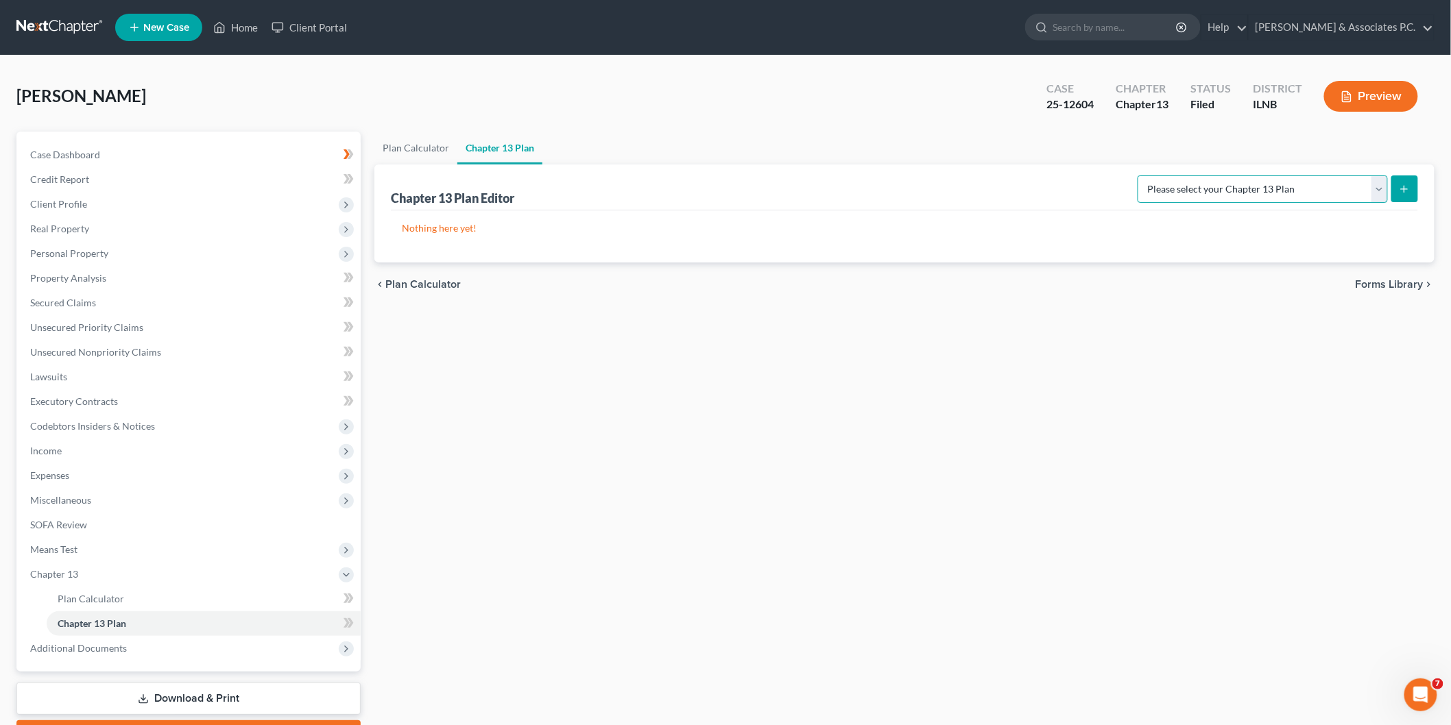
click at [1288, 195] on select "Please select your Chapter 13 Plan National Form Plan - Official Form 113 North…" at bounding box center [1262, 189] width 250 height 27
select select "1"
click at [1162, 176] on select "Please select your Chapter 13 Plan National Form Plan - Official Form 113 North…" at bounding box center [1262, 189] width 250 height 27
click at [1401, 182] on button "submit" at bounding box center [1404, 189] width 27 height 27
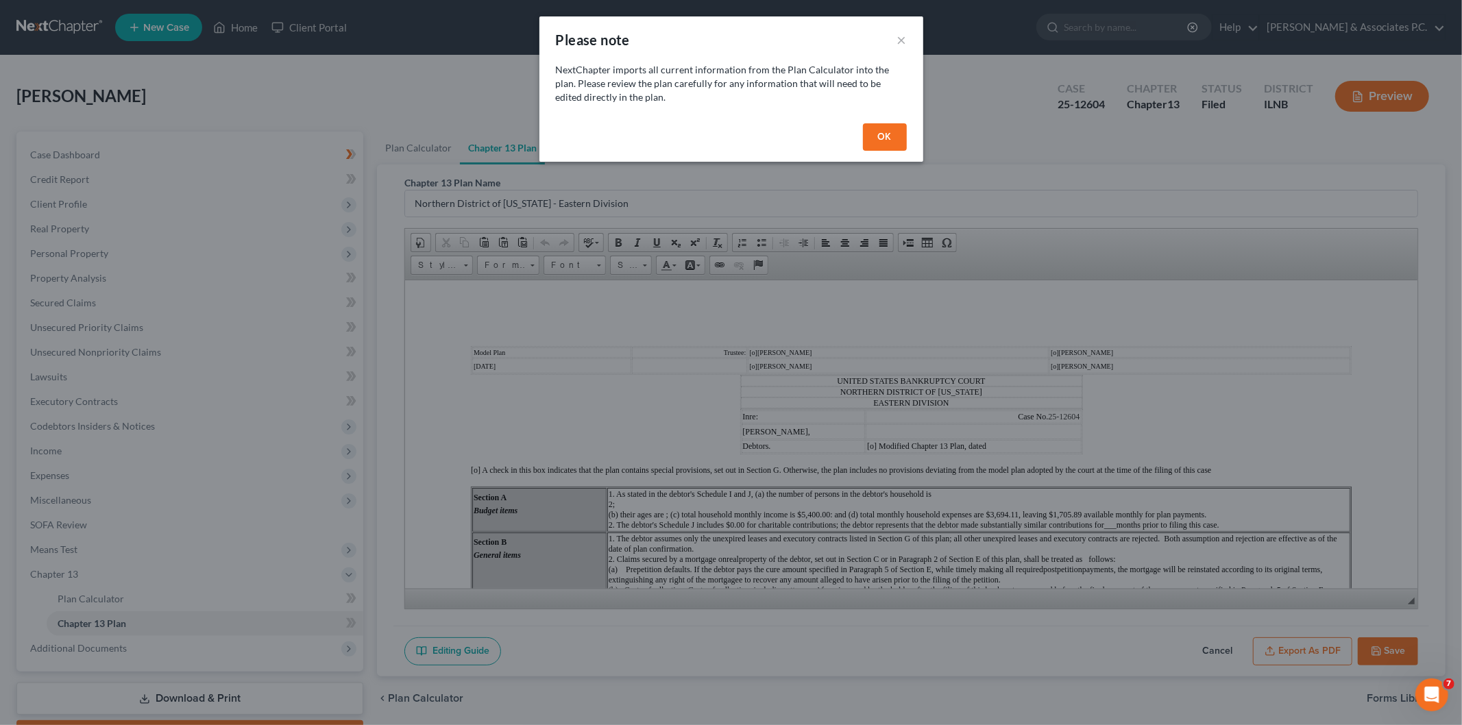
click at [903, 132] on button "OK" at bounding box center [885, 136] width 44 height 27
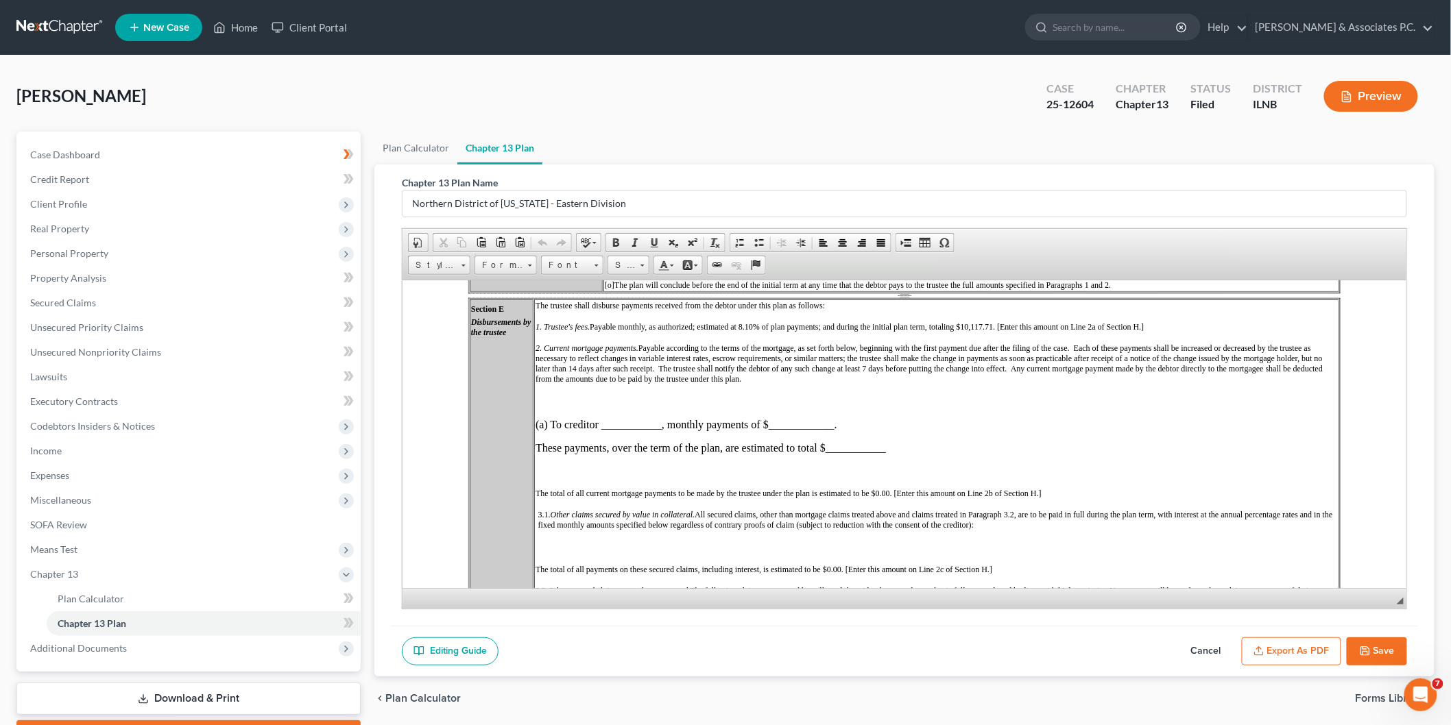
scroll to position [457, 0]
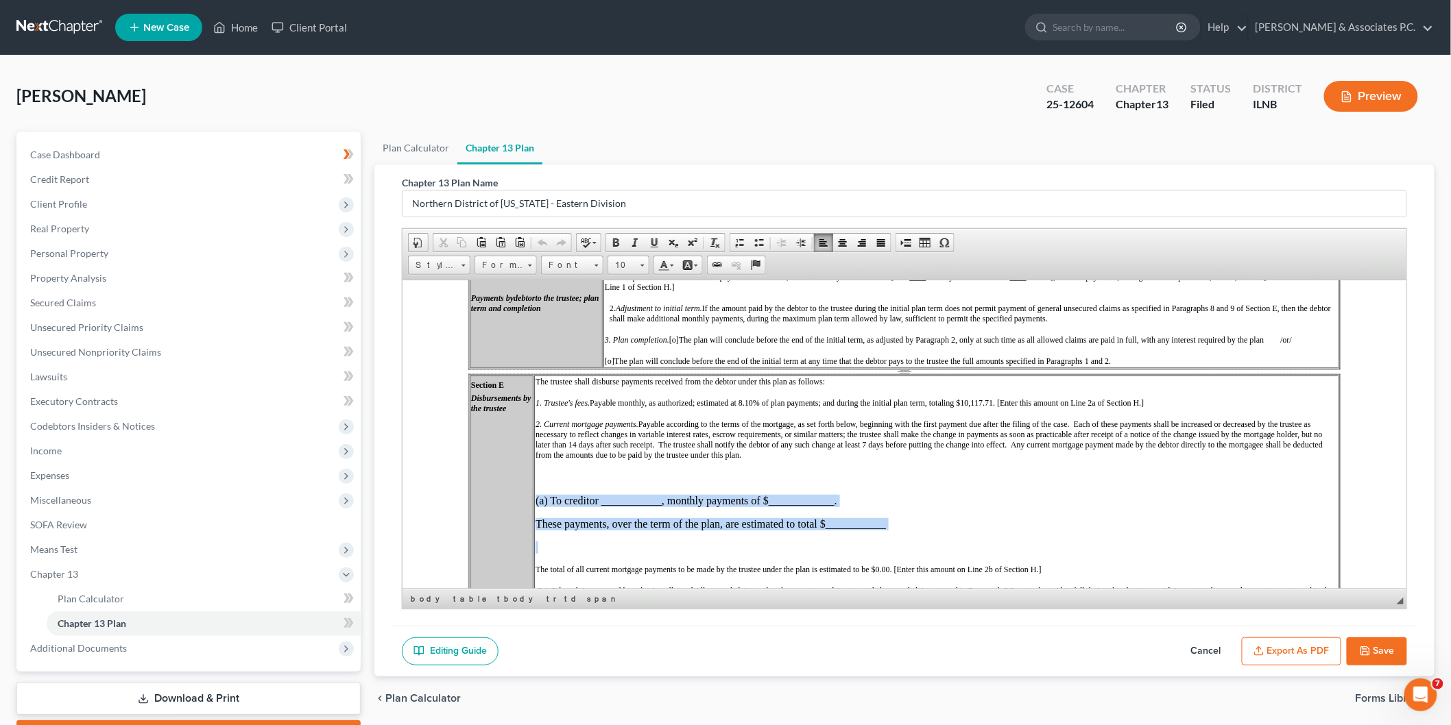
drag, startPoint x: 949, startPoint y: 492, endPoint x: 533, endPoint y: 459, distance: 417.5
click at [533, 459] on td "The trustee shall disburse payments received from the debtor under this plan as…" at bounding box center [935, 650] width 805 height 551
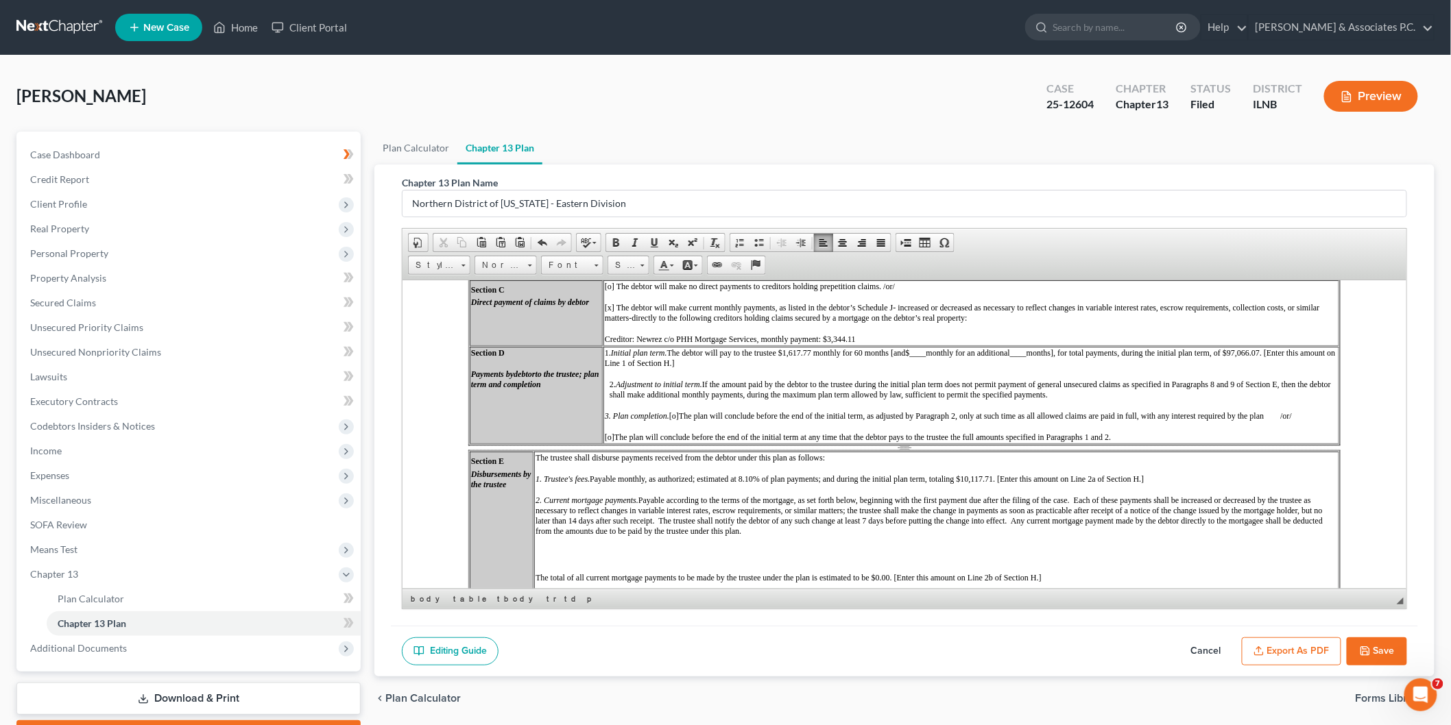
scroll to position [228, 0]
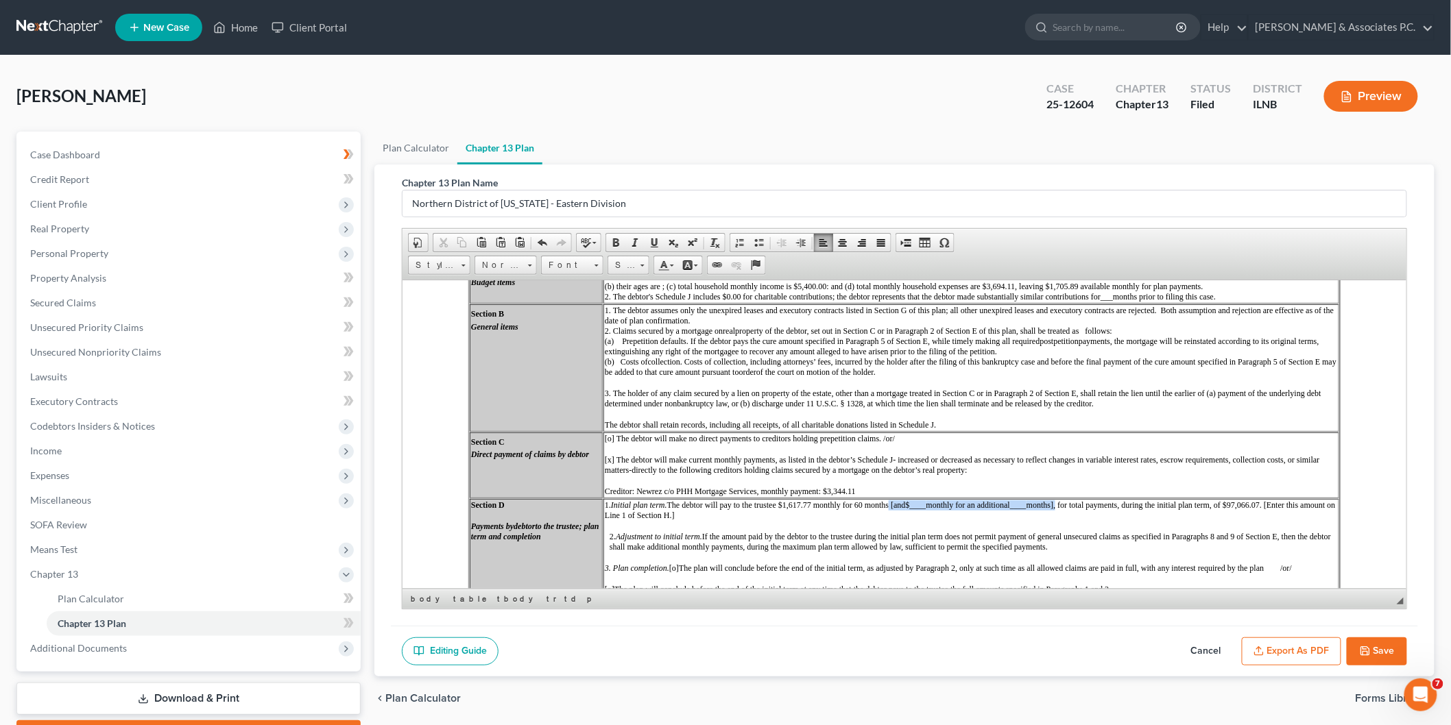
drag, startPoint x: 891, startPoint y: 476, endPoint x: 1064, endPoint y: 479, distance: 173.5
click at [1064, 500] on span "1. Initial plan term. The debtor will pay to the trustee $1,617.77 monthly for …" at bounding box center [969, 510] width 731 height 20
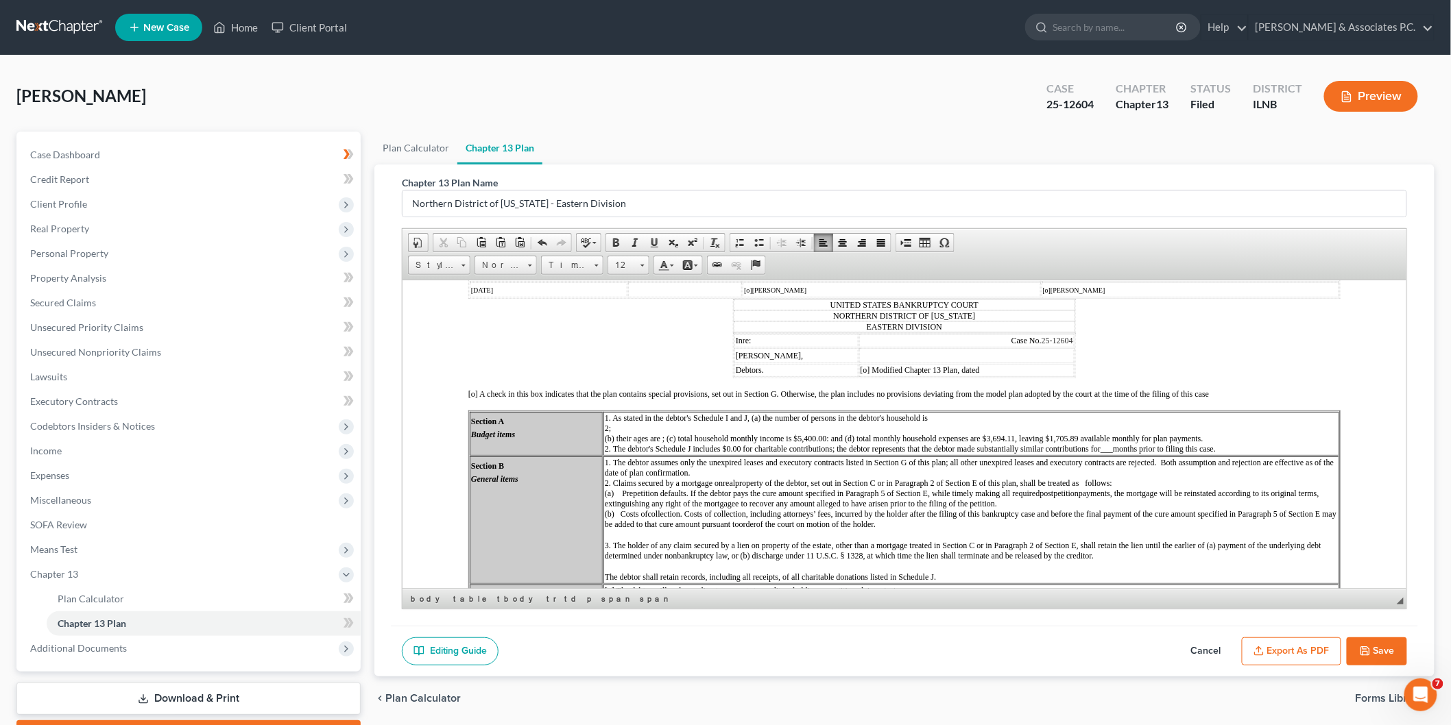
scroll to position [152, 0]
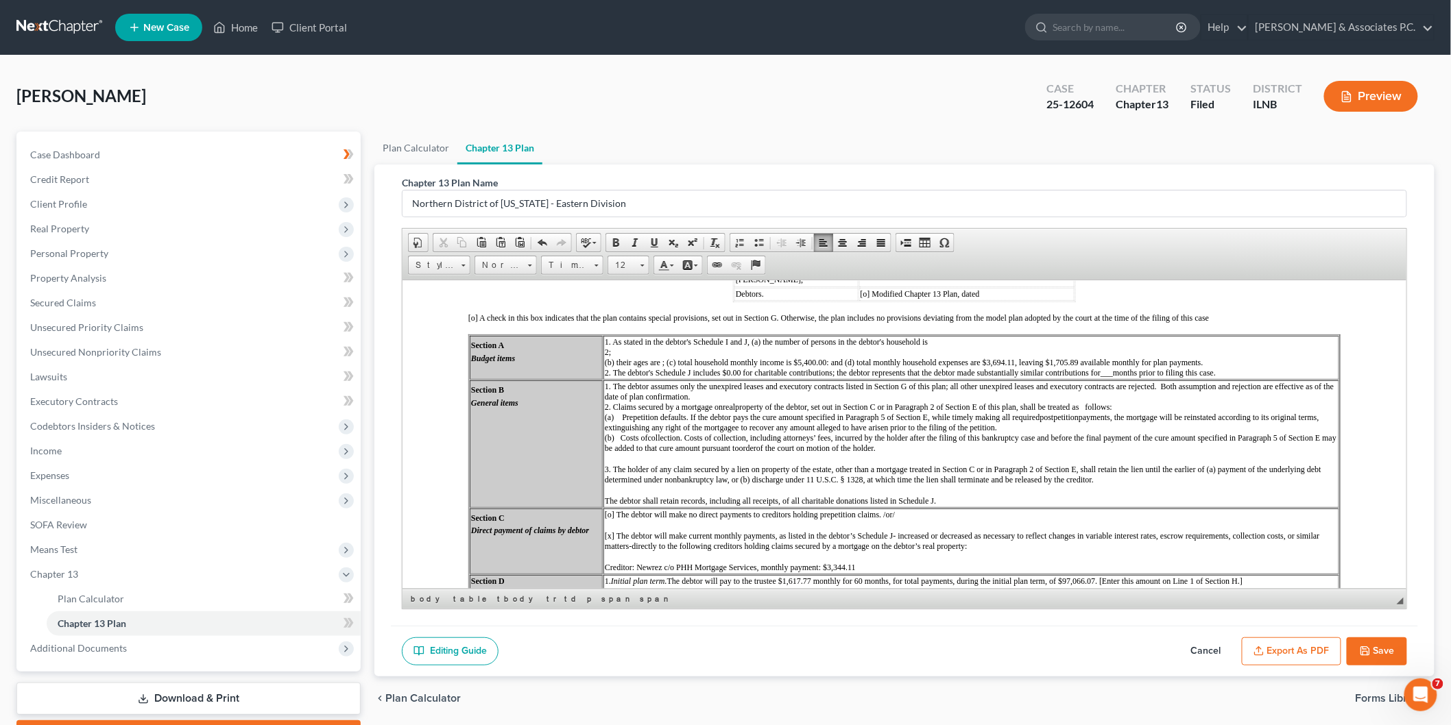
click at [664, 353] on span "1. As stated in the debtor's Schedule I and J, (a) the number of persons in the…" at bounding box center [909, 357] width 611 height 40
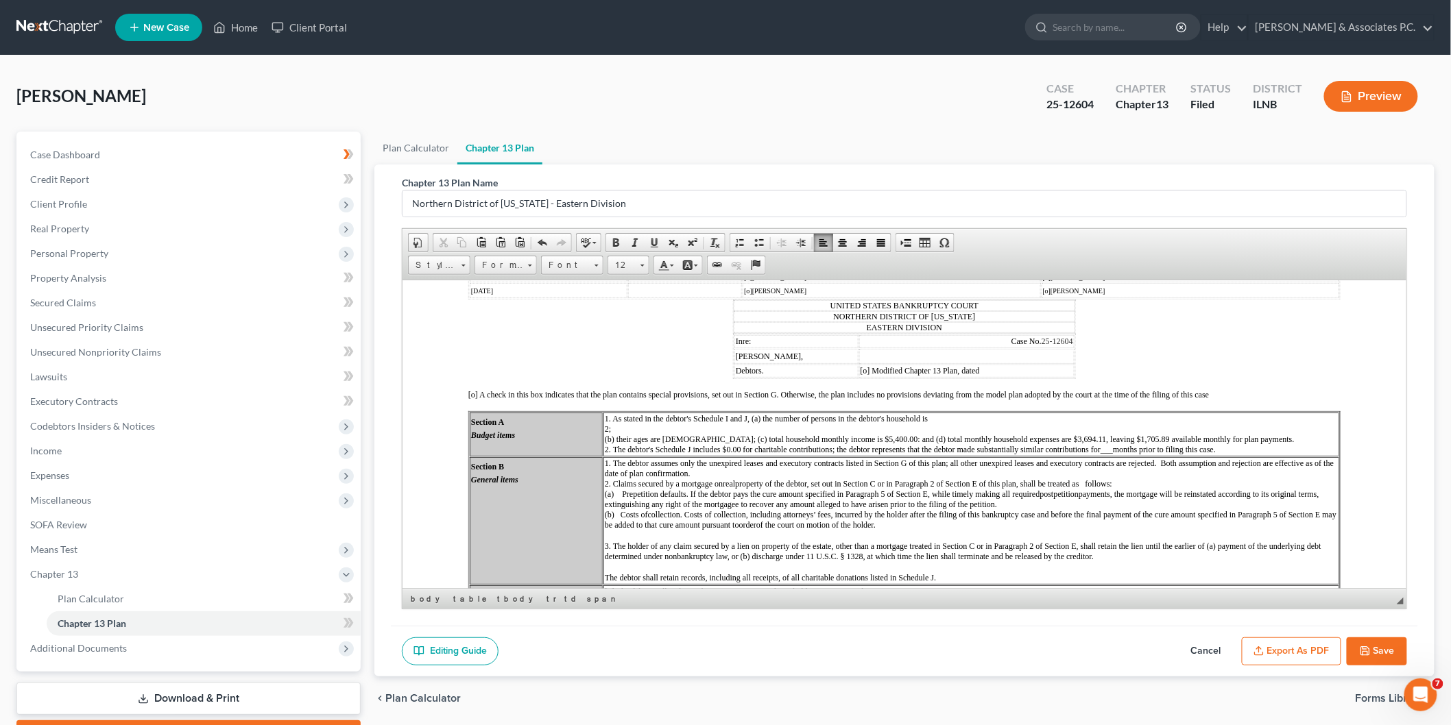
scroll to position [0, 0]
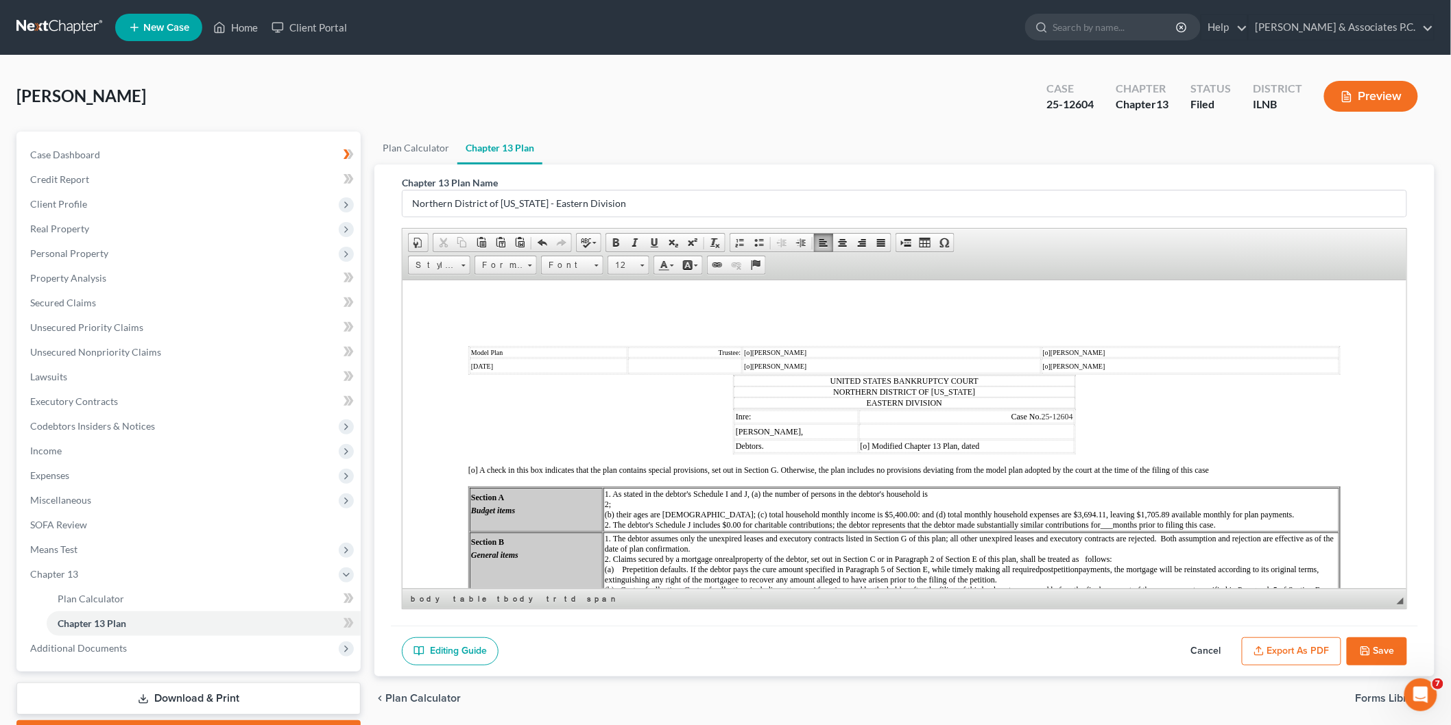
click at [671, 503] on span "1. As stated in the debtor's Schedule I and J, (a) the number of persons in the…" at bounding box center [949, 509] width 690 height 40
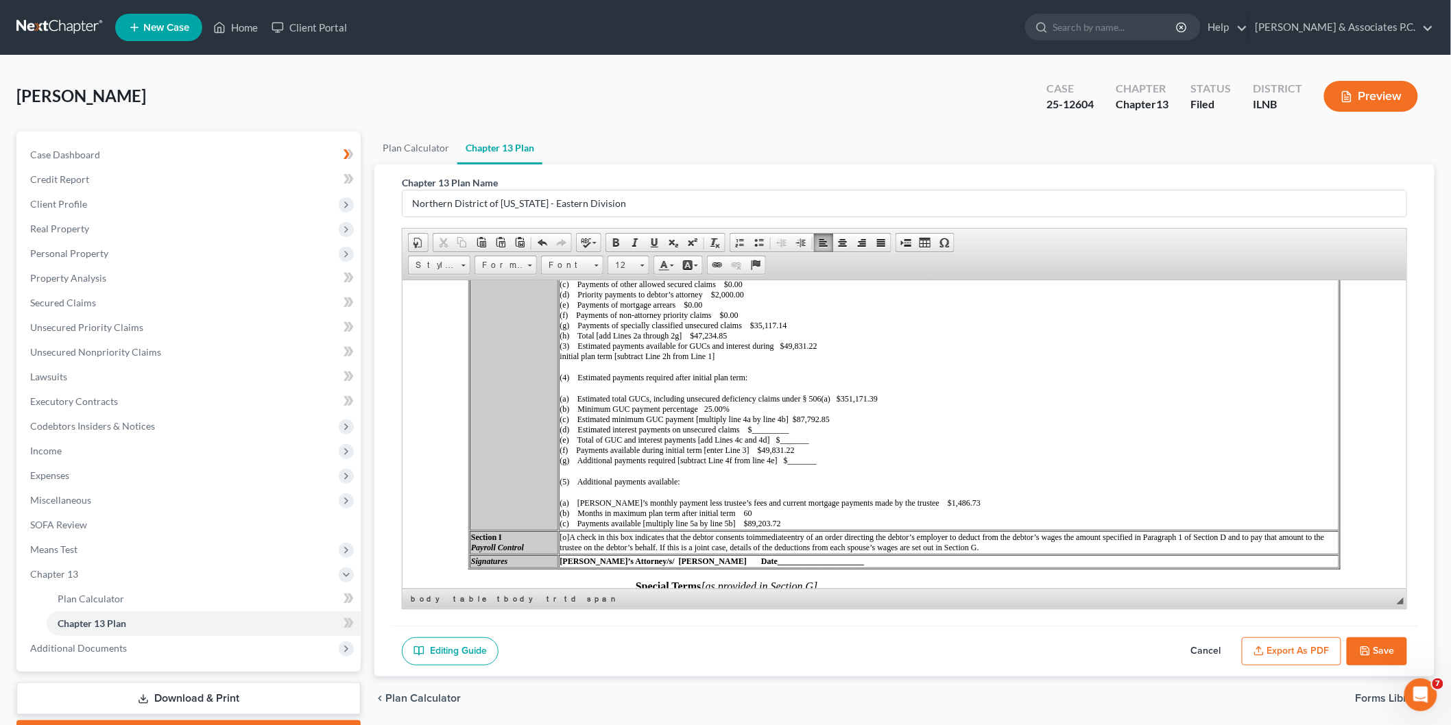
scroll to position [1193, 0]
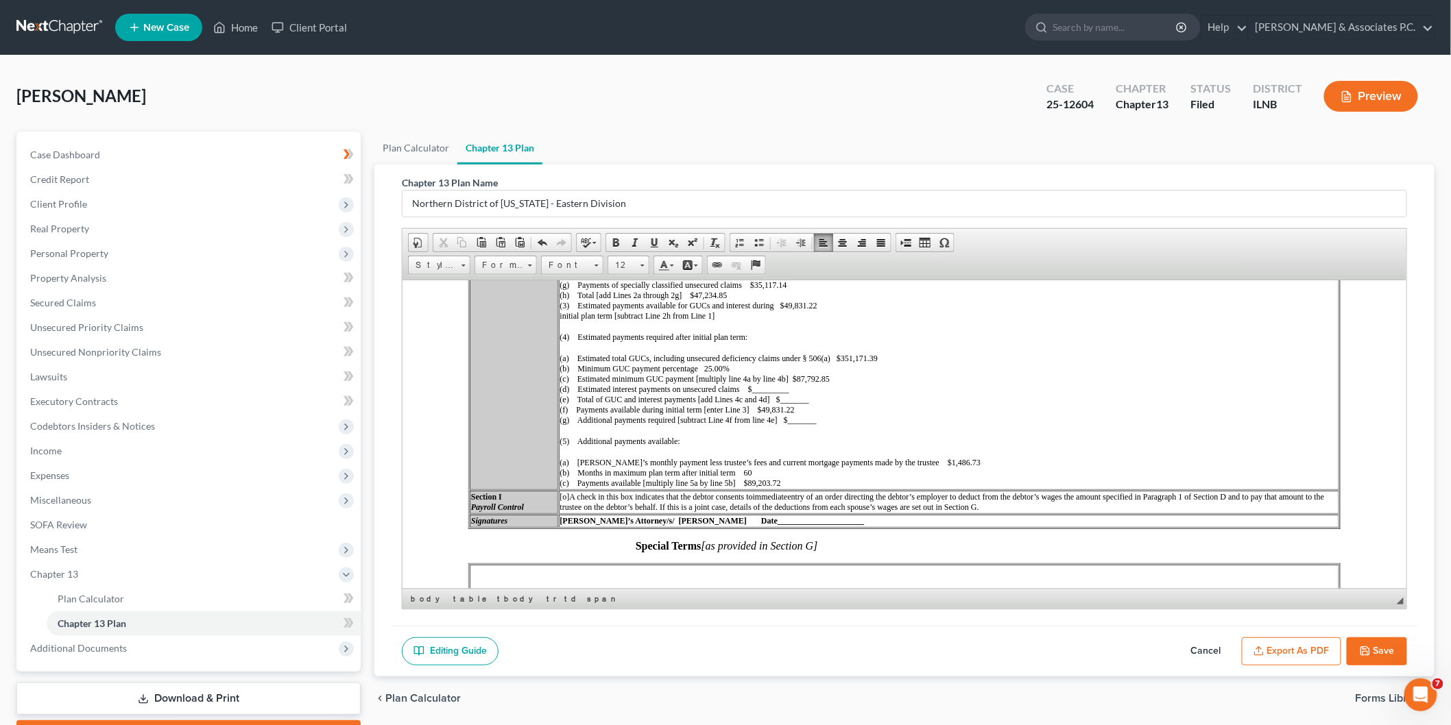
click at [1393, 649] on button "Save" at bounding box center [1377, 652] width 60 height 29
select select "1"
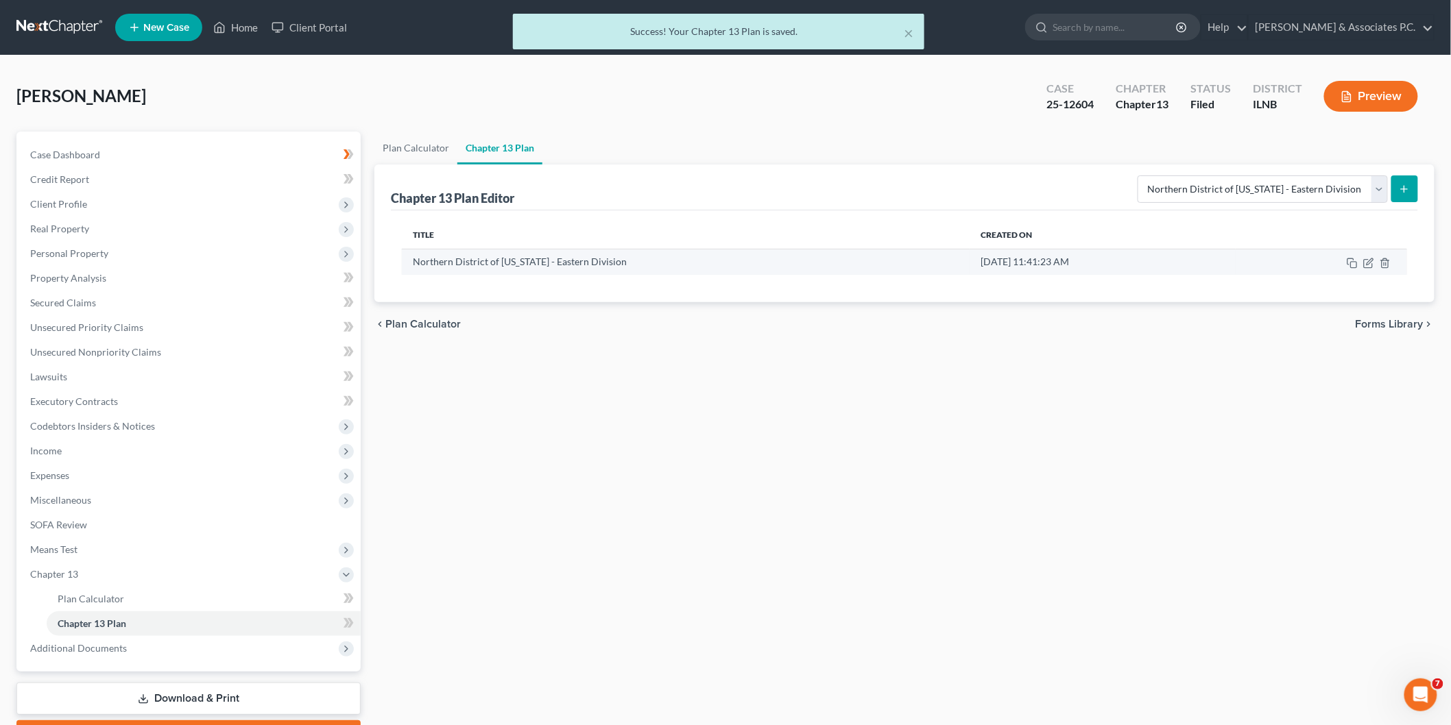
click at [1370, 269] on td at bounding box center [1320, 262] width 171 height 26
click at [1369, 264] on icon "button" at bounding box center [1368, 263] width 11 height 11
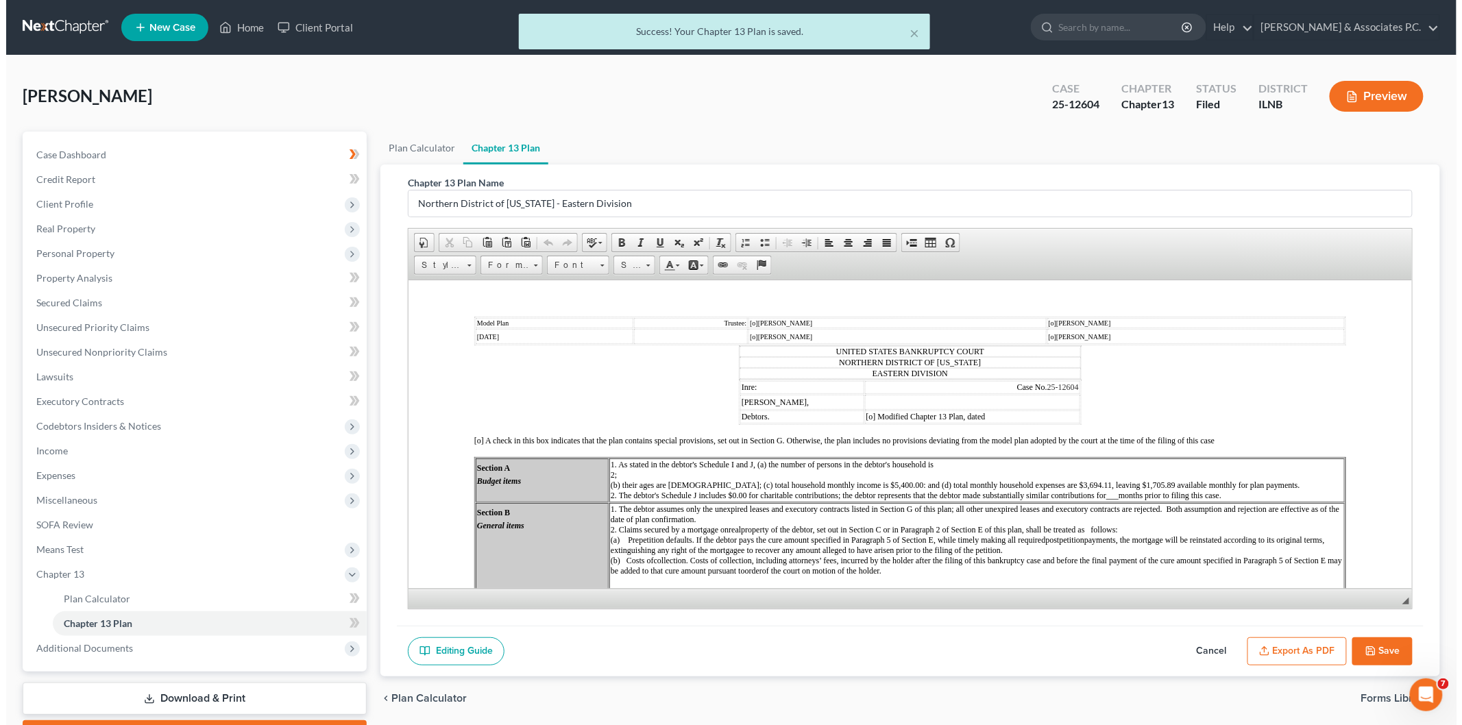
scroll to position [76, 0]
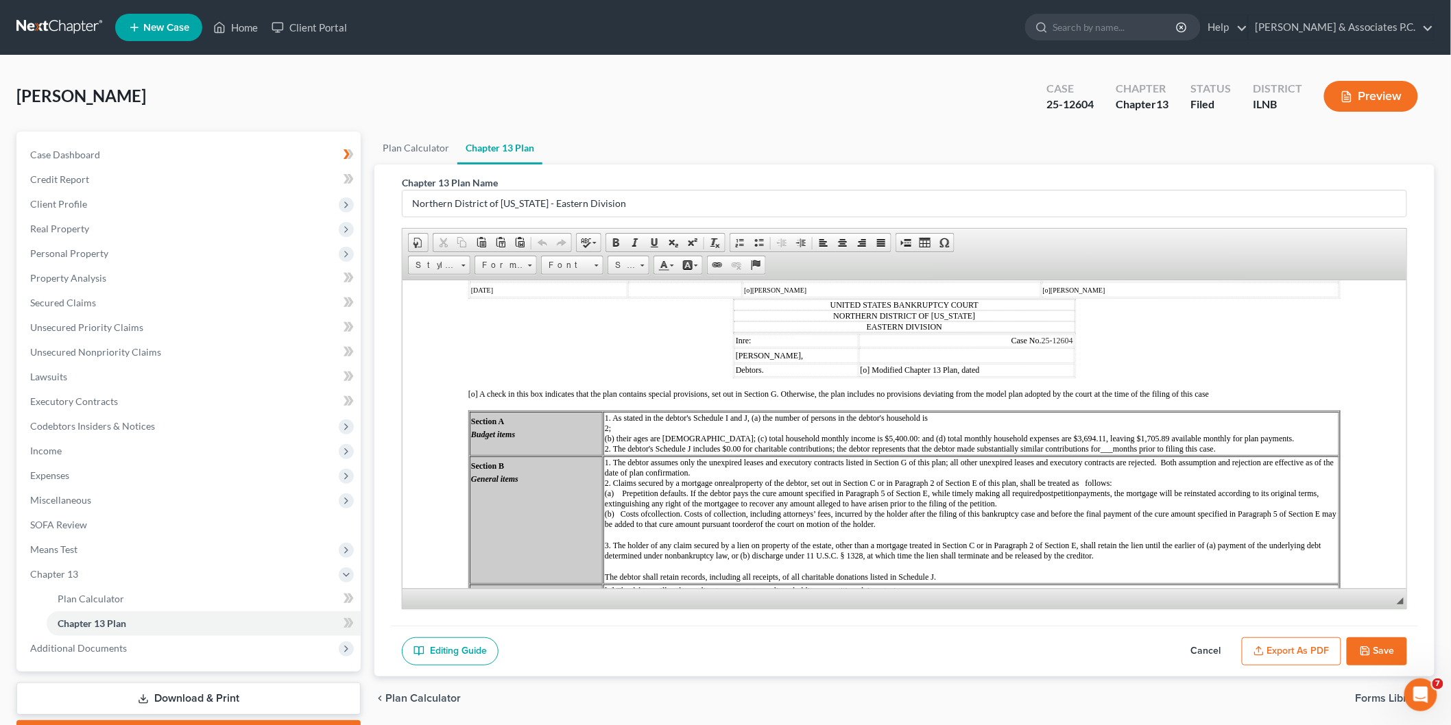
click at [1284, 647] on button "Export as PDF" at bounding box center [1291, 652] width 99 height 29
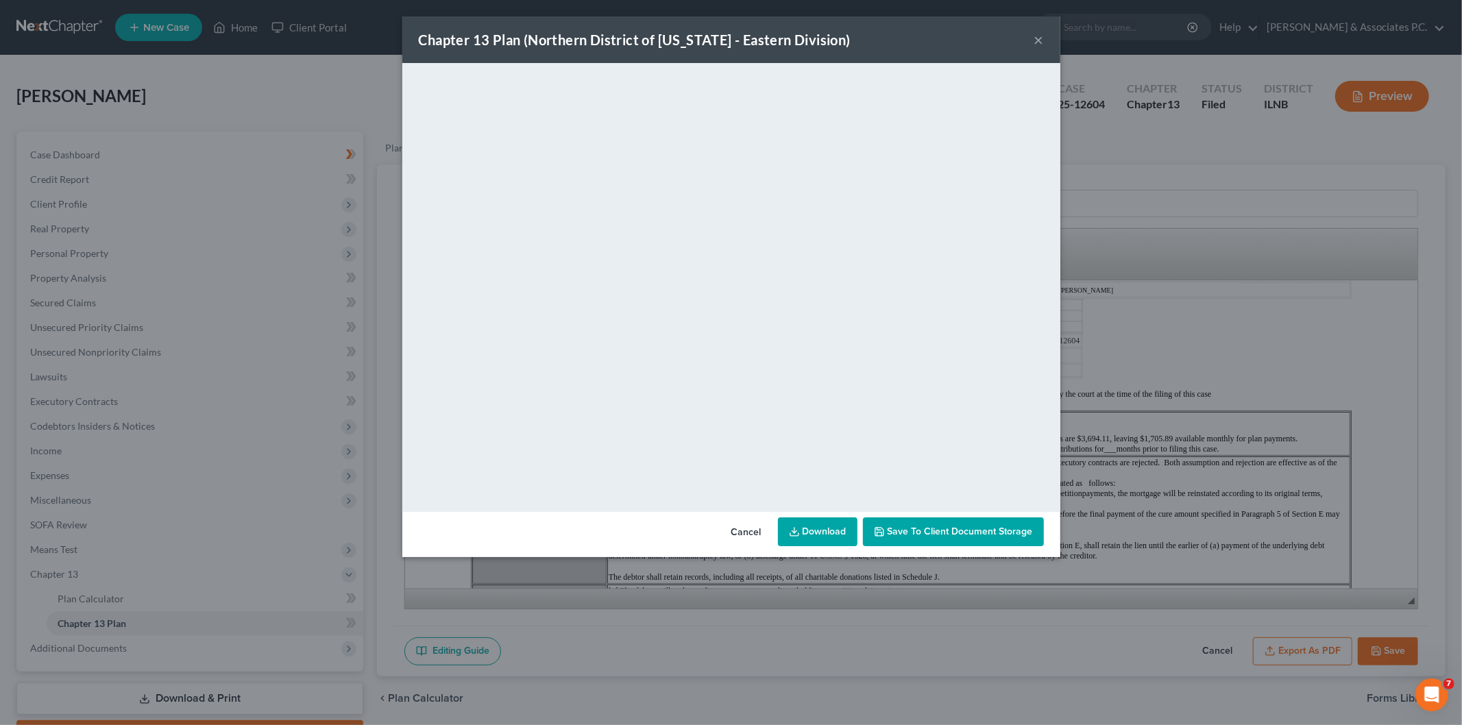
click at [818, 531] on link "Download" at bounding box center [818, 532] width 80 height 29
